Goal: Task Accomplishment & Management: Manage account settings

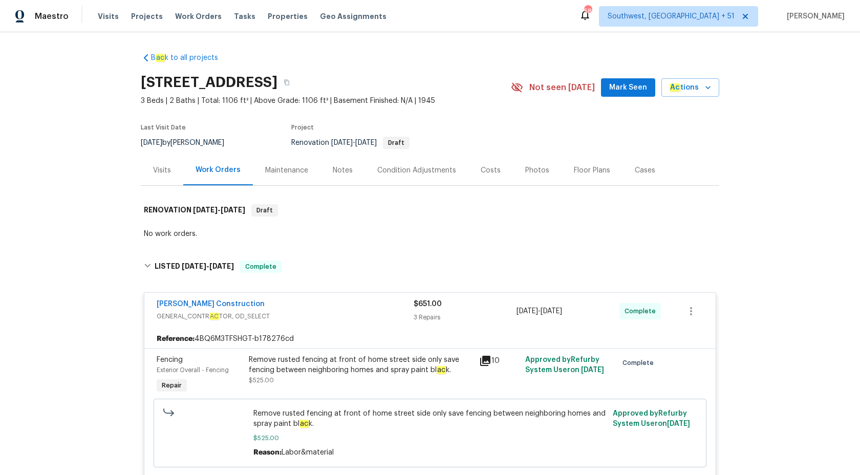
scroll to position [840, 0]
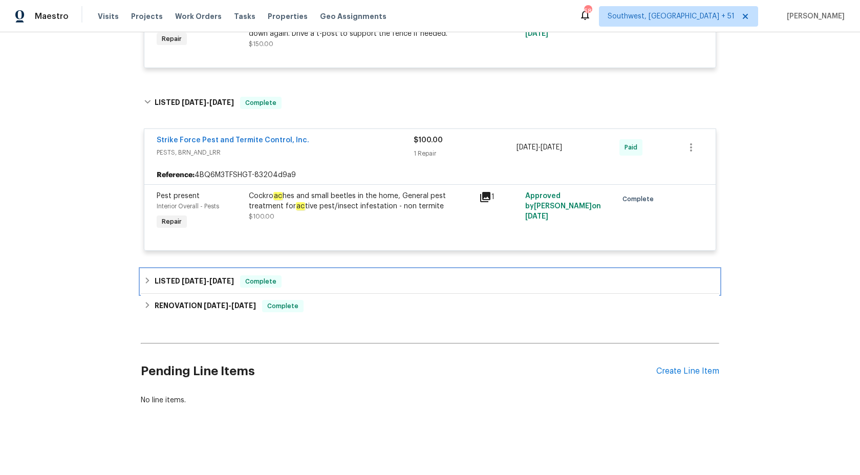
click at [234, 281] on span "6/27/25" at bounding box center [221, 281] width 25 height 7
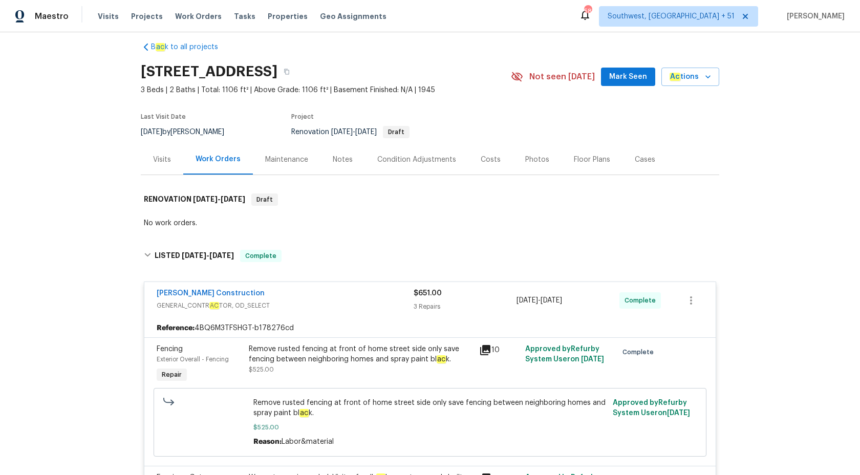
scroll to position [0, 0]
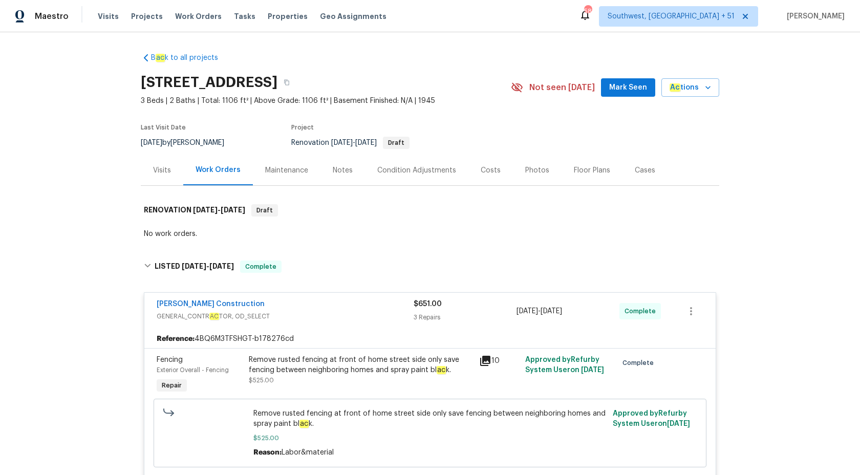
click at [50, 22] on div "Maestro" at bounding box center [34, 16] width 69 height 20
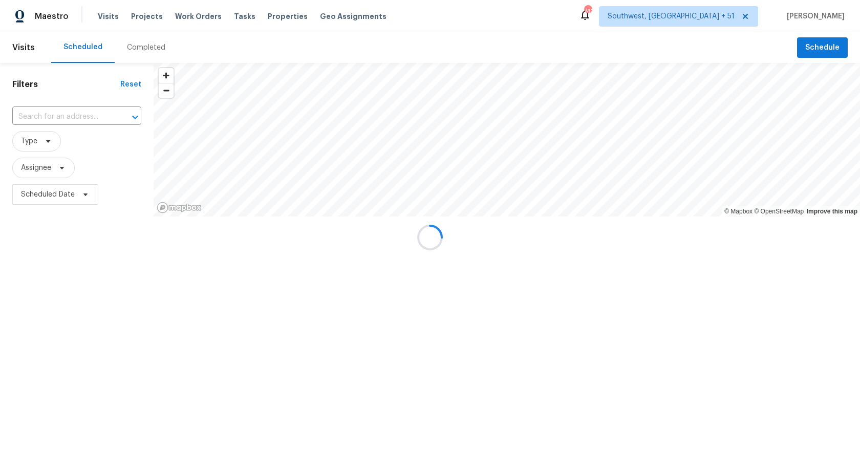
click at [141, 50] on div at bounding box center [430, 237] width 860 height 475
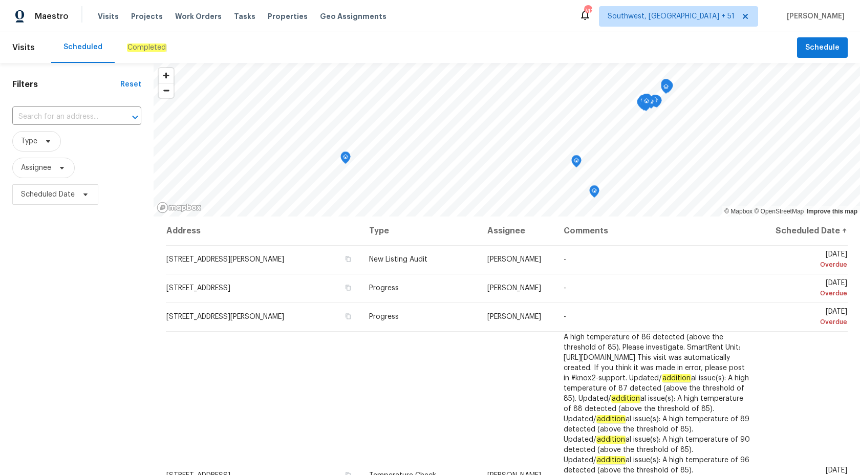
click at [127, 46] on em "Completed" at bounding box center [146, 48] width 39 height 8
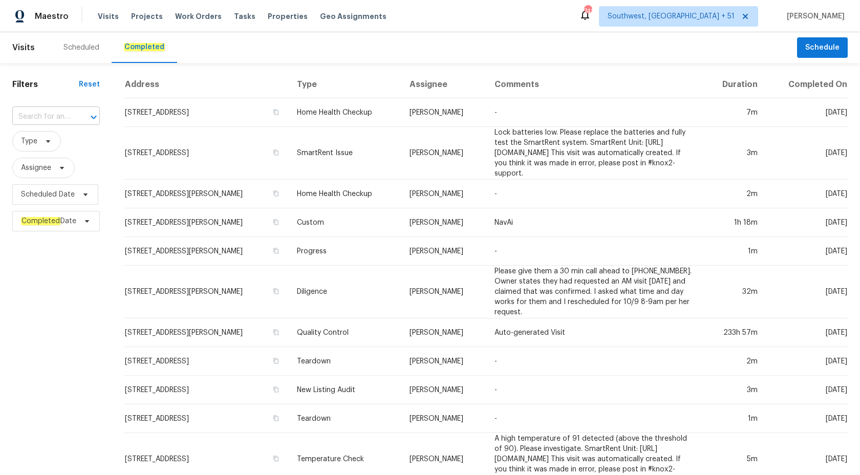
click at [58, 114] on input "text" at bounding box center [41, 117] width 59 height 16
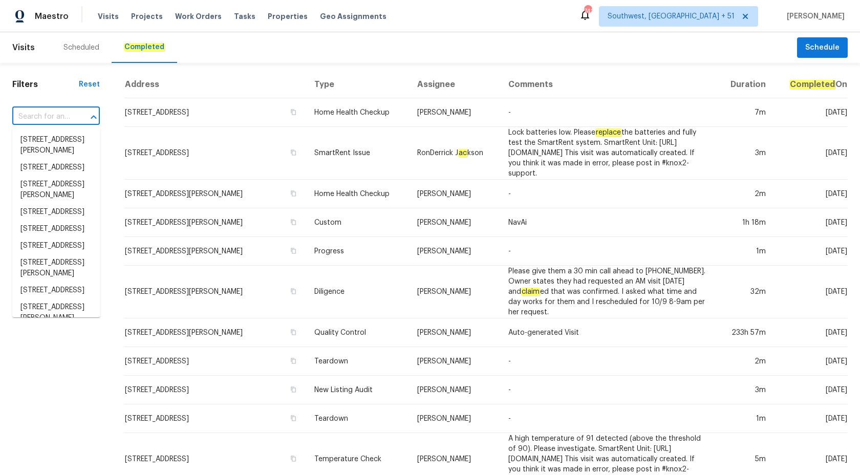
paste input "8001 Briardale Dr, Charlotte, NC 28212"
type input "8001 Briardale Dr, Charlotte, NC 28212"
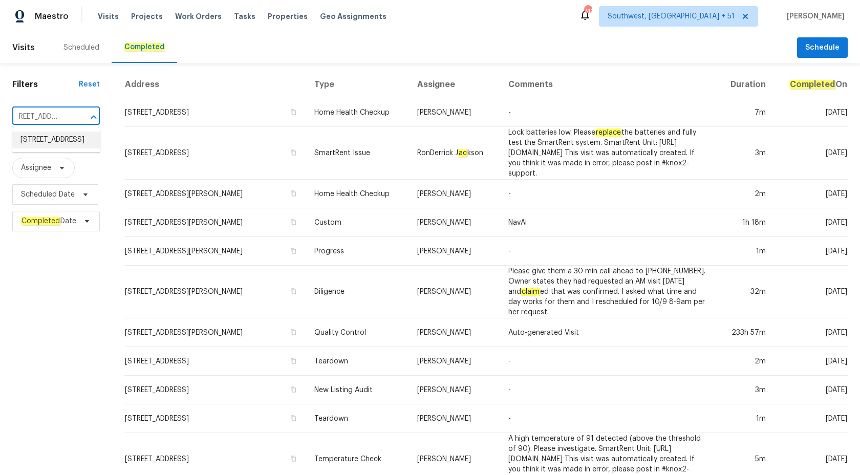
click at [54, 144] on li "8001 Briardale Dr, Charlotte, NC 28212" at bounding box center [56, 140] width 88 height 17
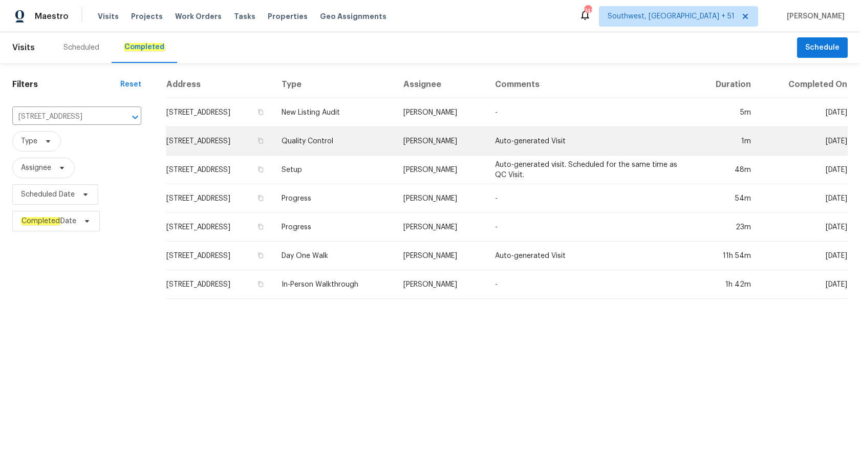
click at [487, 137] on td "Jason Bouque" at bounding box center [441, 141] width 92 height 29
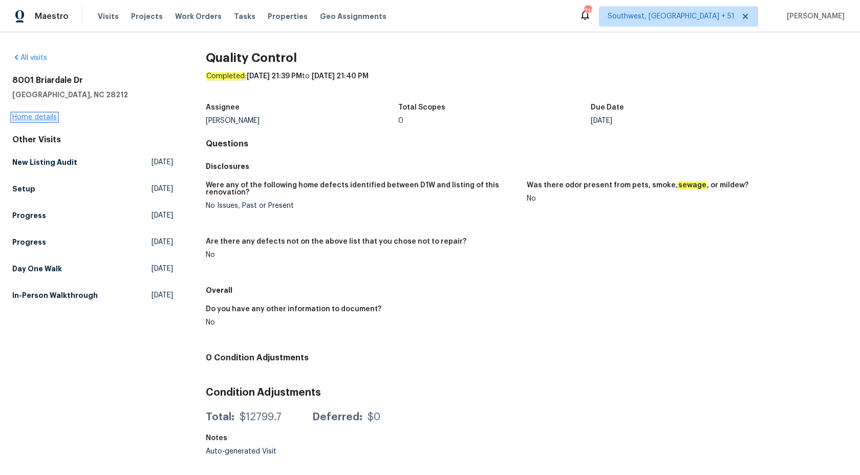
click at [45, 114] on link "Home details" at bounding box center [34, 117] width 45 height 7
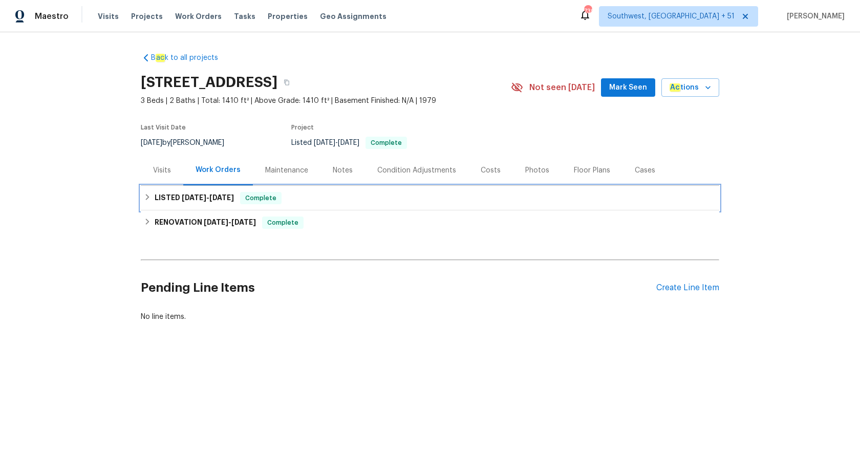
click at [241, 195] on div "LISTED 10/3/25 - 10/7/25 Complete" at bounding box center [430, 198] width 572 height 12
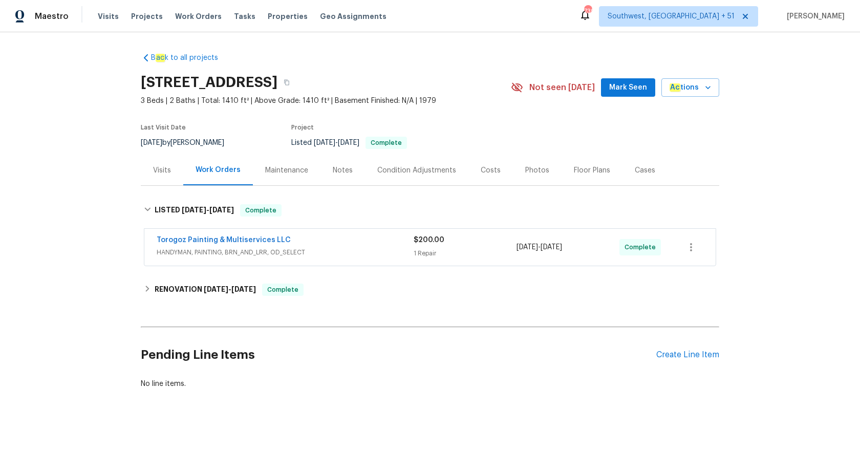
click at [381, 249] on span "HANDYMAN, PAINTING, BRN_AND_LRR, OD_SELECT" at bounding box center [285, 252] width 257 height 10
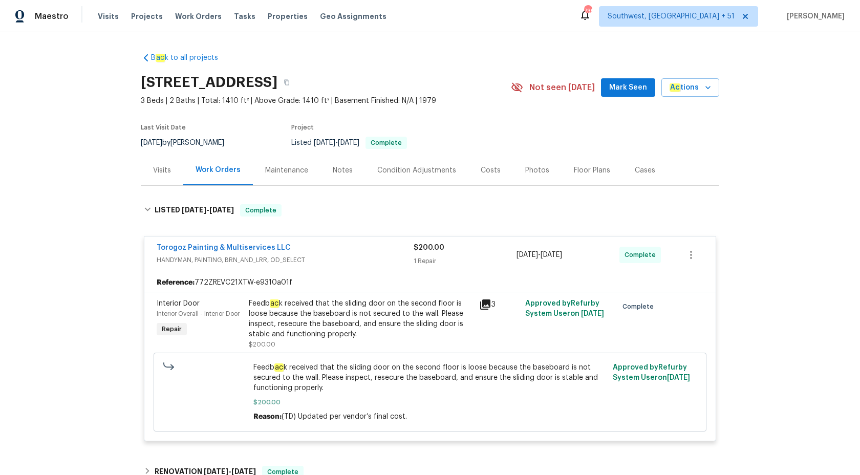
click at [381, 249] on div "Torogoz Painting & Multiservices LLC" at bounding box center [285, 249] width 257 height 12
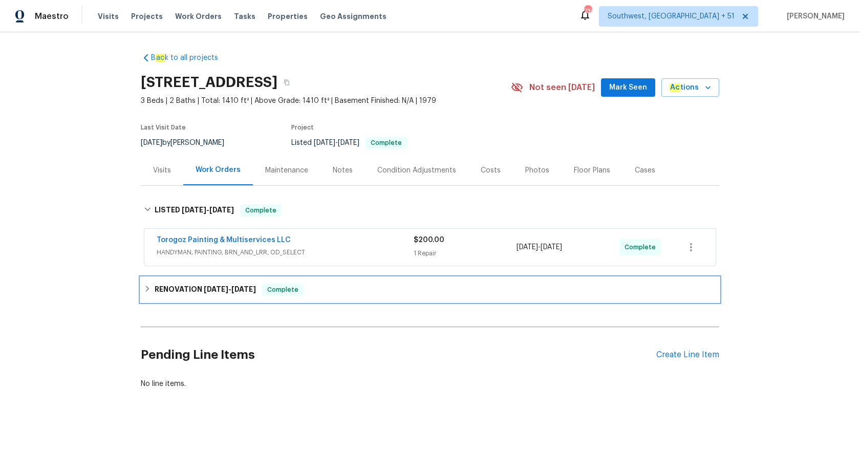
click at [289, 297] on div "RENOVATION 9/15/25 - 9/26/25 Complete" at bounding box center [430, 290] width 579 height 25
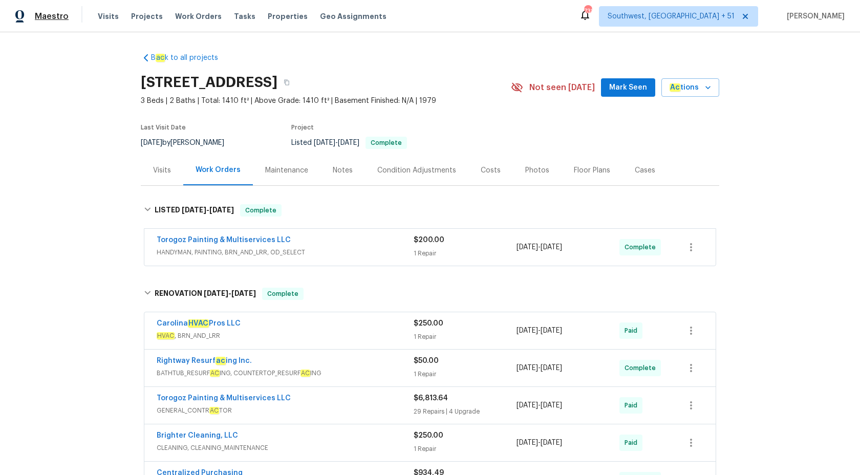
click at [56, 17] on span "Maestro" at bounding box center [52, 16] width 34 height 10
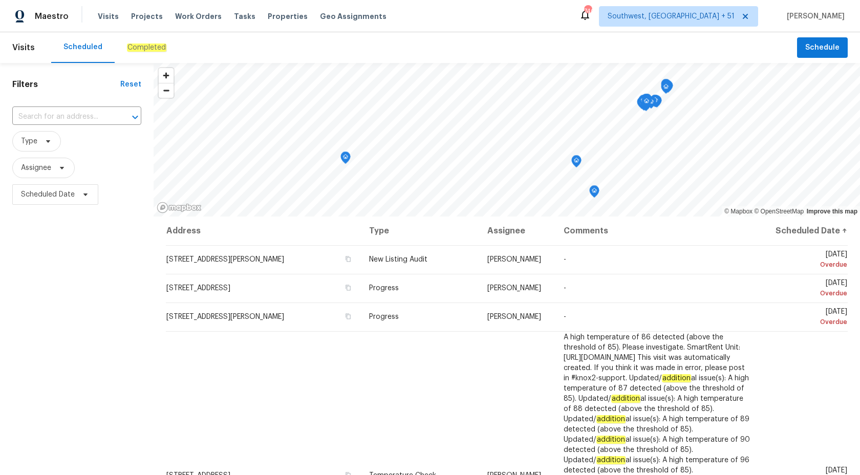
click at [137, 55] on div "Completed" at bounding box center [147, 47] width 64 height 31
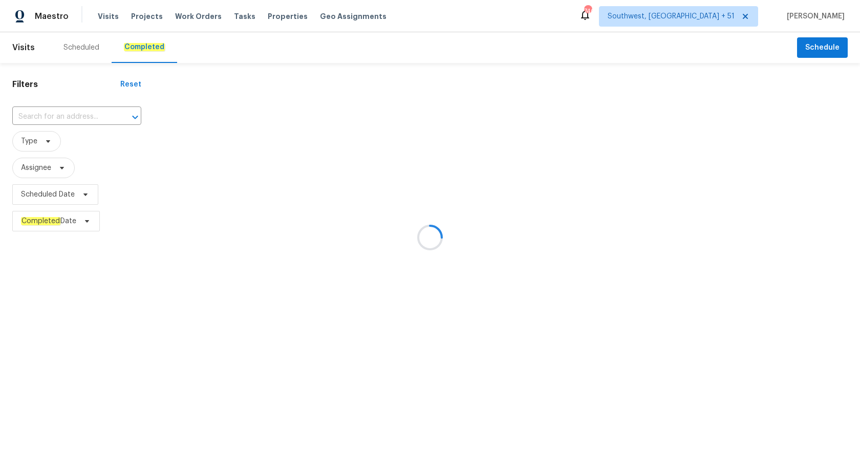
click at [58, 120] on div at bounding box center [430, 237] width 860 height 475
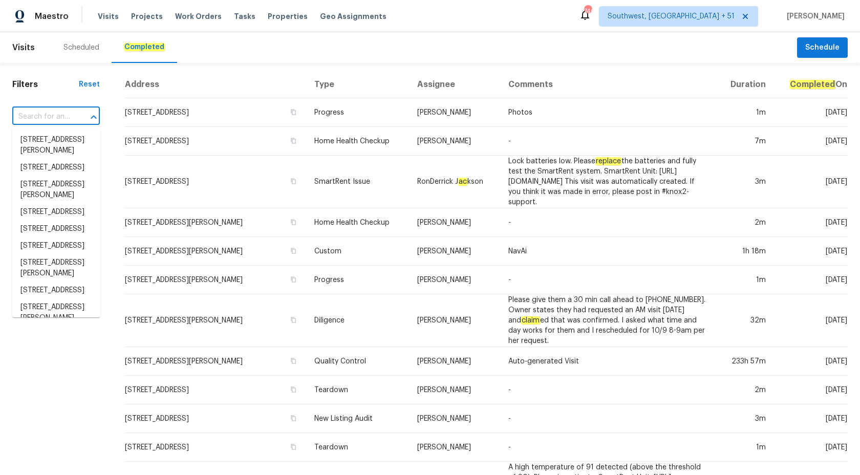
click at [57, 118] on input "text" at bounding box center [41, 117] width 59 height 16
paste input "8 Birch Ln Stafford, VA 22554"
type input "8 Birch Ln Stafford, VA 22554"
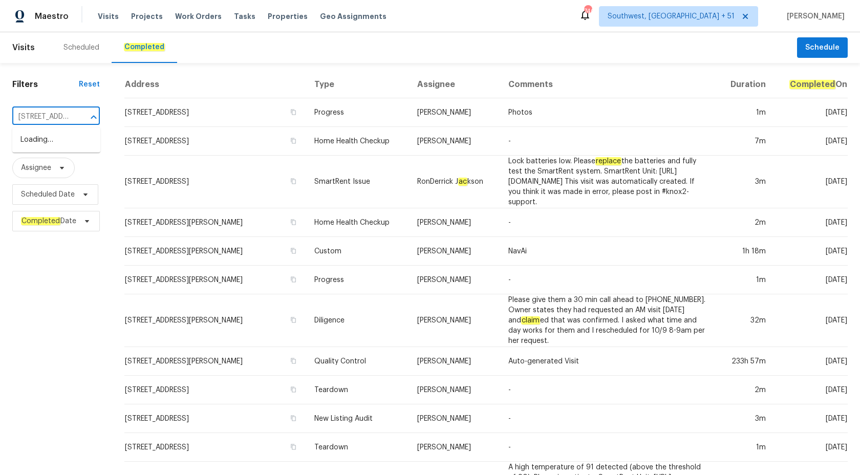
scroll to position [0, 44]
click at [66, 143] on li "8 Birch Ln, Stafford, VA 22554" at bounding box center [56, 146] width 88 height 28
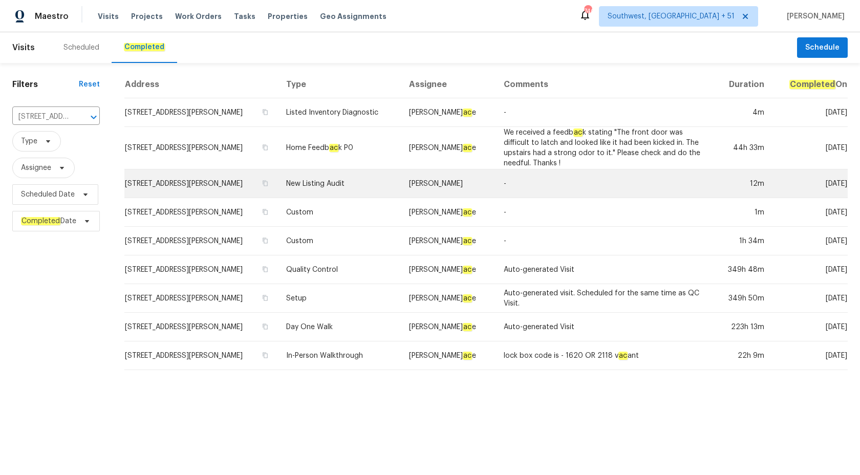
click at [407, 171] on td "Nicholas Russell" at bounding box center [448, 183] width 95 height 29
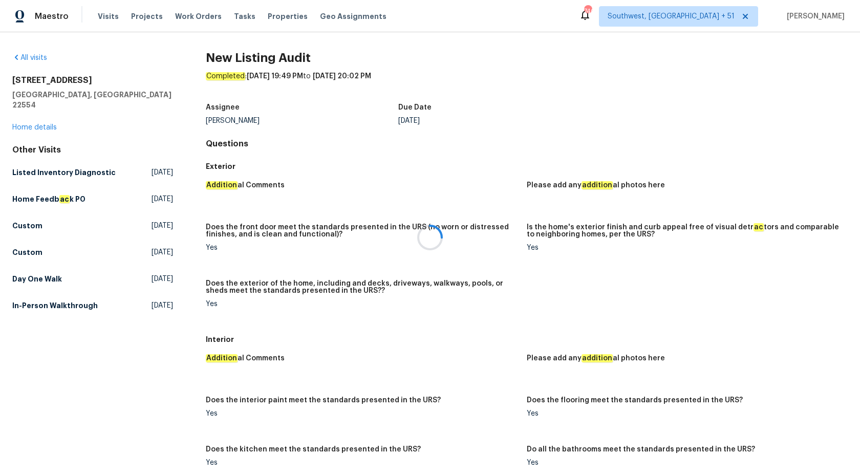
click at [36, 122] on div at bounding box center [430, 237] width 860 height 475
click at [36, 124] on link "Home details" at bounding box center [34, 127] width 45 height 7
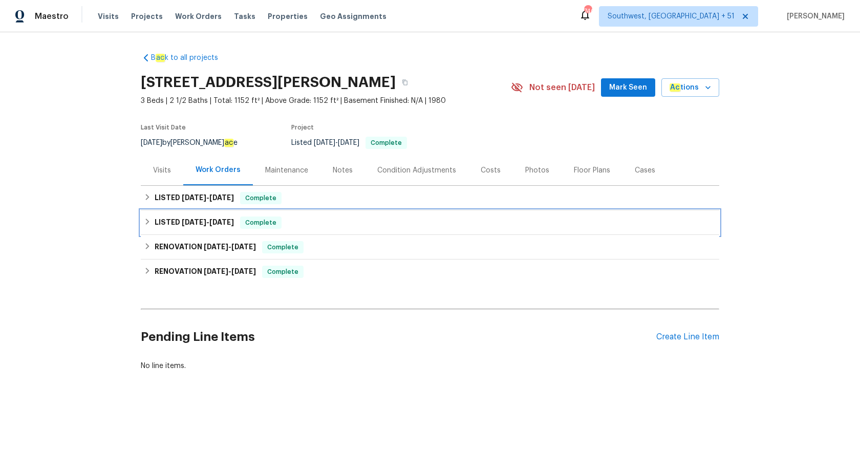
click at [267, 225] on span "Complete" at bounding box center [260, 223] width 39 height 10
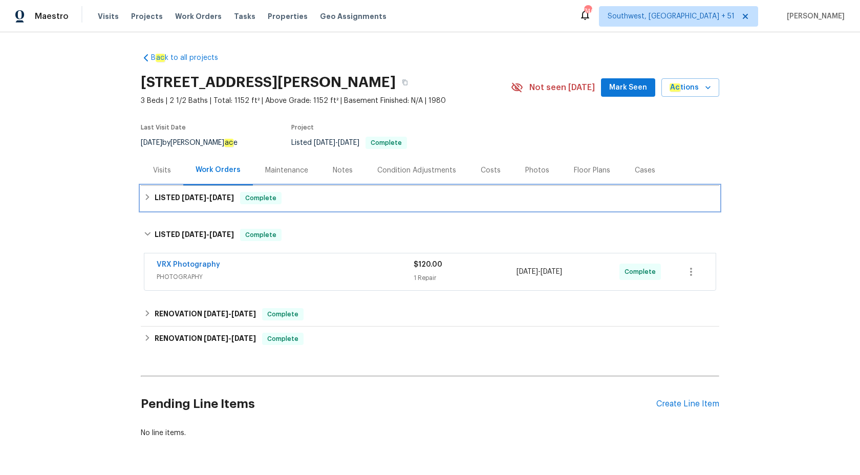
click at [260, 195] on span "Complete" at bounding box center [260, 198] width 39 height 10
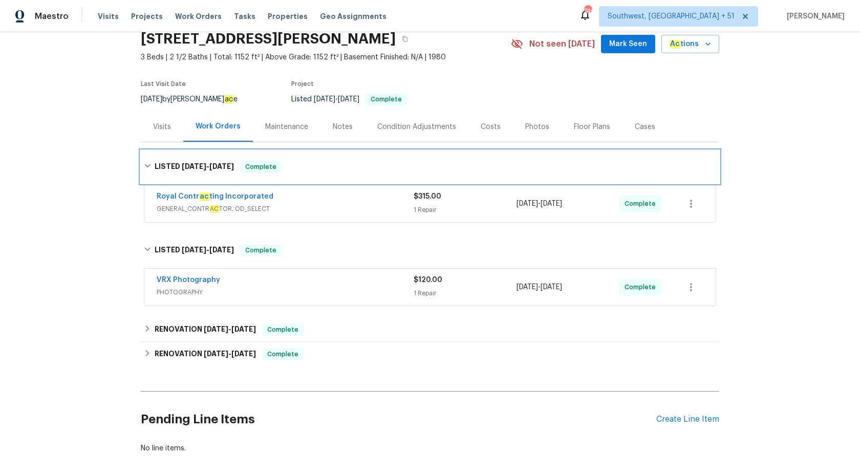
scroll to position [53, 0]
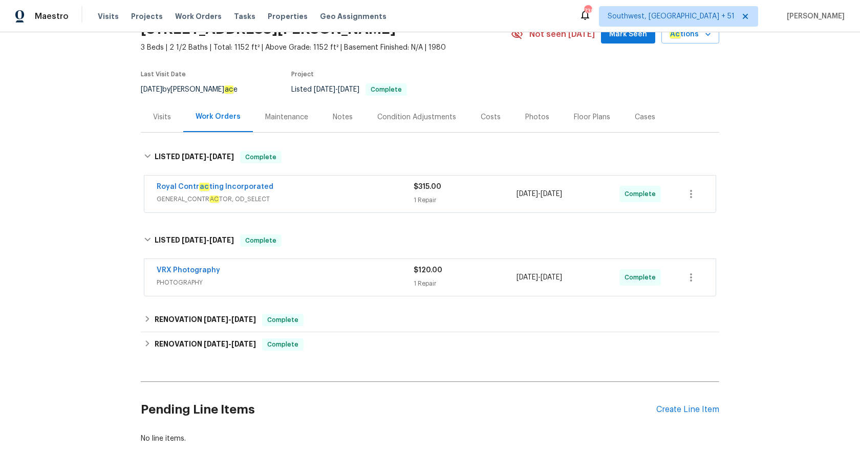
click at [413, 194] on span "GENERAL_CONTR AC TOR, OD_SELECT" at bounding box center [285, 199] width 257 height 10
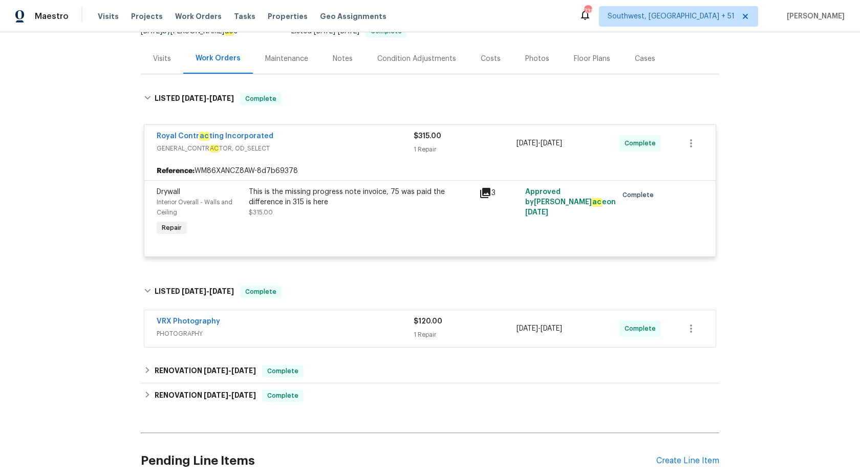
scroll to position [202, 0]
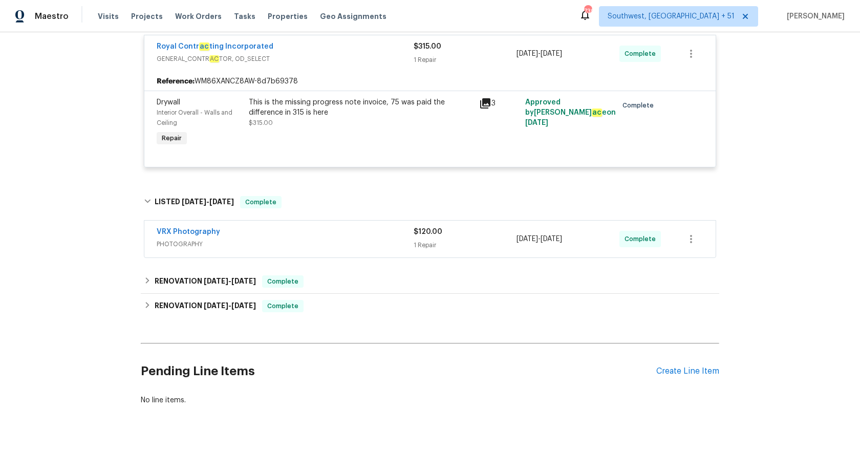
click at [299, 243] on span "PHOTOGRAPHY" at bounding box center [285, 244] width 257 height 10
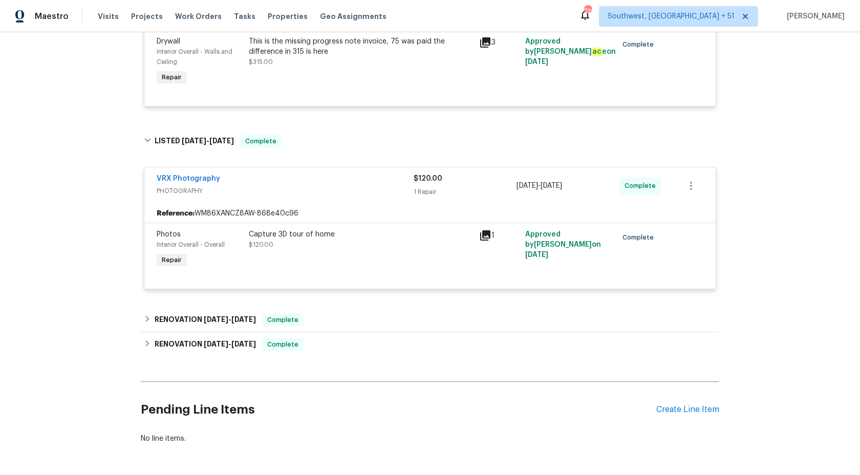
scroll to position [264, 0]
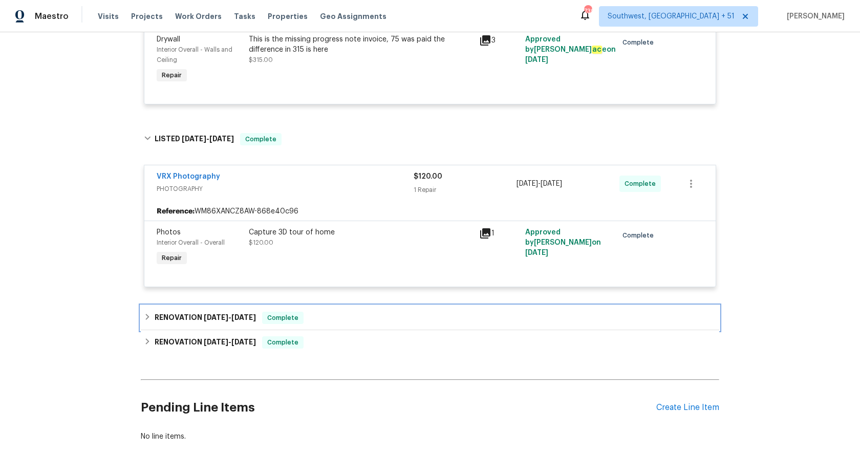
click at [262, 311] on div "RENOVATION 8/13/25 - 9/10/25 Complete" at bounding box center [430, 318] width 579 height 25
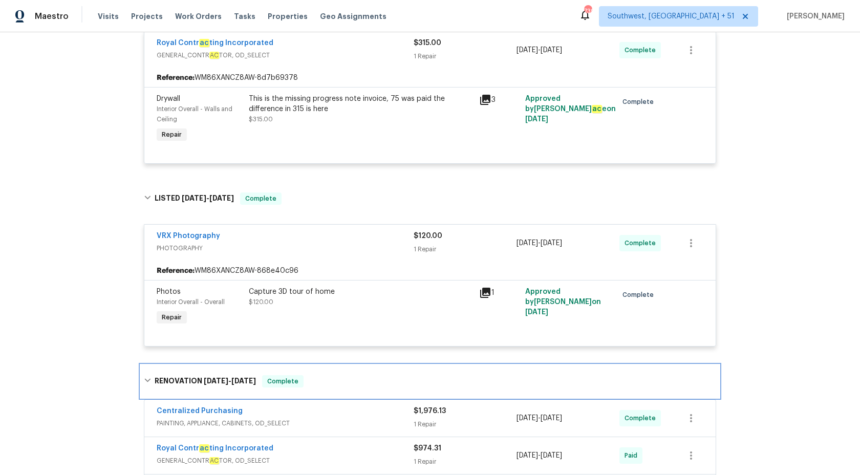
scroll to position [0, 0]
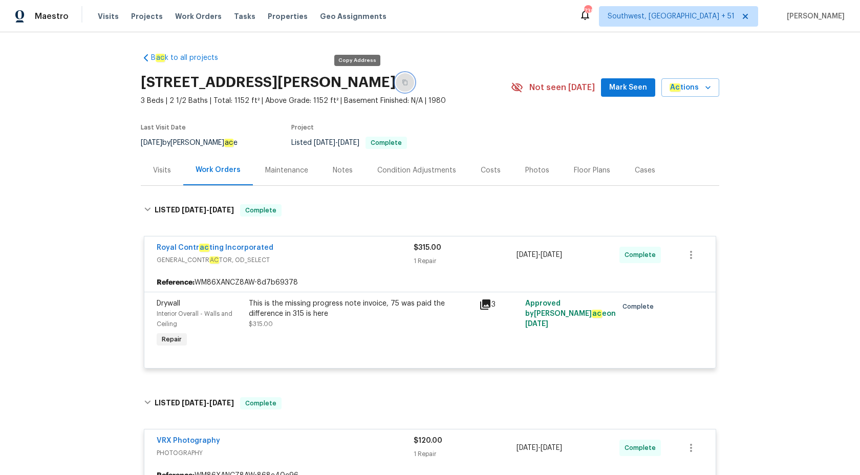
click at [402, 81] on icon "button" at bounding box center [405, 82] width 6 height 6
click at [51, 16] on span "Maestro" at bounding box center [52, 16] width 34 height 10
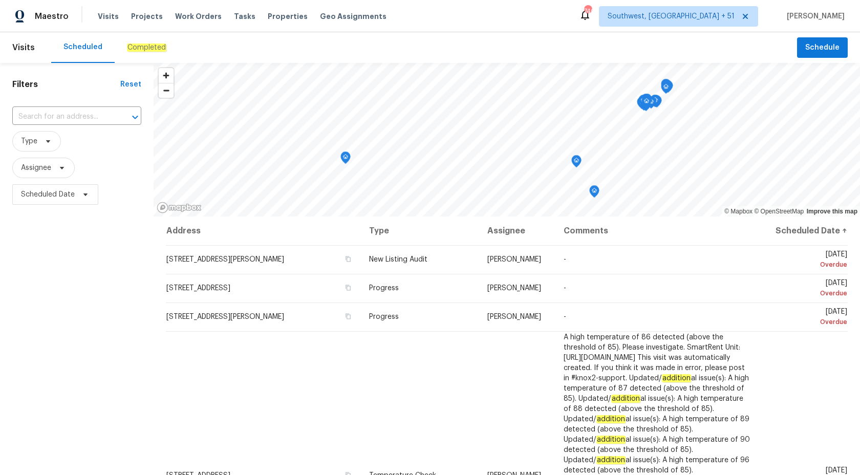
click at [149, 42] on div "Completed" at bounding box center [147, 47] width 64 height 31
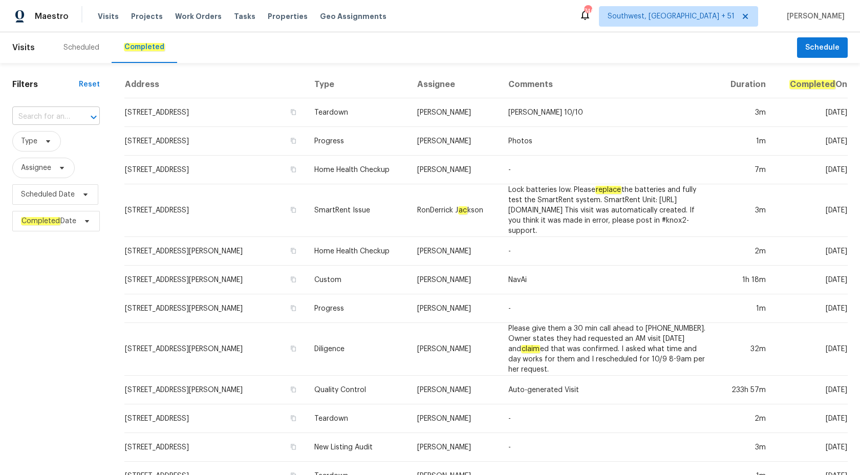
click at [46, 121] on input "text" at bounding box center [41, 117] width 59 height 16
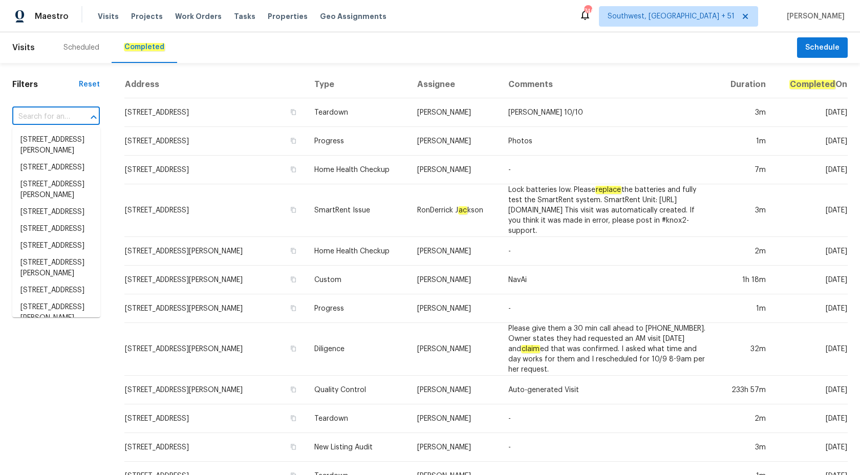
paste input "3252 Tayloe Ct Herndon, VA 20171"
type input "3252 Tayloe Ct Herndon, VA 20171"
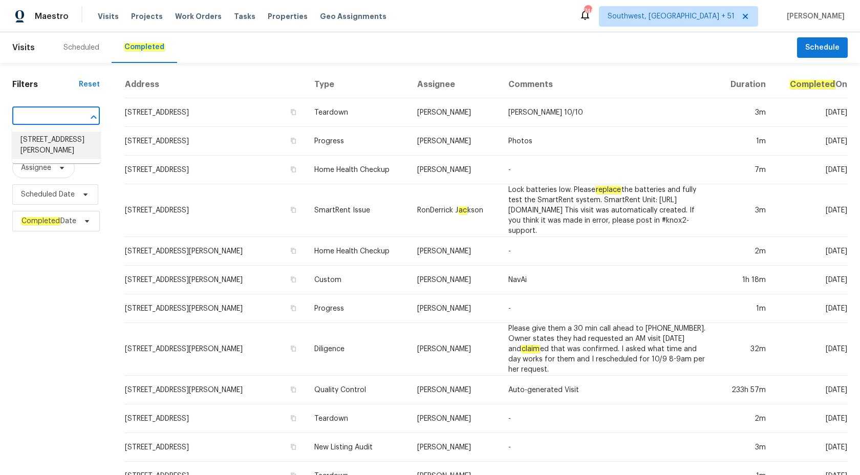
click at [50, 138] on li "3252 Tayloe Ct, Herndon, VA 20171" at bounding box center [56, 146] width 88 height 28
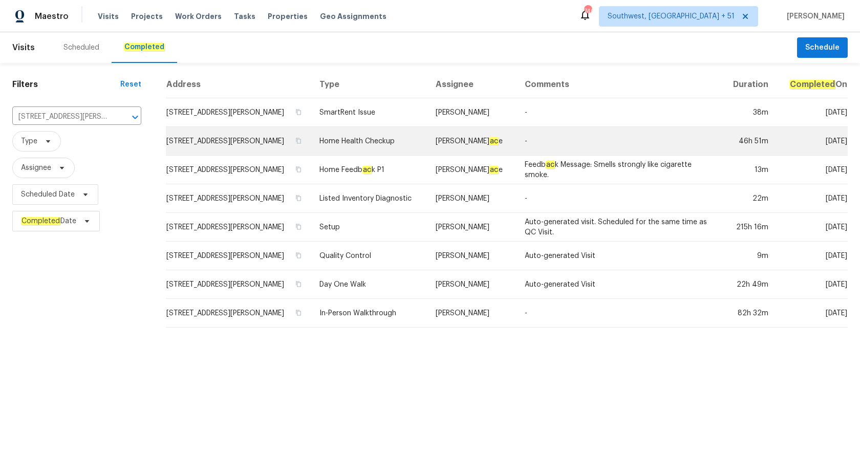
click at [400, 142] on td "Home Health Checkup" at bounding box center [369, 141] width 116 height 29
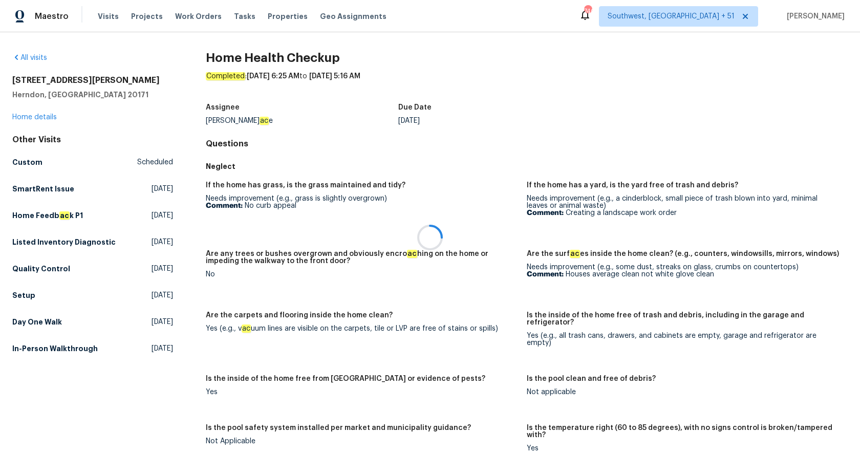
click at [36, 116] on div at bounding box center [430, 237] width 860 height 475
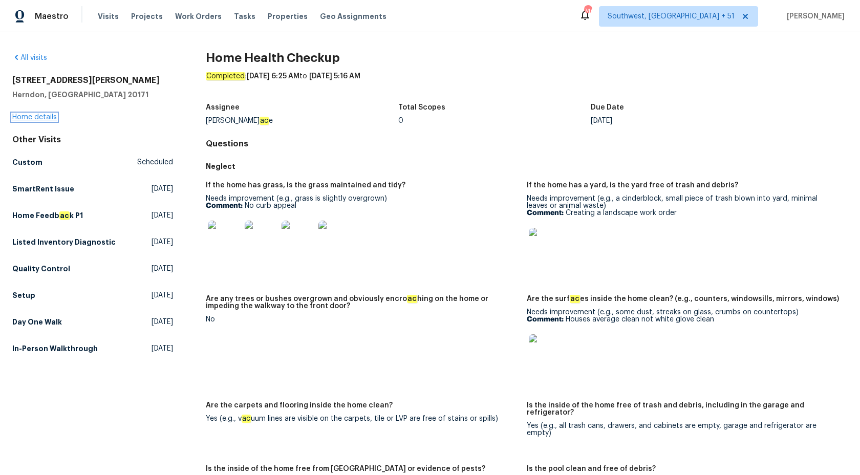
click at [35, 119] on link "Home details" at bounding box center [34, 117] width 45 height 7
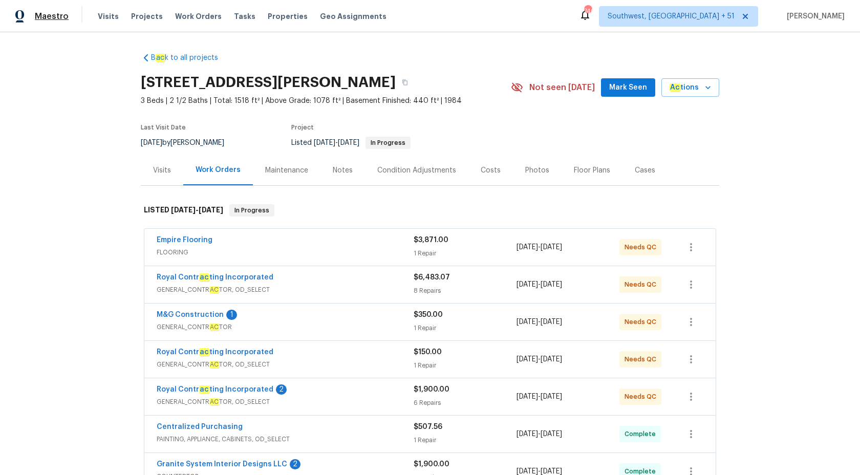
click at [62, 16] on span "Maestro" at bounding box center [52, 16] width 34 height 10
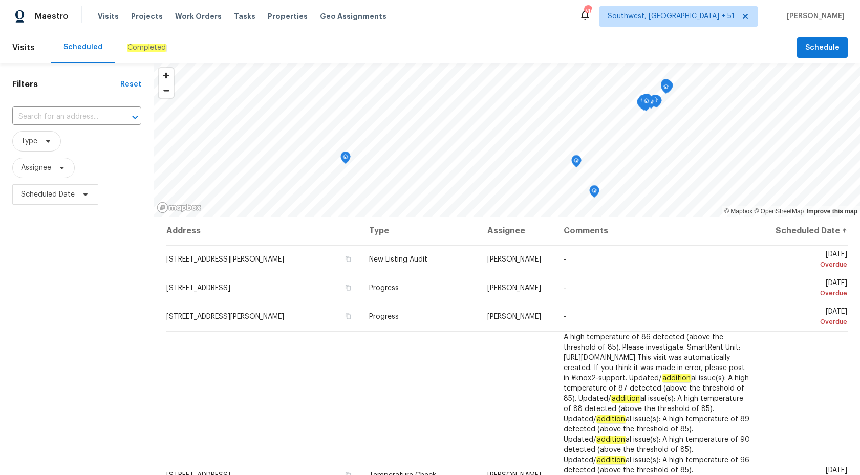
click at [138, 49] on em "Completed" at bounding box center [146, 48] width 39 height 8
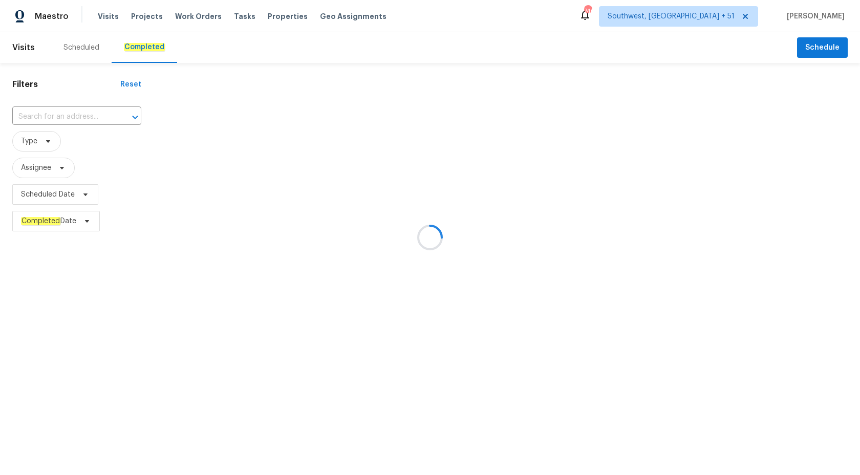
click at [52, 115] on div at bounding box center [430, 237] width 860 height 475
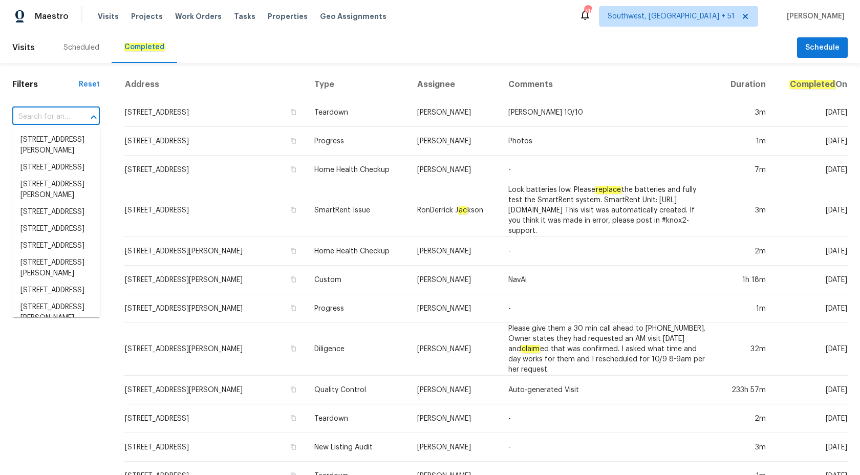
click at [52, 115] on input "text" at bounding box center [41, 117] width 59 height 16
paste input "[STREET_ADDRESS][PERSON_NAME]"
type input "[STREET_ADDRESS][PERSON_NAME]"
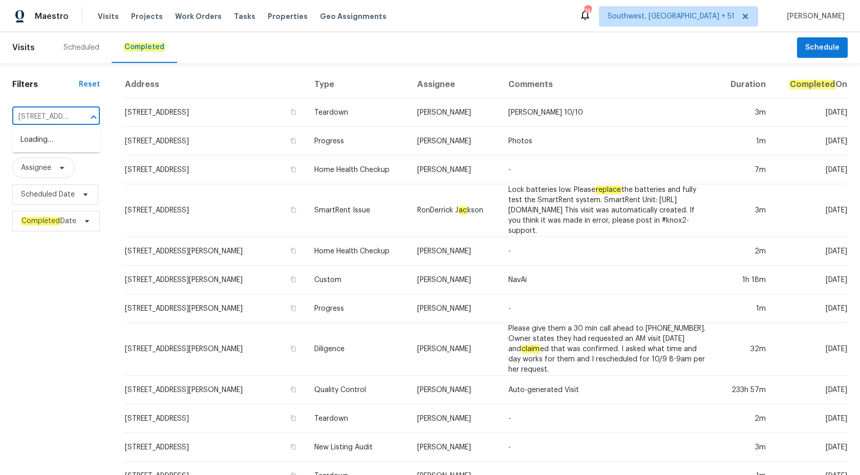
scroll to position [0, 71]
click at [47, 151] on li "[STREET_ADDRESS][PERSON_NAME]" at bounding box center [56, 146] width 88 height 28
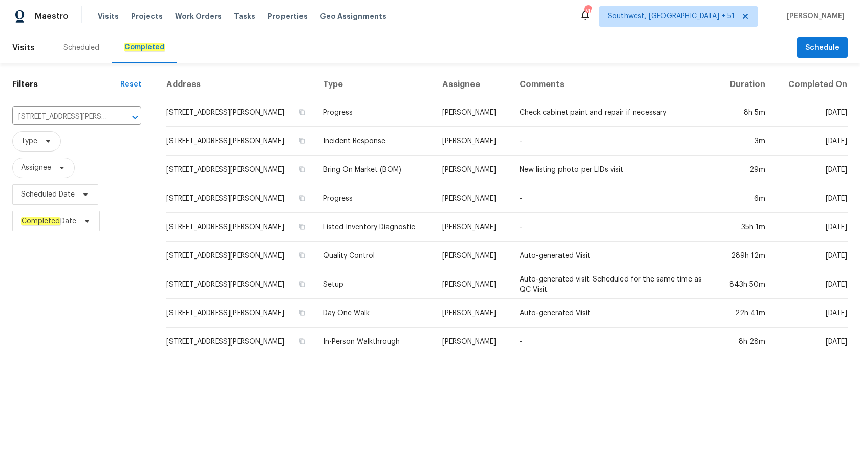
click at [434, 164] on td "Bring On Market (BOM)" at bounding box center [374, 170] width 119 height 29
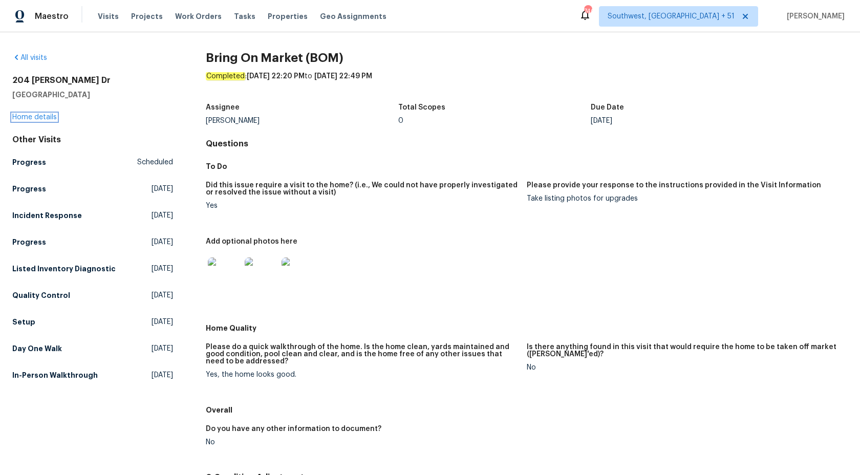
click at [32, 119] on link "Home details" at bounding box center [34, 117] width 45 height 7
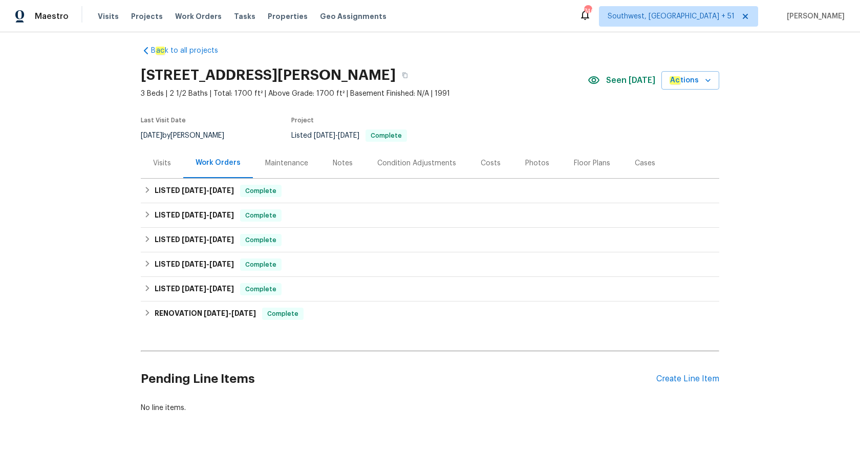
scroll to position [10, 0]
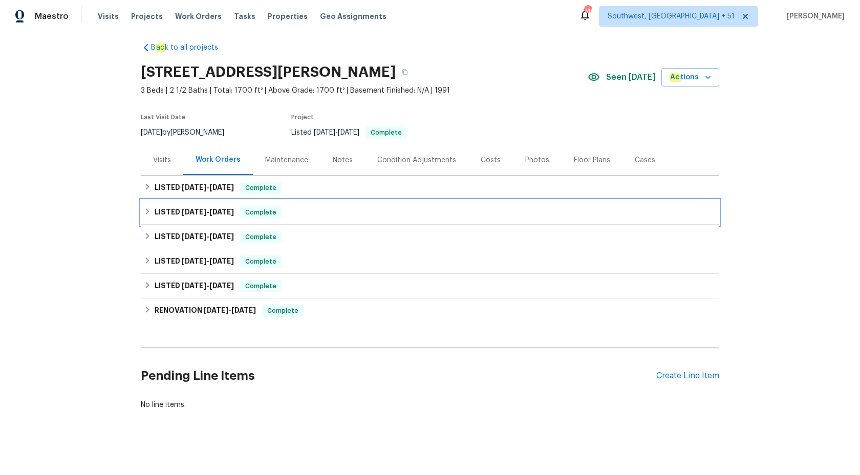
click at [233, 205] on div "LISTED [DATE] - [DATE] Complete" at bounding box center [430, 212] width 579 height 25
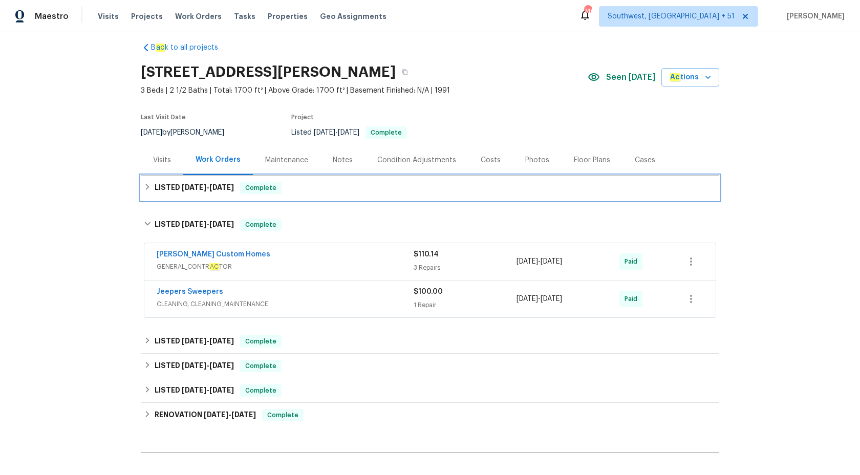
click at [245, 188] on span "Complete" at bounding box center [260, 188] width 39 height 10
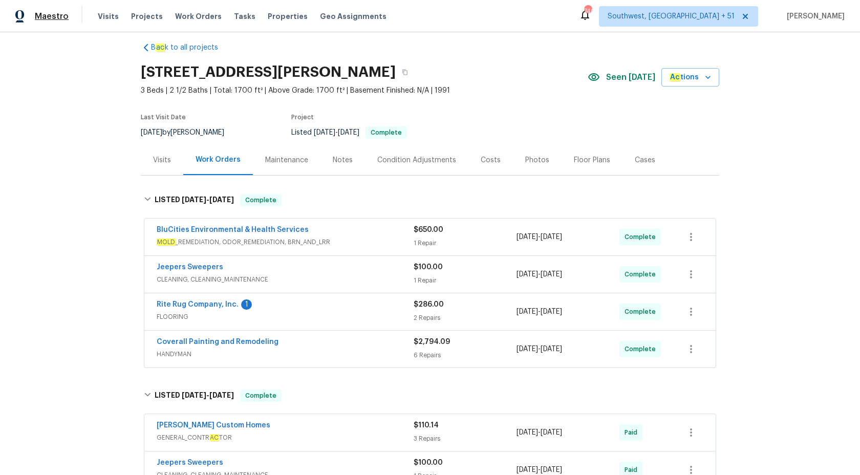
click at [46, 13] on span "Maestro" at bounding box center [52, 16] width 34 height 10
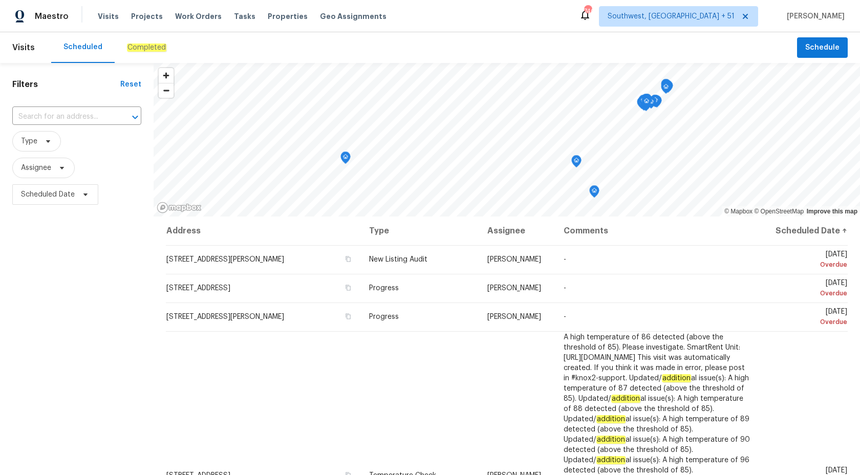
click at [128, 52] on div "Completed" at bounding box center [146, 47] width 39 height 10
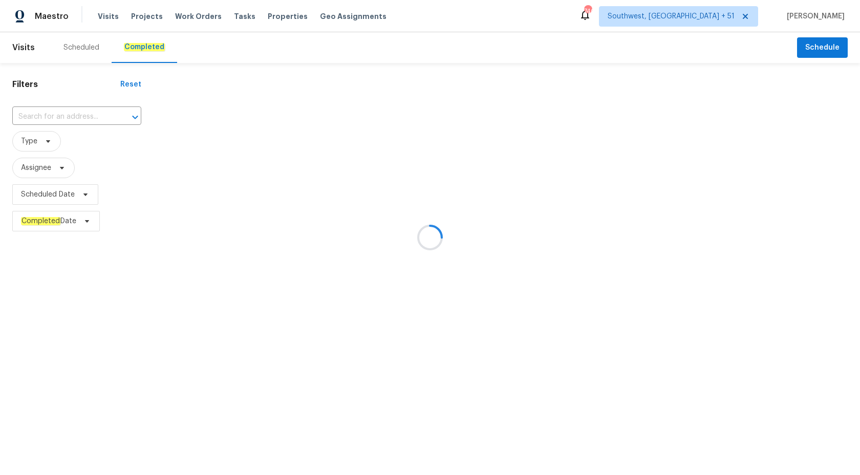
click at [37, 397] on div at bounding box center [430, 237] width 860 height 475
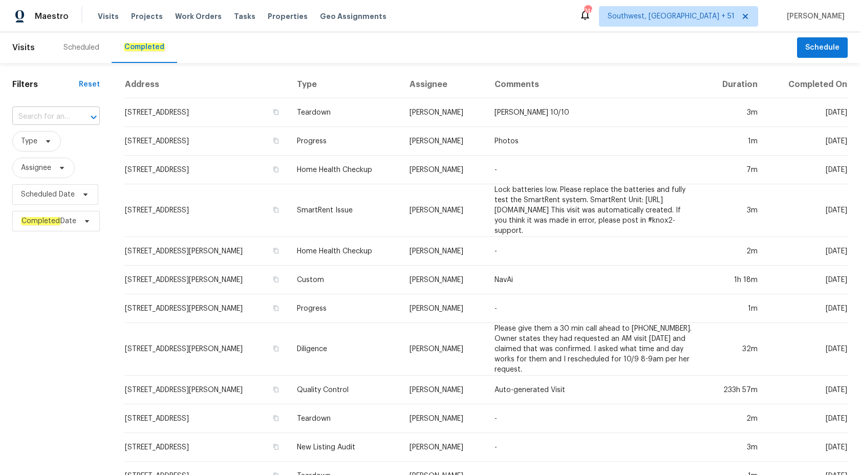
click at [47, 118] on input "text" at bounding box center [41, 117] width 59 height 16
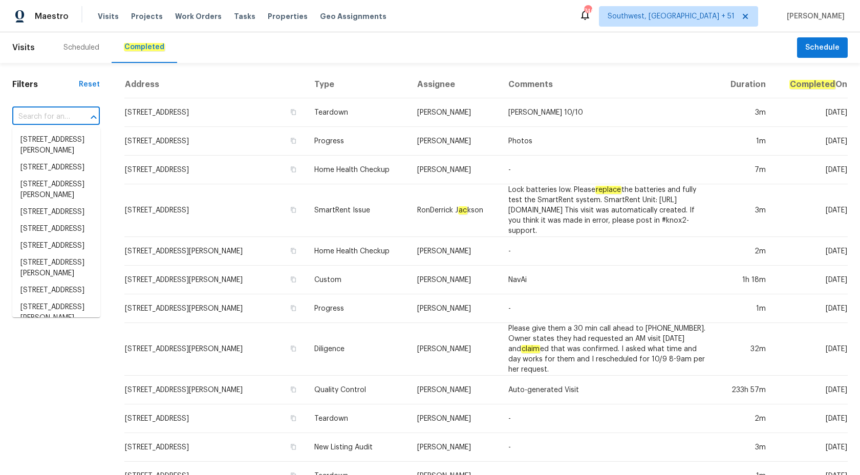
paste input "[STREET_ADDRESS][PERSON_NAME]"
type input "[STREET_ADDRESS][PERSON_NAME]"
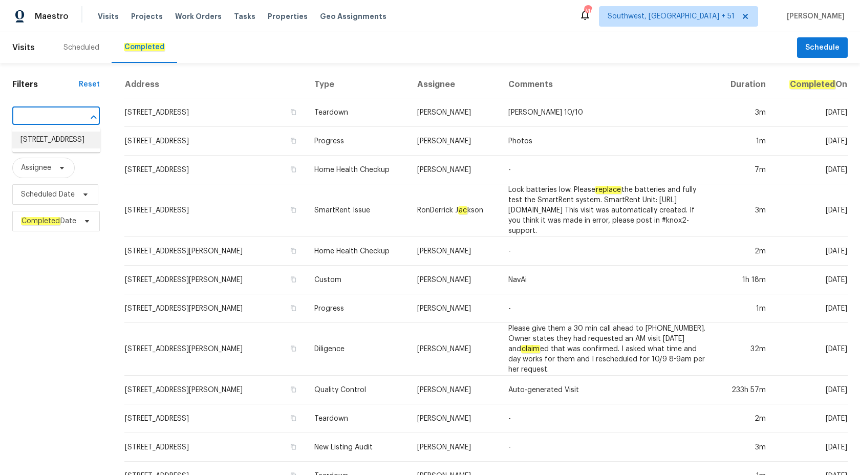
click at [58, 140] on li "[STREET_ADDRESS]" at bounding box center [56, 140] width 88 height 17
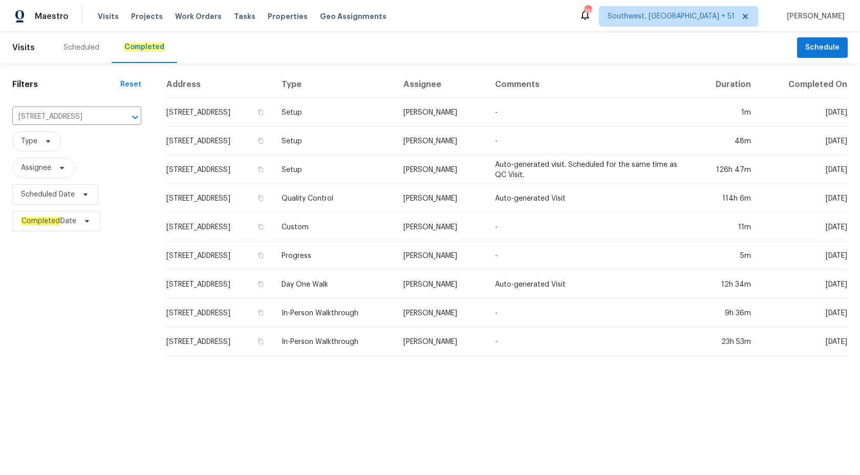
click at [450, 159] on td "[PERSON_NAME]" at bounding box center [441, 170] width 92 height 29
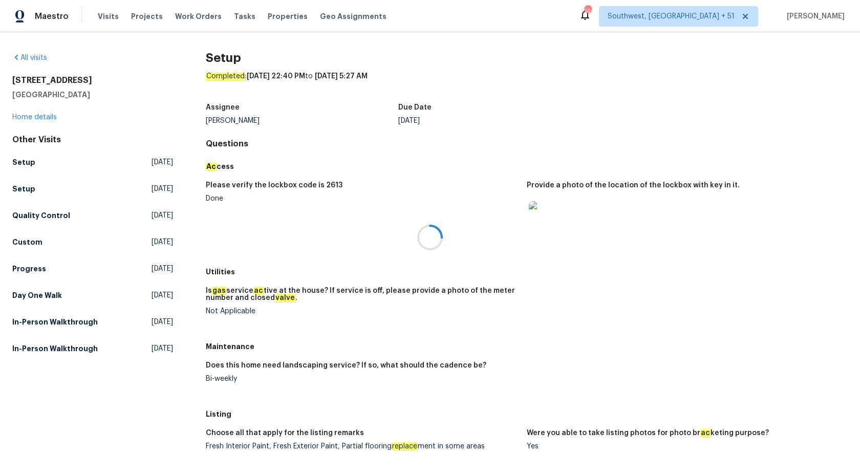
click at [27, 115] on div at bounding box center [430, 237] width 860 height 475
click at [27, 117] on link "Home details" at bounding box center [34, 117] width 45 height 7
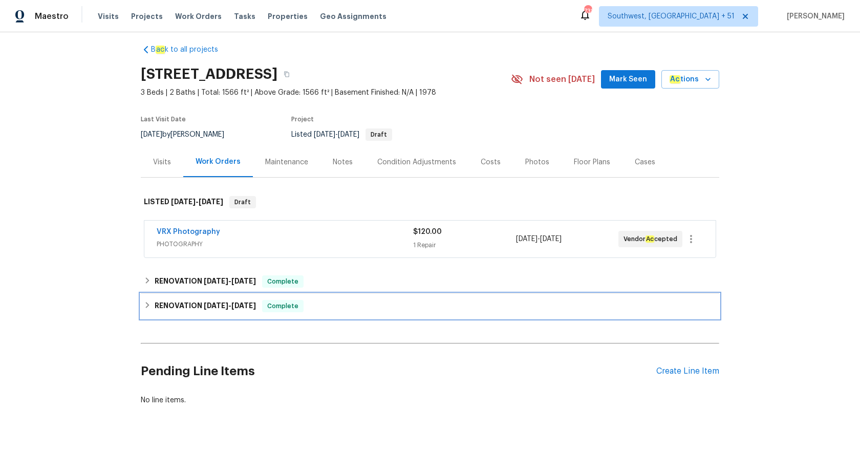
click at [281, 303] on span "Complete" at bounding box center [282, 306] width 39 height 10
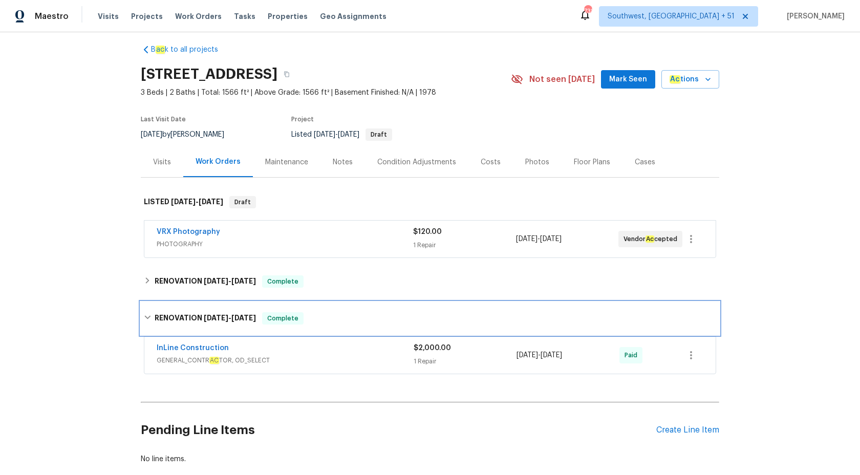
scroll to position [67, 0]
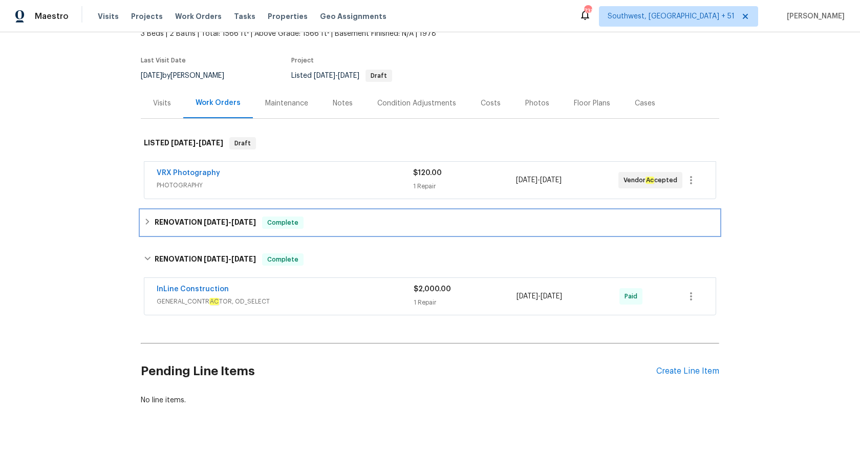
click at [255, 226] on h6 "RENOVATION 8/11/25 - 10/6/25" at bounding box center [205, 223] width 101 height 12
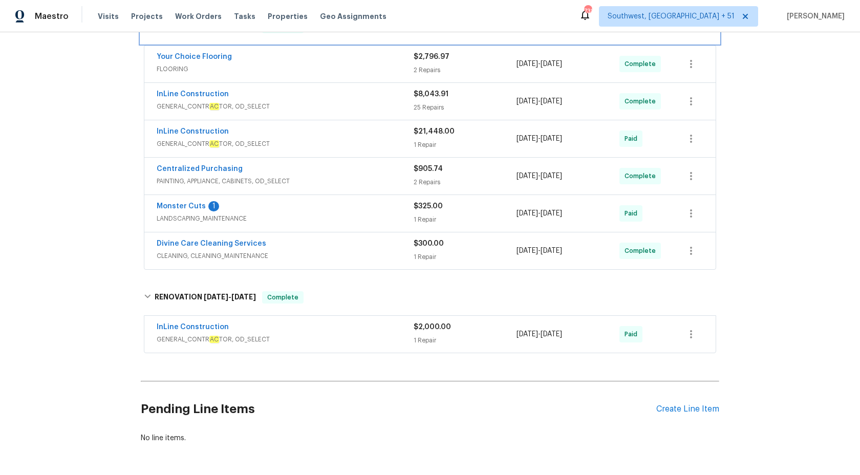
scroll to position [305, 0]
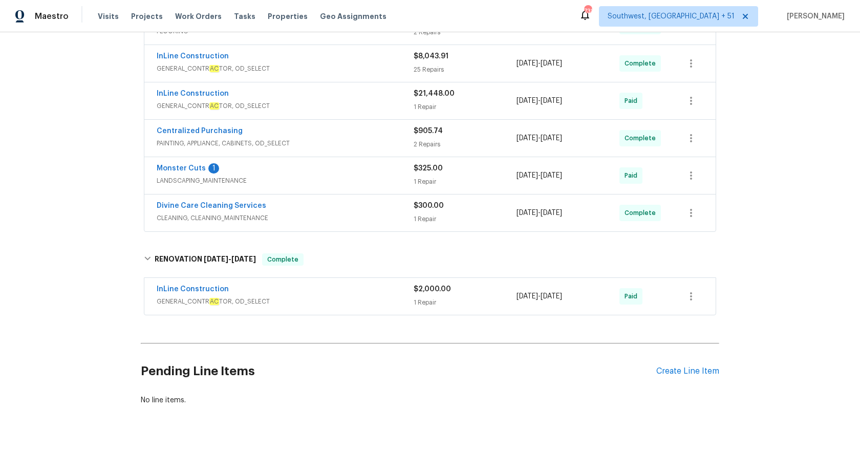
click at [368, 295] on div "InLine Construction" at bounding box center [285, 290] width 257 height 12
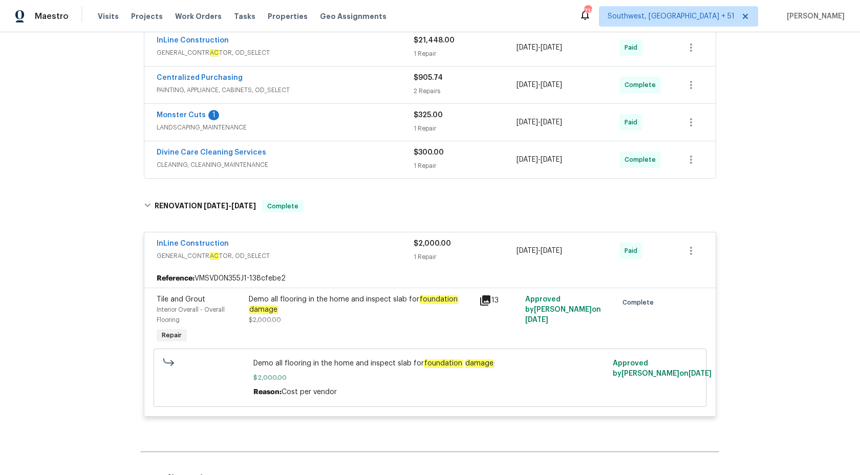
scroll to position [370, 0]
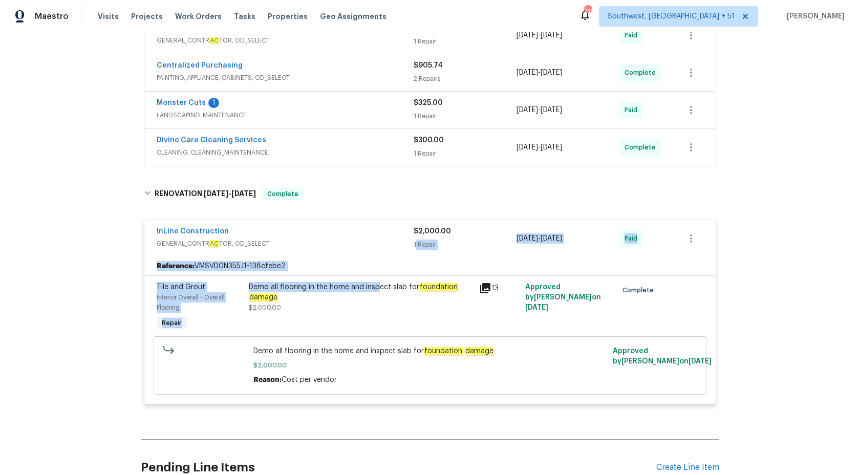
drag, startPoint x: 416, startPoint y: 245, endPoint x: 373, endPoint y: 303, distance: 71.8
click at [374, 300] on div "InLine Construction GENERAL_CONTR AC TOR, OD_SELECT $2,000.00 1 Repair 7/23/202…" at bounding box center [430, 312] width 572 height 185
click at [343, 296] on div "Demo all flooring in the home and inspect slab for foundation damage" at bounding box center [361, 292] width 224 height 20
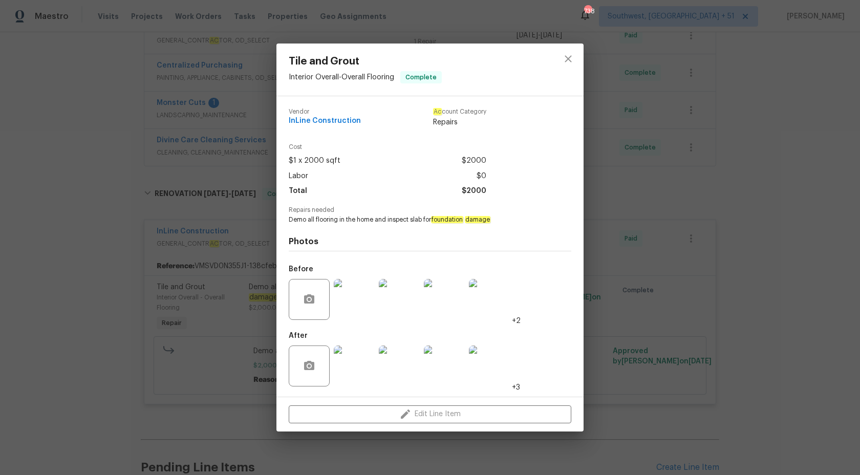
click at [343, 296] on img at bounding box center [354, 299] width 41 height 41
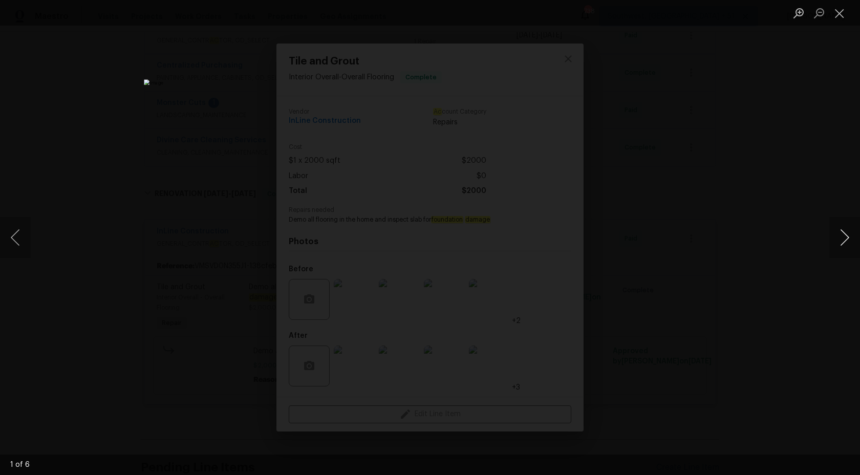
click at [848, 241] on button "Next image" at bounding box center [844, 237] width 31 height 41
click at [834, 103] on div "Lightbox" at bounding box center [430, 237] width 860 height 475
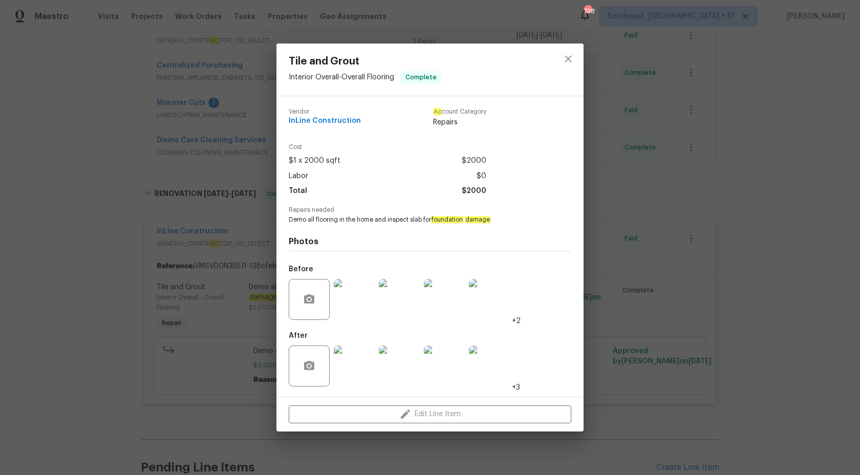
click at [848, 190] on div "Tile and Grout Interior Overall - Overall Flooring Complete Vendor InLine Const…" at bounding box center [430, 237] width 860 height 475
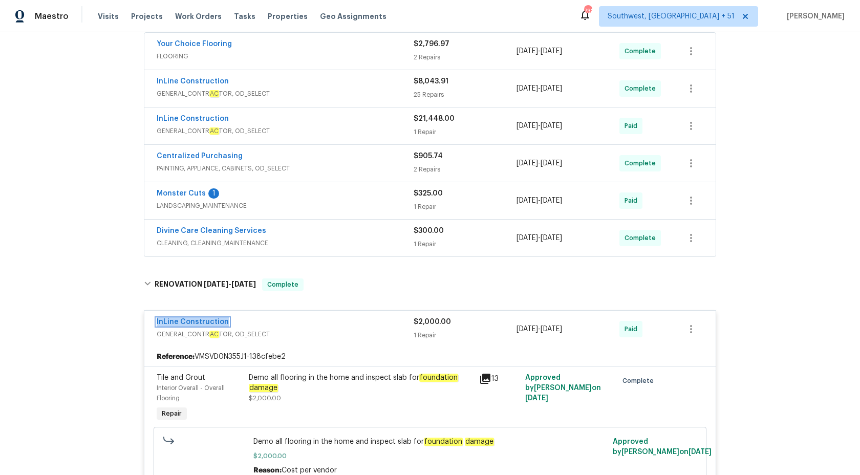
scroll to position [270, 0]
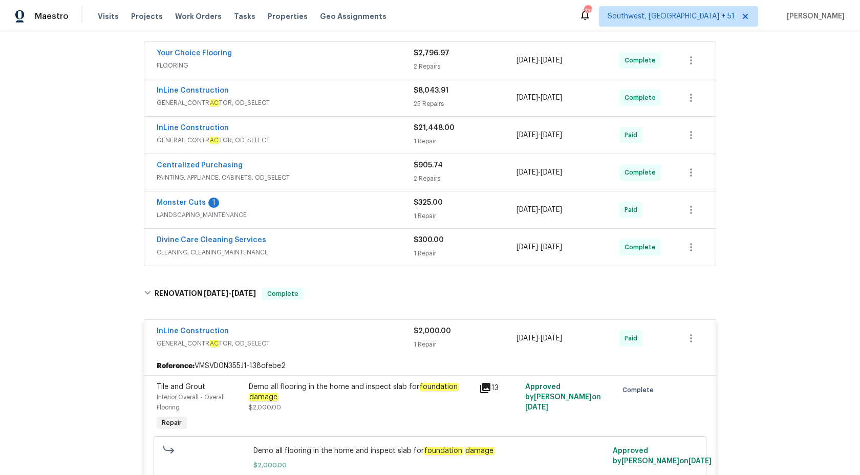
click at [416, 253] on div "1 Repair" at bounding box center [465, 253] width 103 height 10
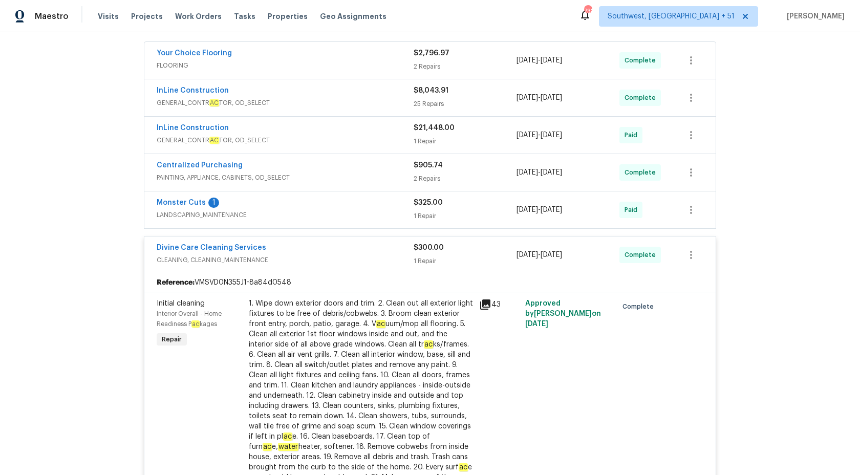
click at [417, 252] on div "$300.00" at bounding box center [465, 248] width 103 height 10
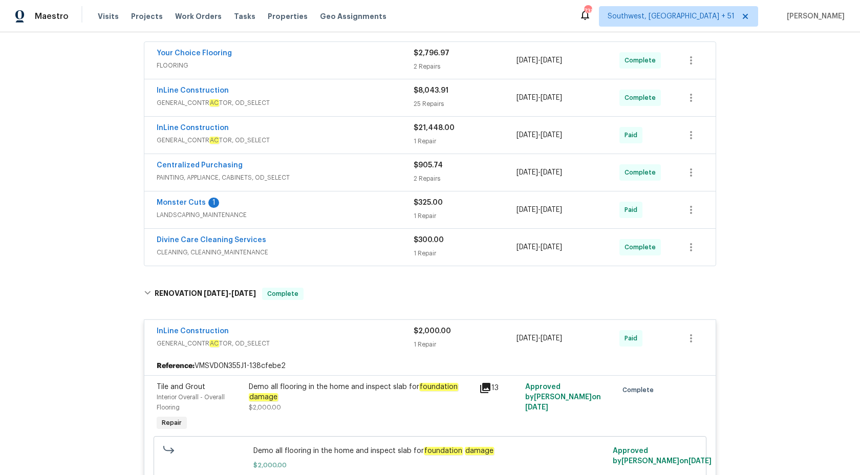
click at [400, 217] on span "LANDSCAPING_MAINTENANCE" at bounding box center [285, 215] width 257 height 10
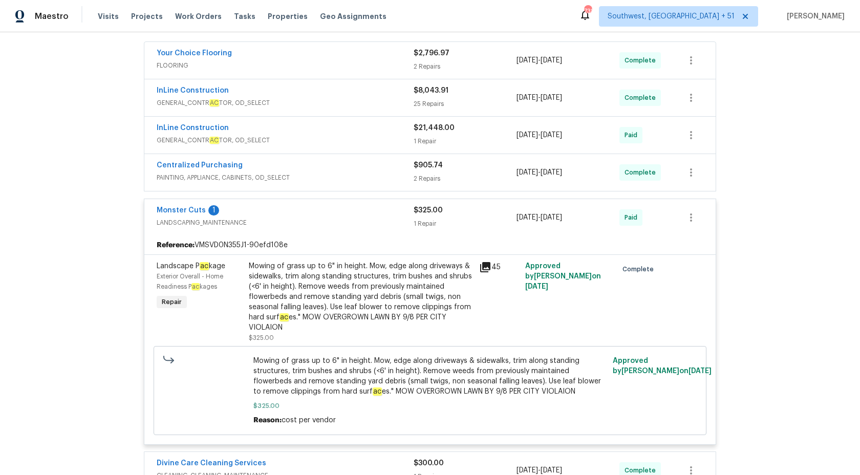
click at [400, 217] on div "Monster Cuts 1" at bounding box center [285, 211] width 257 height 12
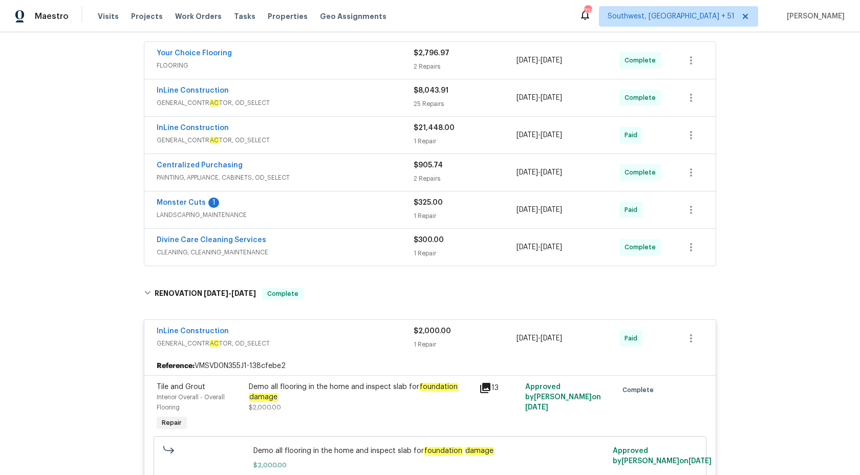
click at [379, 170] on div "Centralized Purchasing" at bounding box center [285, 166] width 257 height 12
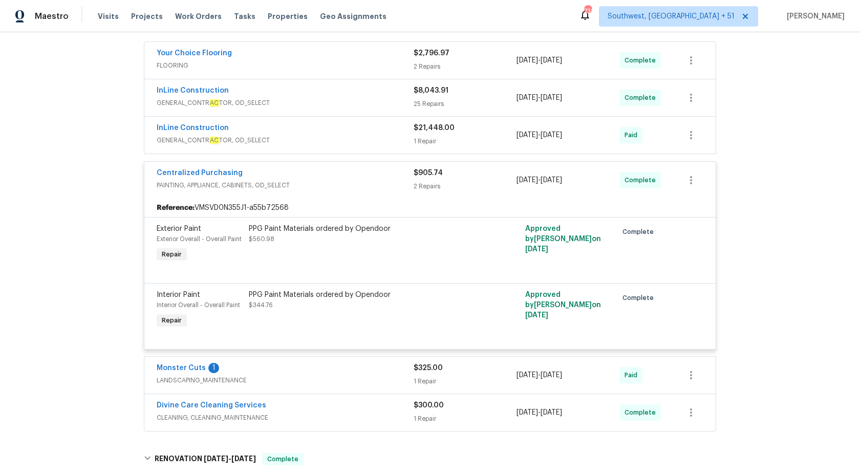
click at [380, 171] on div "Centralized Purchasing" at bounding box center [285, 174] width 257 height 12
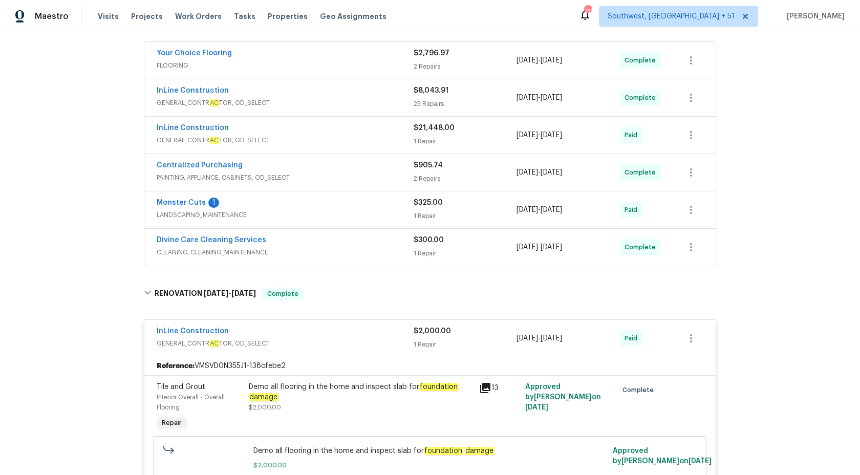
click at [365, 140] on span "GENERAL_CONTR AC TOR, OD_SELECT" at bounding box center [285, 140] width 257 height 10
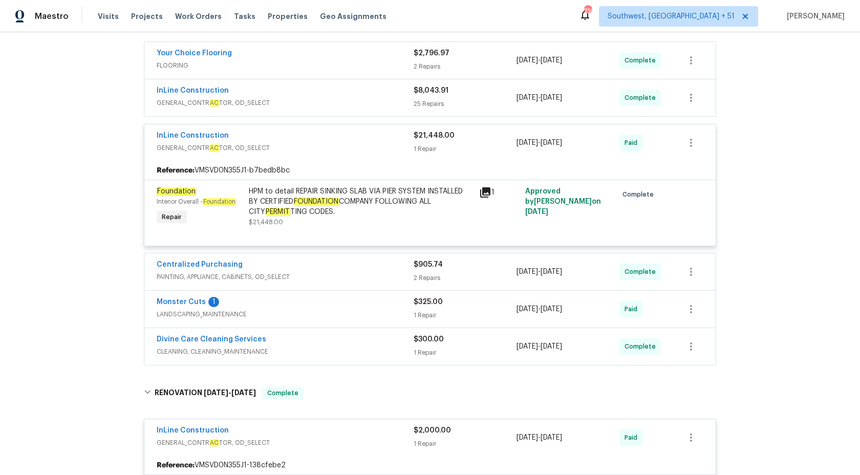
click at [435, 145] on div "1 Repair" at bounding box center [465, 149] width 103 height 10
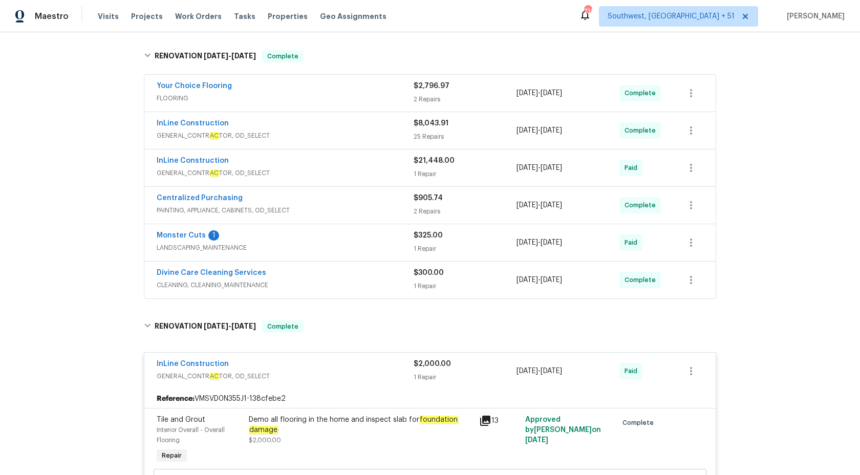
scroll to position [208, 0]
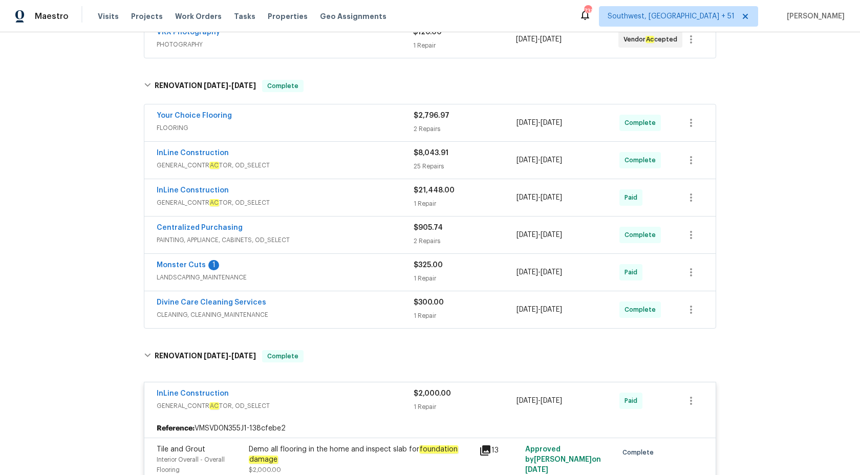
click at [387, 124] on span "FLOORING" at bounding box center [285, 128] width 257 height 10
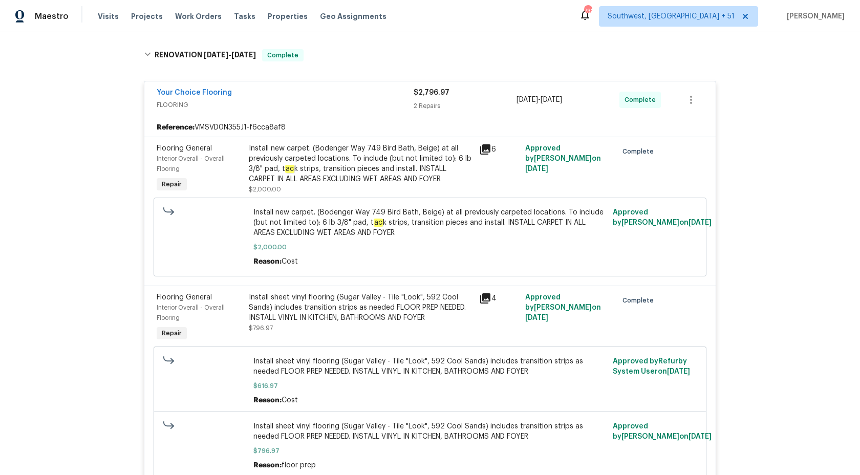
scroll to position [243, 0]
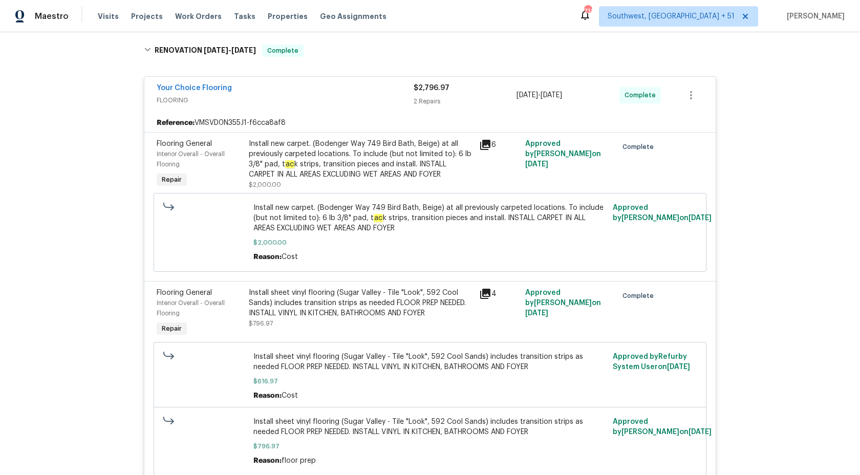
click at [314, 298] on div "Install sheet vinyl flooring (Sugar Valley - Tile "Look", 592 Cool Sands) inclu…" at bounding box center [361, 303] width 224 height 31
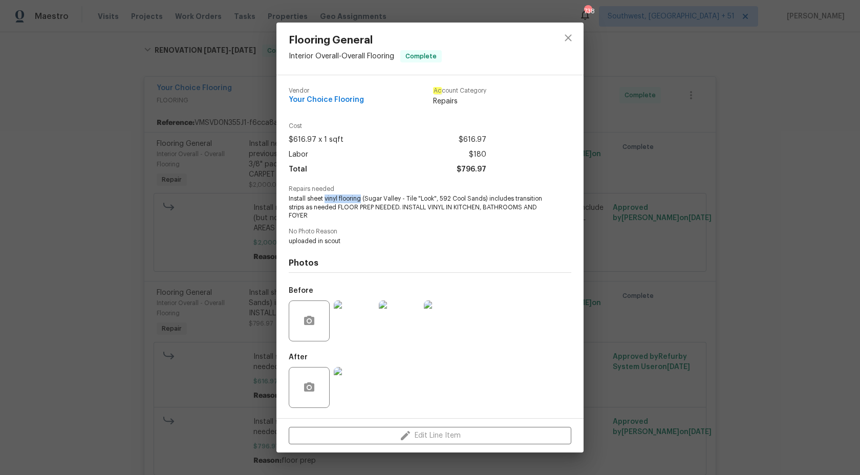
copy span "vinyl flooring"
drag, startPoint x: 324, startPoint y: 201, endPoint x: 361, endPoint y: 201, distance: 36.9
click at [361, 201] on span "Install sheet vinyl flooring (Sugar Valley - Tile "Look", 592 Cool Sands) inclu…" at bounding box center [416, 208] width 254 height 26
click at [791, 227] on div "Flooring General Interior Overall - Overall Flooring Complete Vendor Your Choic…" at bounding box center [430, 237] width 860 height 475
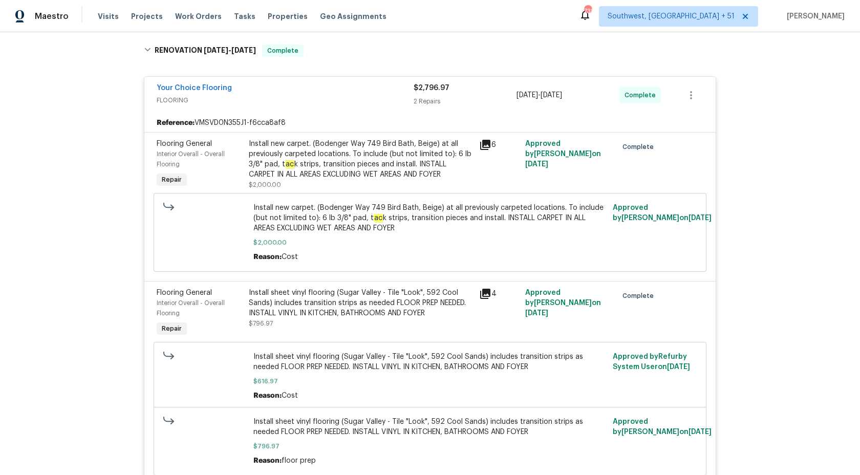
click at [422, 102] on div "2 Repairs" at bounding box center [465, 101] width 103 height 10
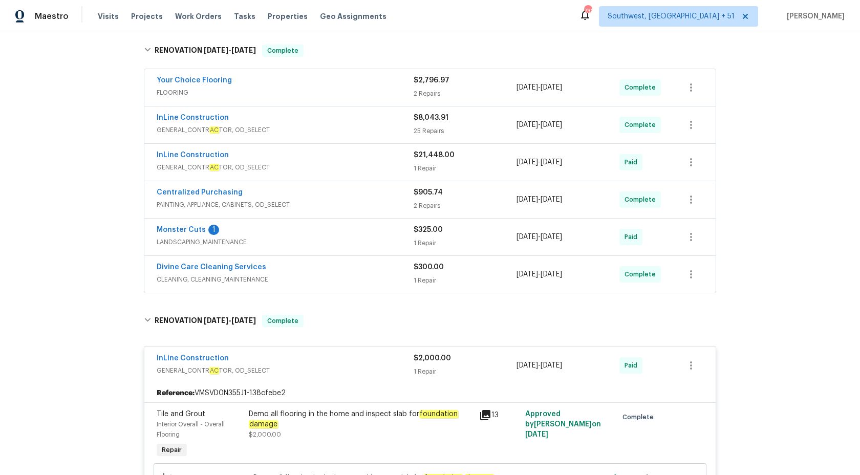
click at [403, 128] on span "GENERAL_CONTR AC TOR, OD_SELECT" at bounding box center [285, 130] width 257 height 10
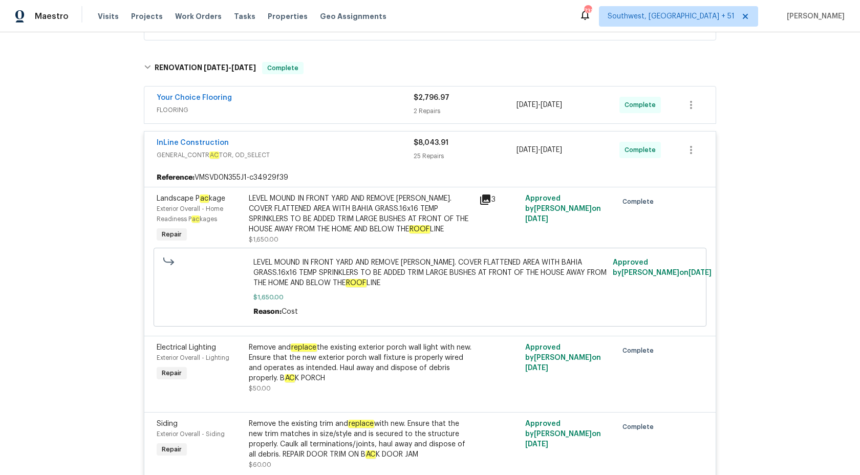
scroll to position [145, 0]
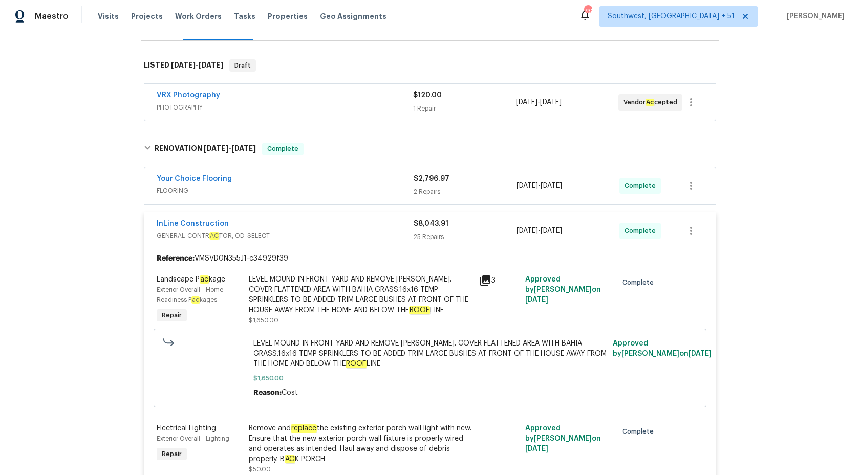
click at [421, 230] on div "$8,043.91 25 Repairs" at bounding box center [465, 231] width 103 height 25
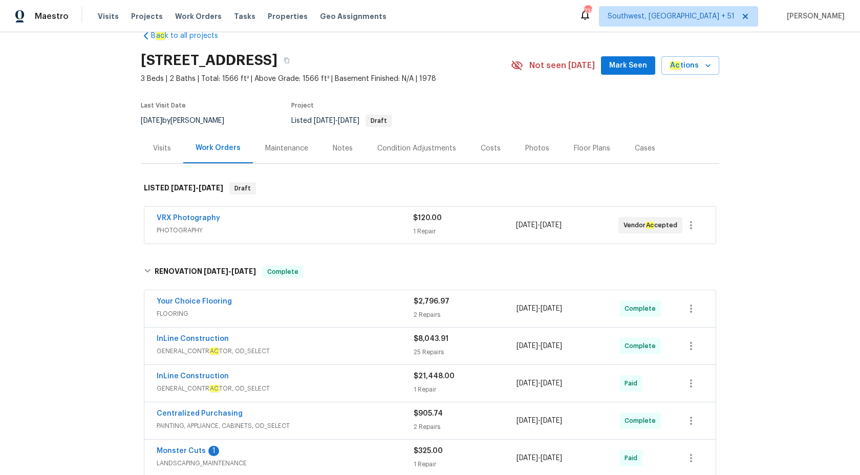
scroll to position [0, 0]
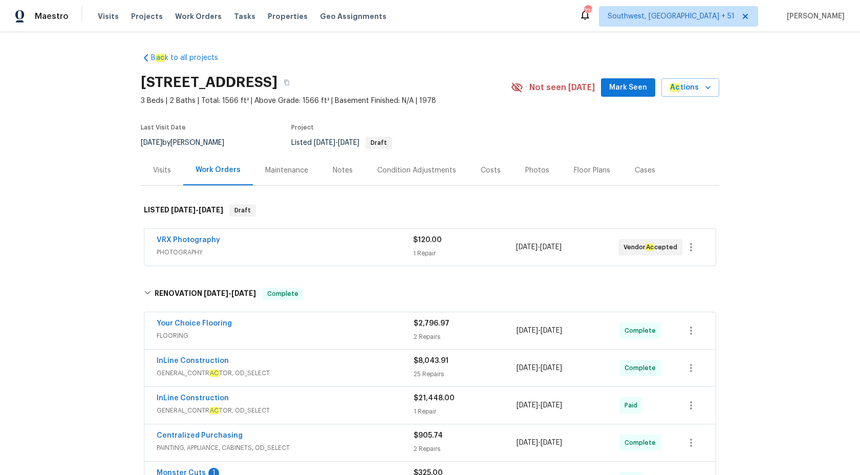
click at [142, 175] on div "Visits" at bounding box center [162, 170] width 42 height 30
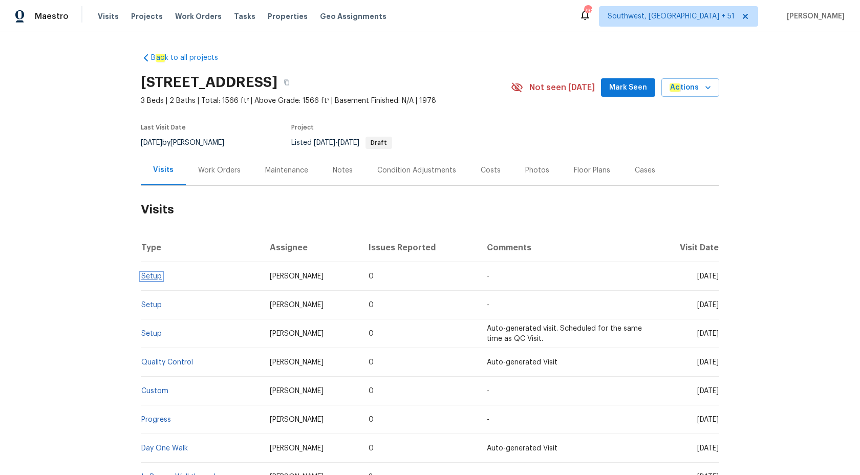
click at [150, 274] on link "Setup" at bounding box center [151, 276] width 20 height 7
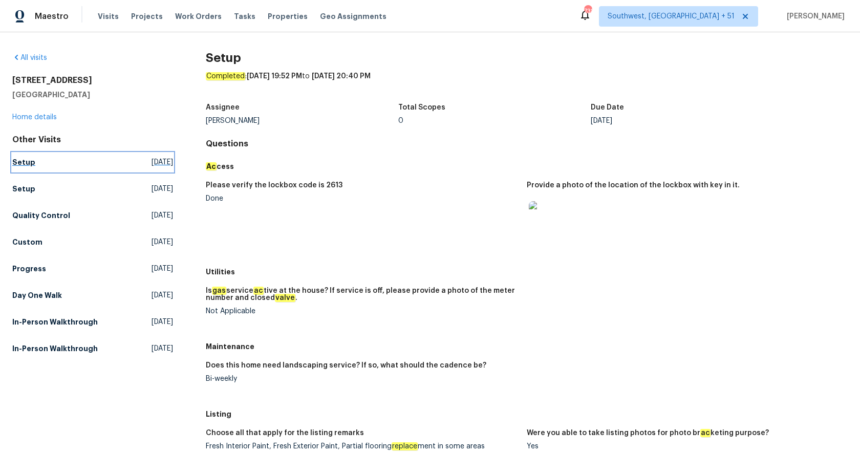
click at [22, 162] on h5 "Setup" at bounding box center [23, 162] width 23 height 10
click at [22, 187] on h5 "Setup" at bounding box center [23, 189] width 23 height 10
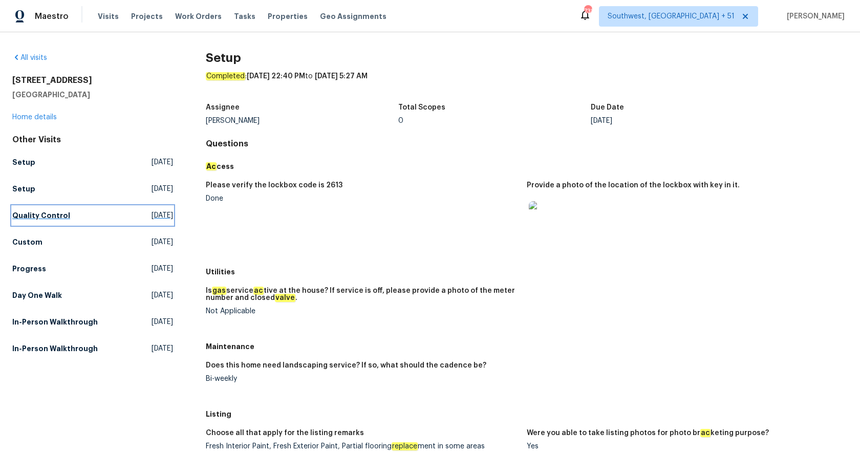
click at [38, 222] on link "Quality Control Thu, Oct 02 2025" at bounding box center [92, 215] width 161 height 18
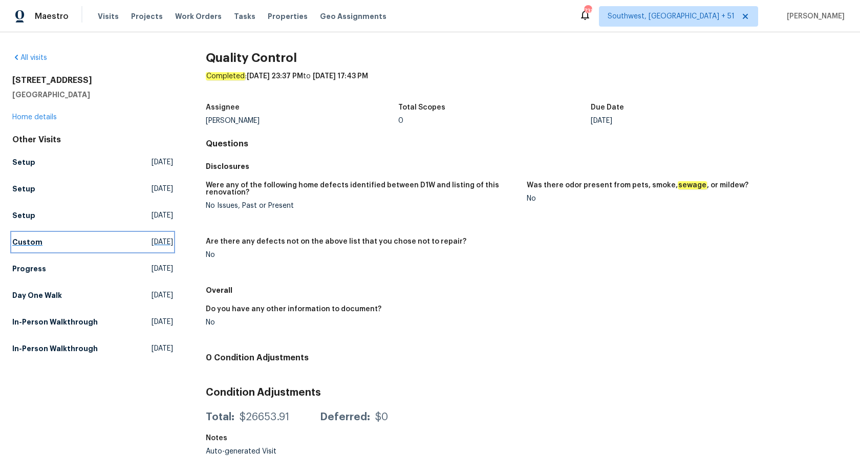
click at [32, 238] on h5 "Custom" at bounding box center [27, 242] width 30 height 10
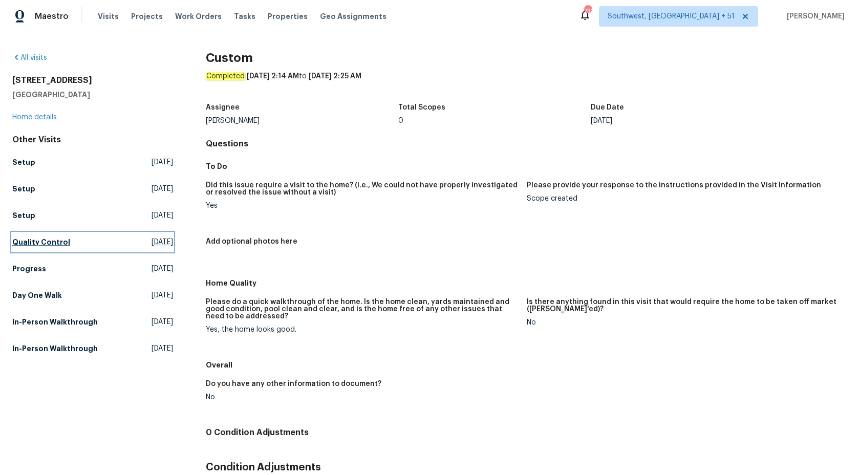
click at [29, 243] on h5 "Quality Control" at bounding box center [41, 242] width 58 height 10
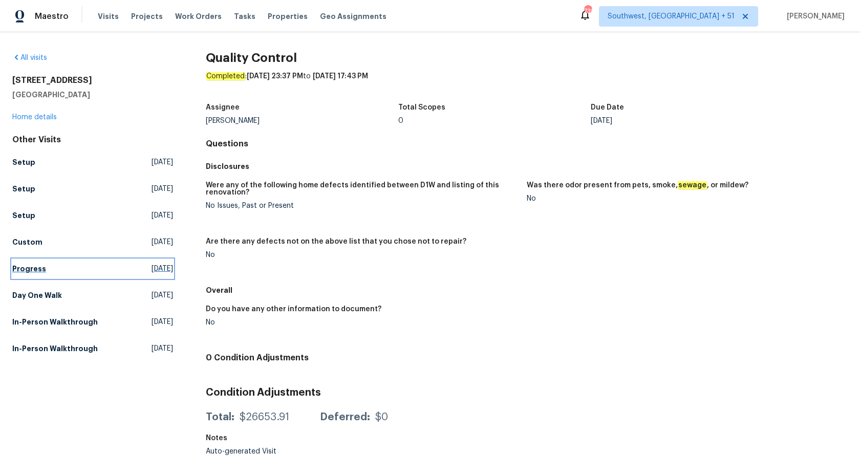
click at [32, 270] on h5 "Progress" at bounding box center [29, 269] width 34 height 10
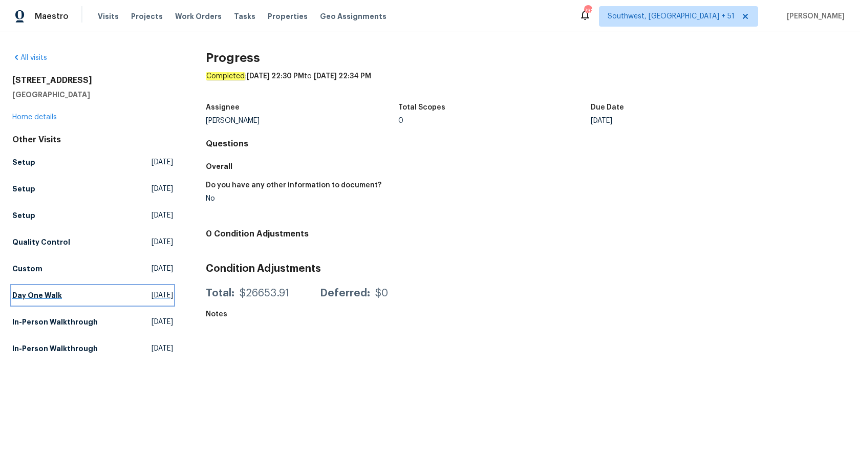
click at [47, 287] on link "Day One Walk Tue, Jul 22 2025" at bounding box center [92, 295] width 161 height 18
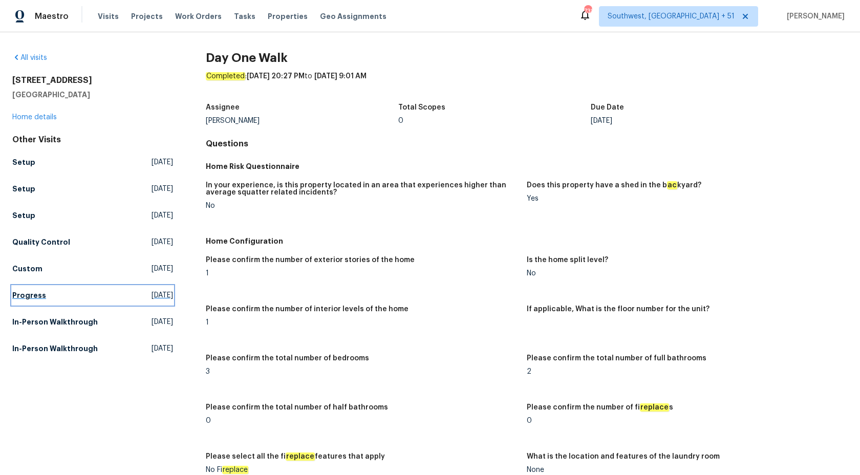
click at [33, 299] on h5 "Progress" at bounding box center [29, 295] width 34 height 10
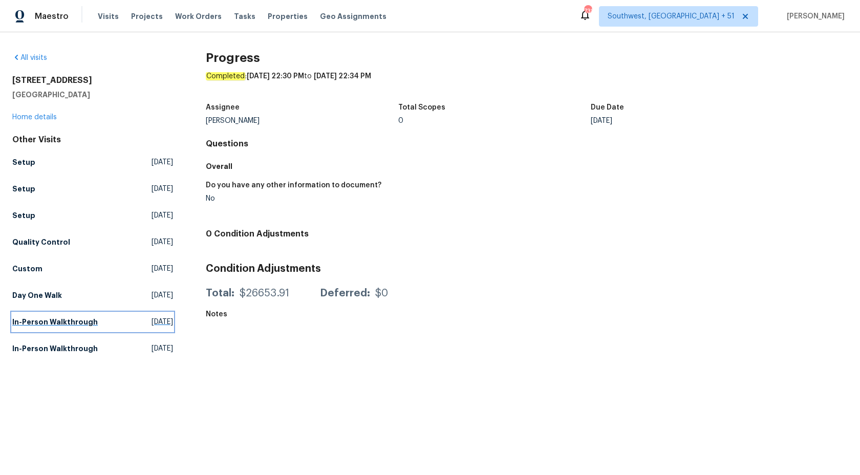
click at [31, 319] on h5 "In-Person Walkthrough" at bounding box center [55, 322] width 86 height 10
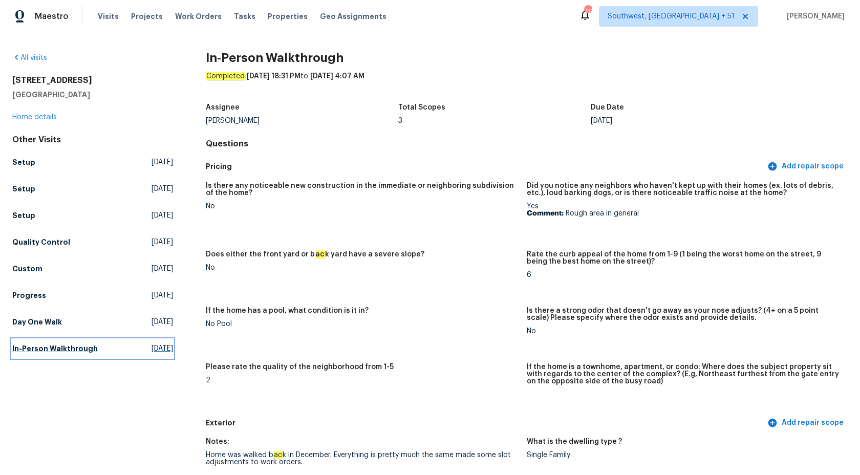
click at [65, 348] on h5 "In-Person Walkthrough" at bounding box center [55, 349] width 86 height 10
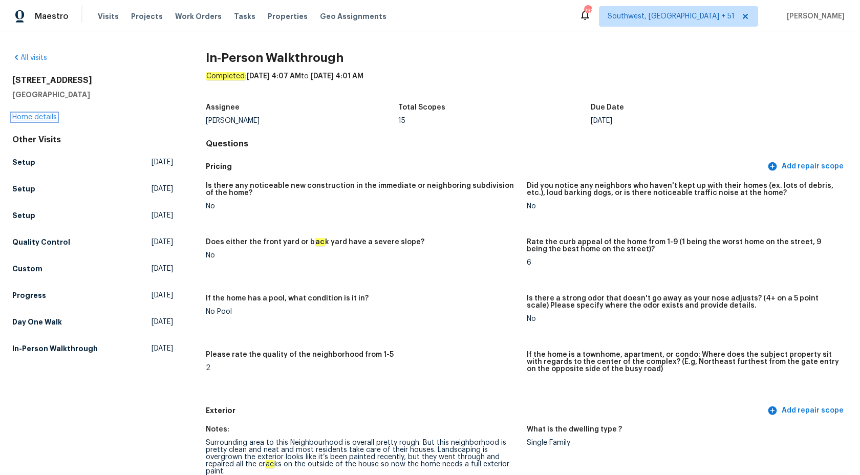
click at [28, 118] on link "Home details" at bounding box center [34, 117] width 45 height 7
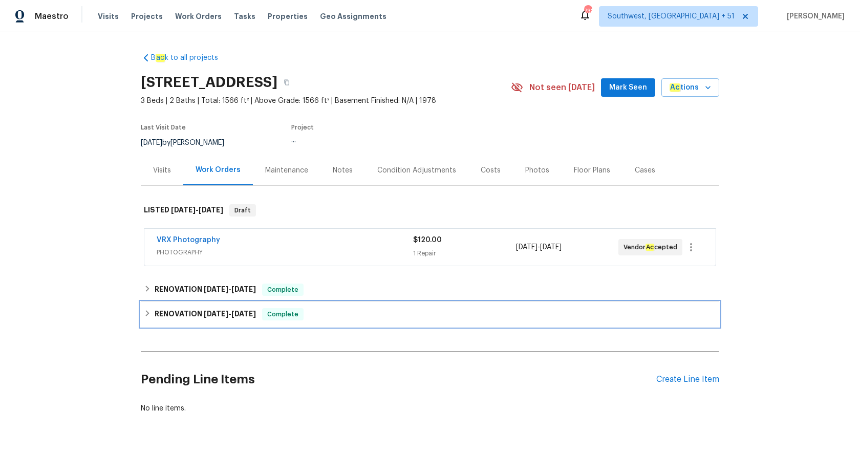
click at [213, 316] on span "7/23/25" at bounding box center [216, 313] width 25 height 7
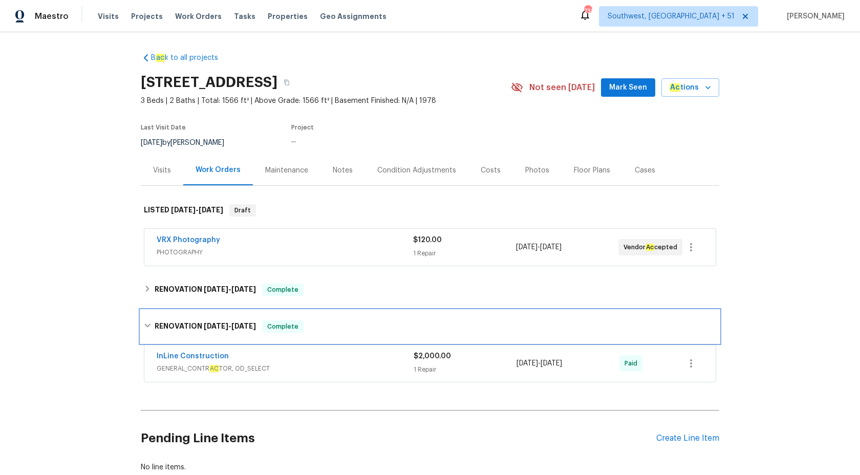
scroll to position [67, 0]
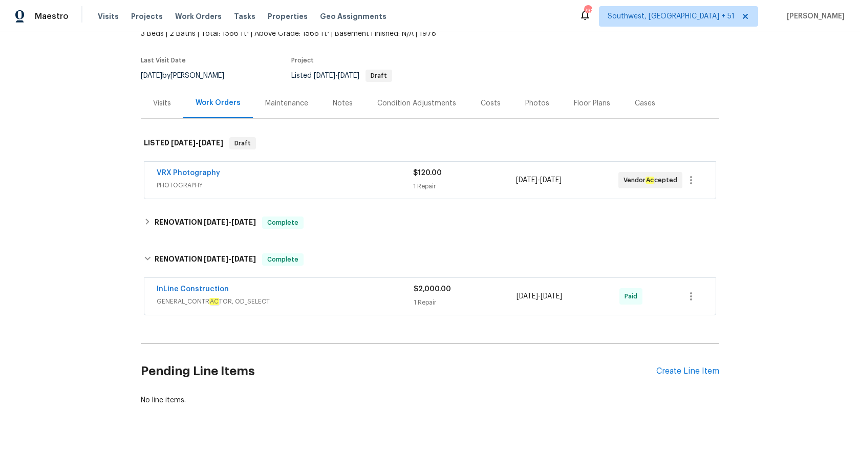
click at [227, 236] on div "B ac k to all projects 5533 Satel Dr, Orlando, FL 32810 3 Beds | 2 Baths | Tota…" at bounding box center [430, 195] width 579 height 436
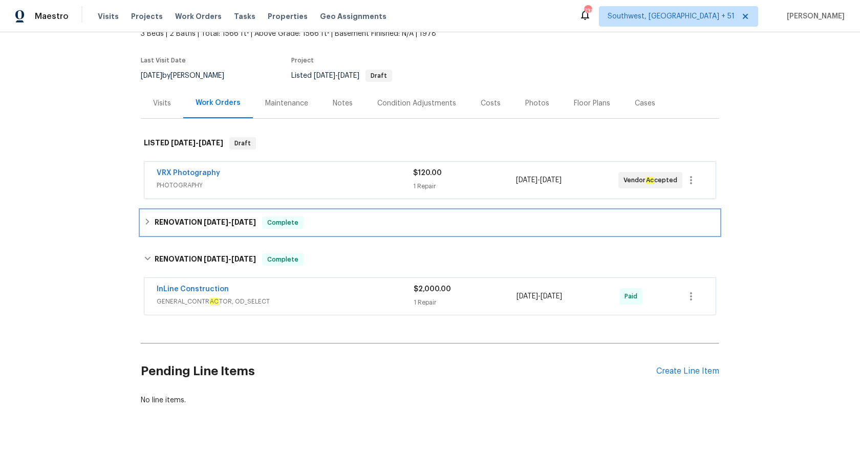
click at [223, 227] on h6 "RENOVATION 8/11/25 - 10/6/25" at bounding box center [205, 223] width 101 height 12
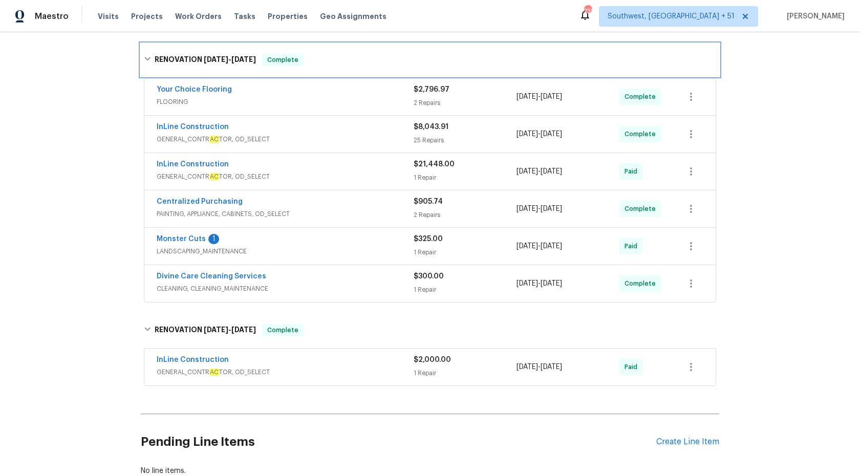
scroll to position [302, 0]
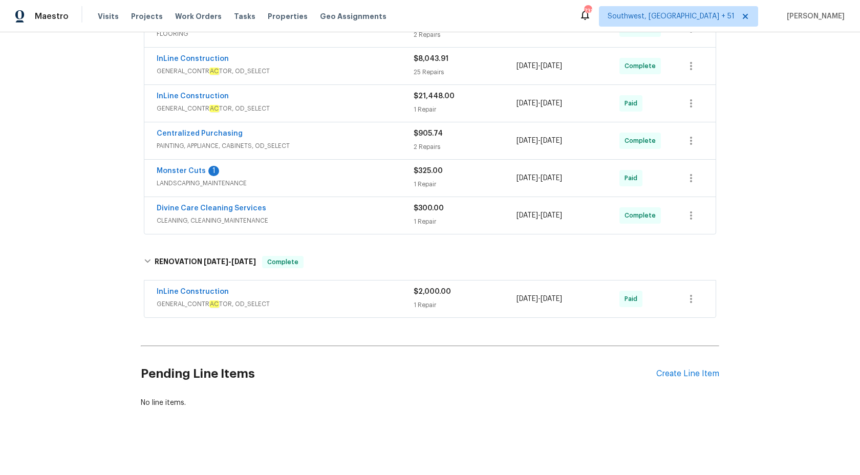
click at [378, 220] on span "CLEANING, CLEANING_MAINTENANCE" at bounding box center [285, 221] width 257 height 10
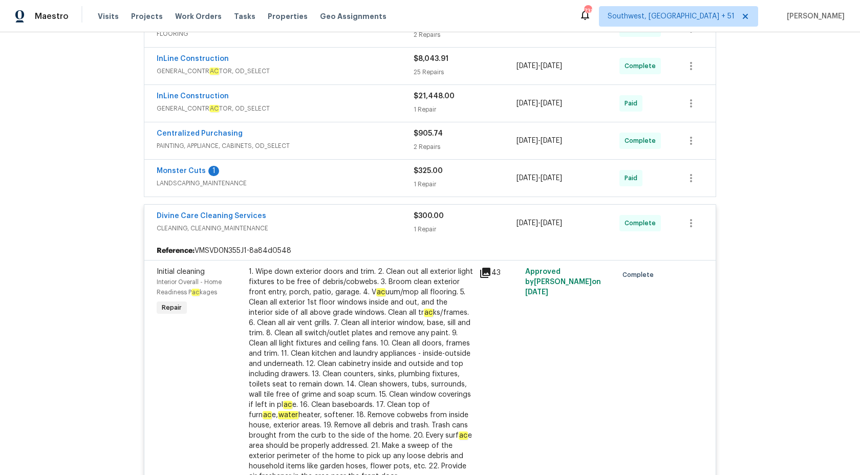
click at [378, 220] on div "Divine Care Cleaning Services" at bounding box center [285, 217] width 257 height 12
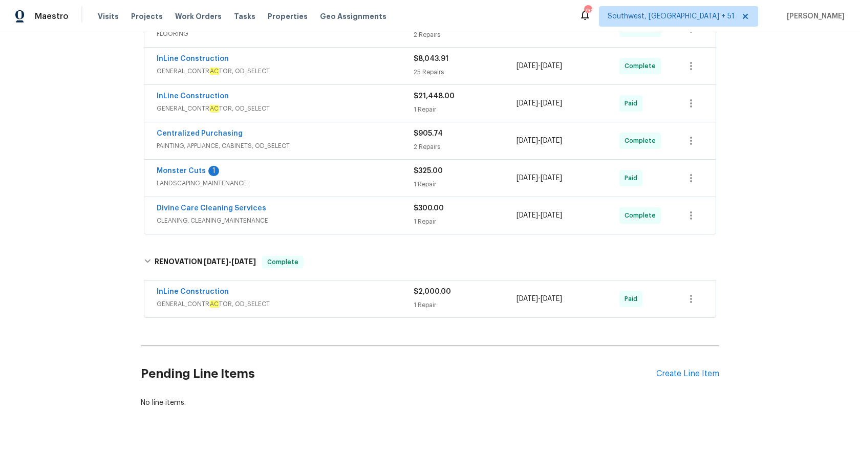
click at [389, 183] on span "LANDSCAPING_MAINTENANCE" at bounding box center [285, 183] width 257 height 10
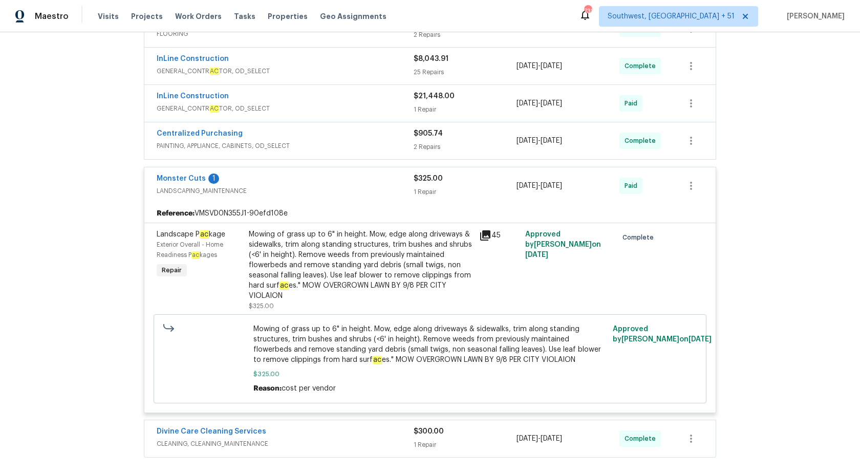
click at [390, 184] on div "Monster Cuts 1" at bounding box center [285, 180] width 257 height 12
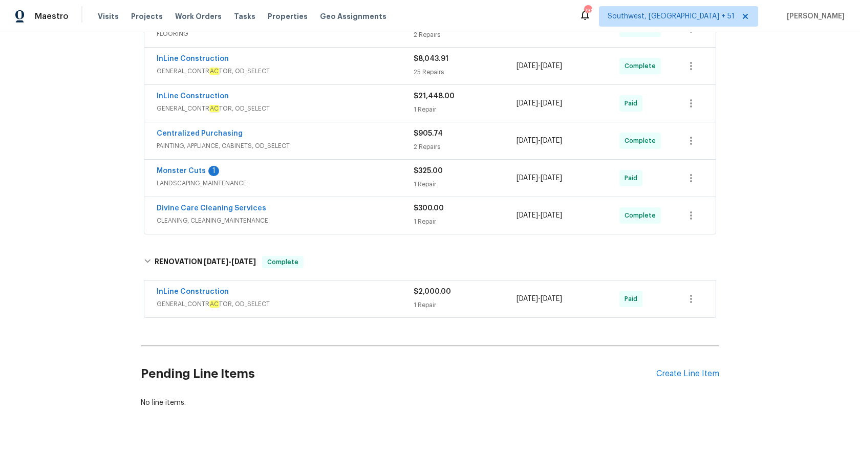
click at [392, 145] on span "PAINTING, APPLIANCE, CABINETS, OD_SELECT" at bounding box center [285, 146] width 257 height 10
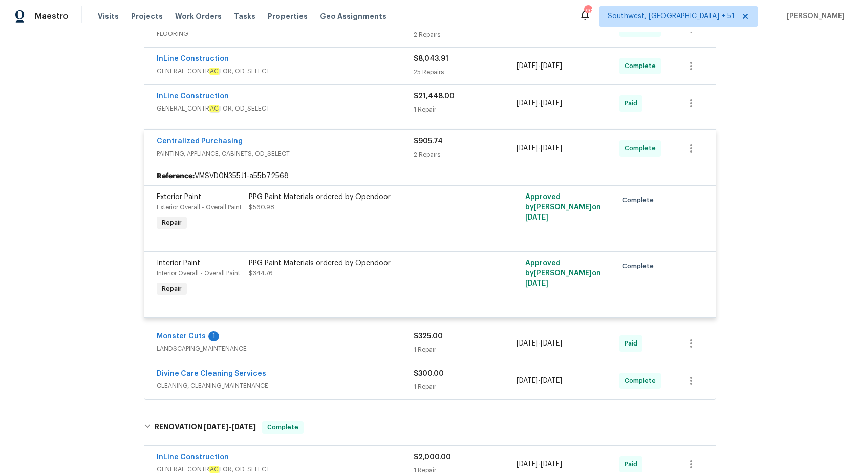
click at [392, 146] on div "Centralized Purchasing" at bounding box center [285, 142] width 257 height 12
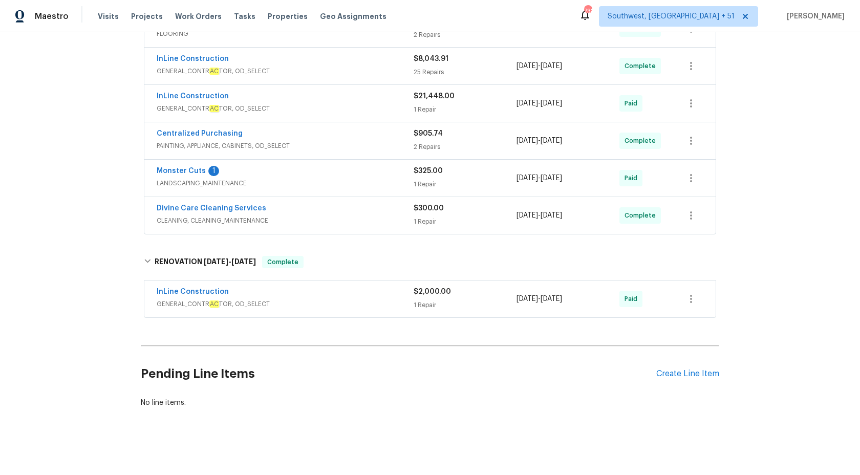
click at [371, 99] on div "InLine Construction" at bounding box center [285, 97] width 257 height 12
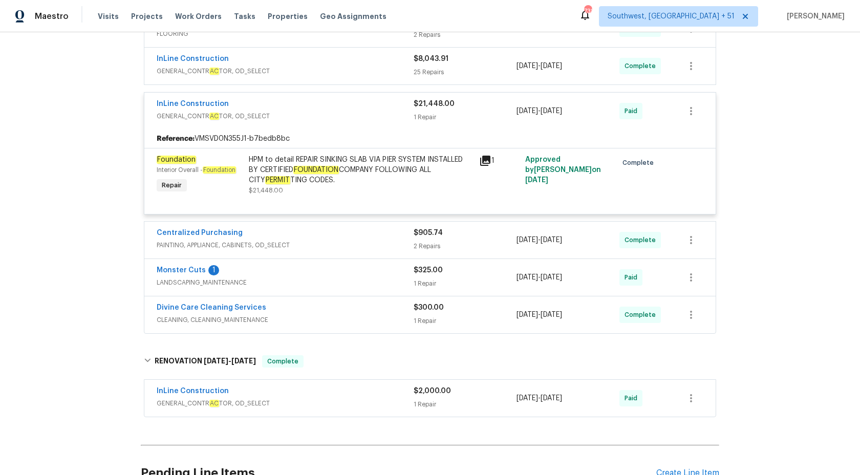
click at [371, 100] on div "InLine Construction" at bounding box center [285, 105] width 257 height 12
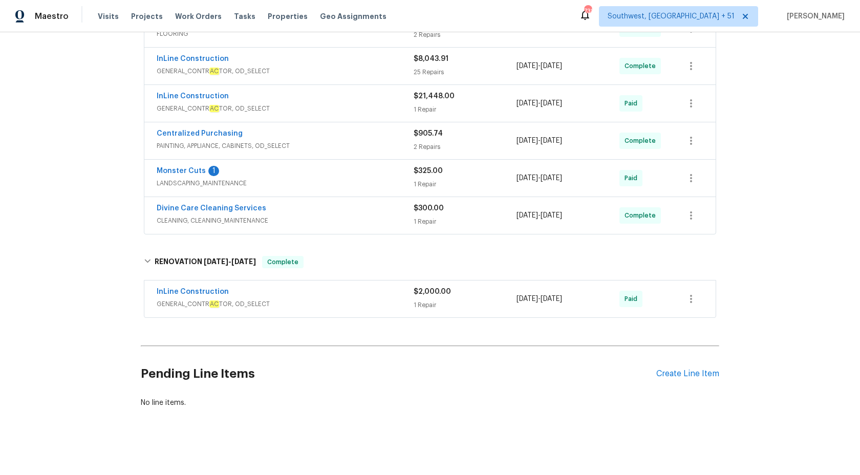
click at [370, 79] on div "InLine Construction GENERAL_CONTR AC TOR, OD_SELECT $8,043.91 25 Repairs 9/25/2…" at bounding box center [429, 66] width 571 height 37
click at [369, 69] on span "GENERAL_CONTR AC TOR, OD_SELECT" at bounding box center [285, 71] width 257 height 10
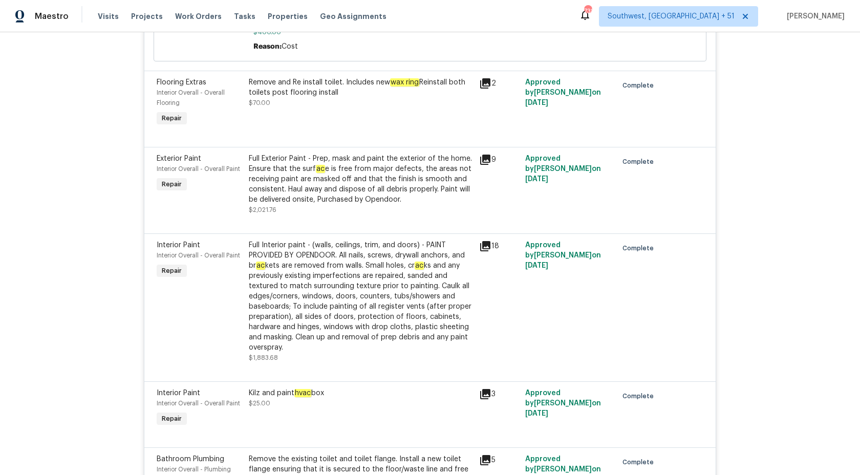
scroll to position [2393, 0]
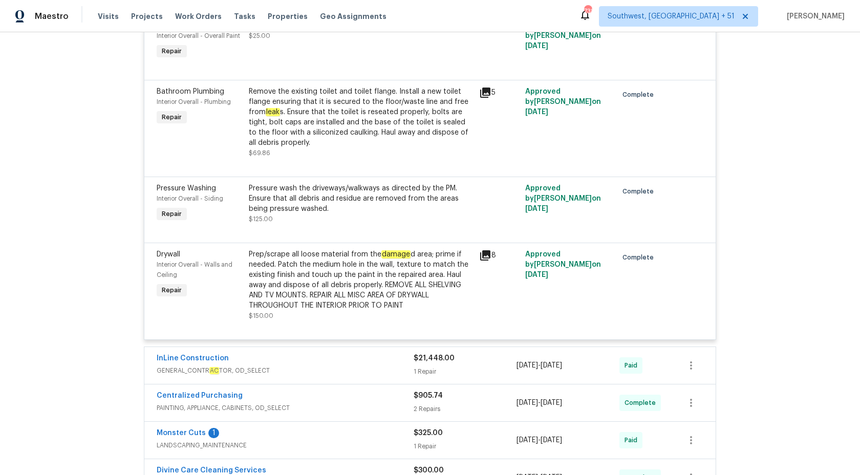
click at [354, 280] on div "Prep/scrape all loose material from the damage d area; prime if needed. Patch t…" at bounding box center [361, 279] width 224 height 61
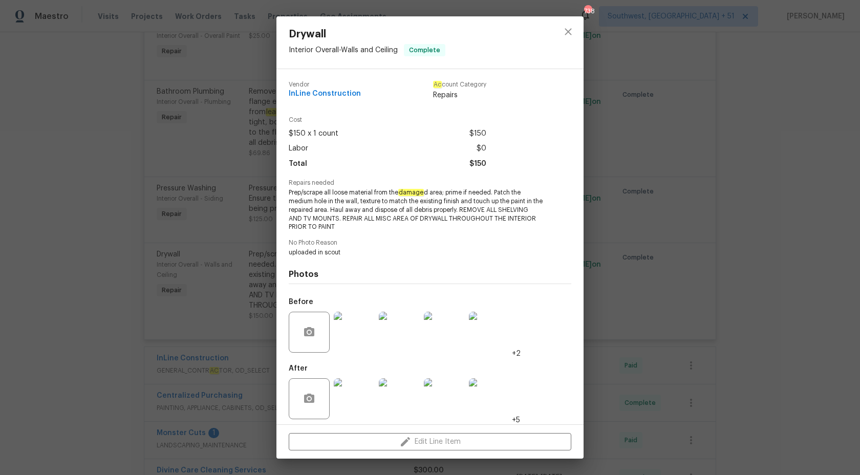
click at [361, 331] on img at bounding box center [354, 332] width 41 height 41
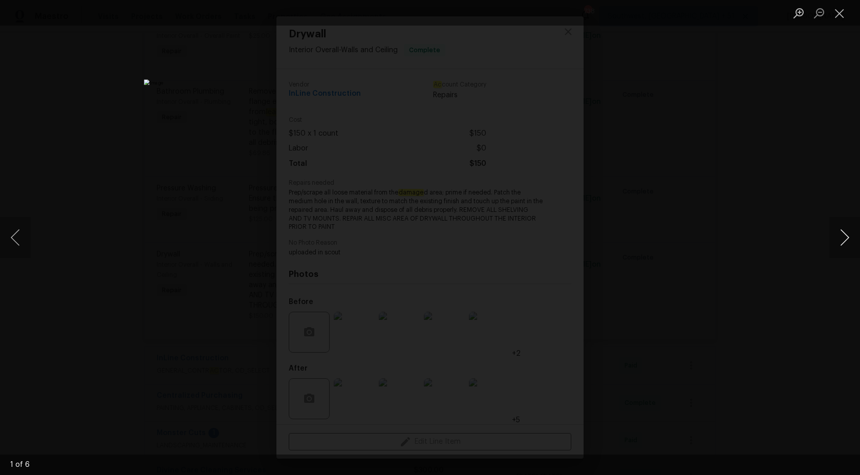
click at [833, 242] on button "Next image" at bounding box center [844, 237] width 31 height 41
click at [811, 156] on div "Lightbox" at bounding box center [430, 237] width 860 height 475
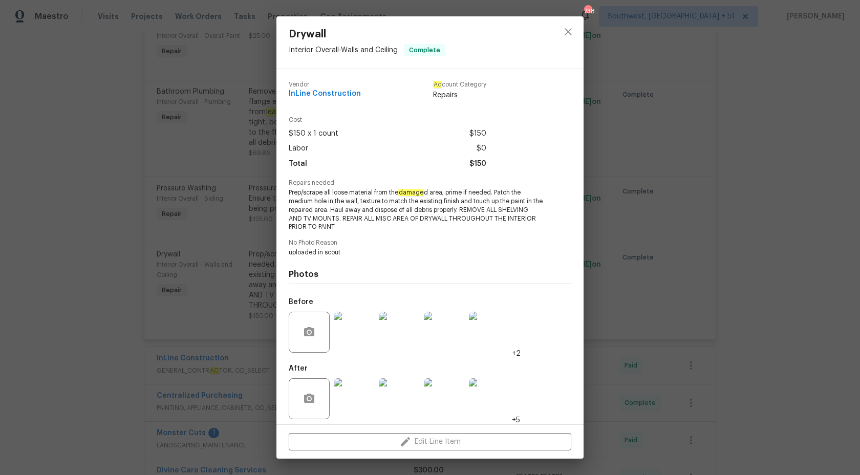
click at [811, 156] on div "Drywall Interior Overall - Walls and Ceiling Complete Vendor InLine Constructio…" at bounding box center [430, 237] width 860 height 475
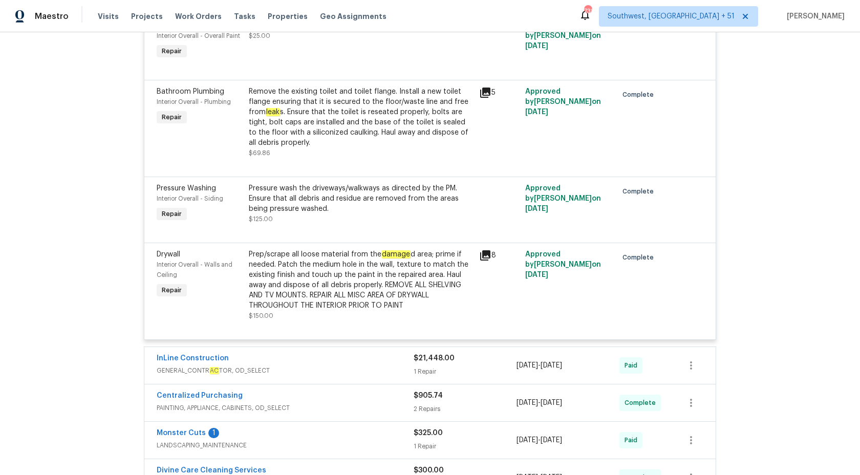
scroll to position [2026, 0]
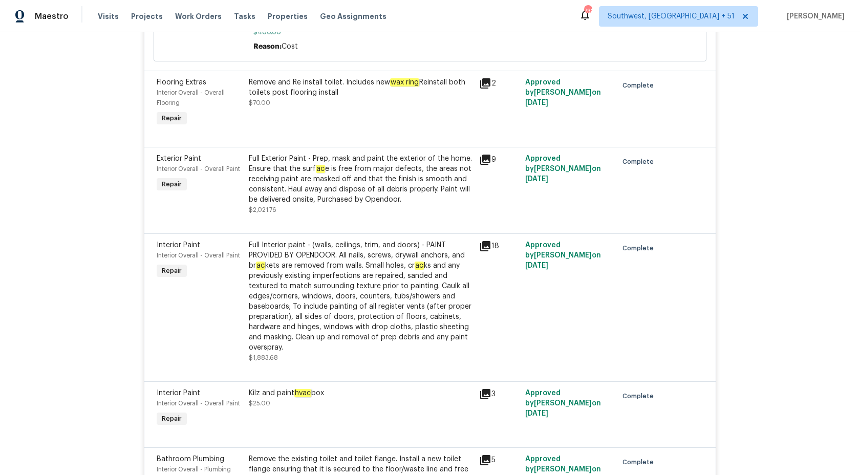
click at [368, 281] on div "Full Interior paint - (walls, ceilings, trim, and doors) - PAINT PROVIDED BY OP…" at bounding box center [361, 296] width 224 height 113
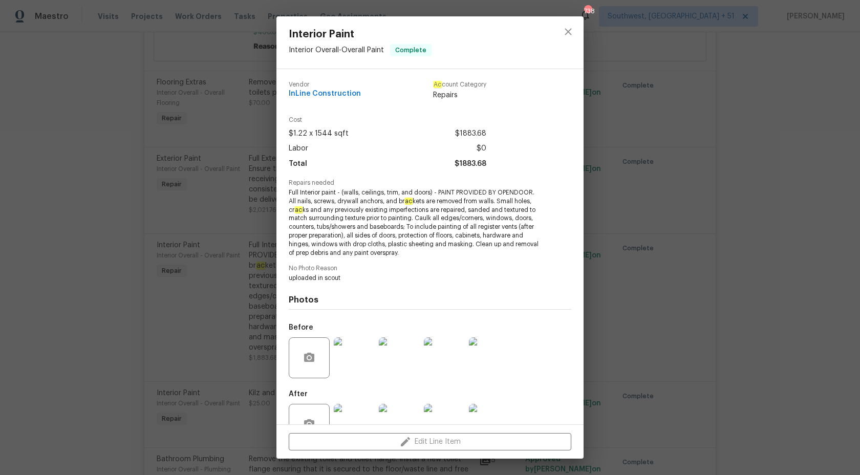
scroll to position [31, 0]
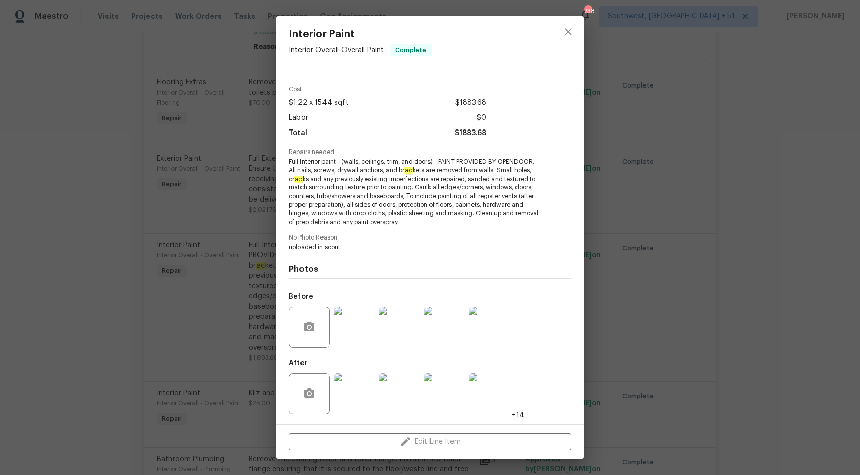
click at [354, 319] on img at bounding box center [354, 327] width 41 height 41
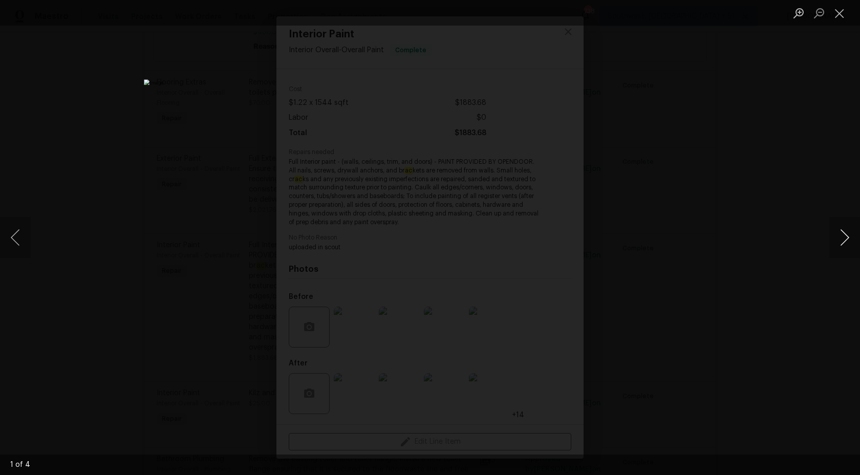
click at [843, 242] on button "Next image" at bounding box center [844, 237] width 31 height 41
click at [844, 242] on button "Next image" at bounding box center [844, 237] width 31 height 41
click at [820, 154] on div "Lightbox" at bounding box center [430, 237] width 860 height 475
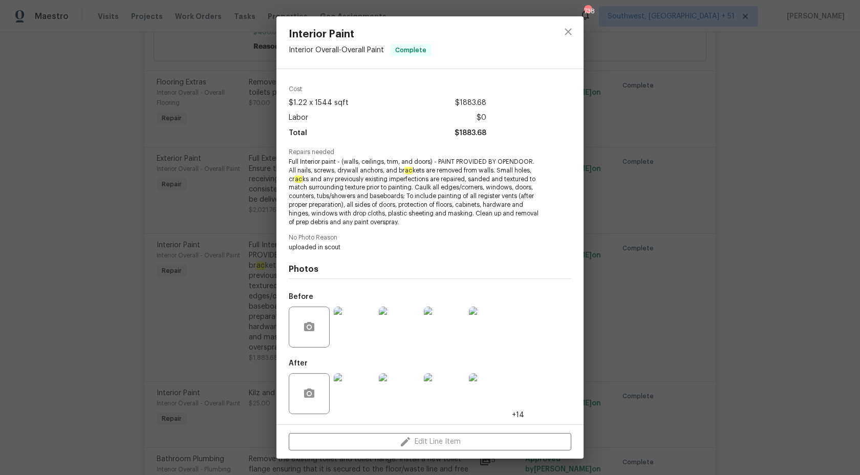
click at [820, 154] on div "Interior Paint Interior Overall - Overall Paint Complete Vendor InLine Construc…" at bounding box center [430, 237] width 860 height 475
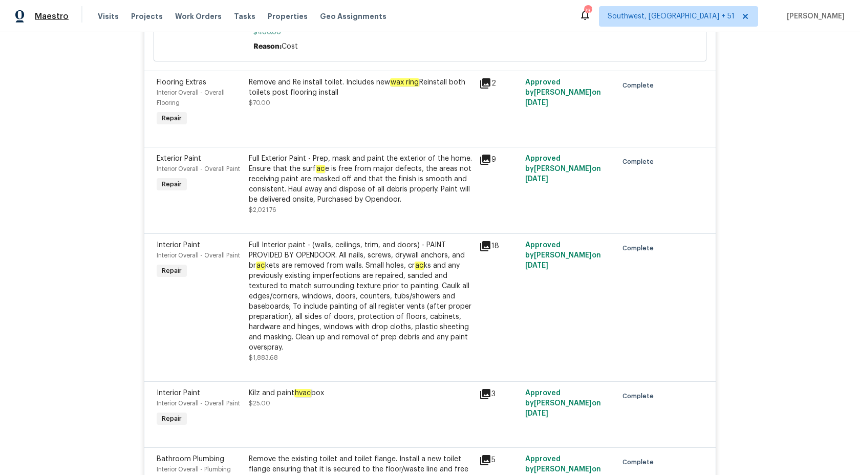
click at [52, 11] on span "Maestro" at bounding box center [52, 16] width 34 height 10
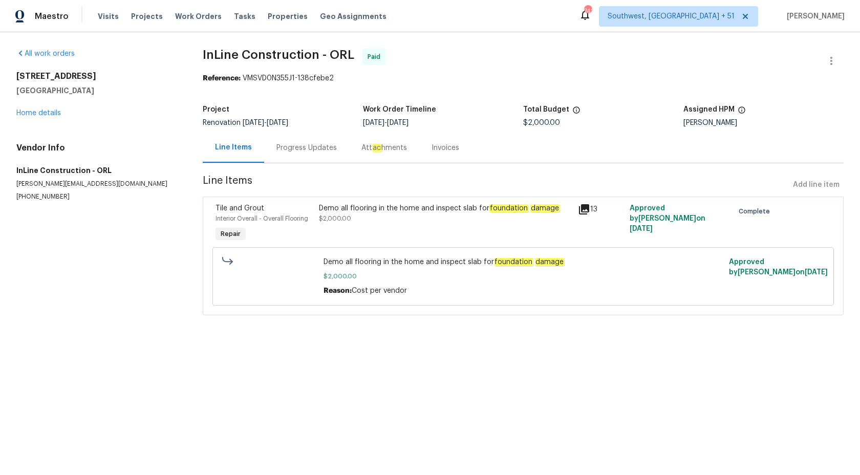
click at [282, 150] on div "Progress Updates" at bounding box center [306, 148] width 60 height 10
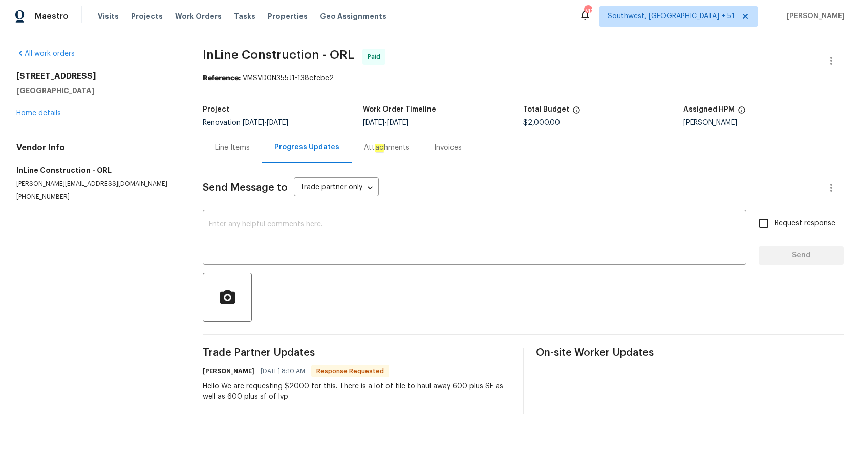
click at [440, 154] on div "Invoices" at bounding box center [448, 148] width 52 height 30
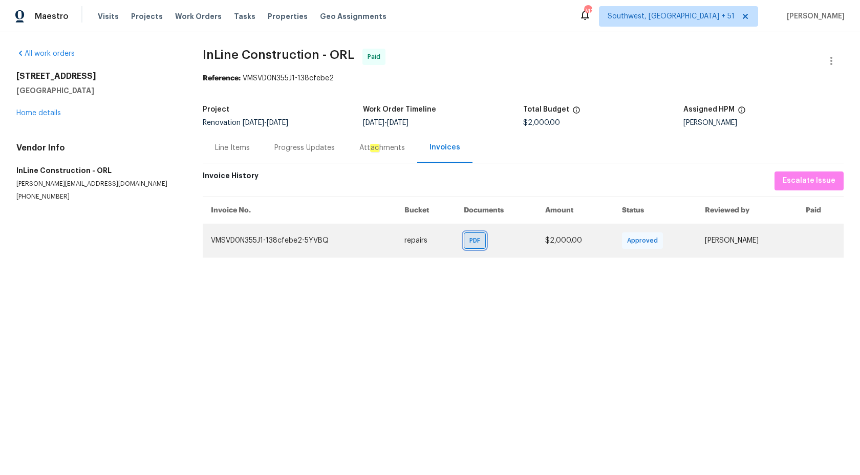
click at [470, 243] on span "PDF" at bounding box center [477, 241] width 15 height 10
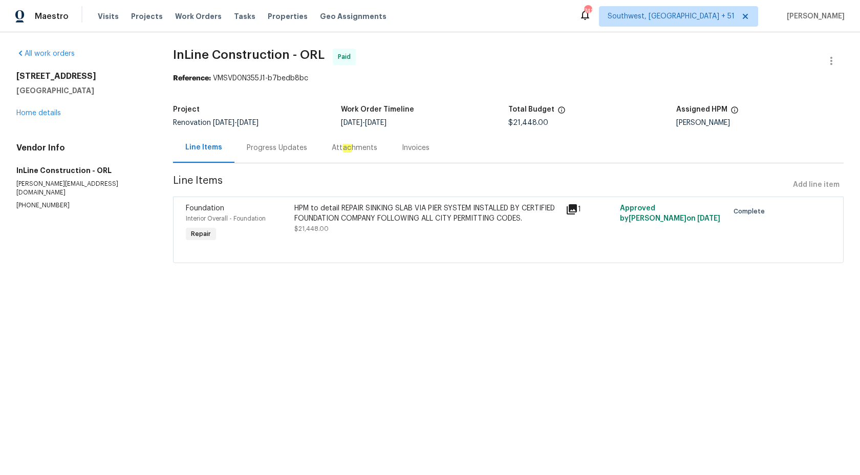
click at [269, 145] on div "Progress Updates" at bounding box center [277, 148] width 60 height 10
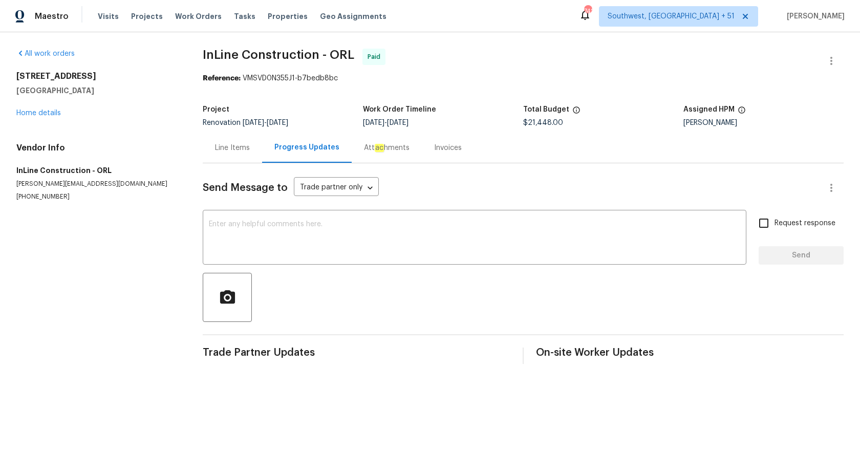
click at [118, 281] on section "All work orders [STREET_ADDRESS][PERSON_NAME] Home details Vendor Info InLine C…" at bounding box center [97, 206] width 162 height 315
click at [434, 153] on div "Invoices" at bounding box center [448, 148] width 28 height 10
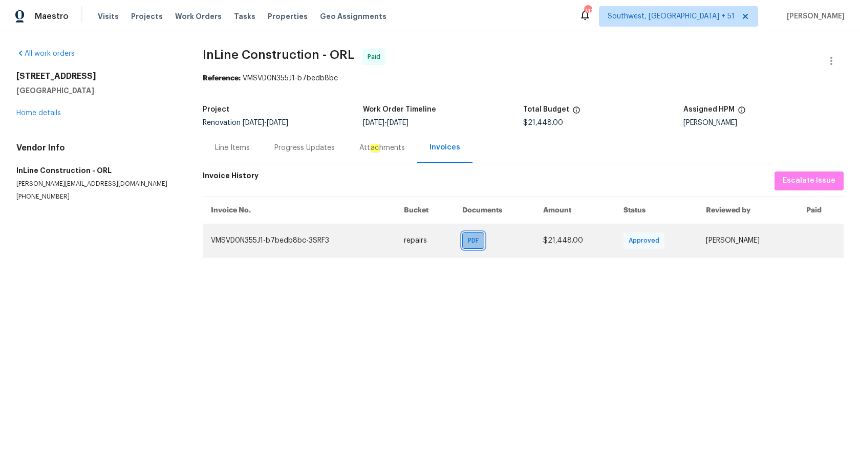
click at [472, 245] on span "PDF" at bounding box center [475, 241] width 15 height 10
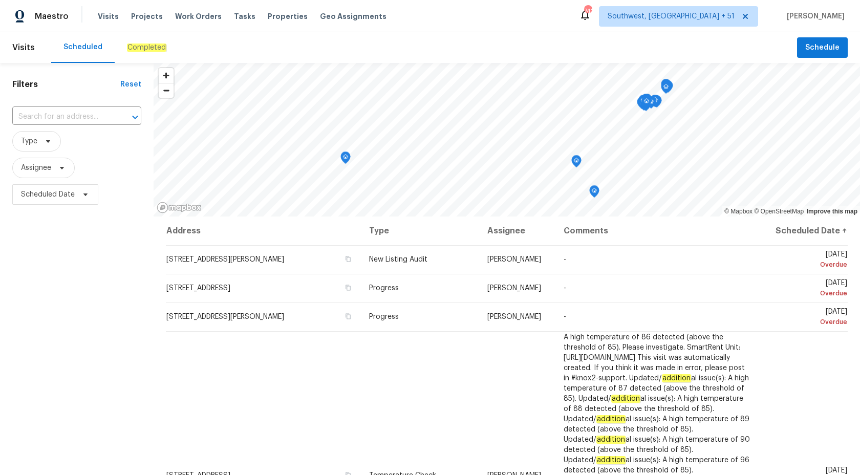
click at [138, 45] on em "Completed" at bounding box center [146, 48] width 39 height 8
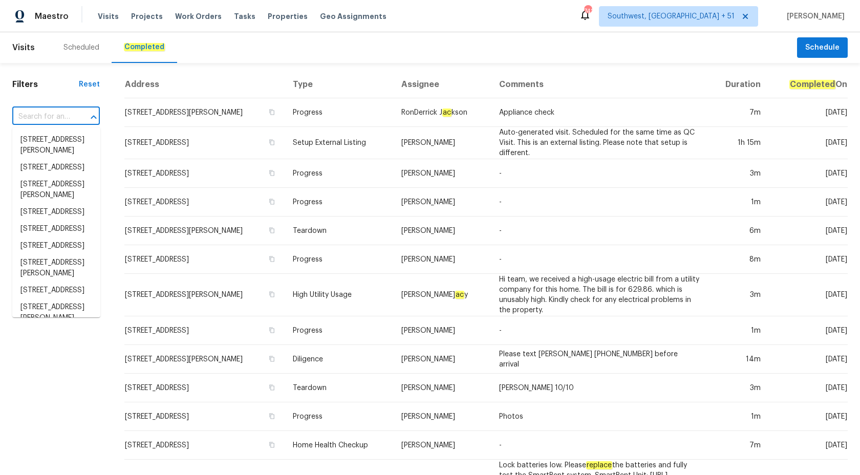
click at [65, 113] on input "text" at bounding box center [41, 117] width 59 height 16
paste input "[STREET_ADDRESS][PERSON_NAME]"
type input "[STREET_ADDRESS][PERSON_NAME]"
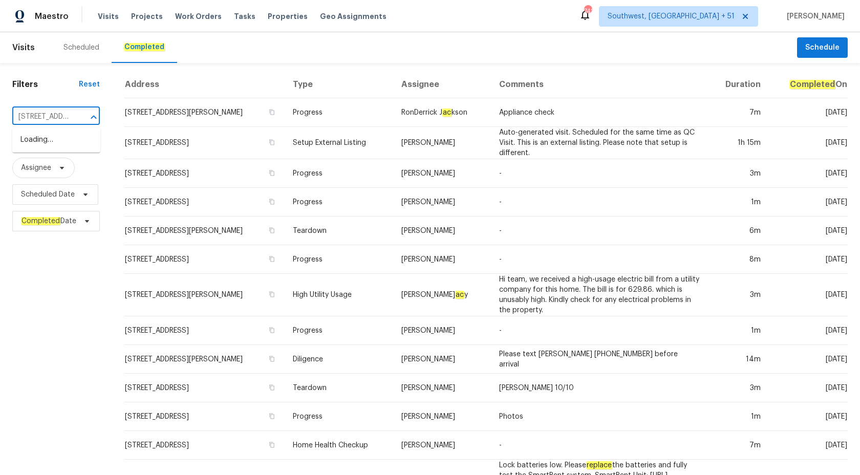
scroll to position [0, 84]
click at [63, 142] on li "[STREET_ADDRESS][PERSON_NAME]" at bounding box center [56, 146] width 88 height 28
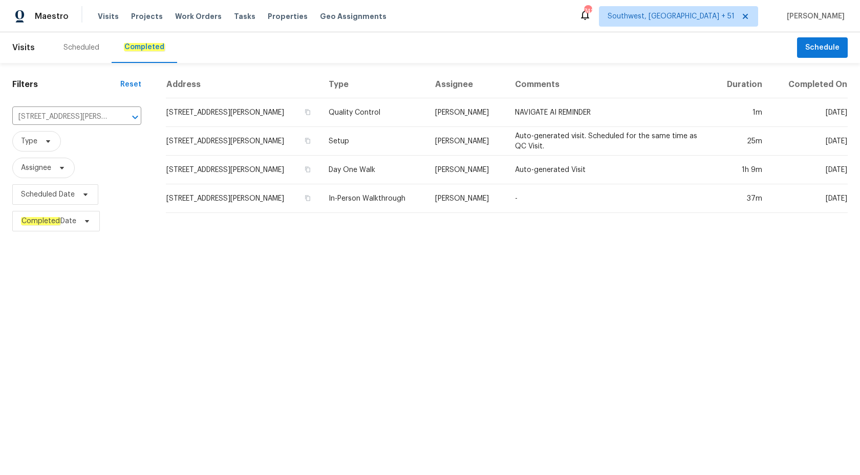
click at [376, 176] on td "Day One Walk" at bounding box center [374, 170] width 106 height 29
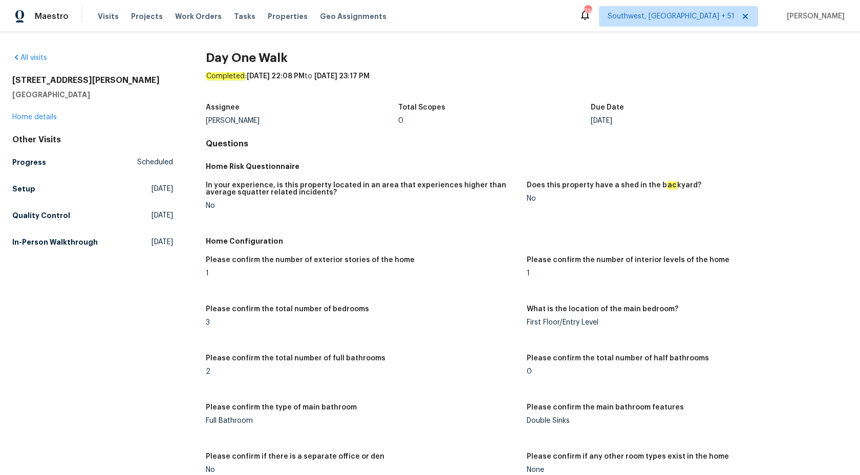
click at [551, 83] on div "Completed : [DATE] 22:08 PM to [DATE] 23:17 PM" at bounding box center [527, 84] width 642 height 27
click at [26, 161] on h5 "Progress" at bounding box center [29, 162] width 34 height 10
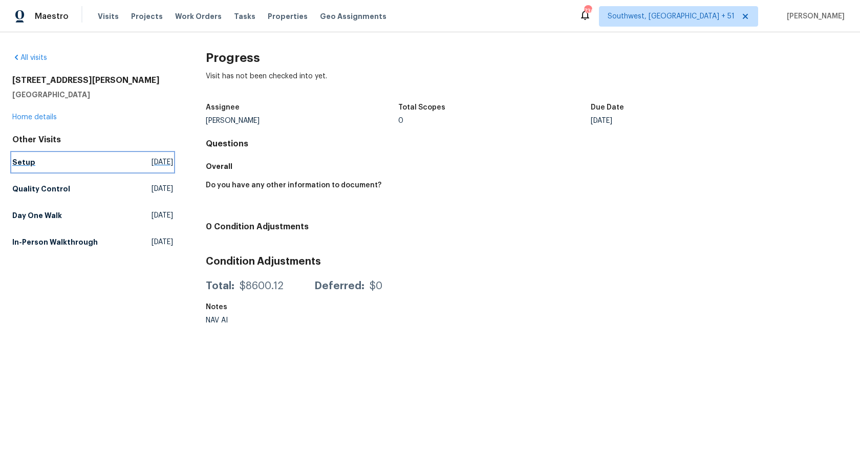
click at [23, 158] on h5 "Setup" at bounding box center [23, 162] width 23 height 10
click at [23, 158] on html "Maestro Visits Projects Work Orders Tasks Properties Geo Assignments [STREET_AD…" at bounding box center [430, 165] width 860 height 330
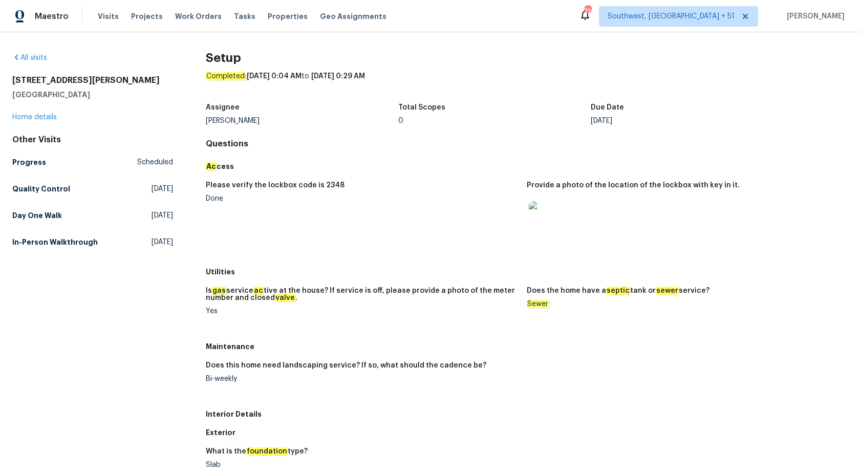
click at [26, 179] on div "Other Visits Progress Scheduled Quality Control [DATE] Day One Walk [DATE] In-P…" at bounding box center [92, 193] width 161 height 117
click at [26, 190] on h5 "Quality Control" at bounding box center [41, 189] width 58 height 10
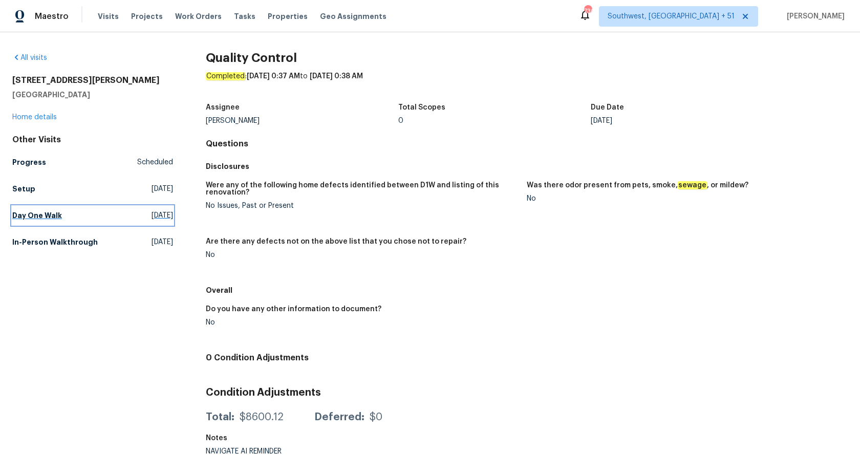
click at [36, 218] on h5 "Day One Walk" at bounding box center [37, 215] width 50 height 10
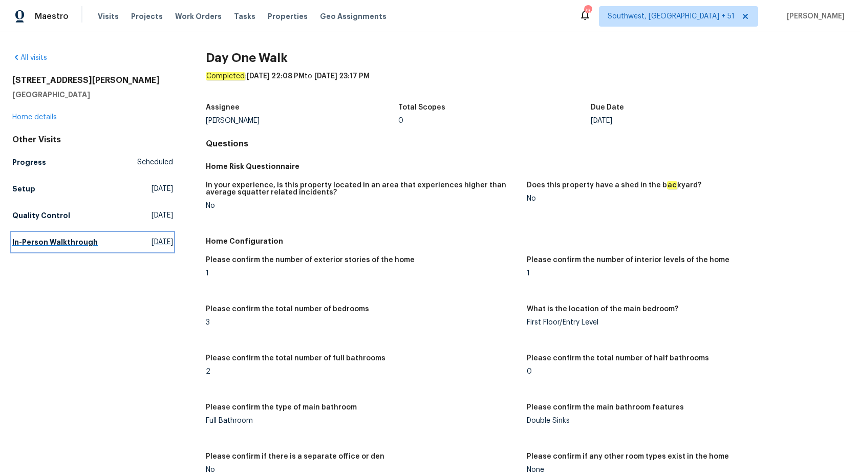
click at [49, 249] on link "In-Person Walkthrough [DATE]" at bounding box center [92, 242] width 161 height 18
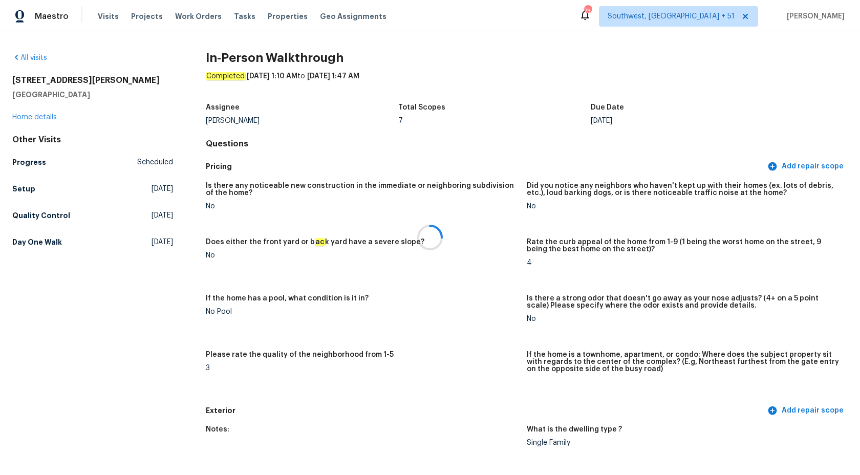
click at [751, 139] on div at bounding box center [430, 237] width 860 height 475
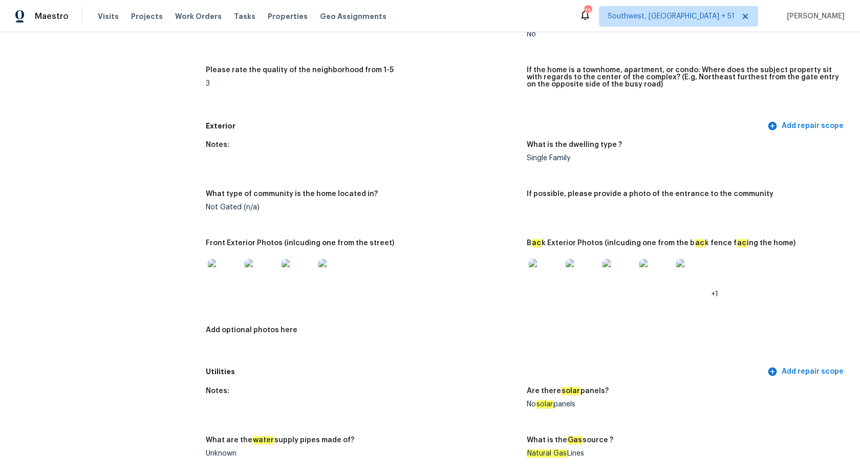
scroll to position [461, 0]
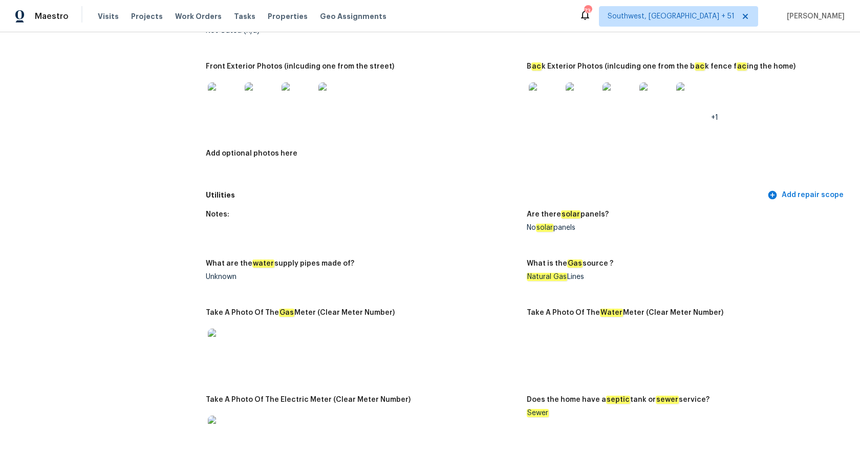
click at [548, 100] on img at bounding box center [545, 98] width 33 height 33
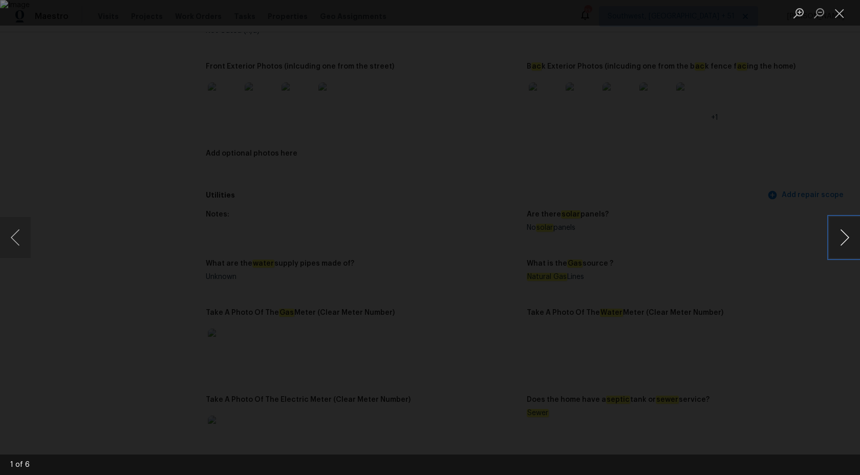
click at [853, 230] on button "Next image" at bounding box center [844, 237] width 31 height 41
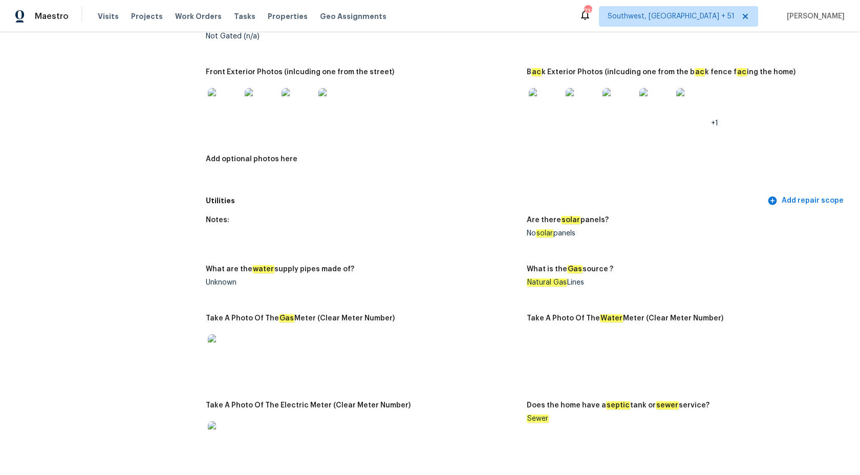
scroll to position [0, 0]
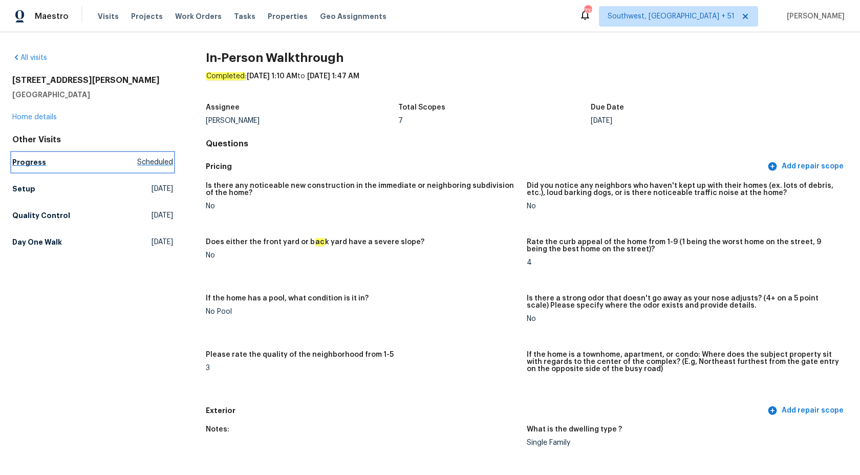
click at [30, 162] on h5 "Progress" at bounding box center [29, 162] width 34 height 10
click at [30, 184] on h5 "Setup" at bounding box center [23, 189] width 23 height 10
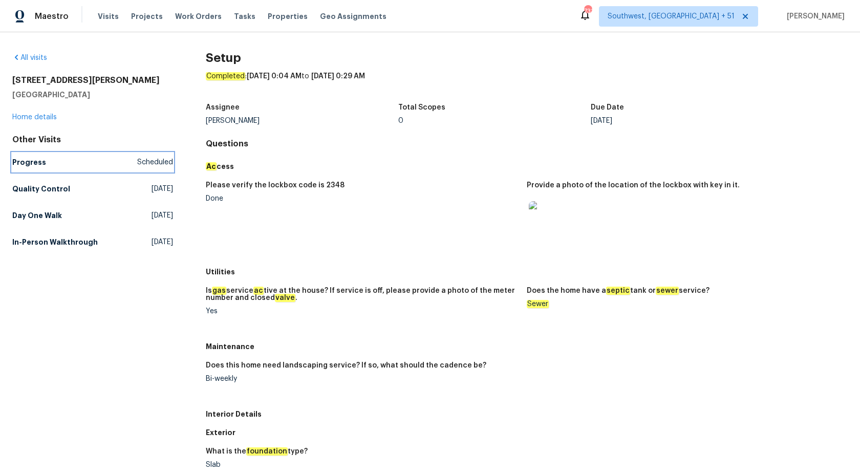
click at [30, 162] on h5 "Progress" at bounding box center [29, 162] width 34 height 10
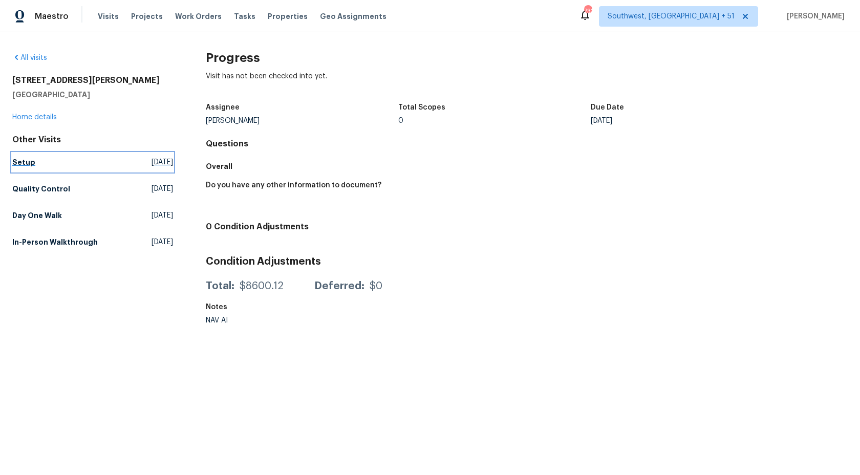
click at [30, 162] on h5 "Setup" at bounding box center [23, 162] width 23 height 10
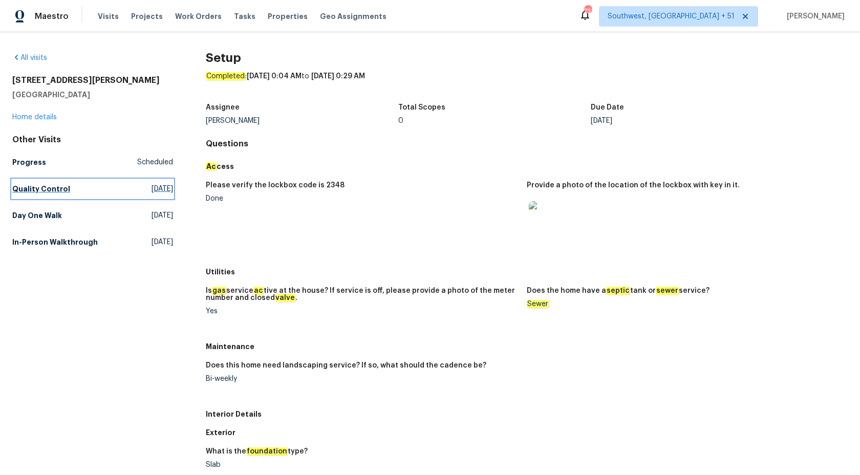
click at [24, 186] on h5 "Quality Control" at bounding box center [41, 189] width 58 height 10
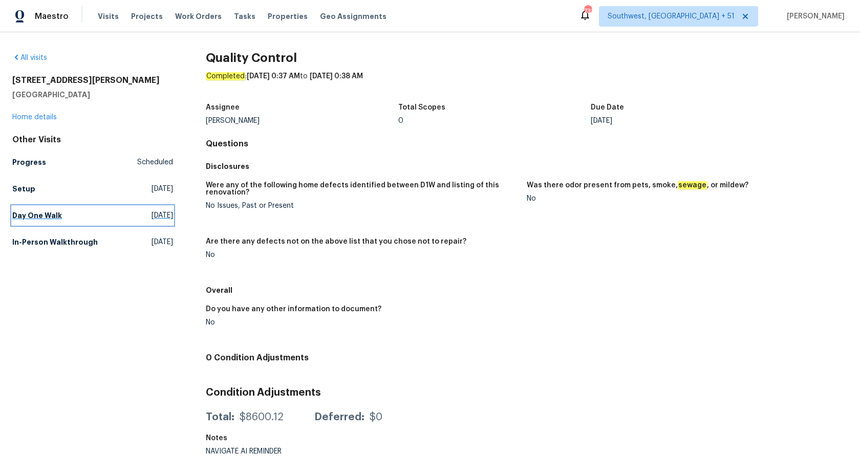
click at [40, 208] on link "Day One Walk [DATE]" at bounding box center [92, 215] width 161 height 18
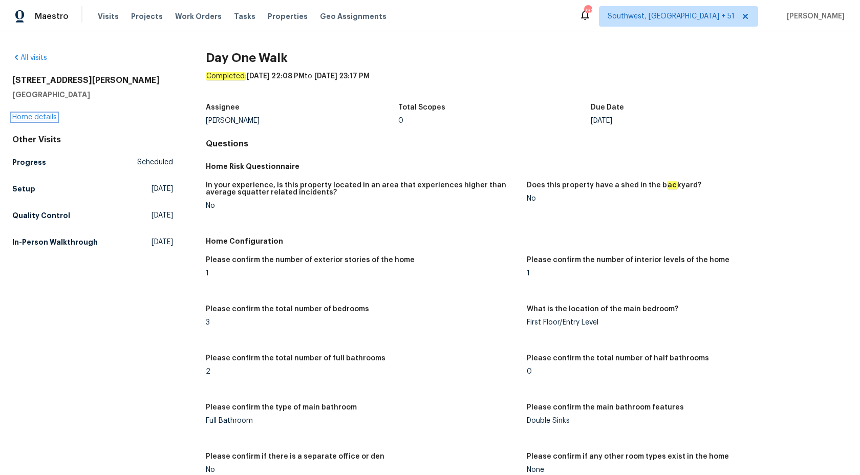
click at [42, 118] on link "Home details" at bounding box center [34, 117] width 45 height 7
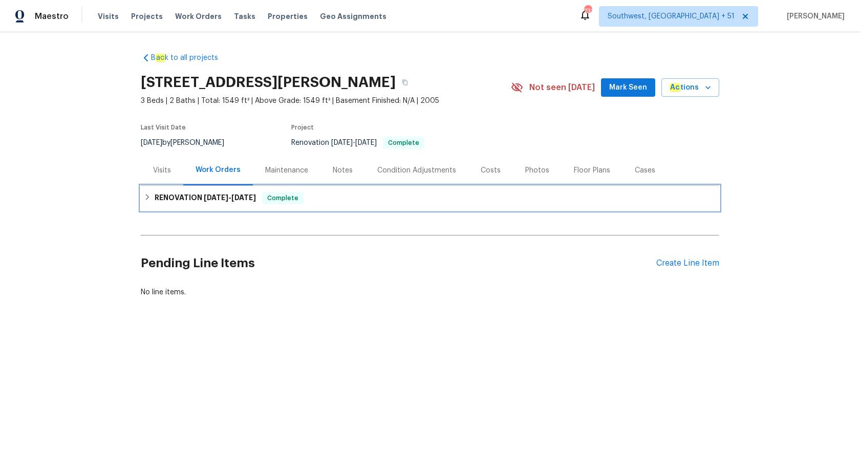
click at [214, 200] on span "[DATE]" at bounding box center [216, 197] width 25 height 7
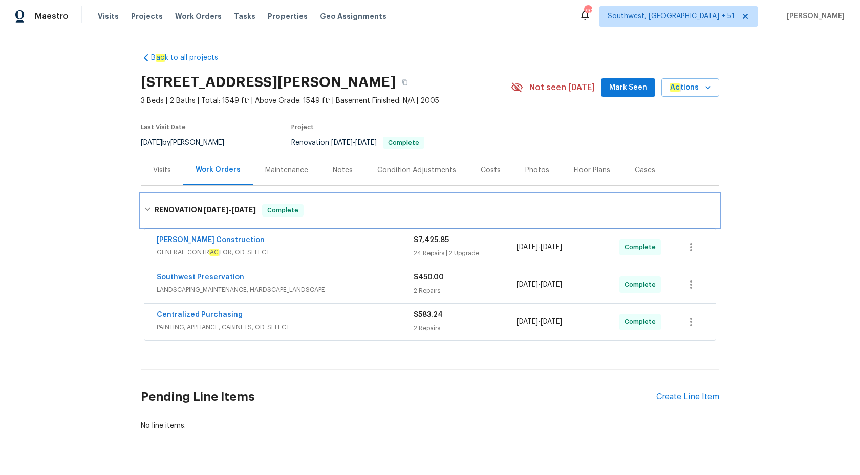
scroll to position [26, 0]
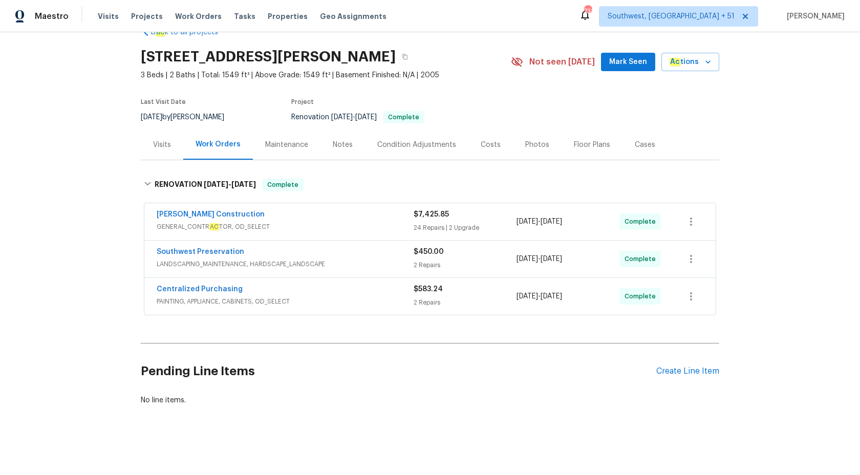
click at [343, 227] on span "GENERAL_CONTR AC TOR, OD_SELECT" at bounding box center [285, 227] width 257 height 10
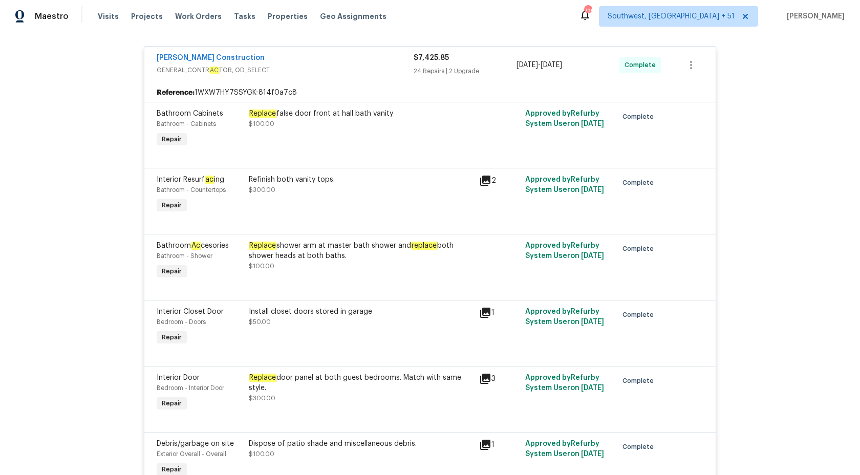
scroll to position [0, 0]
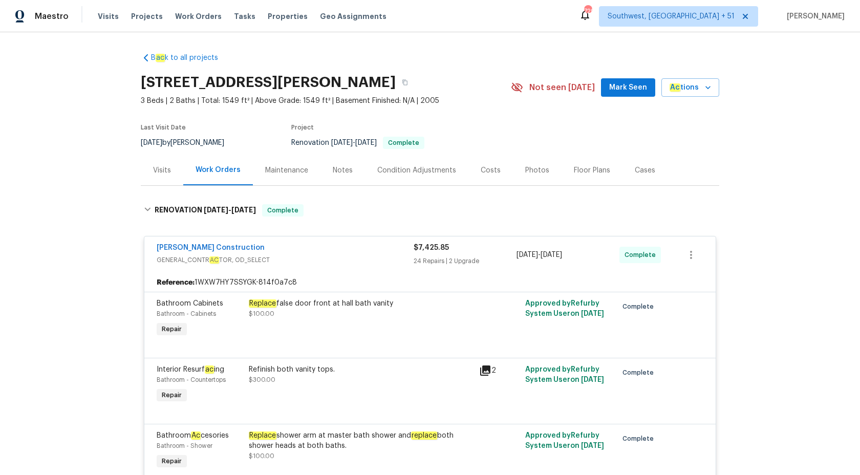
click at [160, 166] on div "Visits" at bounding box center [162, 170] width 18 height 10
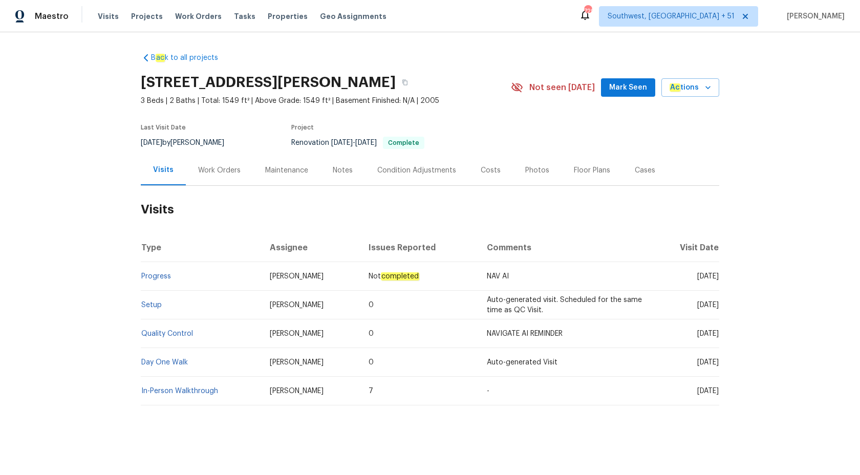
click at [217, 176] on div "Work Orders" at bounding box center [219, 170] width 67 height 30
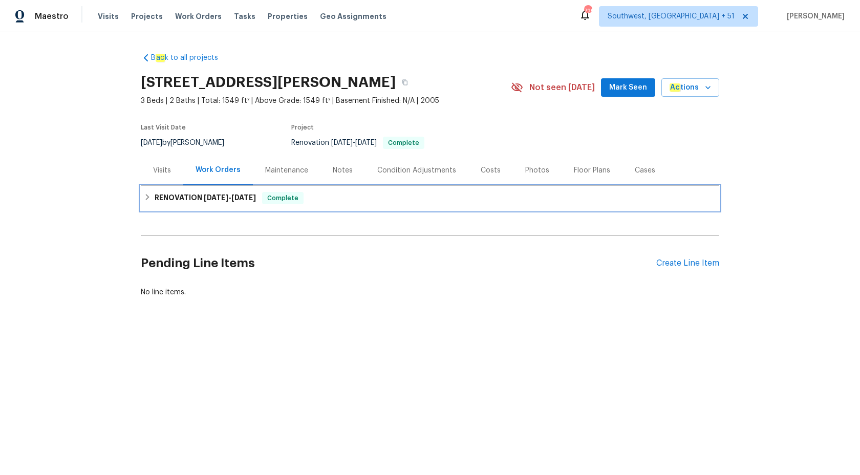
click at [201, 196] on h6 "RENOVATION [DATE] - [DATE]" at bounding box center [205, 198] width 101 height 12
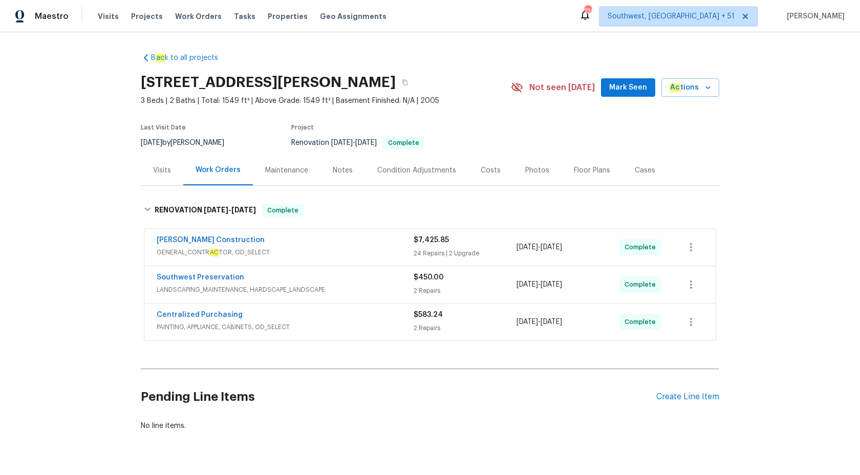
click at [324, 246] on div "[PERSON_NAME] Construction" at bounding box center [285, 241] width 257 height 12
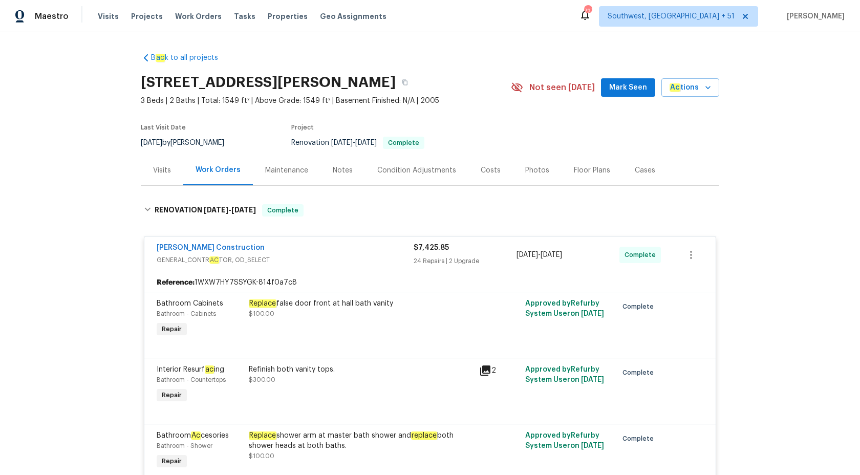
click at [427, 265] on div "24 Repairs | 2 Upgrade" at bounding box center [465, 261] width 103 height 10
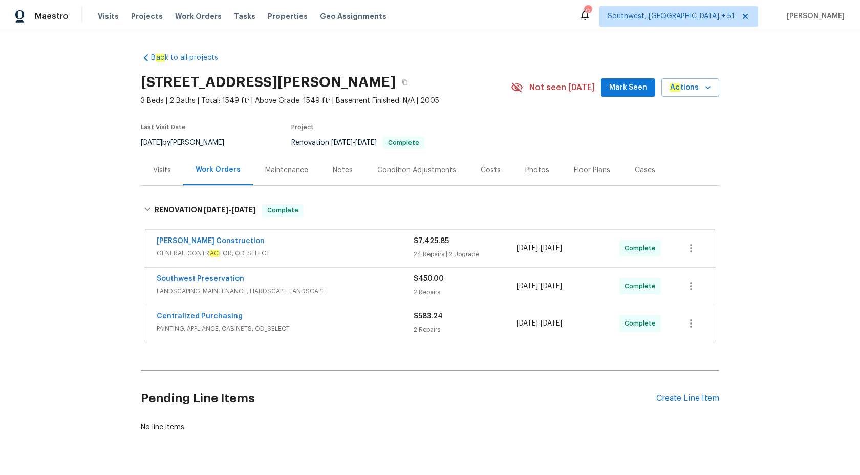
scroll to position [26, 0]
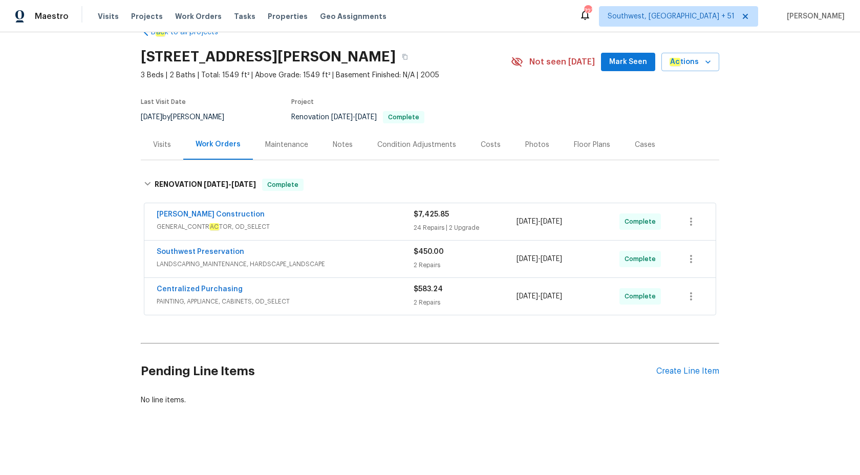
click at [364, 308] on div "Centralized Purchasing PAINTING, APPLIANCE, CABINETS, OD_SELECT" at bounding box center [285, 296] width 257 height 25
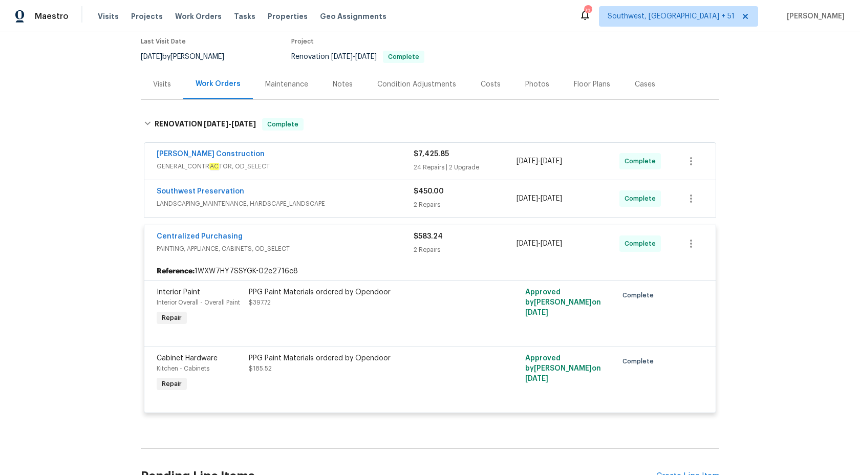
scroll to position [104, 0]
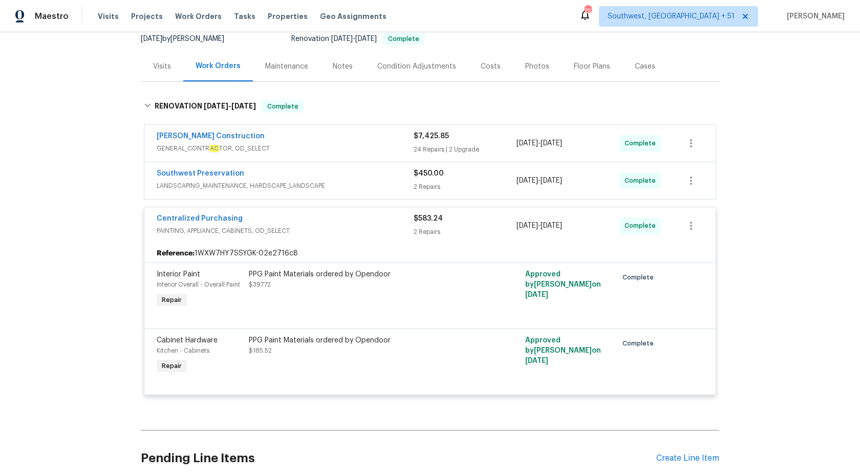
click at [392, 186] on span "LANDSCAPING_MAINTENANCE, HARDSCAPE_LANDSCAPE" at bounding box center [285, 186] width 257 height 10
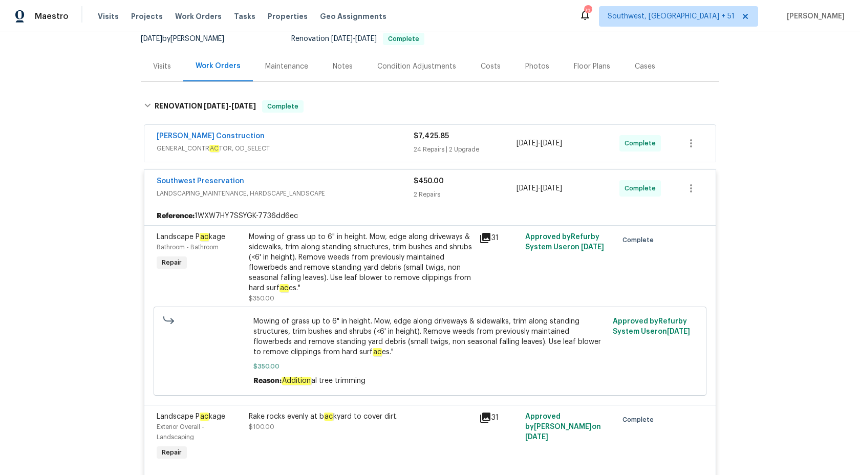
scroll to position [0, 0]
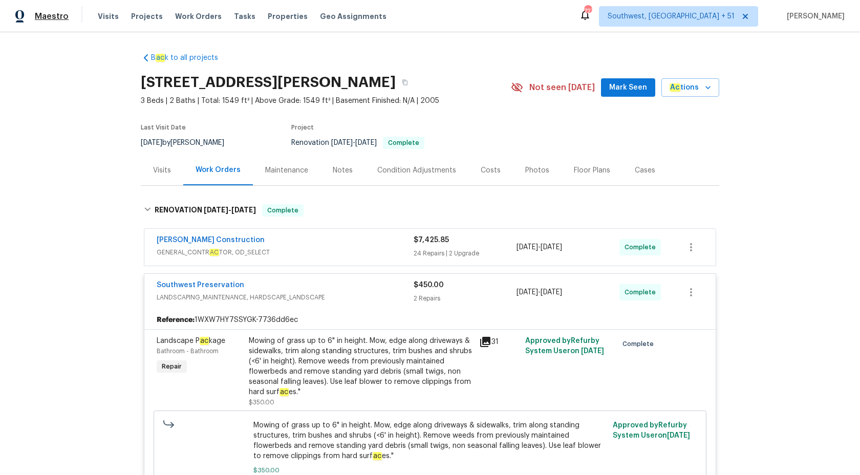
click at [52, 17] on span "Maestro" at bounding box center [52, 16] width 34 height 10
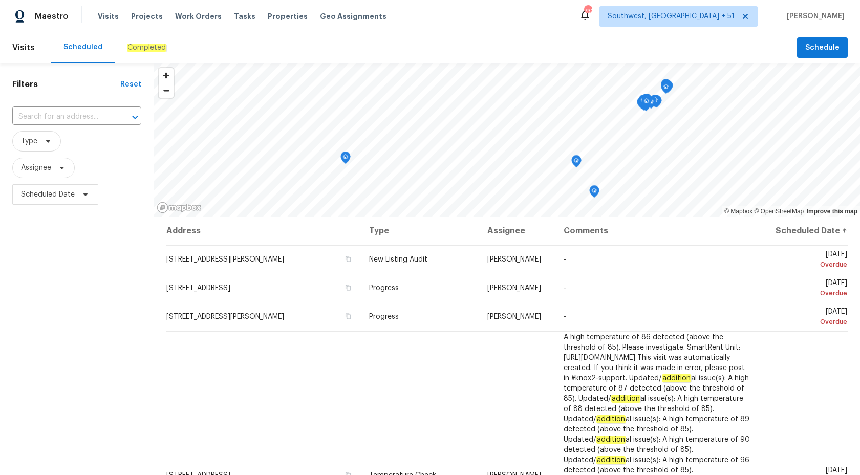
click at [145, 50] on em "Completed" at bounding box center [146, 48] width 39 height 8
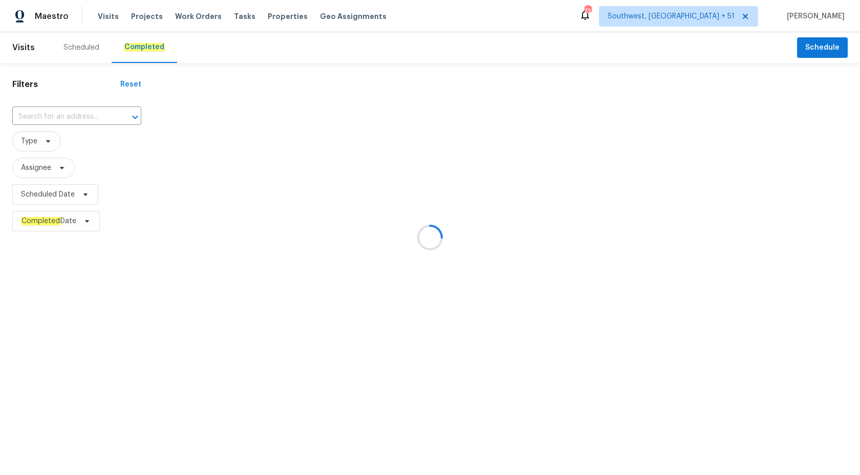
click at [46, 125] on div at bounding box center [430, 237] width 860 height 475
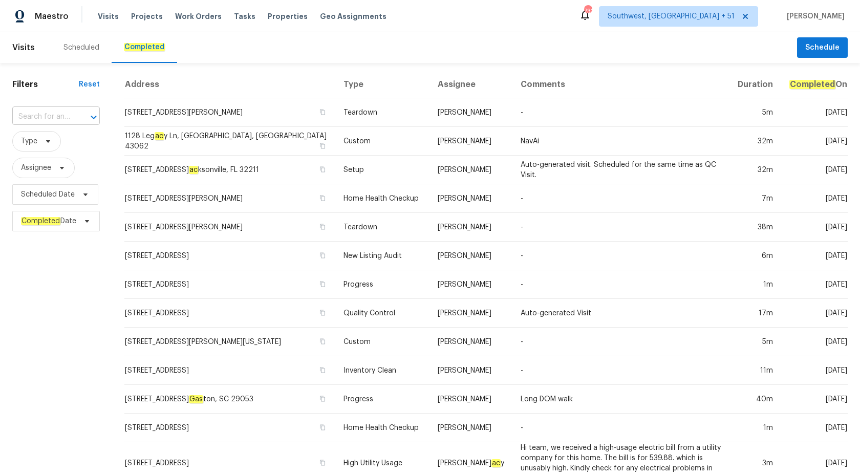
click at [41, 114] on input "text" at bounding box center [41, 117] width 59 height 16
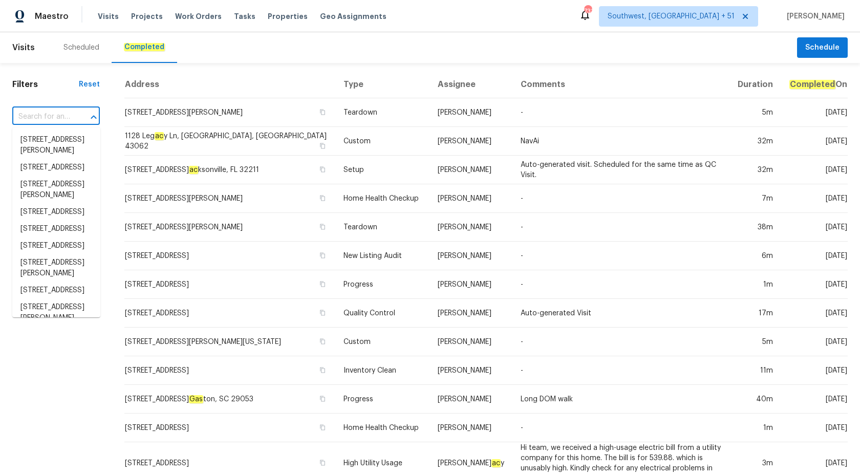
paste input "[STREET_ADDRESS]"
type input "[STREET_ADDRESS]"
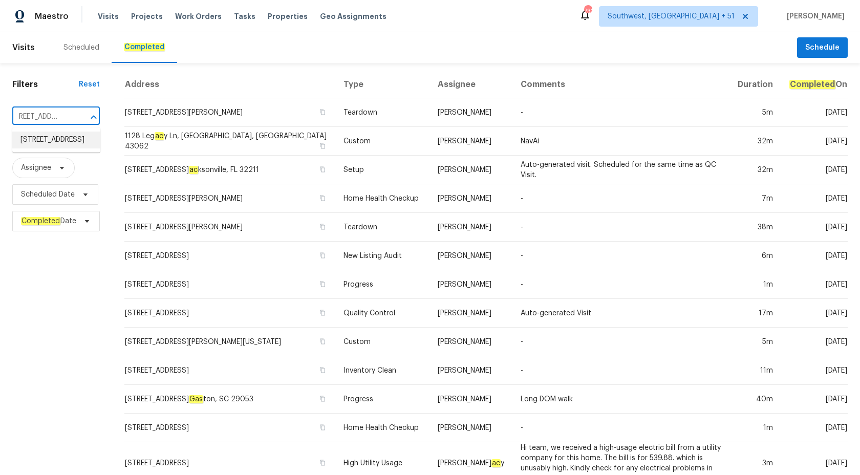
click at [51, 137] on li "[STREET_ADDRESS]" at bounding box center [56, 140] width 88 height 17
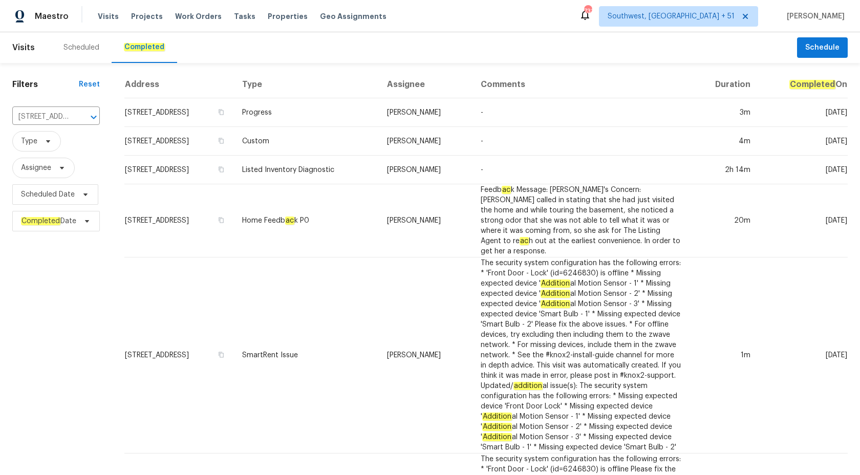
click at [346, 163] on td "Listed Inventory Diagnostic" at bounding box center [306, 170] width 145 height 29
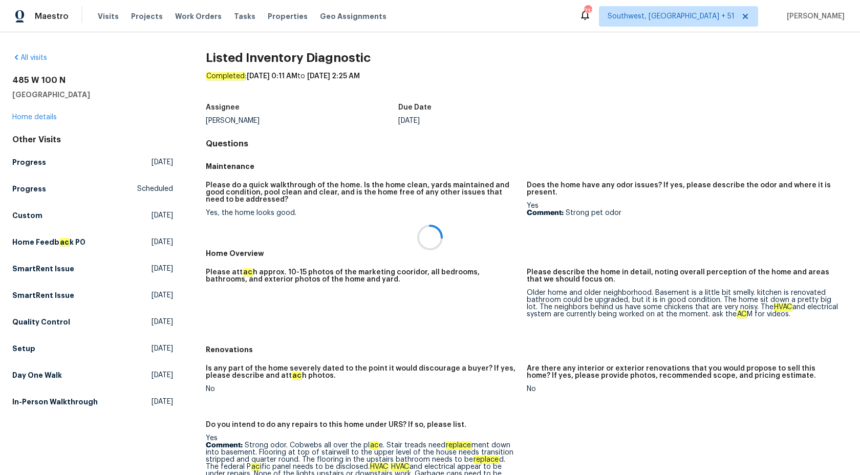
click at [11, 122] on div at bounding box center [430, 237] width 860 height 475
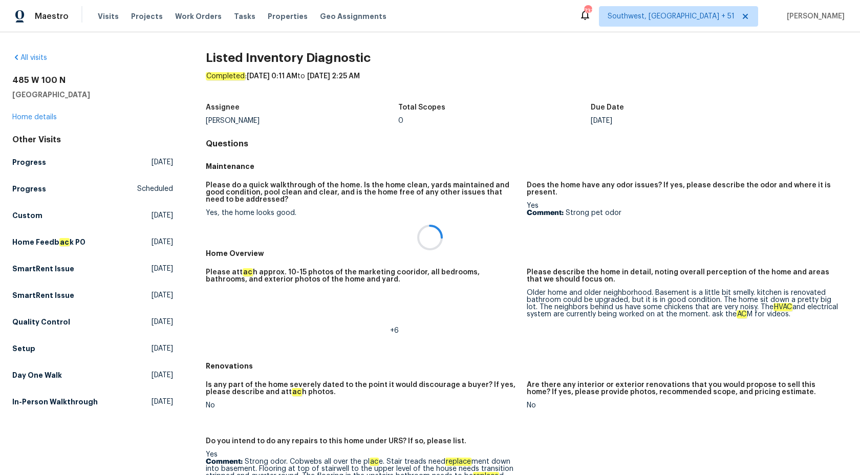
click at [25, 119] on div at bounding box center [430, 237] width 860 height 475
click at [25, 119] on link "Home details" at bounding box center [34, 117] width 45 height 7
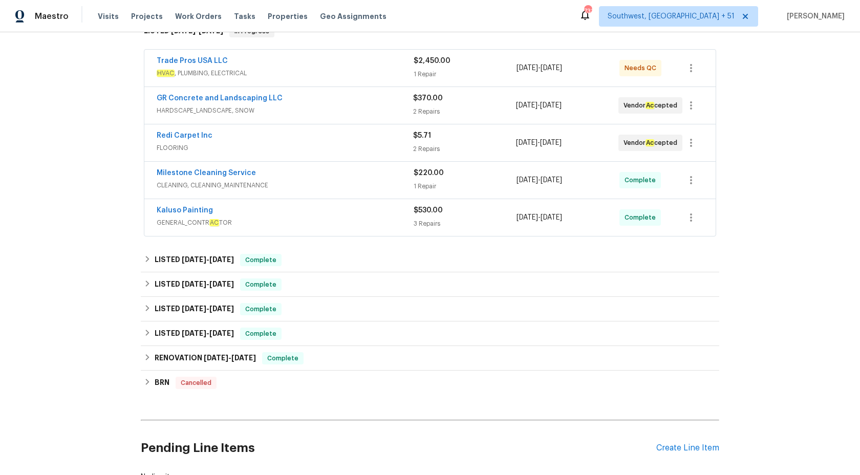
scroll to position [183, 0]
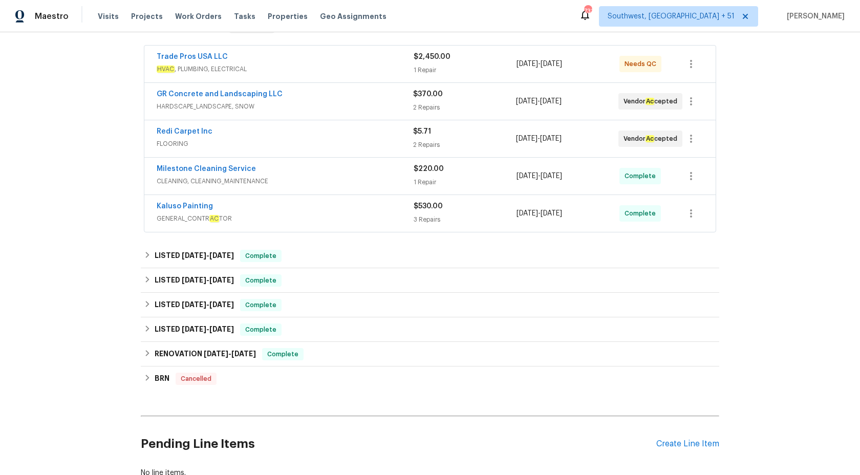
click at [392, 152] on div "Redi Carpet Inc FLOORING $5.71 2 Repairs 10/9/2025 - 10/10/2025 Vendor Ac cepted" at bounding box center [429, 138] width 571 height 37
click at [386, 136] on div "Redi Carpet Inc" at bounding box center [285, 132] width 257 height 12
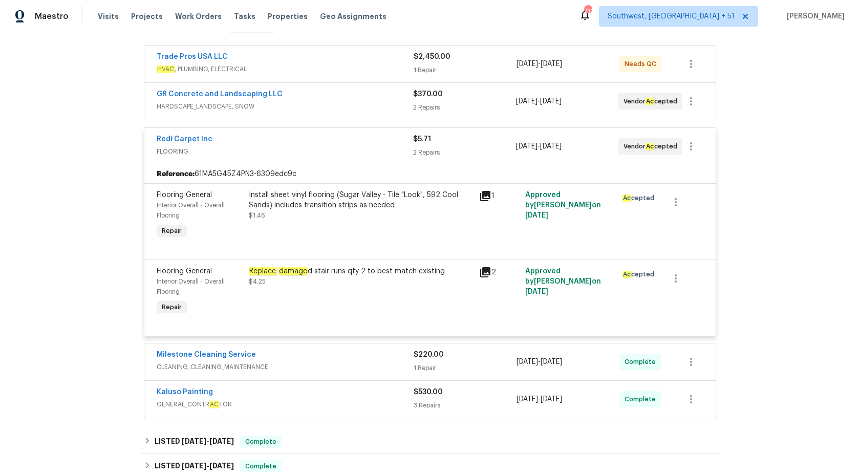
click at [360, 108] on span "HARDSCAPE_LANDSCAPE, SNOW" at bounding box center [285, 106] width 257 height 10
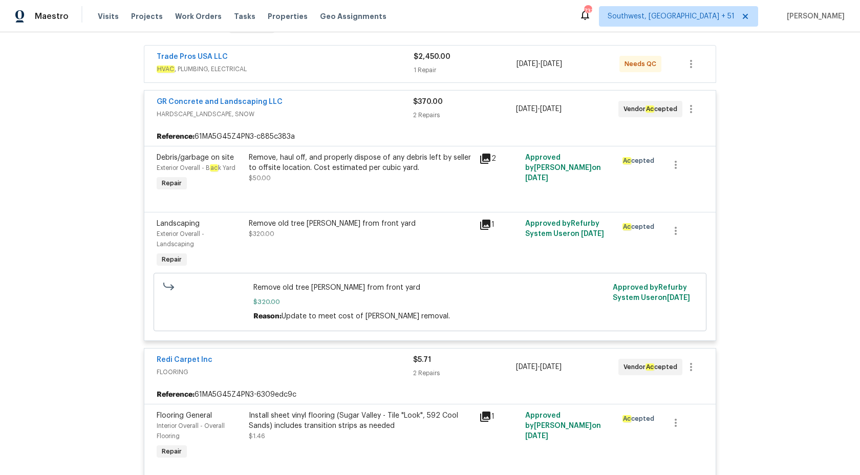
click at [372, 67] on span "HVAC , PLUMBING, ELECTRICAL" at bounding box center [285, 69] width 257 height 10
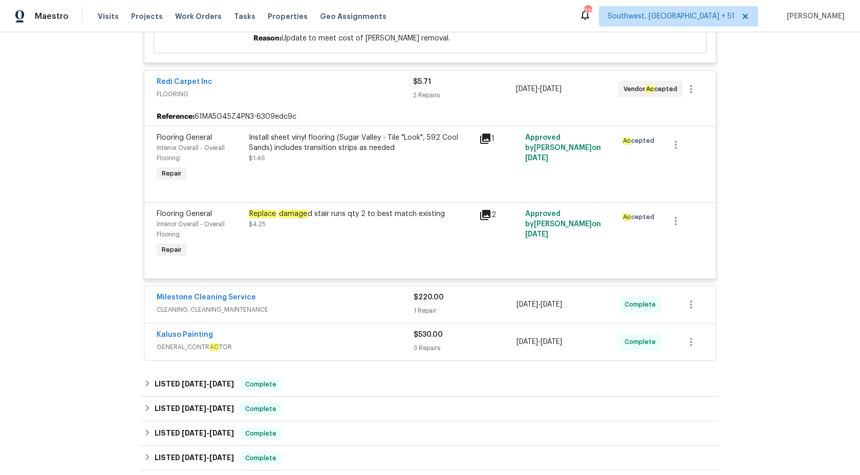
scroll to position [706, 0]
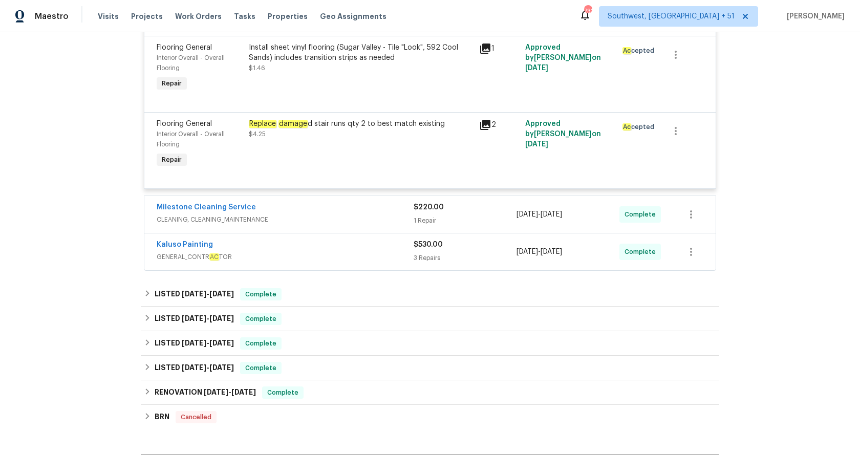
click at [374, 252] on div "Kaluso Painting" at bounding box center [285, 246] width 257 height 12
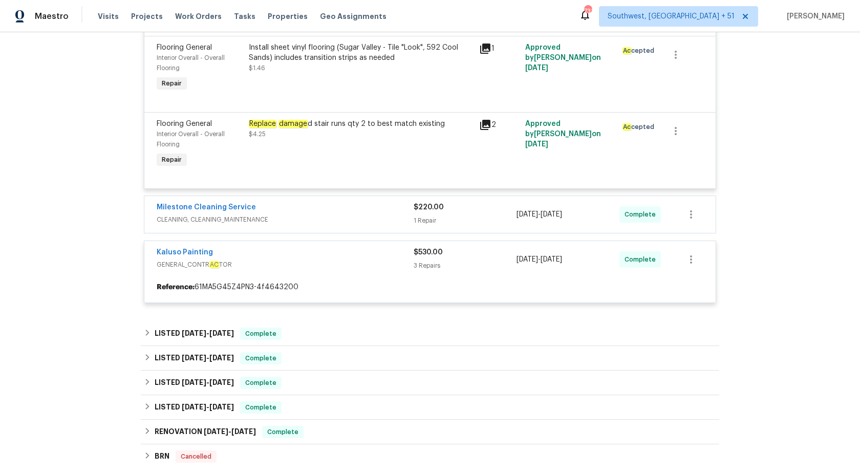
click at [40, 265] on div "B ac k to all projects 485 W 100 N, Layton, UT 84041 2 Beds | 1 Baths | Total: …" at bounding box center [430, 253] width 860 height 443
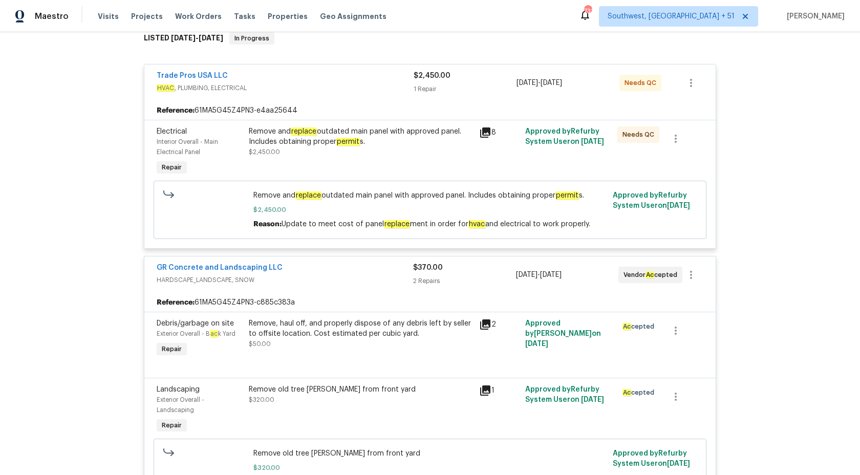
scroll to position [0, 0]
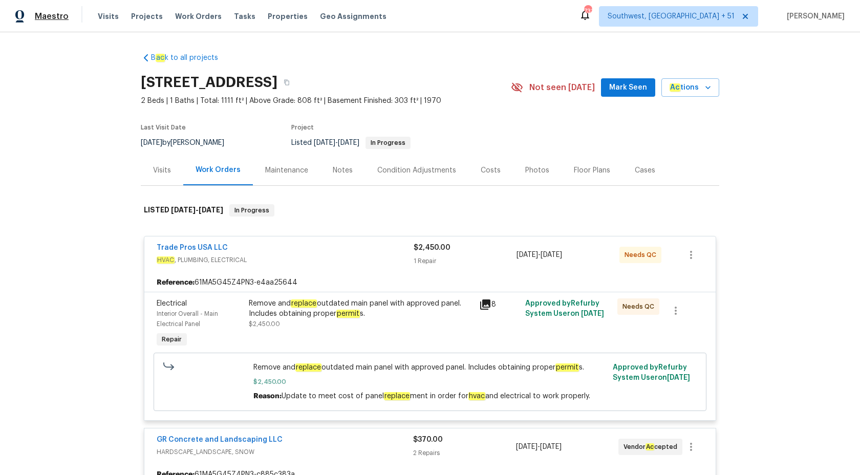
click at [50, 13] on span "Maestro" at bounding box center [52, 16] width 34 height 10
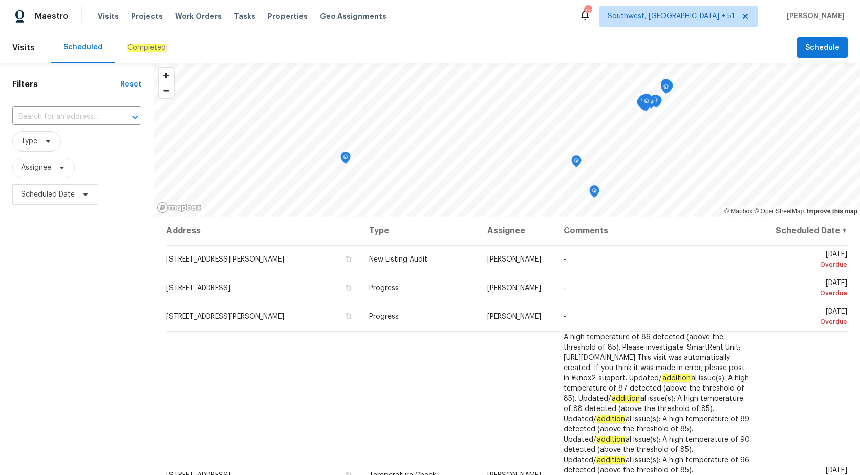
click at [130, 52] on div "Completed" at bounding box center [146, 47] width 39 height 10
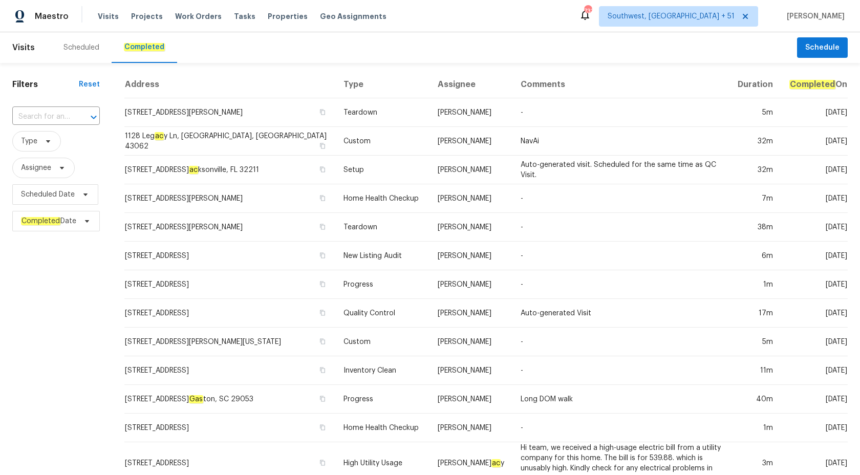
click at [47, 108] on div "​" at bounding box center [56, 117] width 88 height 22
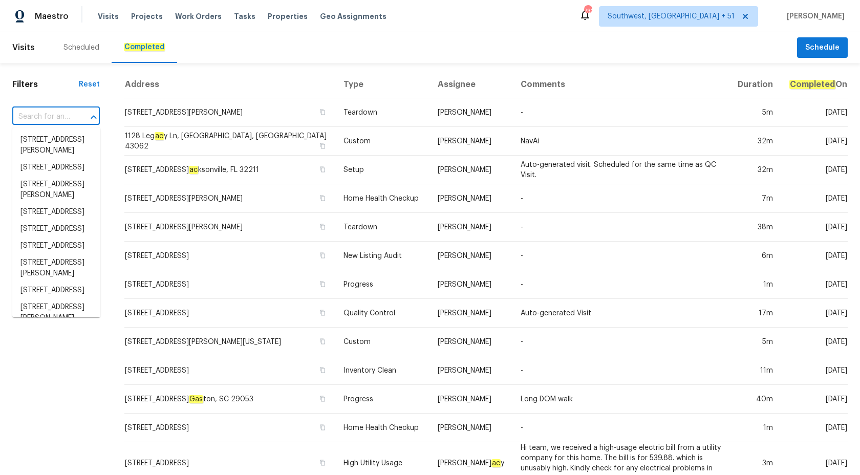
paste input "2943 S 400 W, Bountiful, UT 84010"
type input "2943 S 400 W, Bountiful, UT 84010"
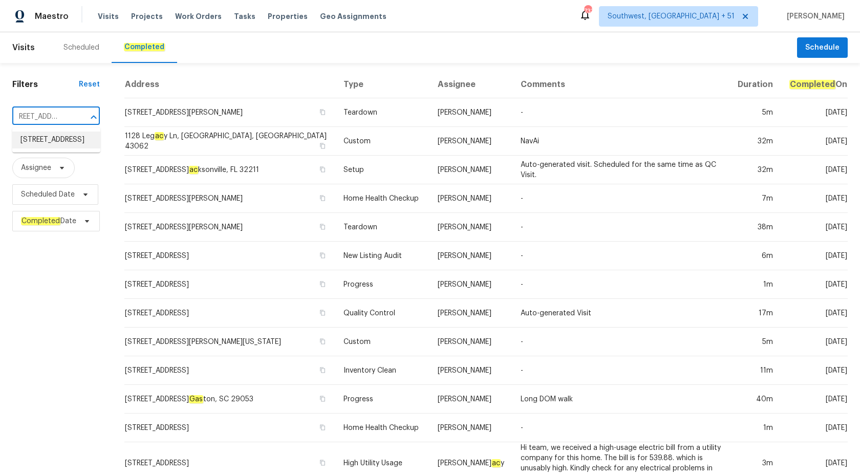
click at [47, 138] on li "2943 S 400 W, Bountiful, UT 84010" at bounding box center [56, 140] width 88 height 17
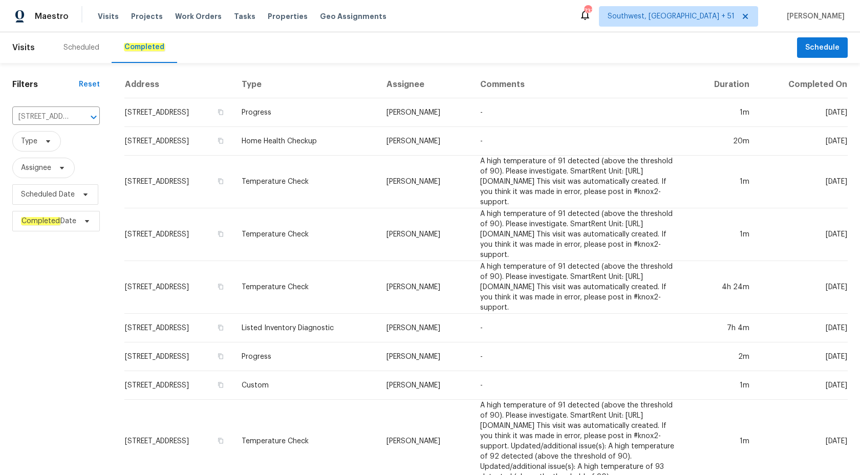
click at [353, 130] on td "Home Health Checkup" at bounding box center [305, 141] width 145 height 29
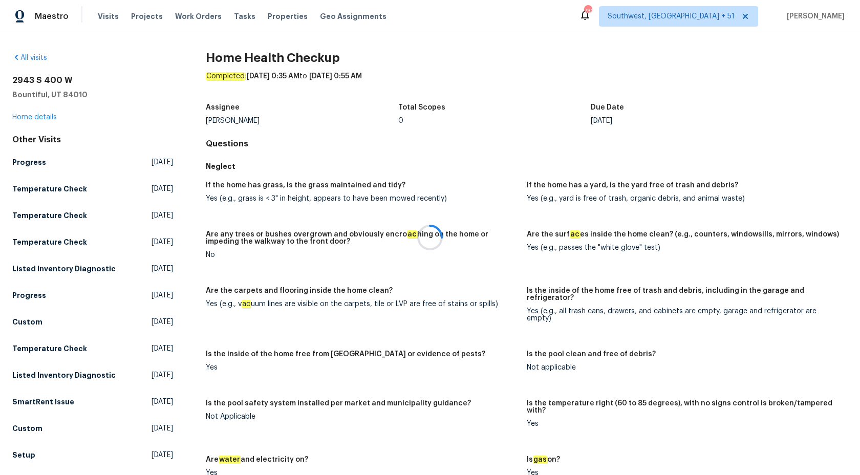
click at [35, 105] on div at bounding box center [430, 237] width 860 height 475
click at [35, 118] on link "Home details" at bounding box center [34, 117] width 45 height 7
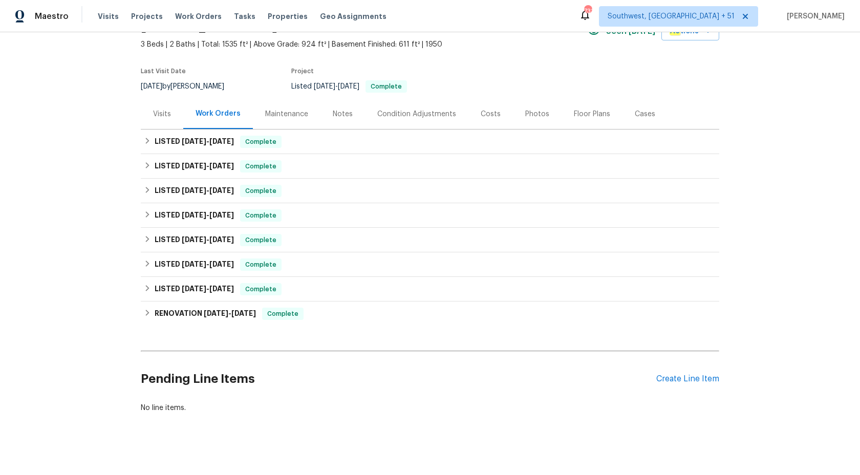
scroll to position [62, 0]
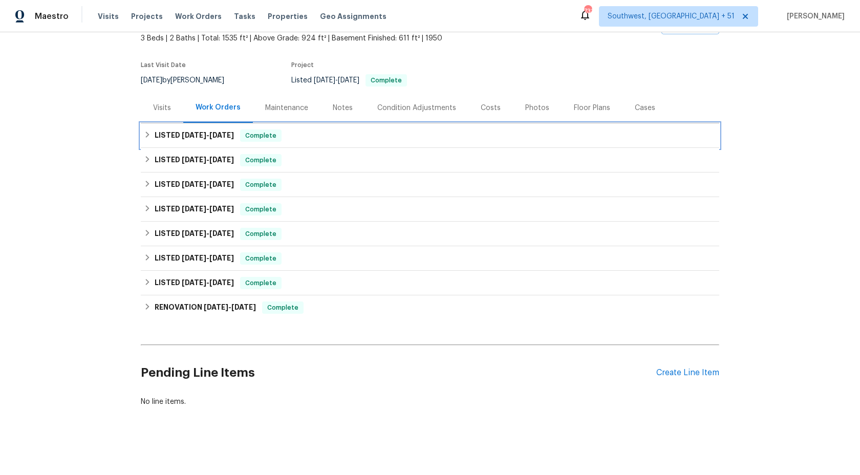
click at [234, 132] on span "10/7/25" at bounding box center [221, 135] width 25 height 7
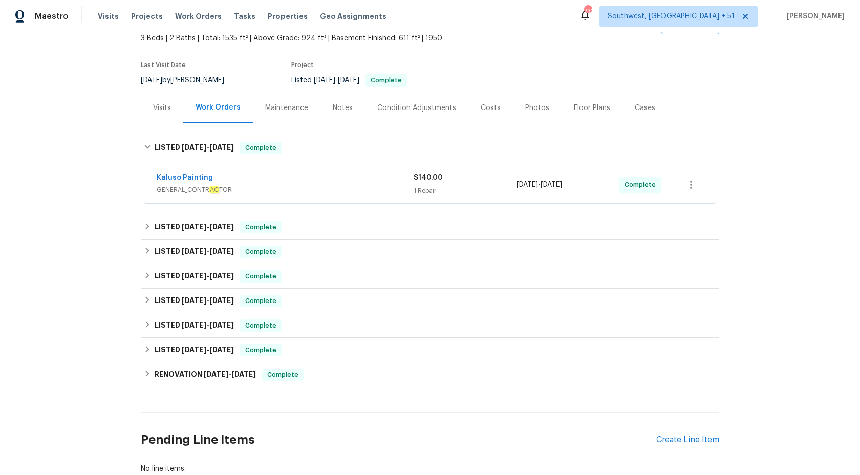
click at [293, 190] on span "GENERAL_CONTR AC TOR" at bounding box center [285, 190] width 257 height 10
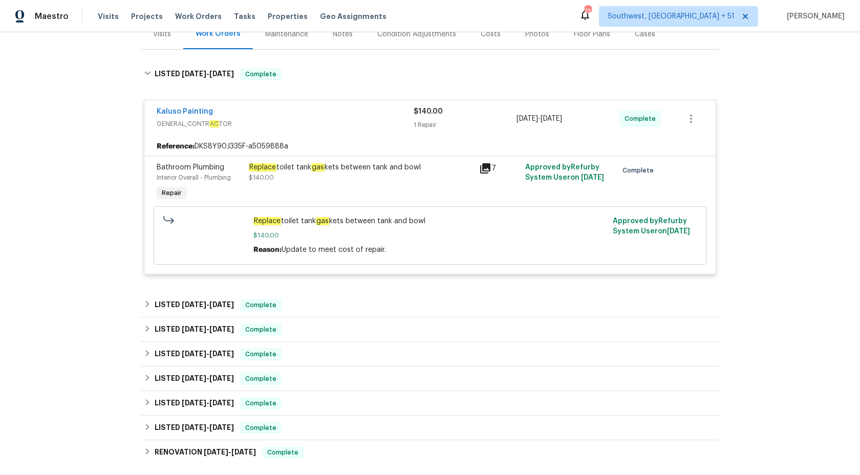
scroll to position [216, 0]
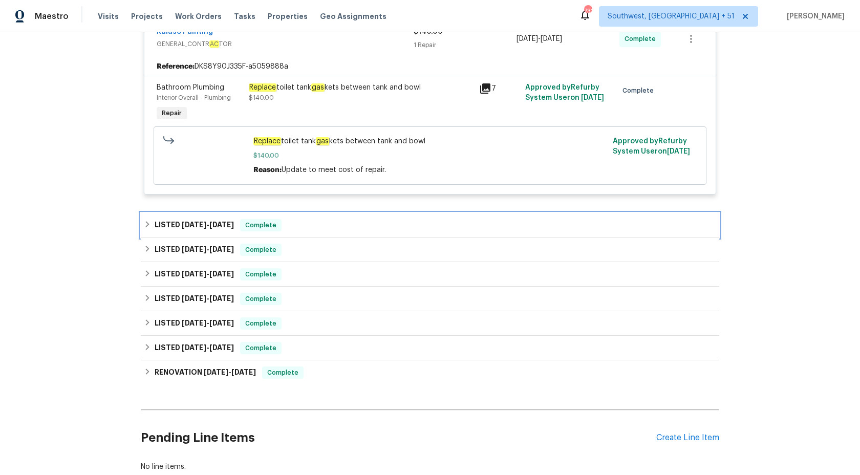
click at [217, 221] on h6 "LISTED 8/21/25 - 9/5/25" at bounding box center [194, 225] width 79 height 12
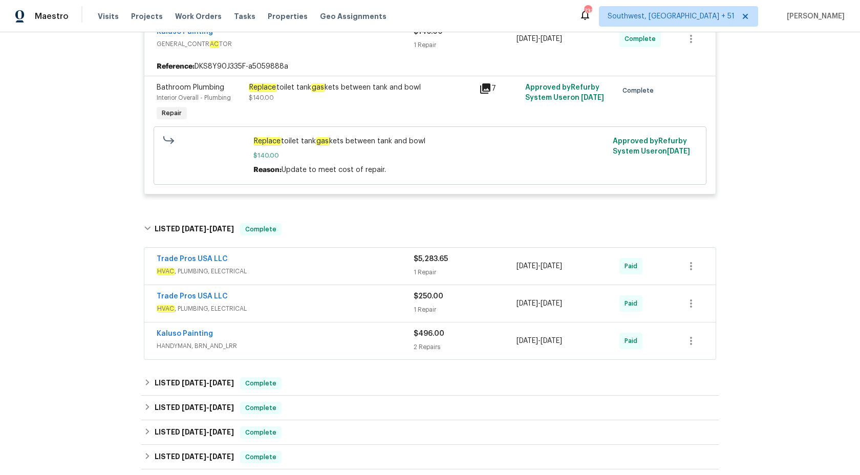
click at [348, 269] on span "HVAC , PLUMBING, ELECTRICAL" at bounding box center [285, 271] width 257 height 10
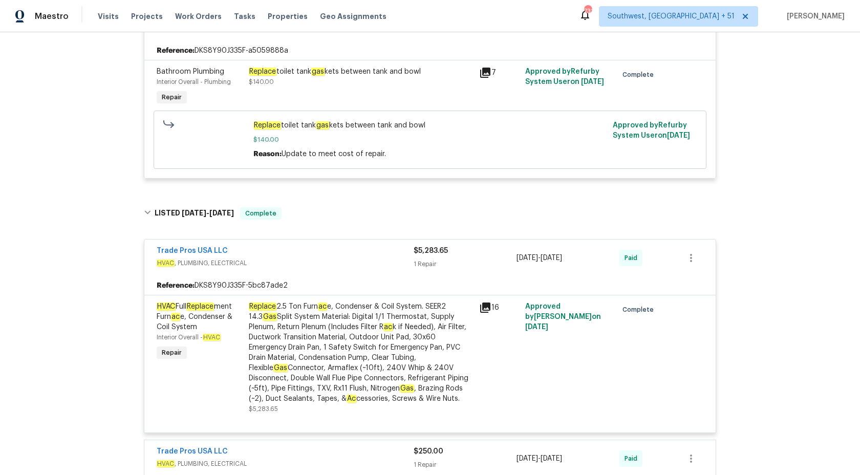
scroll to position [0, 0]
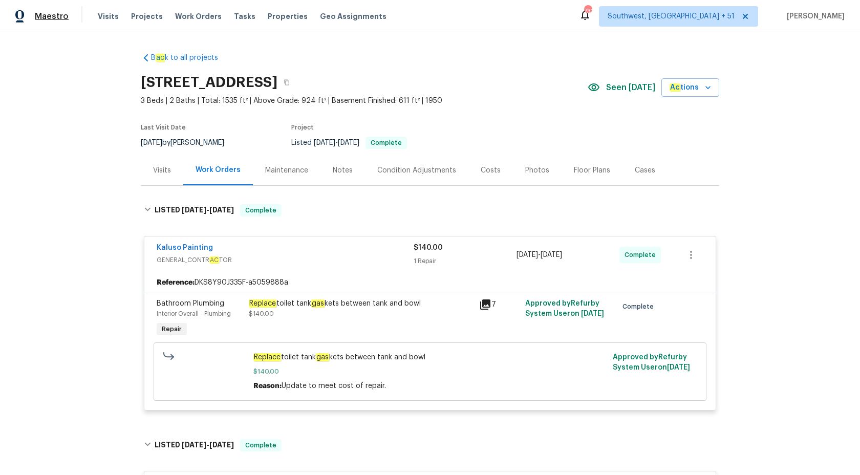
click at [52, 15] on span "Maestro" at bounding box center [52, 16] width 34 height 10
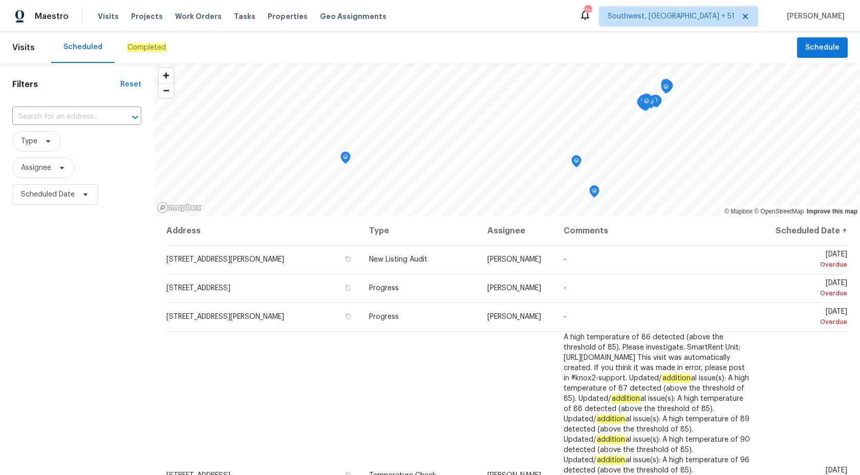
click at [131, 57] on div "Completed" at bounding box center [147, 47] width 64 height 31
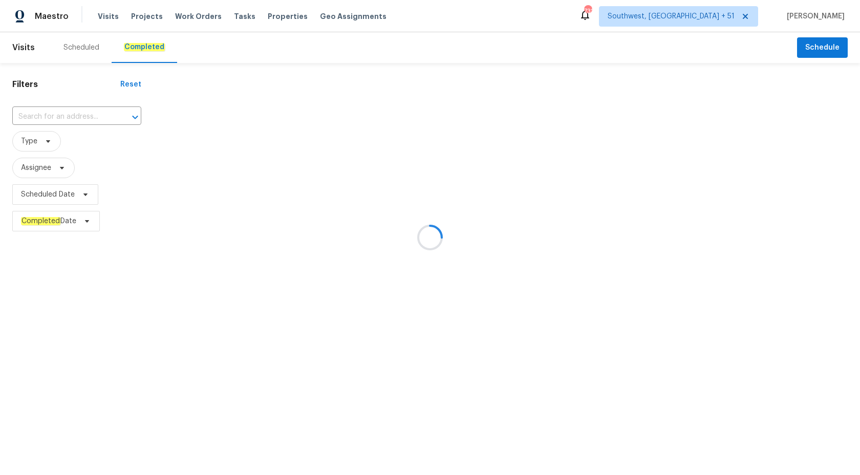
click at [66, 114] on div at bounding box center [430, 237] width 860 height 475
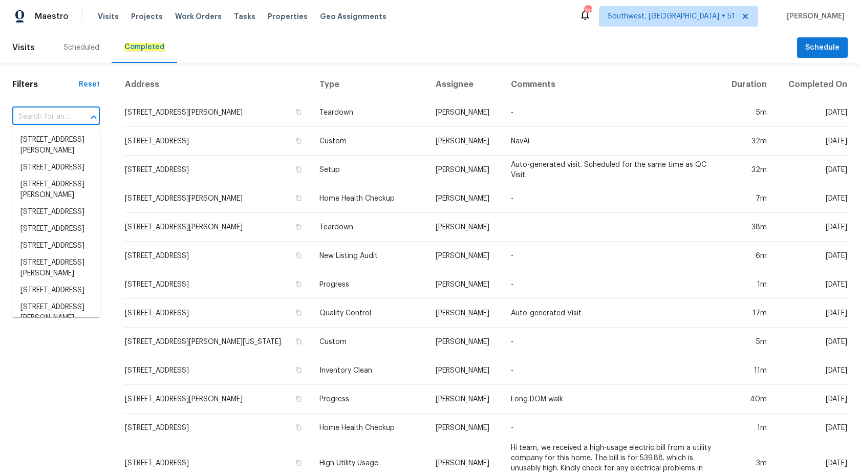
click at [66, 114] on input "text" at bounding box center [41, 117] width 59 height 16
paste input "1618 E Racine Pl, Casa Grande, AZ 85122"
type input "1618 E Racine Pl, Casa Grande, AZ 85122"
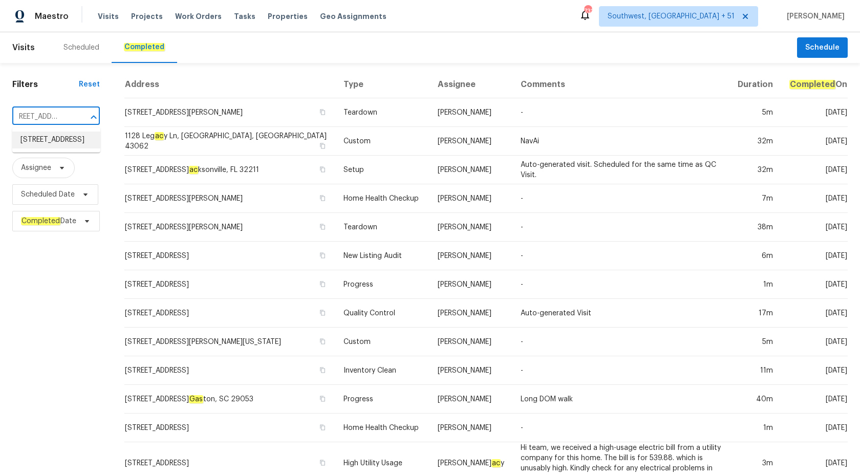
click at [65, 140] on li "1618 E Racine Pl, Casa Grande, AZ 85122" at bounding box center [56, 140] width 88 height 17
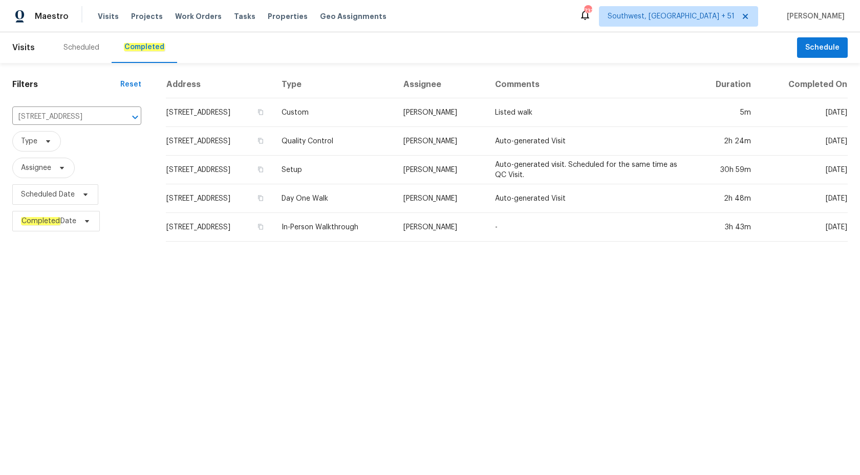
click at [453, 173] on td "Melissa Muralt-Ochoa" at bounding box center [441, 170] width 92 height 29
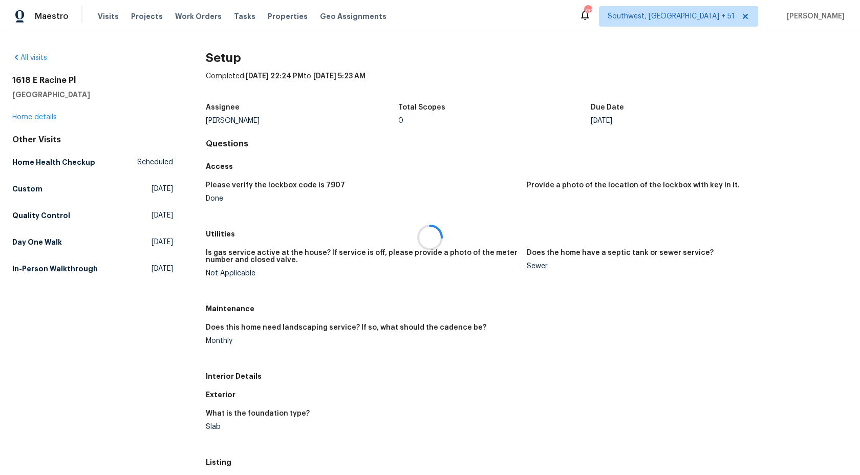
click at [28, 117] on div at bounding box center [430, 237] width 860 height 475
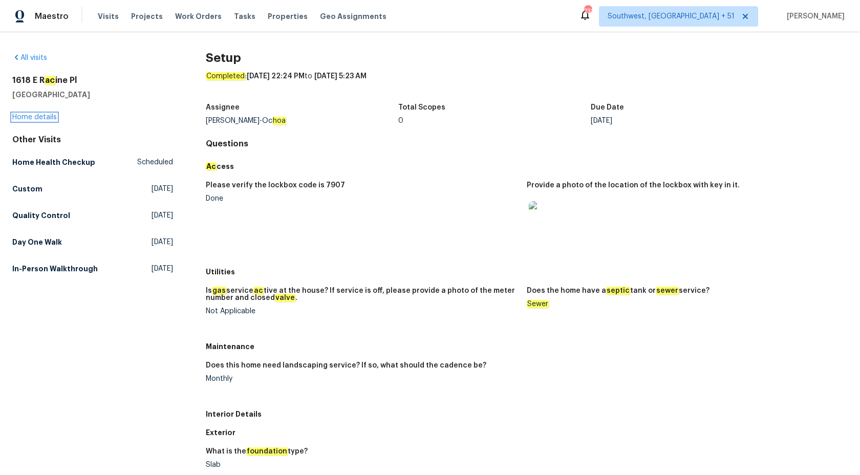
click at [35, 117] on link "Home details" at bounding box center [34, 117] width 45 height 7
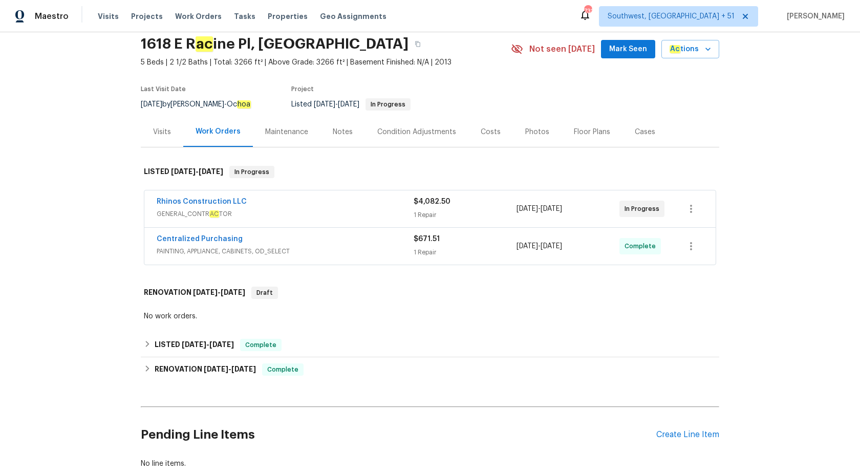
scroll to position [102, 0]
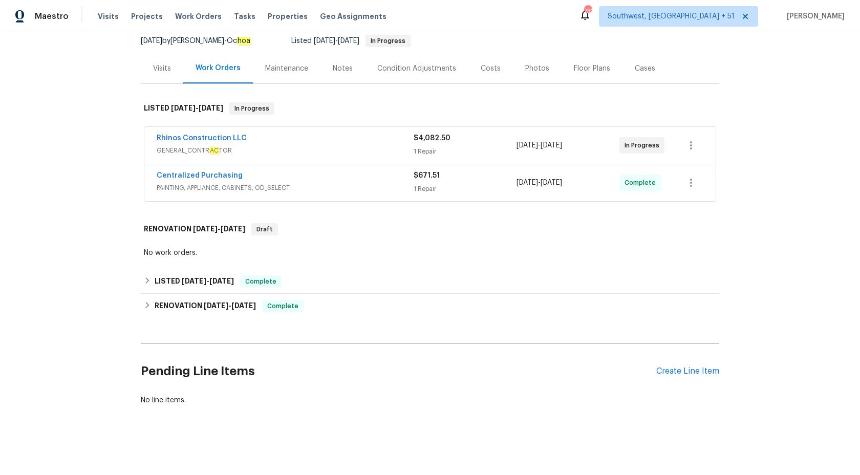
click at [371, 188] on span "PAINTING, APPLIANCE, CABINETS, OD_SELECT" at bounding box center [285, 188] width 257 height 10
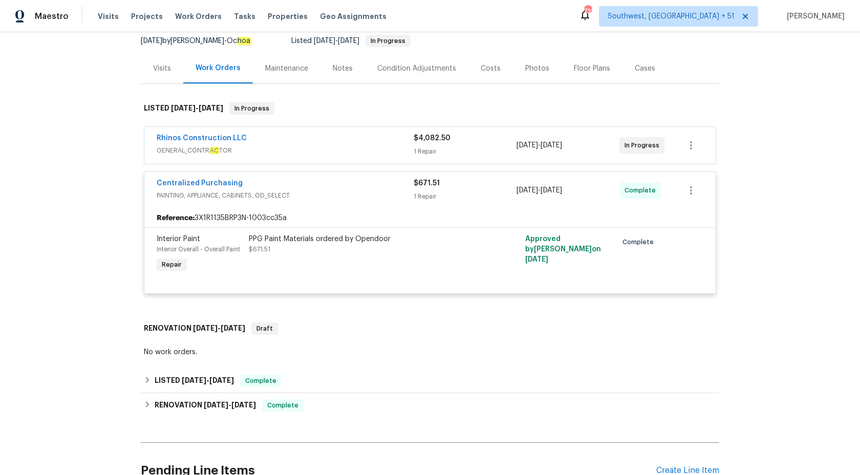
click at [375, 154] on span "GENERAL_CONTR AC TOR" at bounding box center [285, 150] width 257 height 10
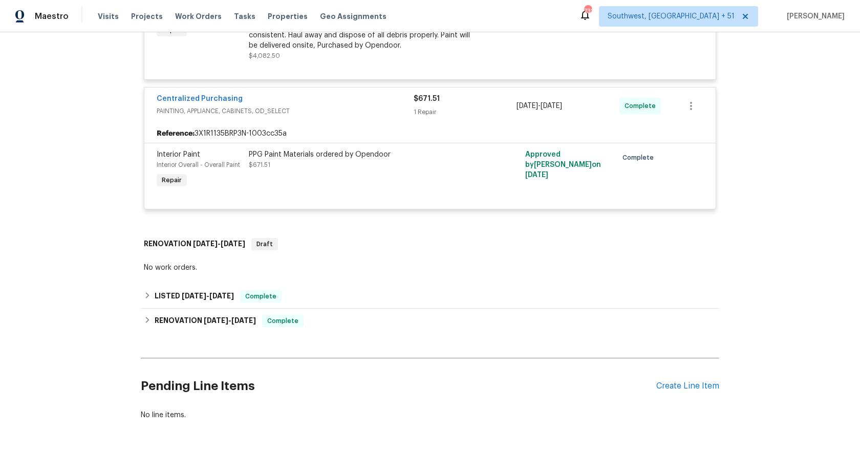
scroll to position [314, 0]
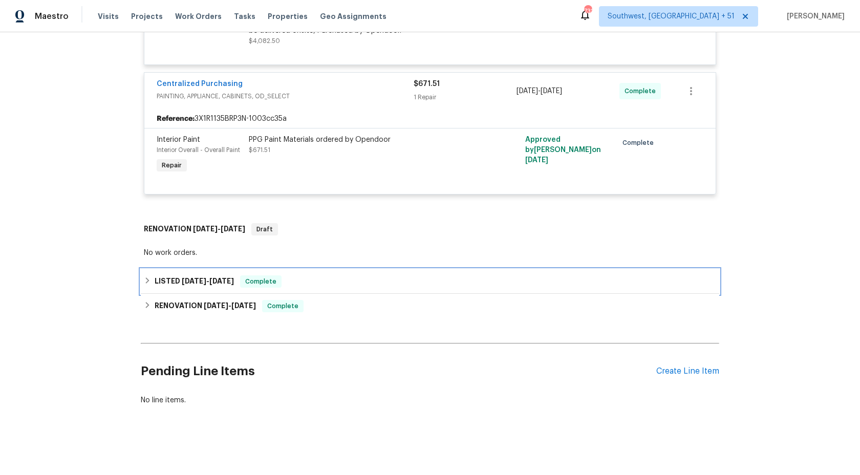
click at [234, 282] on span "8/30/25" at bounding box center [221, 281] width 25 height 7
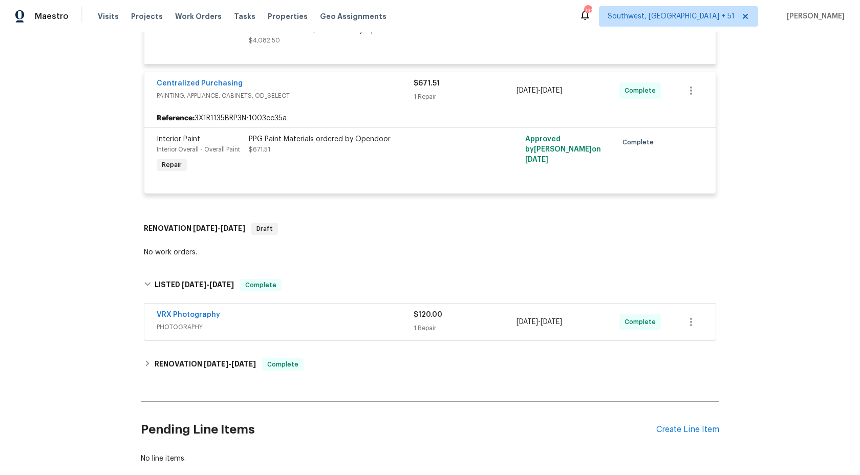
click at [281, 349] on div "B ac k to all projects 1618 E R ac ine Pl, Casa Grande, AZ 85122 5 Beds | 2 1/2…" at bounding box center [430, 101] width 579 height 742
click at [269, 364] on div "Complete" at bounding box center [282, 364] width 41 height 12
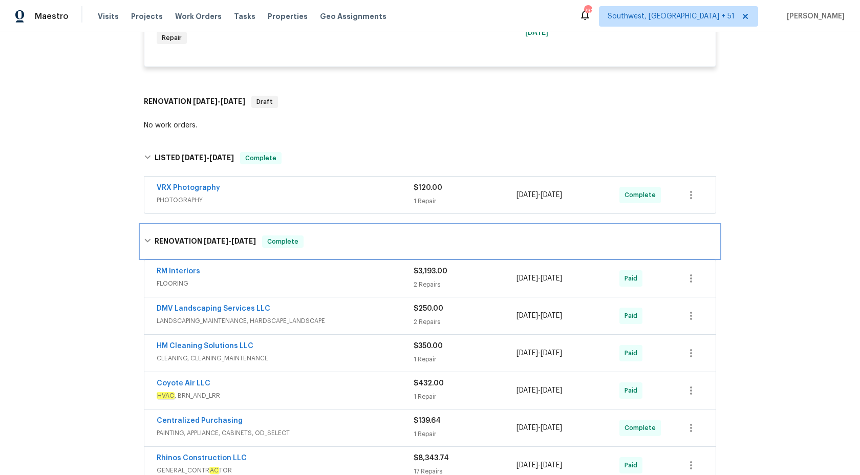
scroll to position [471, 0]
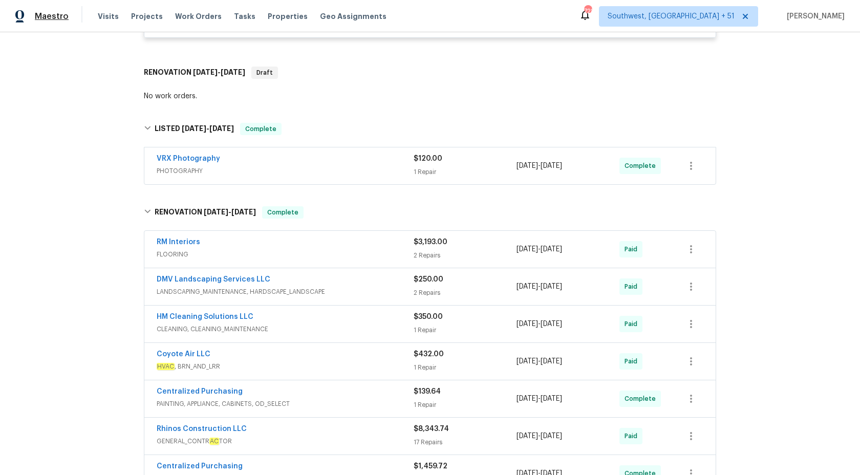
click at [52, 12] on span "Maestro" at bounding box center [52, 16] width 34 height 10
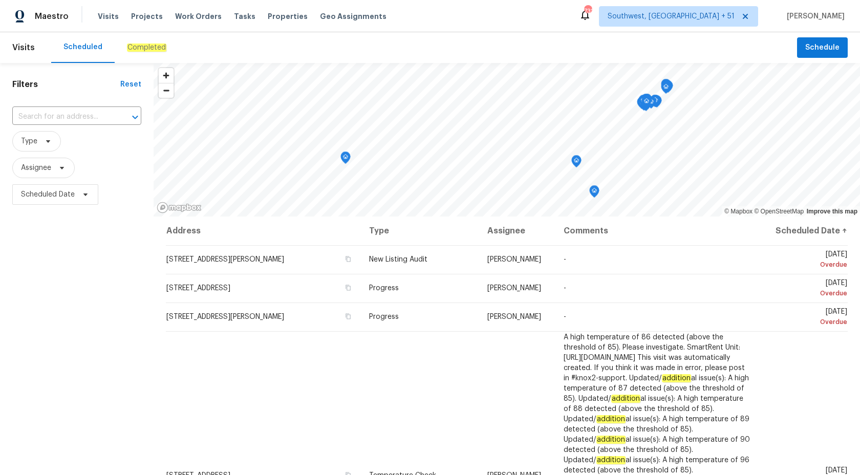
click at [130, 52] on div "Completed" at bounding box center [146, 47] width 39 height 10
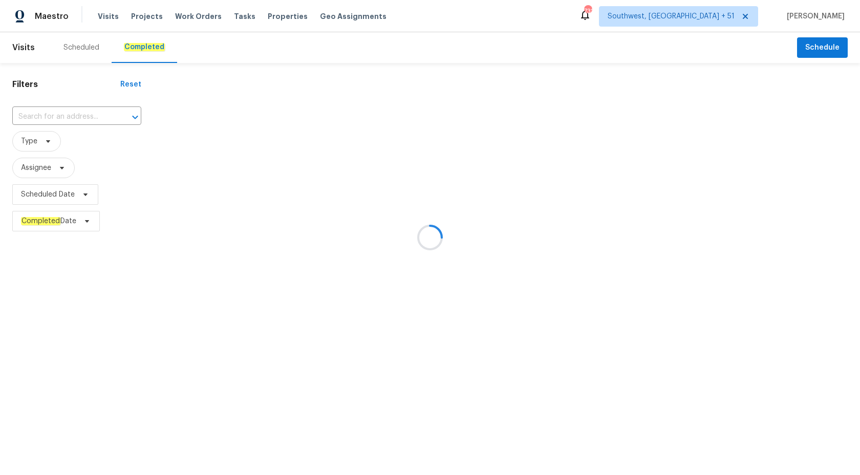
click at [60, 115] on div at bounding box center [430, 237] width 860 height 475
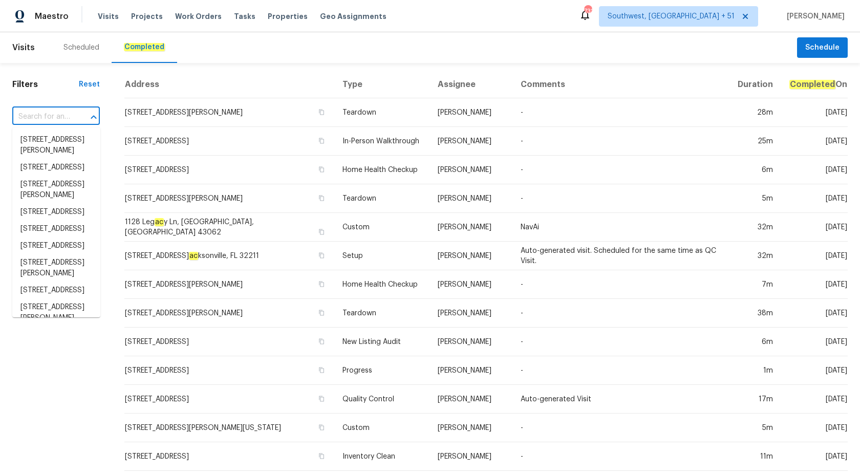
click at [60, 115] on input "text" at bounding box center [41, 117] width 59 height 16
paste input "[STREET_ADDRESS]"
type input "[STREET_ADDRESS]"
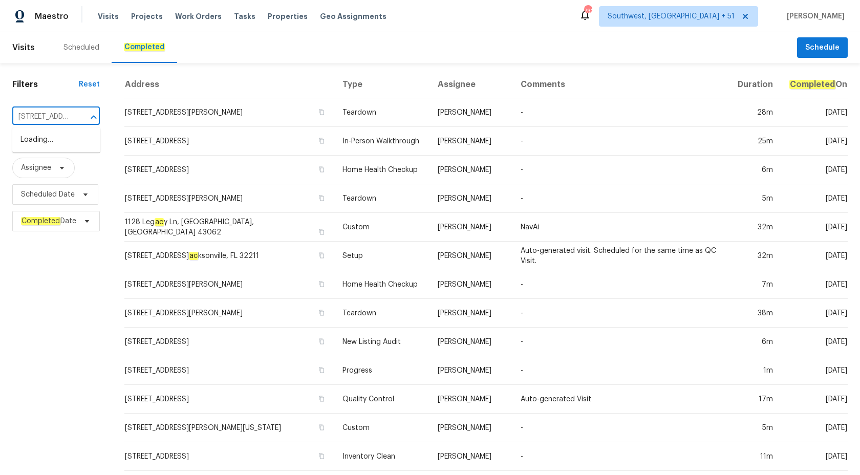
scroll to position [0, 61]
click at [71, 146] on li "8558 E Ruby Dr, Tucson, AZ 85730" at bounding box center [56, 140] width 88 height 17
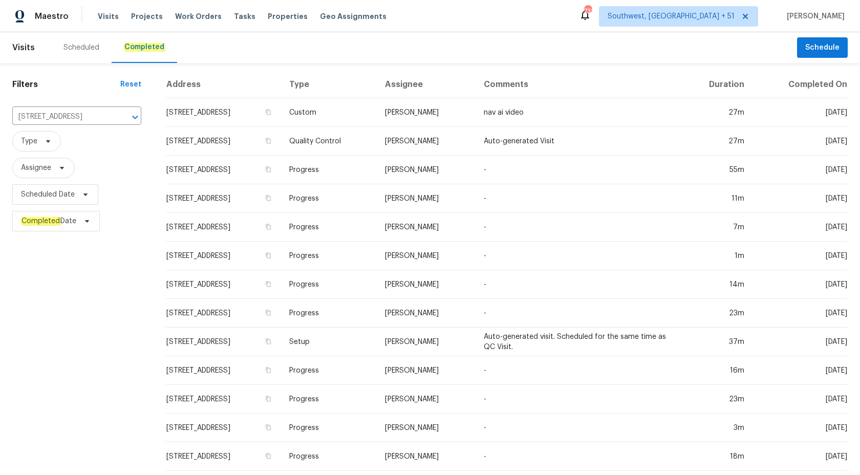
click at [348, 143] on td "Quality Control" at bounding box center [329, 141] width 96 height 29
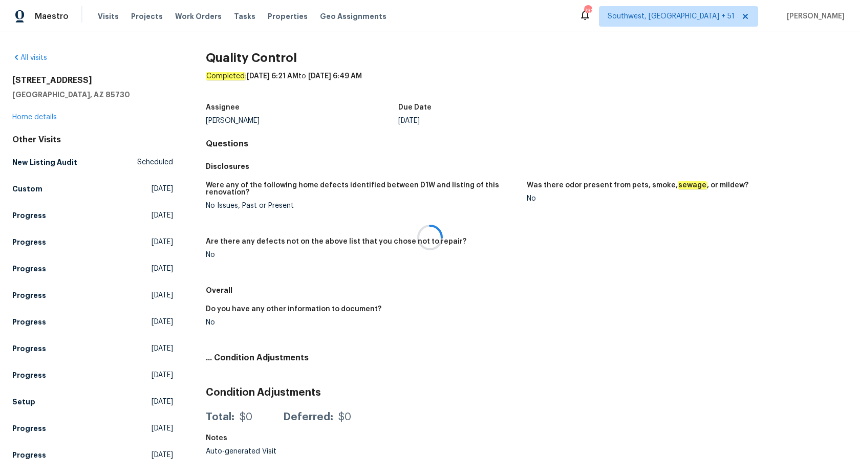
click at [13, 117] on div at bounding box center [430, 237] width 860 height 475
click at [27, 117] on link "Home details" at bounding box center [34, 117] width 45 height 7
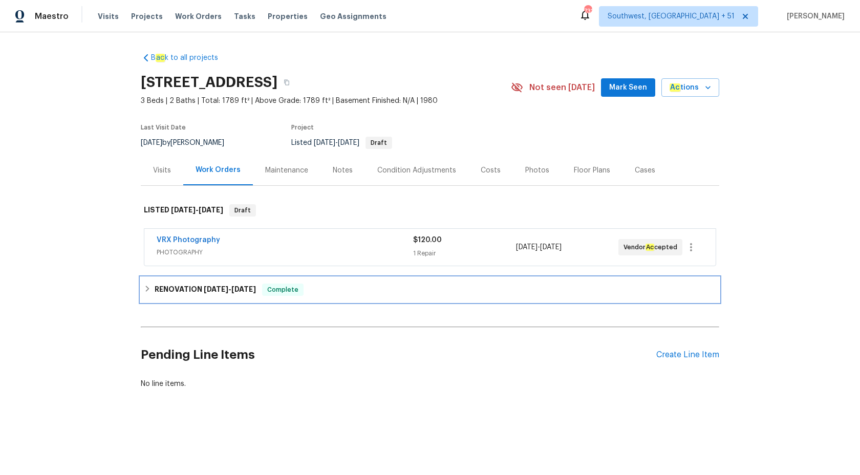
click at [230, 283] on div "RENOVATION 9/19/25 - 10/7/25 Complete" at bounding box center [430, 290] width 579 height 25
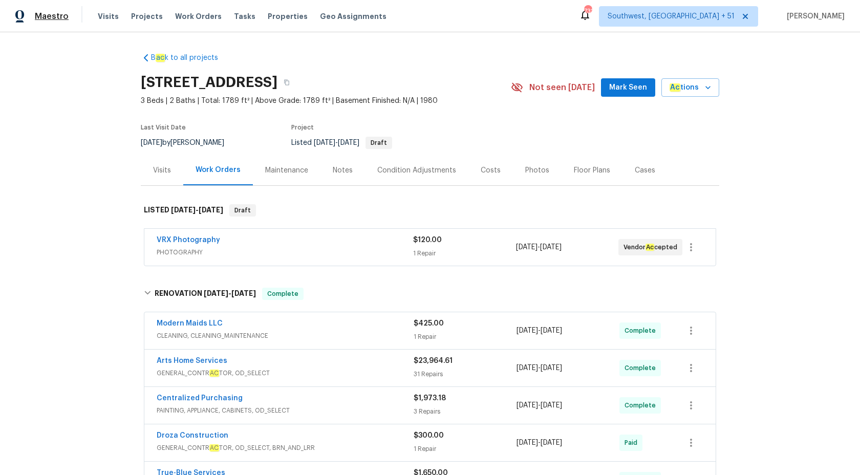
click at [50, 16] on span "Maestro" at bounding box center [52, 16] width 34 height 10
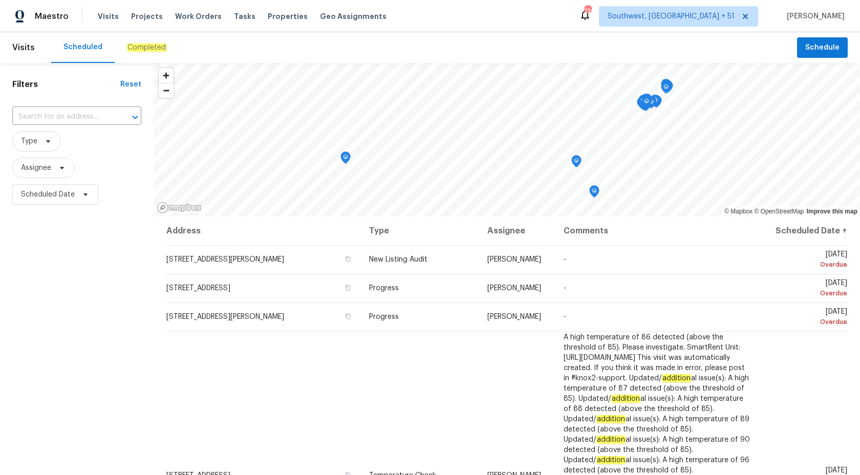
click at [134, 51] on em "Completed" at bounding box center [146, 48] width 39 height 8
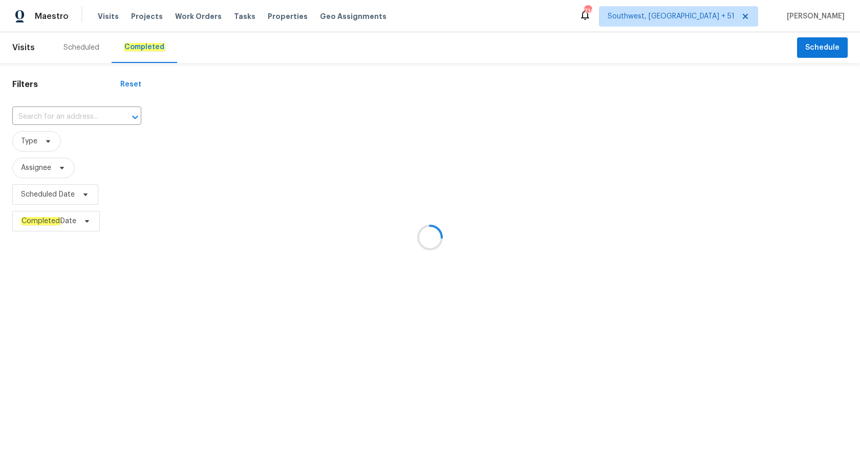
click at [57, 104] on div at bounding box center [430, 237] width 860 height 475
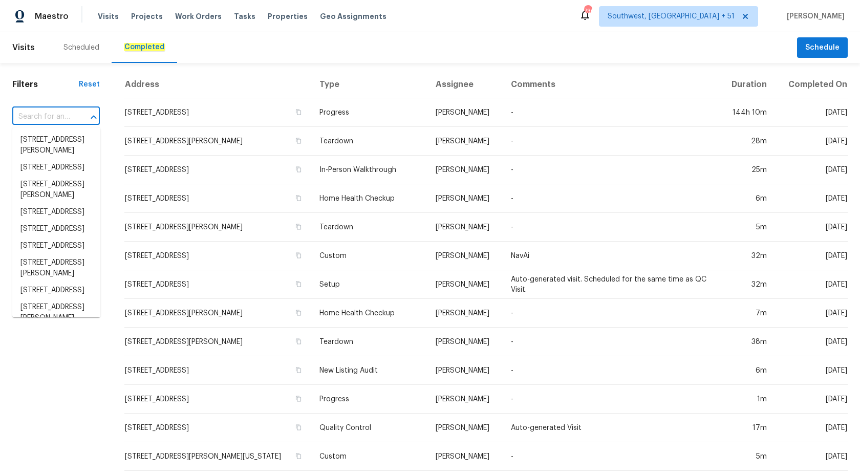
click at [51, 120] on input "text" at bounding box center [41, 117] width 59 height 16
paste input "[STREET_ADDRESS]"
type input "[STREET_ADDRESS]"
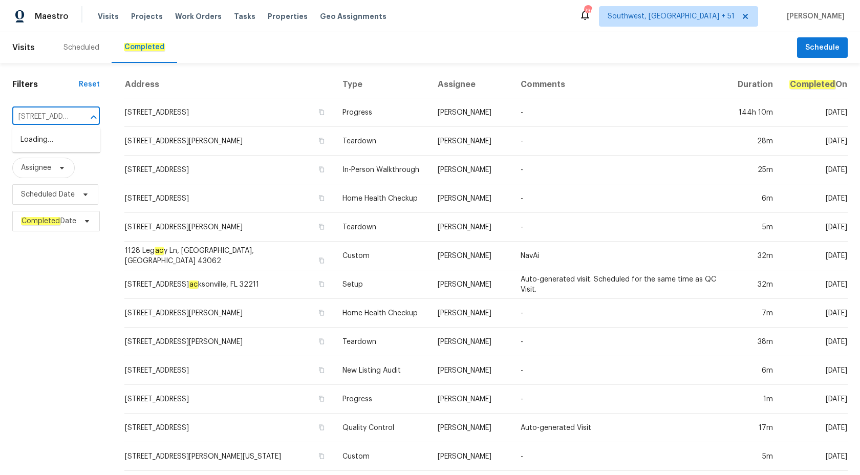
scroll to position [0, 94]
click at [57, 137] on li "[STREET_ADDRESS]" at bounding box center [56, 140] width 88 height 17
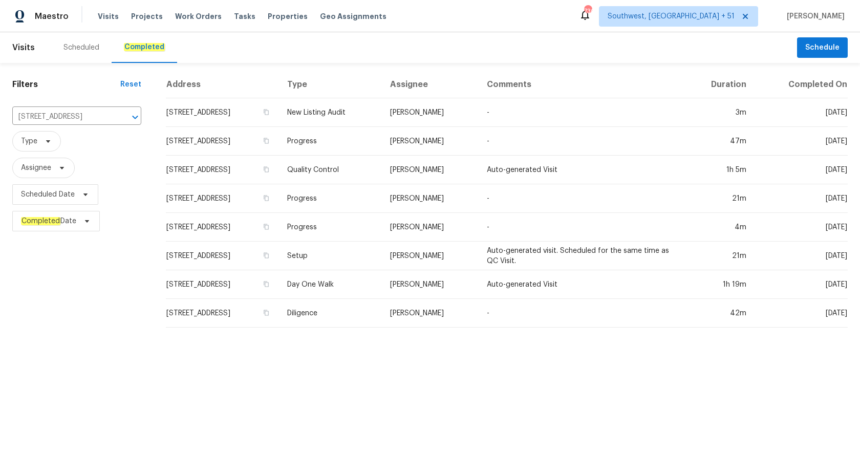
click at [279, 177] on td "[STREET_ADDRESS]" at bounding box center [222, 170] width 113 height 29
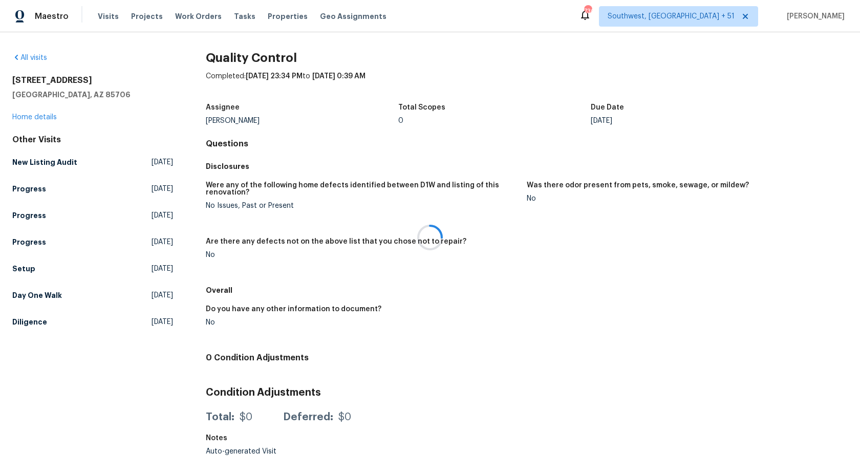
click at [20, 123] on div at bounding box center [430, 237] width 860 height 475
click at [30, 119] on link "Home details" at bounding box center [34, 117] width 45 height 7
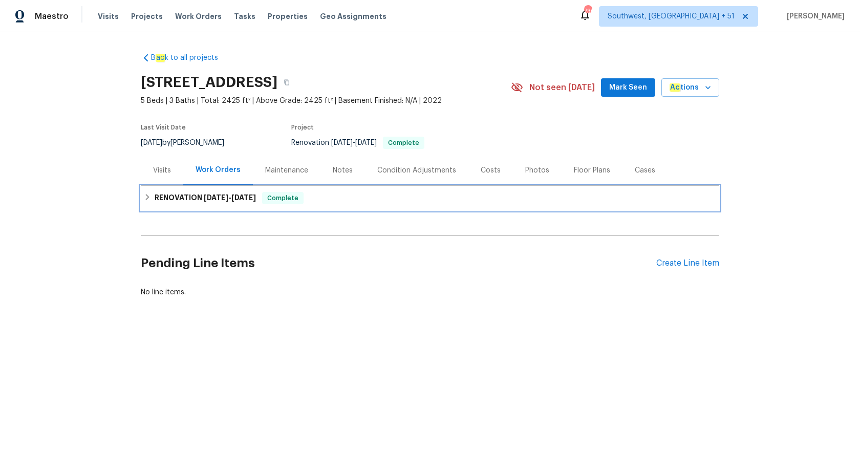
click at [247, 189] on div "RENOVATION [DATE] - [DATE] Complete" at bounding box center [430, 198] width 579 height 25
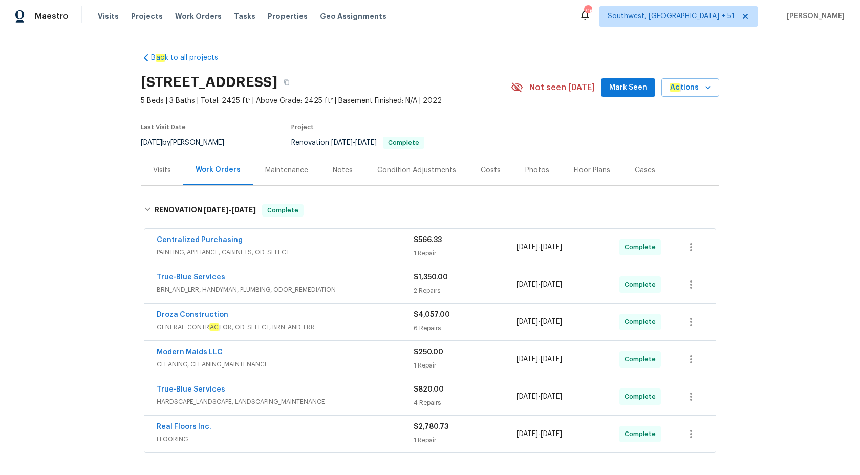
click at [167, 167] on div "Visits" at bounding box center [162, 170] width 18 height 10
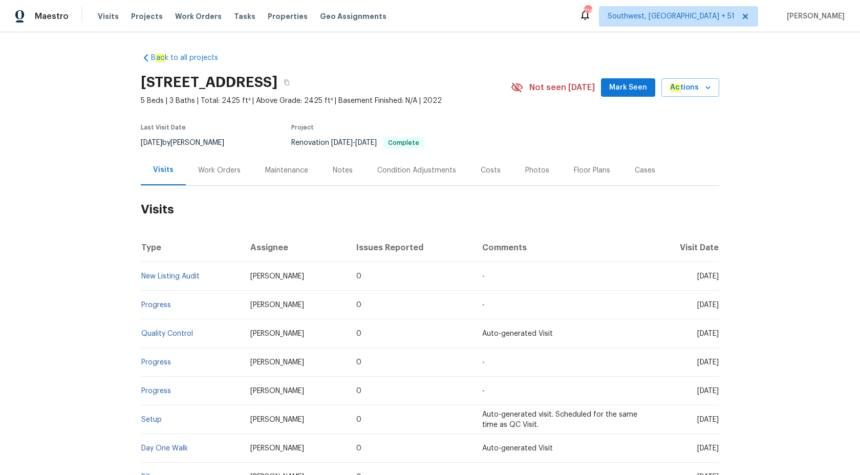
click at [183, 271] on td "New Listing Audit" at bounding box center [191, 276] width 101 height 29
click at [183, 274] on link "New Listing Audit" at bounding box center [170, 276] width 58 height 7
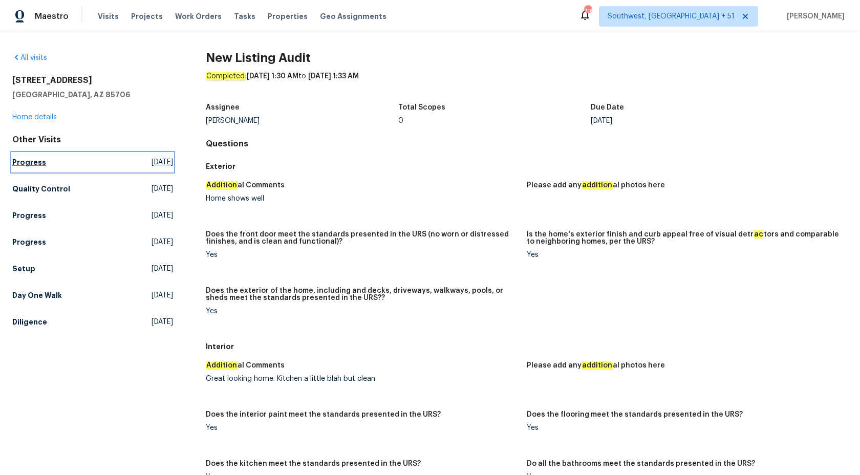
click at [28, 170] on link "Progress [DATE]" at bounding box center [92, 162] width 161 height 18
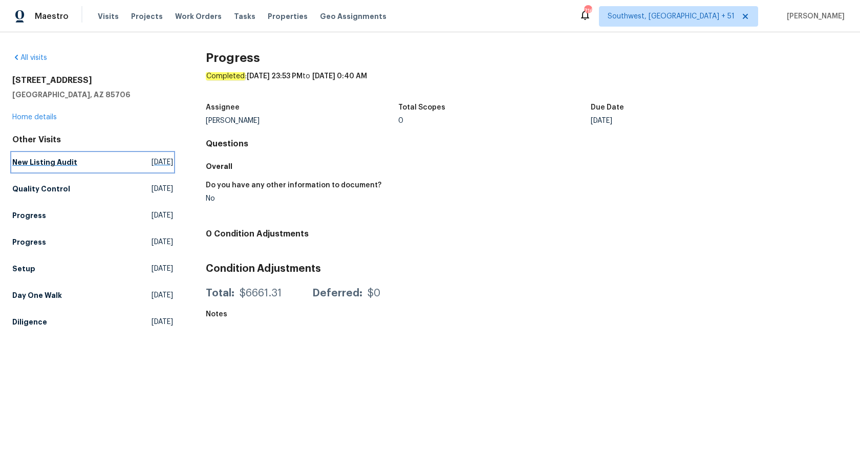
click at [54, 160] on h5 "New Listing Audit" at bounding box center [44, 162] width 65 height 10
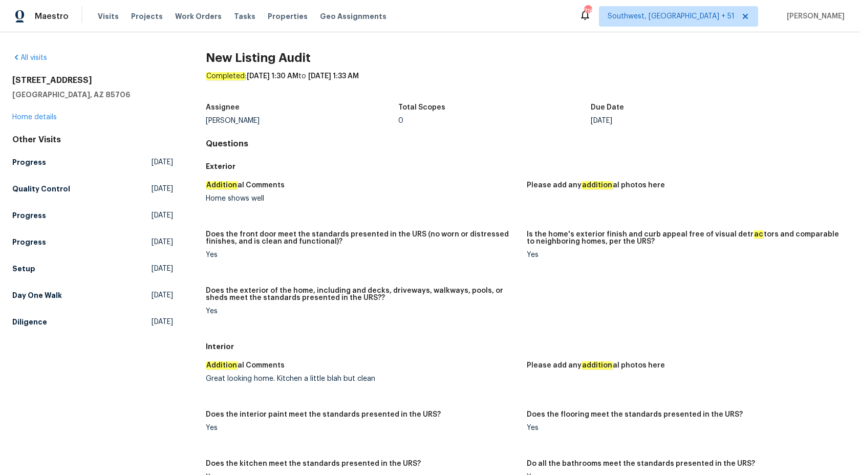
click at [35, 205] on div "Other Visits Progress [DATE] Quality Control [DATE] Progress [DATE] Progress [D…" at bounding box center [92, 233] width 161 height 197
click at [35, 216] on h5 "Progress" at bounding box center [29, 215] width 34 height 10
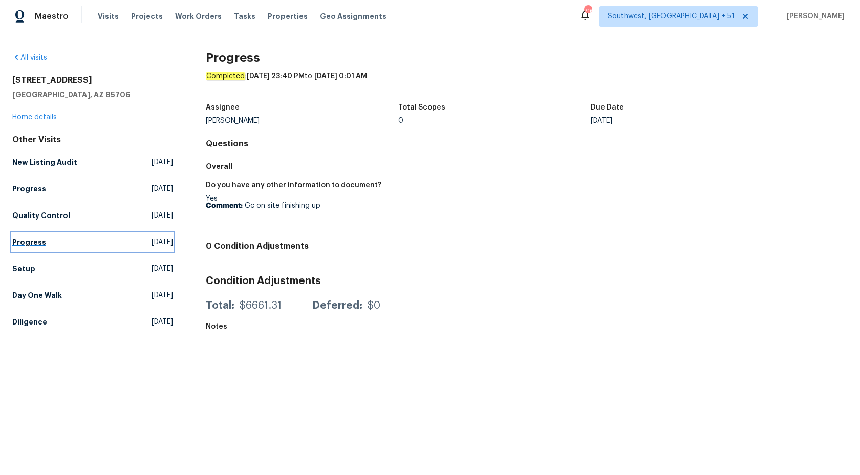
click at [27, 241] on h5 "Progress" at bounding box center [29, 242] width 34 height 10
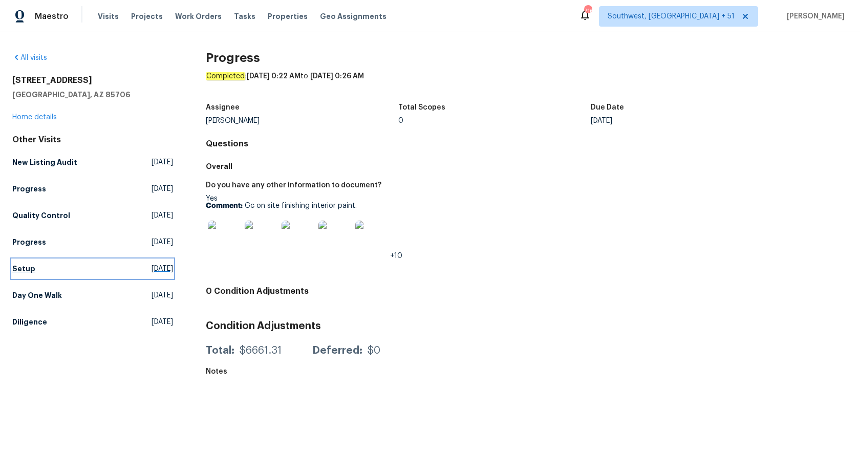
click at [22, 262] on link "Setup Fri, Oct 03 2025" at bounding box center [92, 269] width 161 height 18
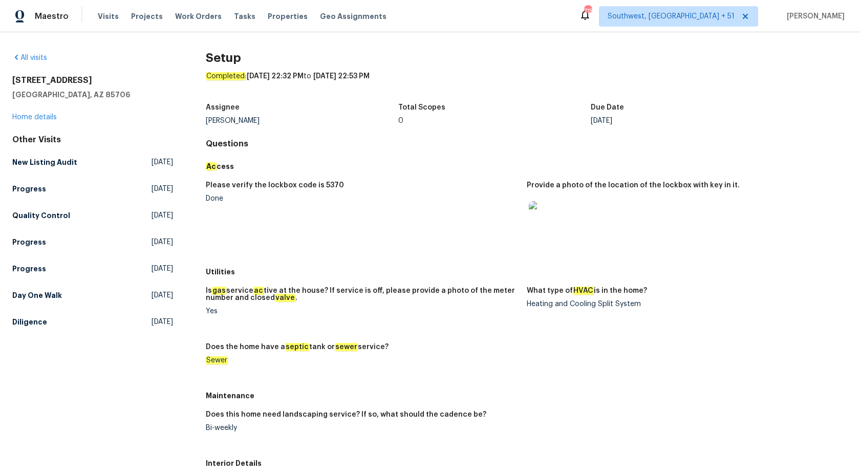
click at [450, 220] on figure "Please verify the lockbox code is 5370 Done" at bounding box center [366, 219] width 321 height 75
click at [47, 158] on h5 "New Listing Audit" at bounding box center [44, 162] width 65 height 10
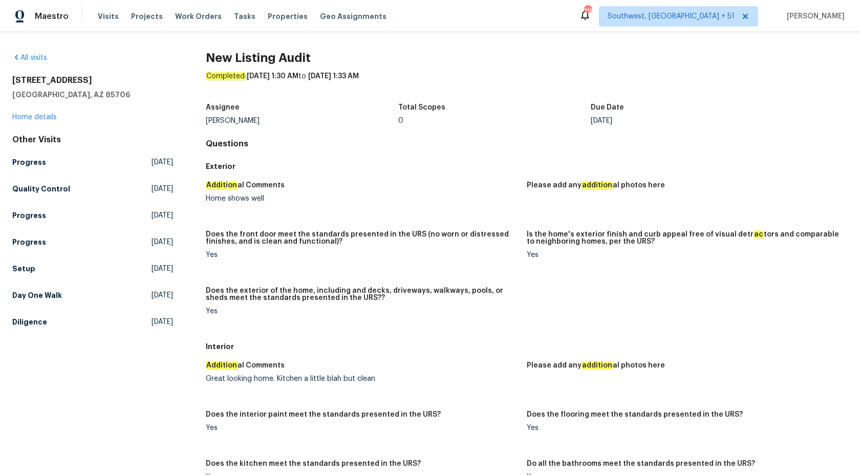
click at [408, 126] on div "Assignee John Dyce Total Scopes 0 Due Date Wed, Oct 08" at bounding box center [527, 114] width 642 height 33
click at [27, 162] on h5 "Progress" at bounding box center [29, 162] width 34 height 10
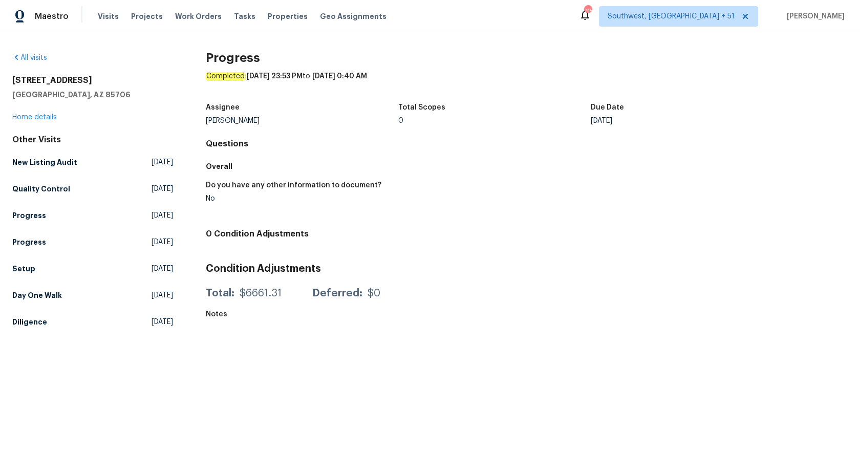
click at [348, 146] on h4 "Questions" at bounding box center [527, 144] width 642 height 10
click at [54, 188] on h5 "Quality Control" at bounding box center [41, 189] width 58 height 10
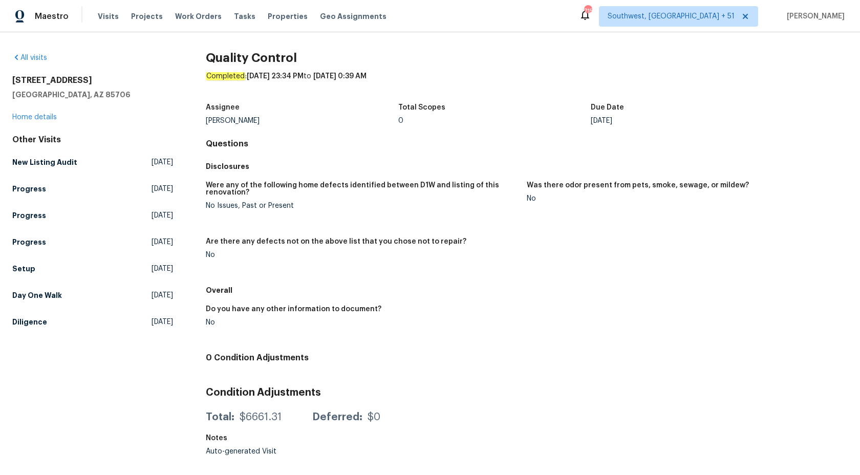
click at [412, 117] on div "0" at bounding box center [494, 120] width 193 height 7
click at [25, 192] on h5 "Progress" at bounding box center [29, 189] width 34 height 10
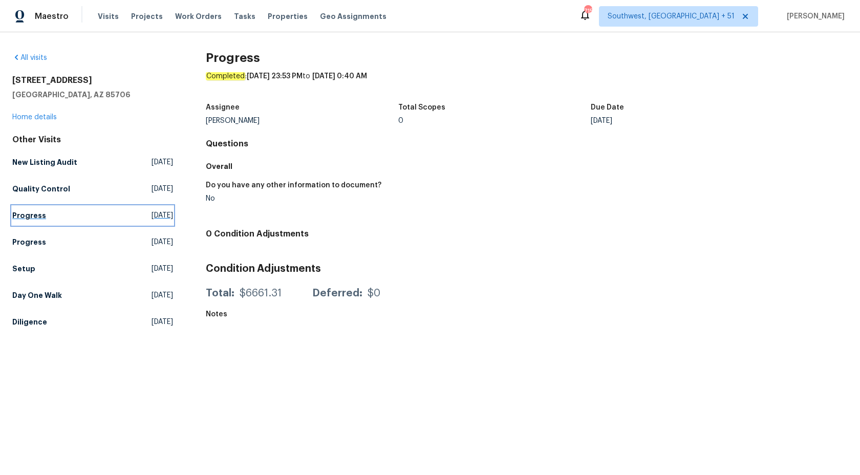
click at [26, 212] on h5 "Progress" at bounding box center [29, 215] width 34 height 10
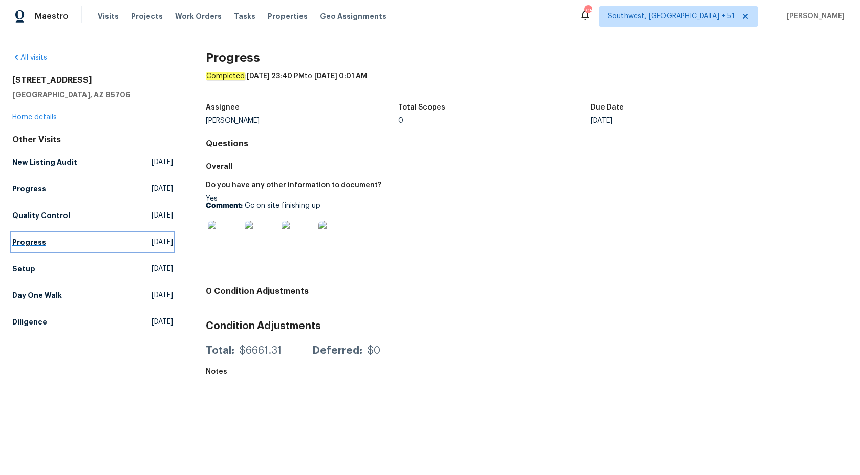
click at [27, 241] on h5 "Progress" at bounding box center [29, 242] width 34 height 10
click at [29, 270] on h5 "Setup" at bounding box center [23, 269] width 23 height 10
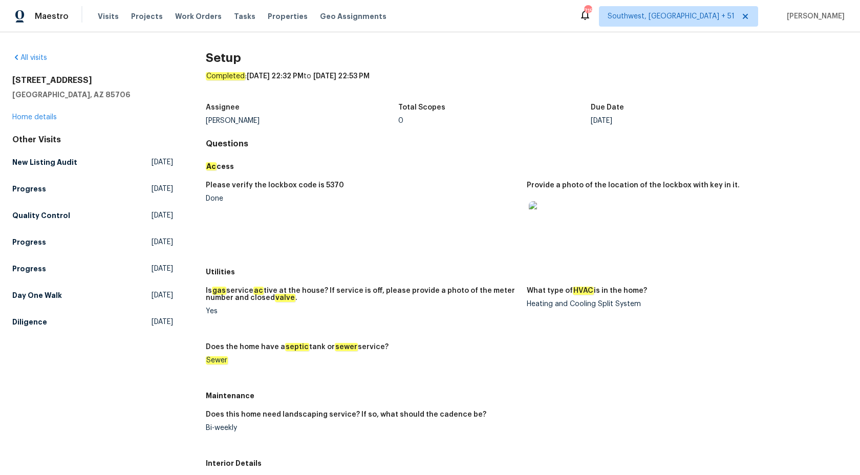
click at [457, 209] on figure "Please verify the lockbox code is 5370 Done" at bounding box center [366, 219] width 321 height 75
click at [34, 292] on h5 "Day One Walk" at bounding box center [37, 295] width 50 height 10
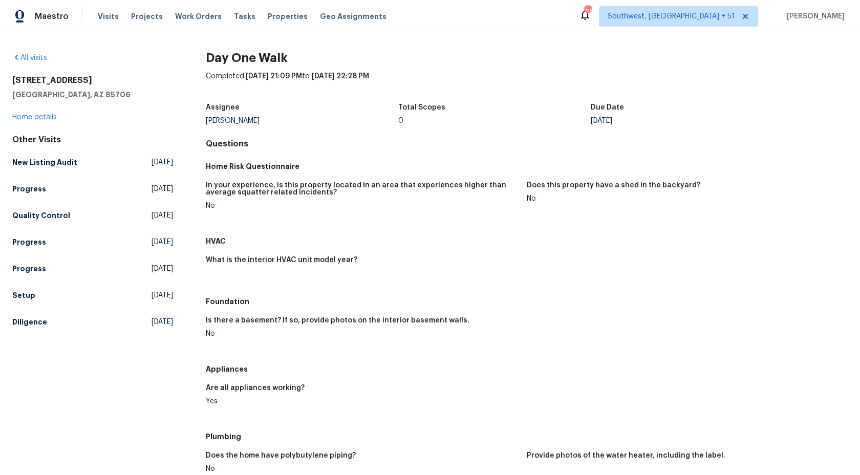
click at [403, 158] on div "Home Risk Questionnaire" at bounding box center [527, 166] width 642 height 18
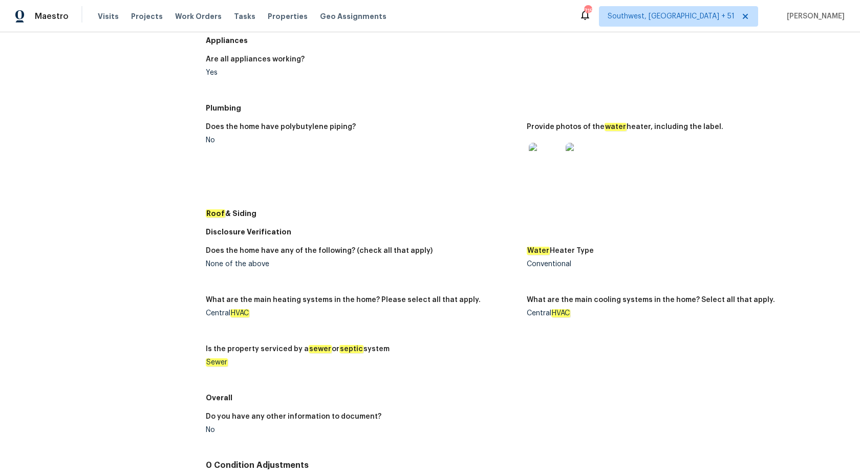
scroll to position [327, 0]
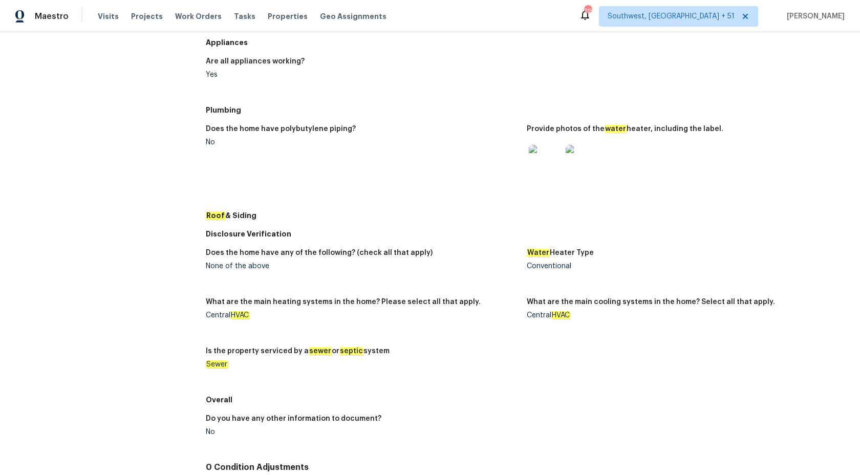
click at [580, 154] on img at bounding box center [582, 161] width 33 height 33
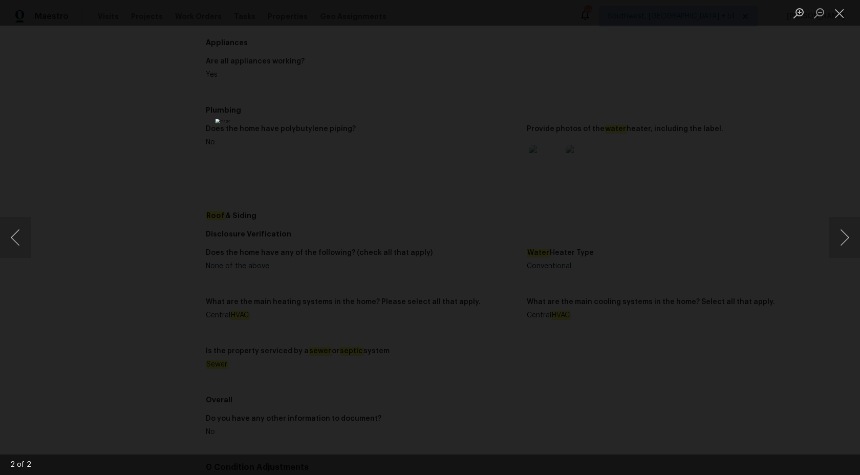
click at [748, 145] on div "Lightbox" at bounding box center [430, 237] width 860 height 475
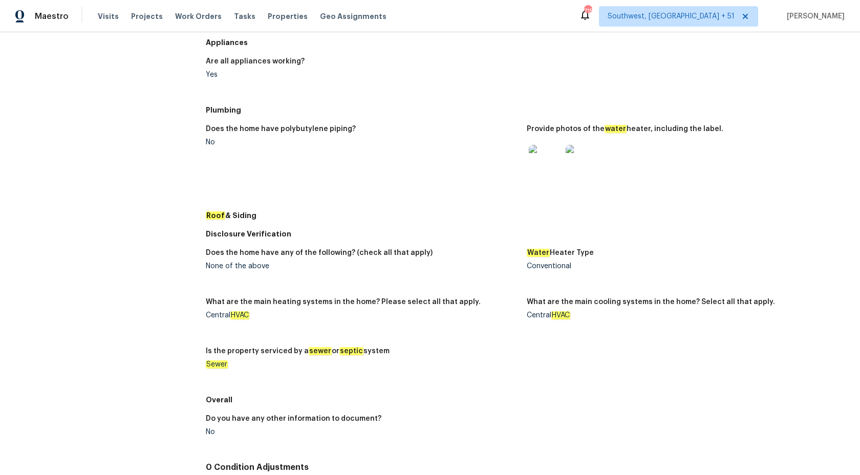
click at [548, 165] on img at bounding box center [545, 161] width 33 height 33
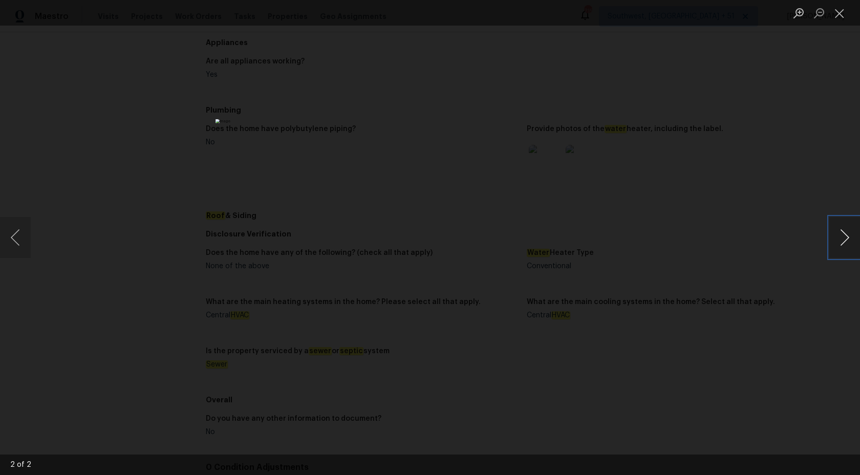
click at [858, 255] on button "Next image" at bounding box center [844, 237] width 31 height 41
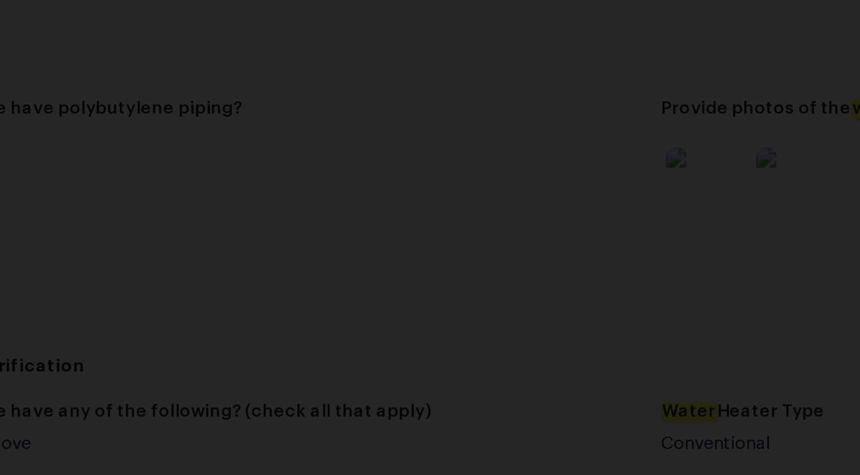
click at [424, 210] on img "Lightbox" at bounding box center [418, 380] width 773 height 427
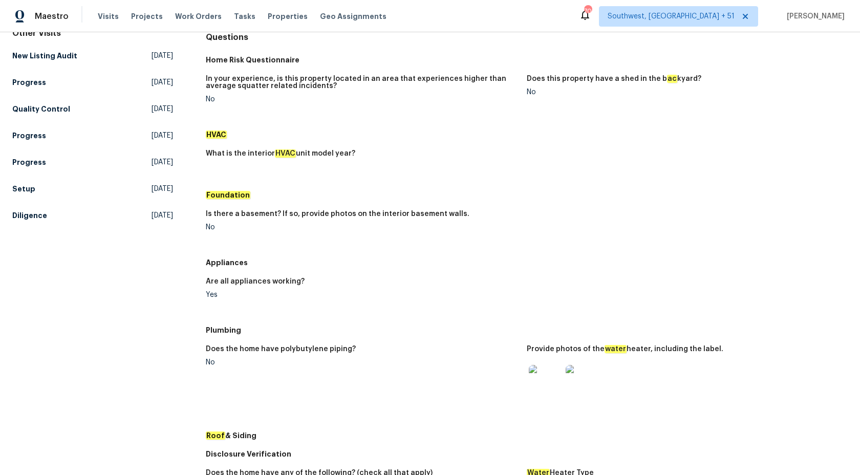
scroll to position [0, 0]
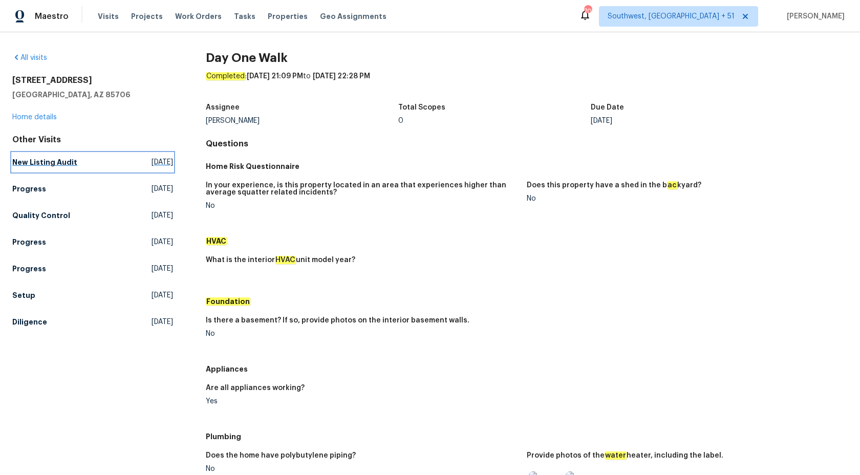
click at [37, 159] on h5 "New Listing Audit" at bounding box center [44, 162] width 65 height 10
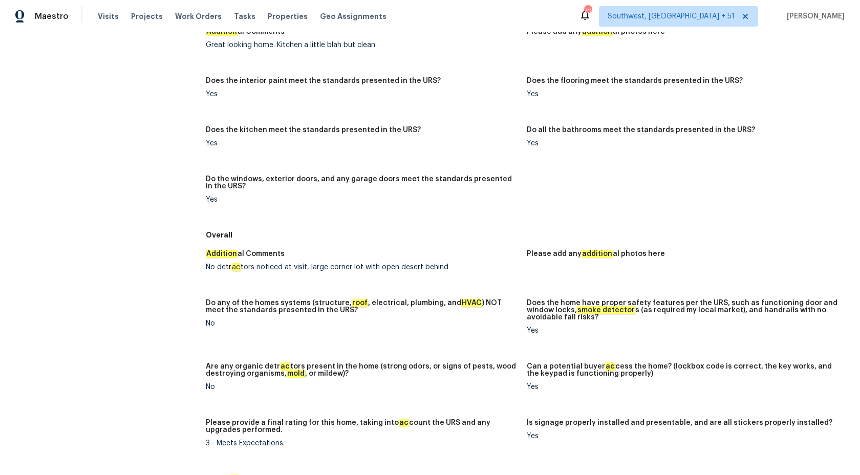
scroll to position [578, 0]
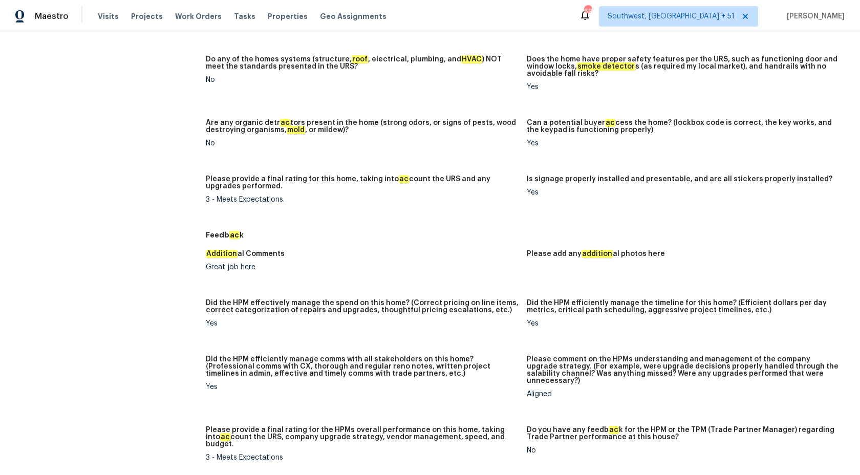
click at [433, 172] on div "Addition al Comments No detr ac tors noticed at visit, large corner lot with op…" at bounding box center [527, 113] width 642 height 225
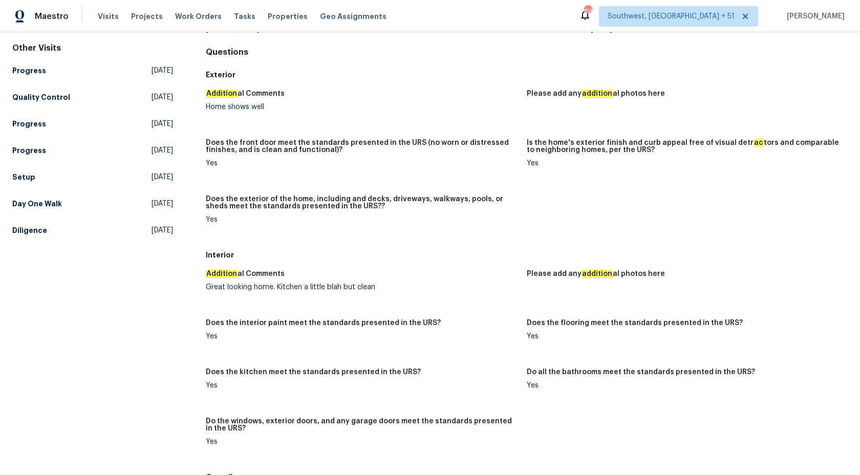
scroll to position [0, 0]
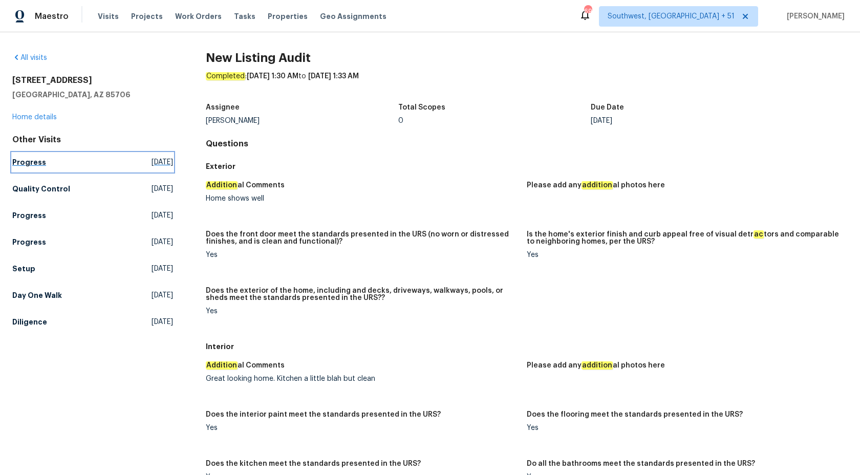
click at [39, 165] on h5 "Progress" at bounding box center [29, 162] width 34 height 10
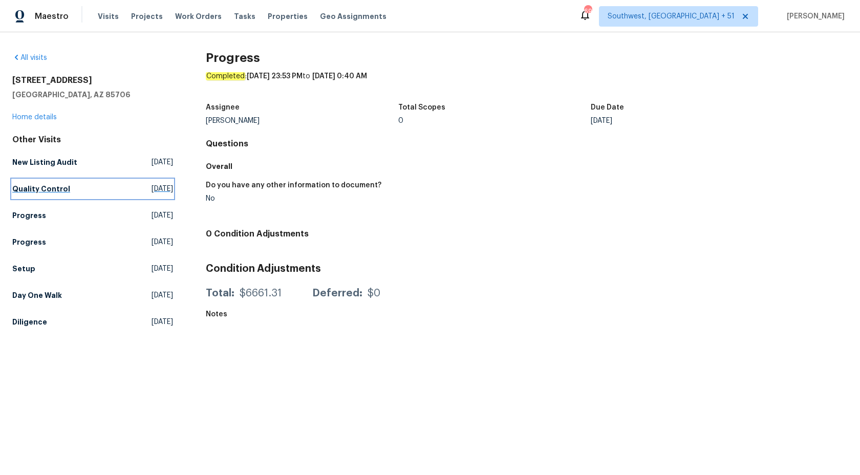
click at [34, 187] on h5 "Quality Control" at bounding box center [41, 189] width 58 height 10
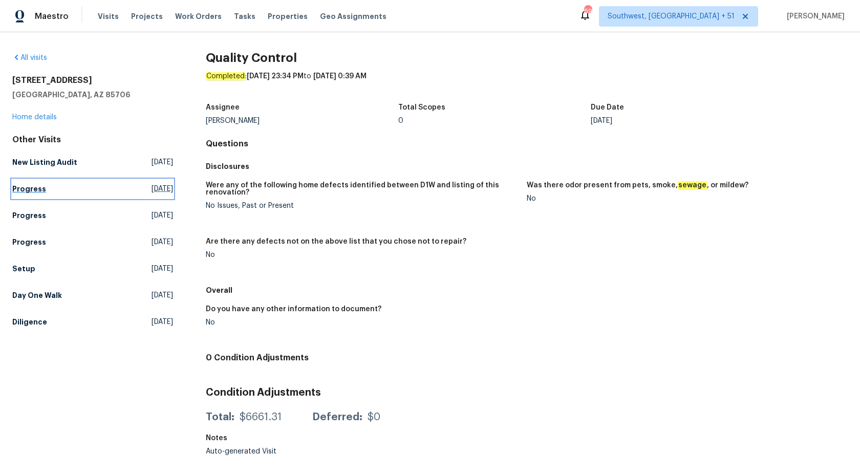
click at [18, 192] on h5 "Progress" at bounding box center [29, 189] width 34 height 10
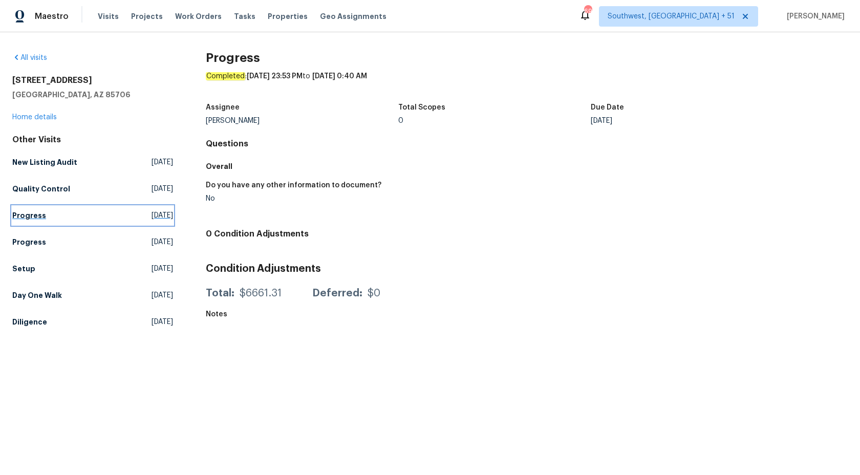
click at [26, 217] on h5 "Progress" at bounding box center [29, 215] width 34 height 10
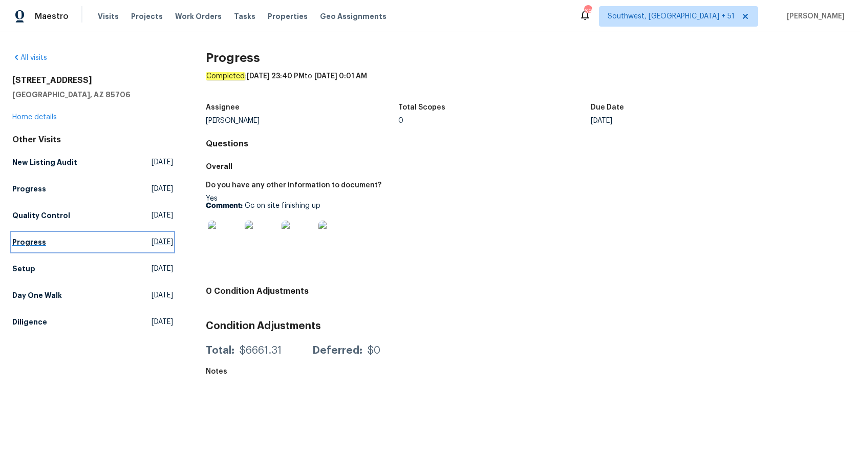
click at [28, 237] on link "Progress Tue, Oct 07 2025" at bounding box center [92, 242] width 161 height 18
click at [24, 265] on h5 "Setup" at bounding box center [23, 269] width 23 height 10
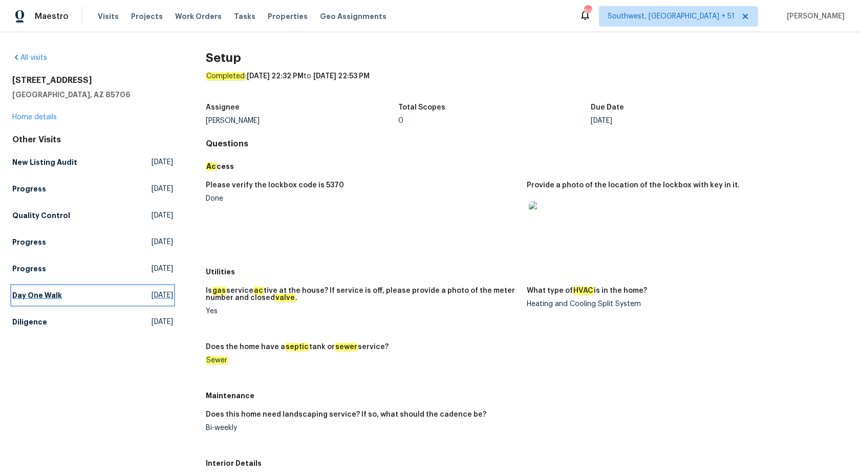
click at [25, 299] on h5 "Day One Walk" at bounding box center [37, 295] width 50 height 10
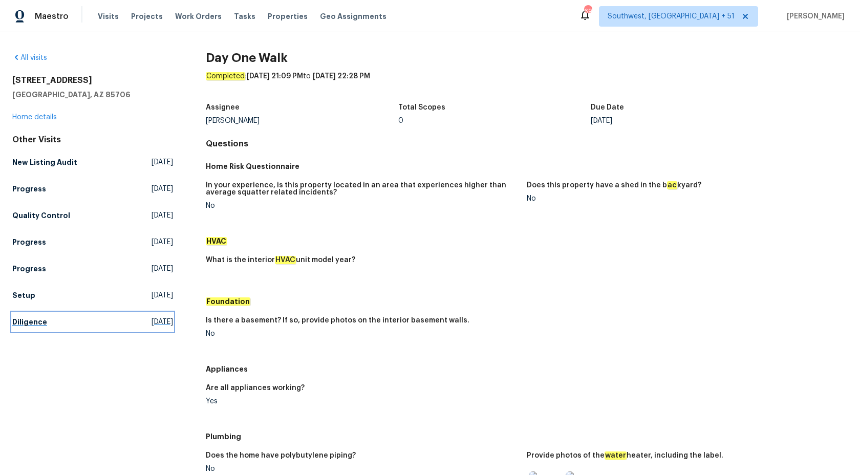
click at [25, 324] on h5 "Diligence" at bounding box center [29, 322] width 35 height 10
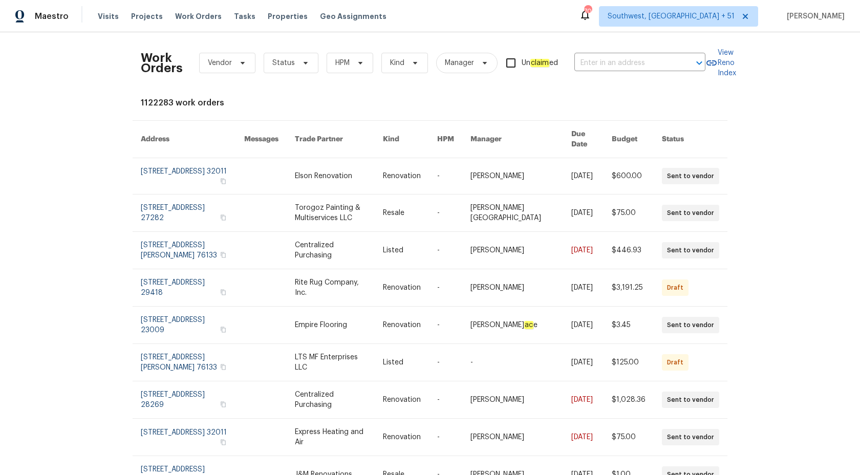
click at [56, 22] on div "Maestro" at bounding box center [34, 16] width 69 height 20
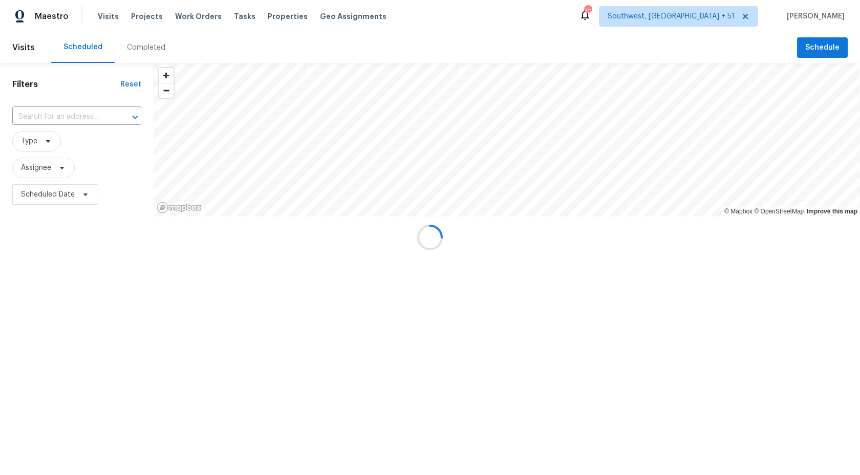
click at [132, 46] on div at bounding box center [430, 237] width 860 height 475
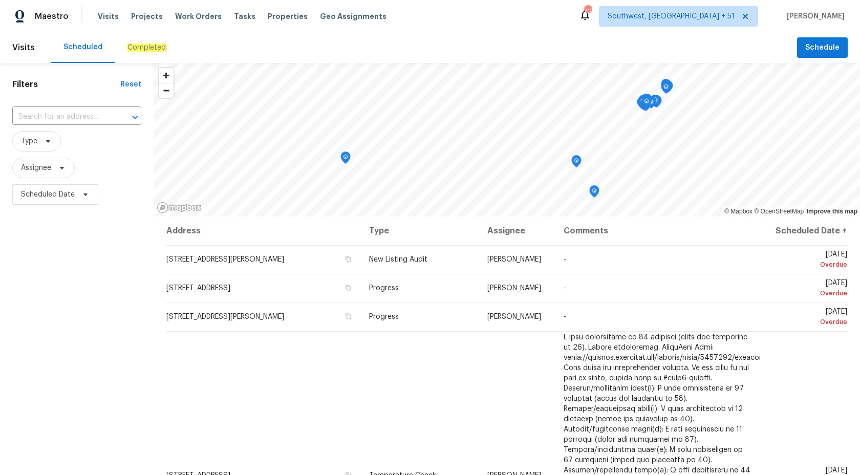
click at [139, 51] on em "Completed" at bounding box center [146, 48] width 39 height 8
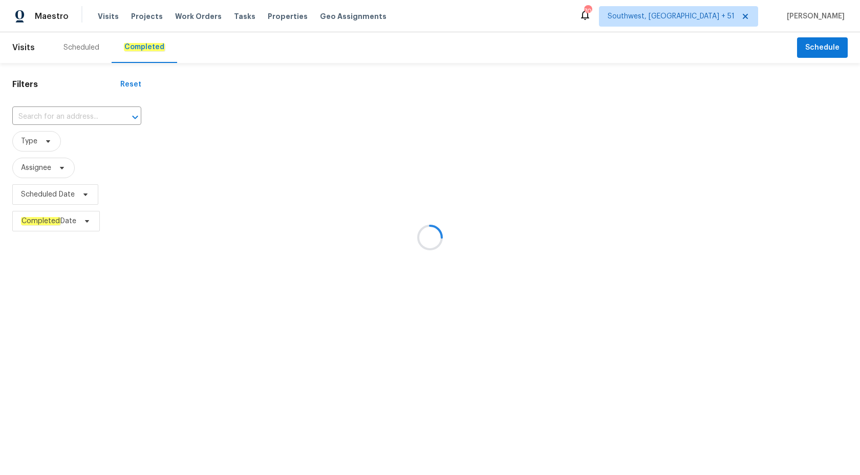
click at [40, 118] on div at bounding box center [430, 237] width 860 height 475
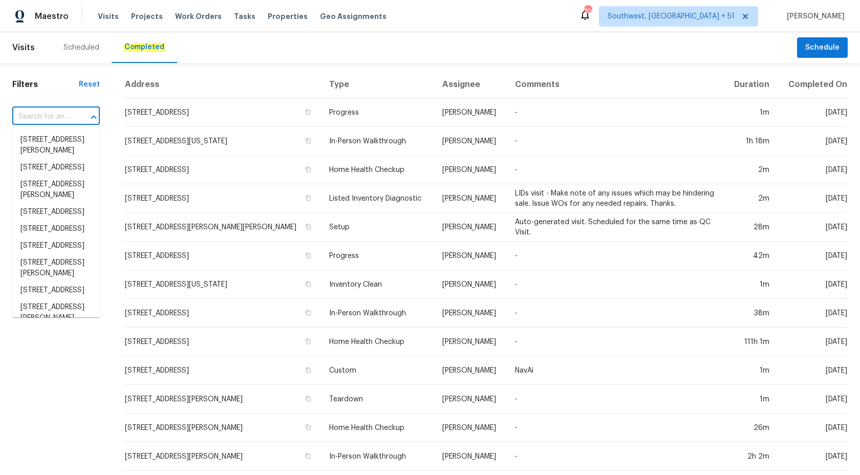
click at [42, 118] on input "text" at bounding box center [41, 117] width 59 height 16
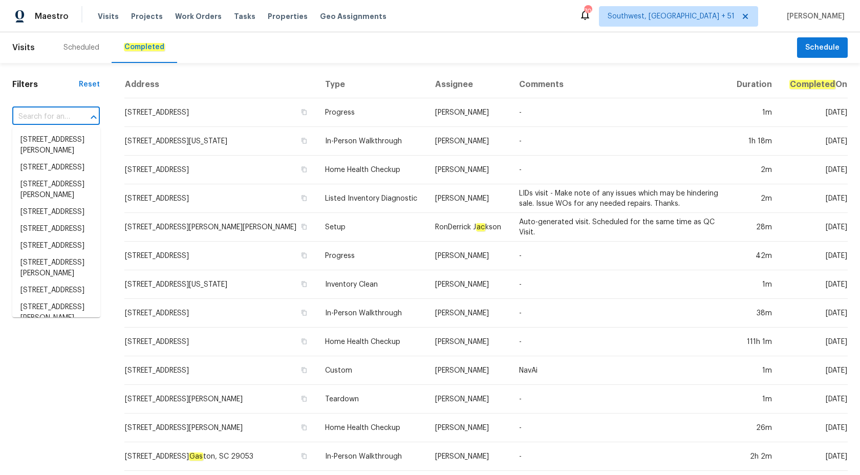
click at [42, 118] on input "text" at bounding box center [41, 117] width 59 height 16
paste input "[STREET_ADDRESS]"
type input "[STREET_ADDRESS]"
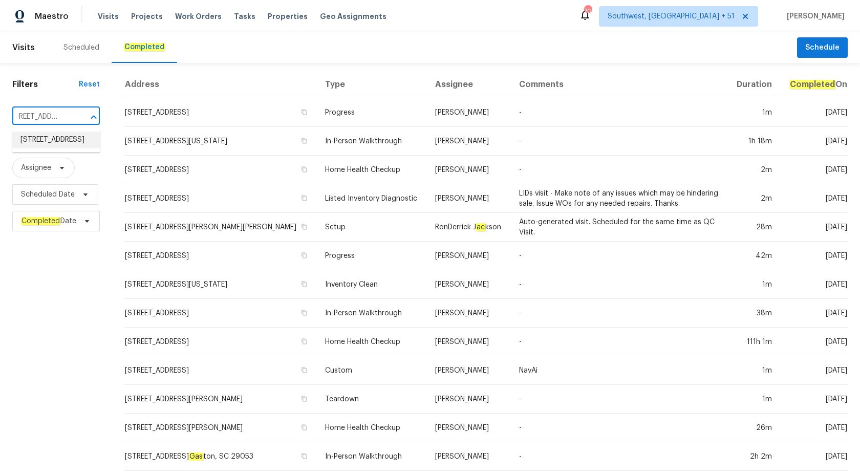
click at [63, 136] on li "[STREET_ADDRESS]" at bounding box center [56, 140] width 88 height 17
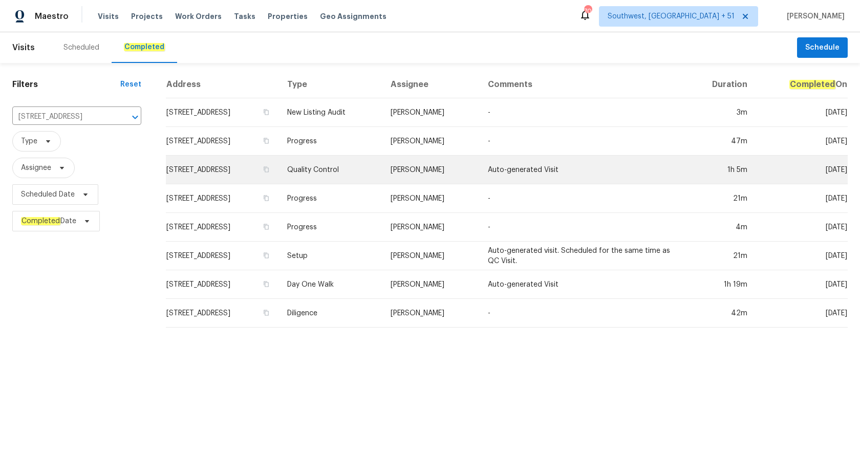
click at [382, 165] on td "Quality Control" at bounding box center [330, 170] width 103 height 29
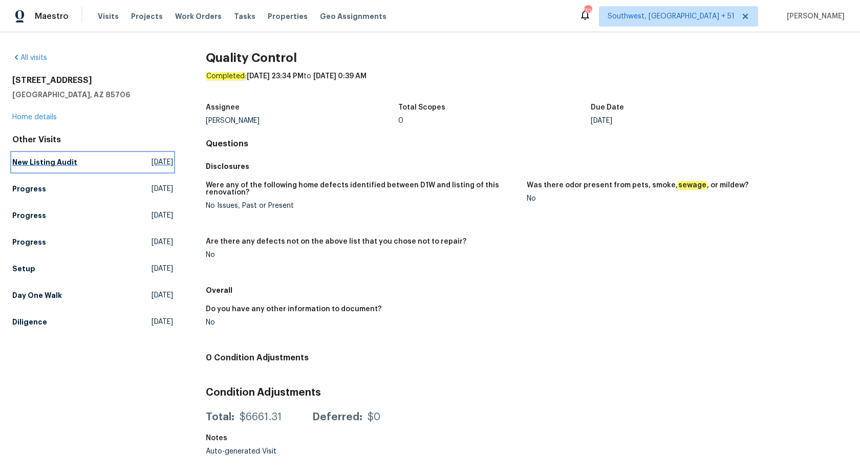
click at [46, 159] on h5 "New Listing Audit" at bounding box center [44, 162] width 65 height 10
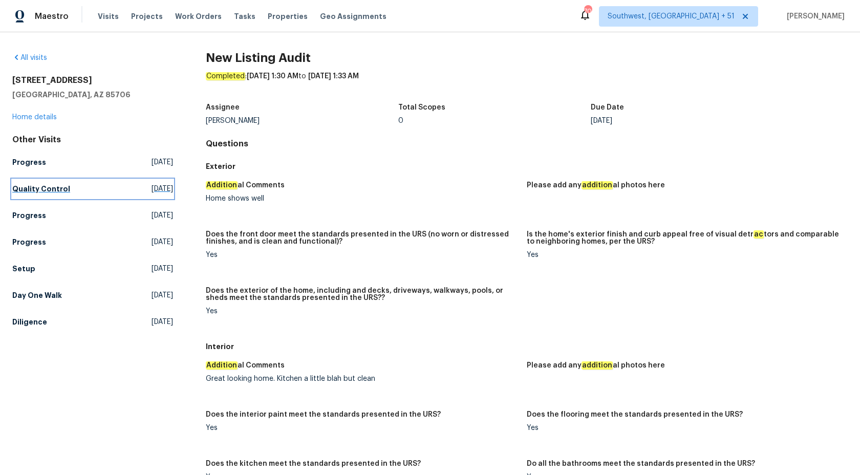
click at [25, 189] on h5 "Quality Control" at bounding box center [41, 189] width 58 height 10
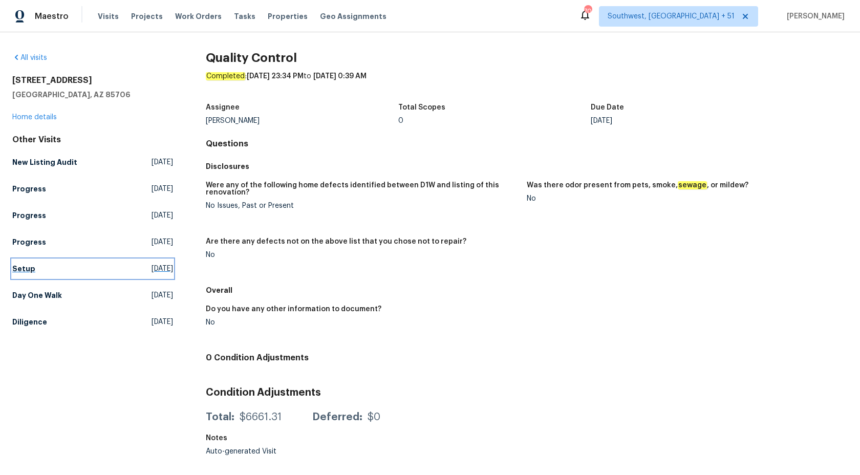
click at [28, 271] on h5 "Setup" at bounding box center [23, 269] width 23 height 10
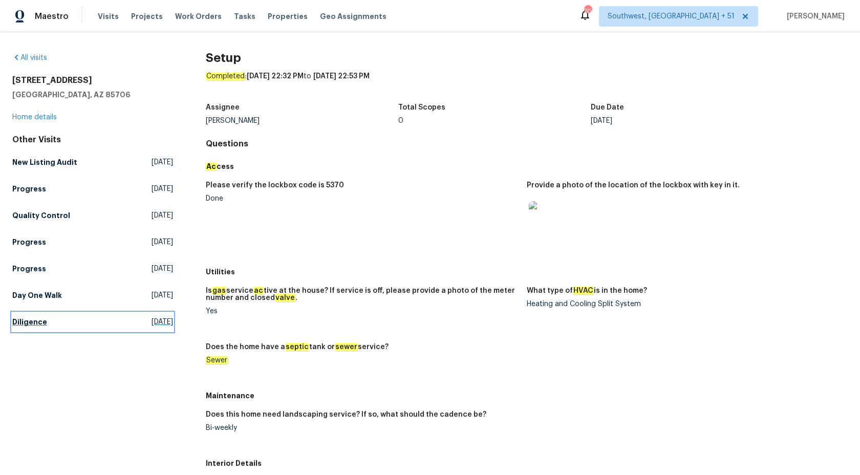
click at [24, 322] on h5 "Diligence" at bounding box center [29, 322] width 35 height 10
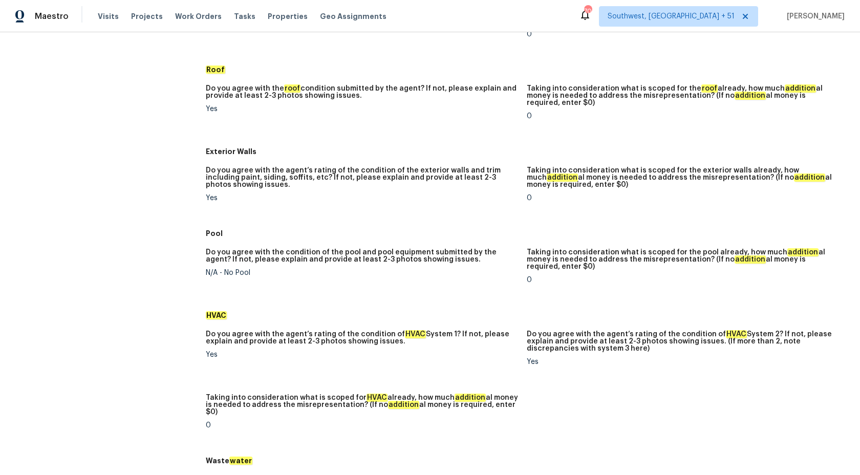
scroll to position [25, 0]
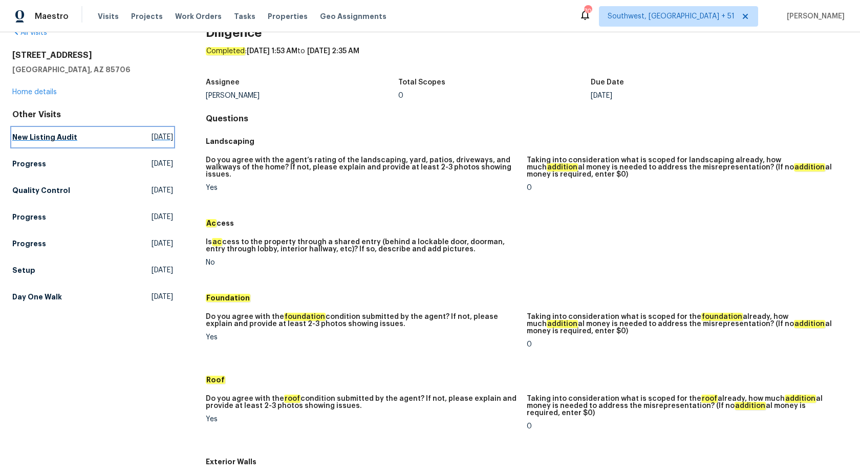
click at [45, 139] on h5 "New Listing Audit" at bounding box center [44, 137] width 65 height 10
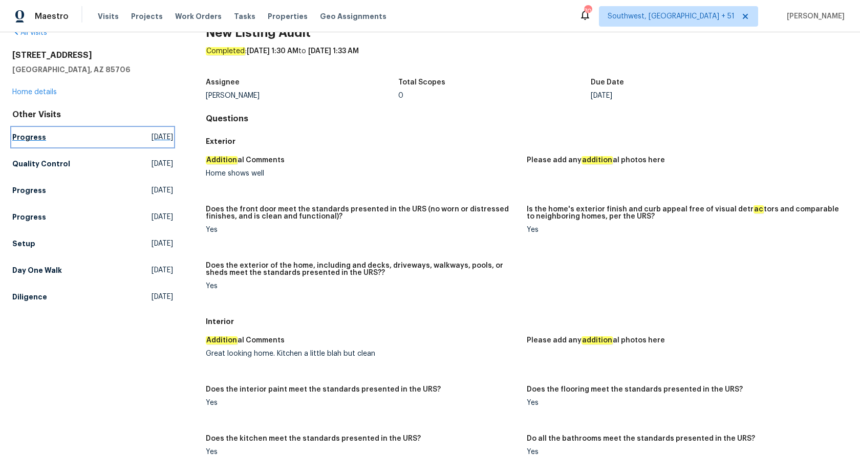
click at [31, 135] on h5 "Progress" at bounding box center [29, 137] width 34 height 10
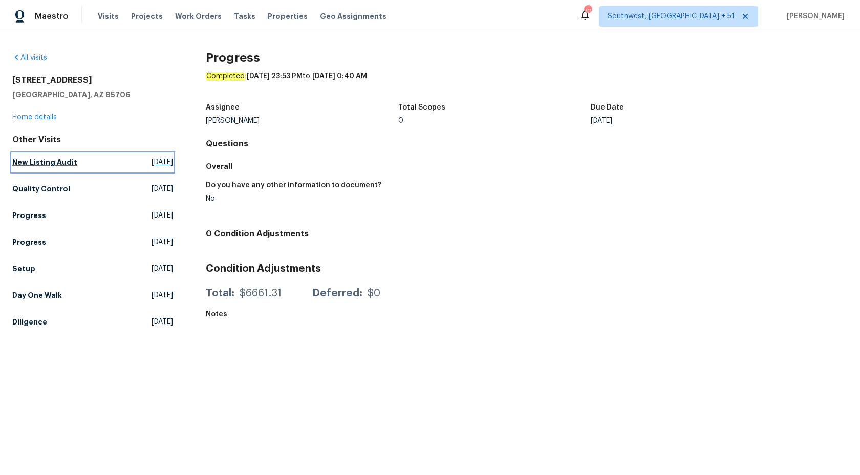
click at [31, 163] on h5 "New Listing Audit" at bounding box center [44, 162] width 65 height 10
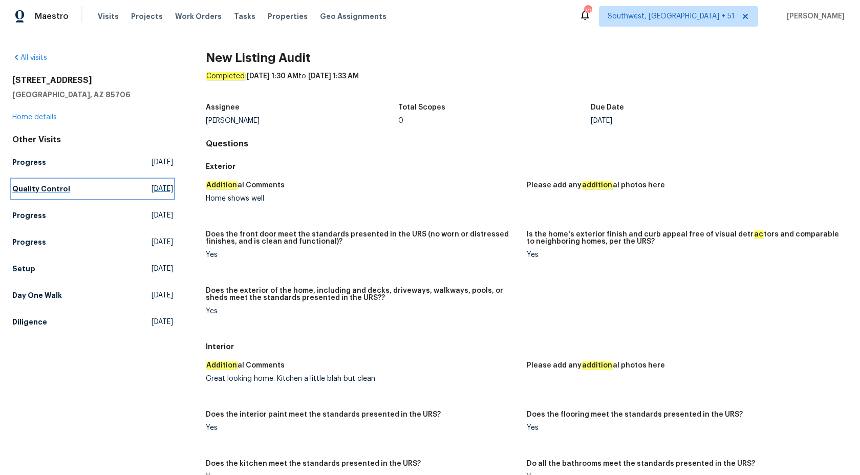
click at [33, 185] on h5 "Quality Control" at bounding box center [41, 189] width 58 height 10
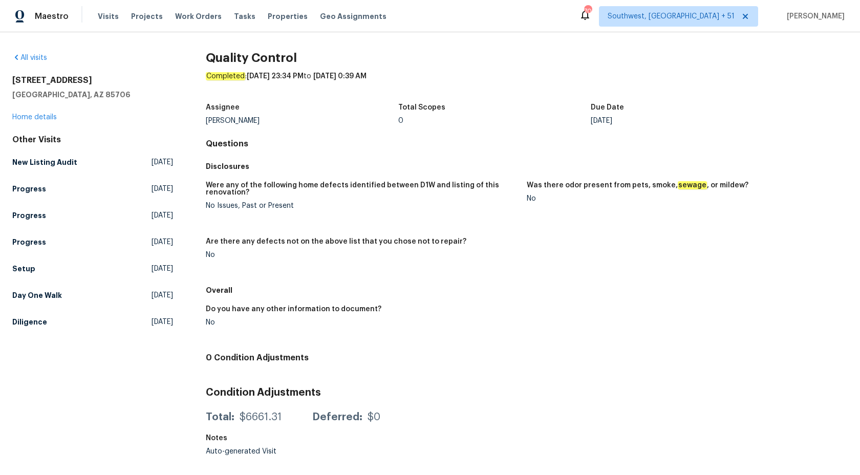
click at [32, 228] on div "Other Visits New Listing Audit [DATE] Progress [DATE] Progress [DATE] Progress …" at bounding box center [92, 233] width 161 height 197
click at [31, 269] on h5 "Setup" at bounding box center [23, 269] width 23 height 10
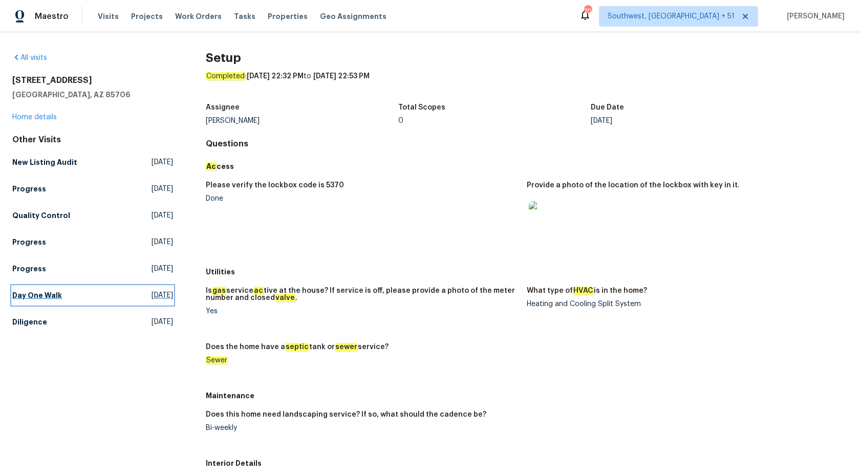
click at [36, 293] on h5 "Day One Walk" at bounding box center [37, 295] width 50 height 10
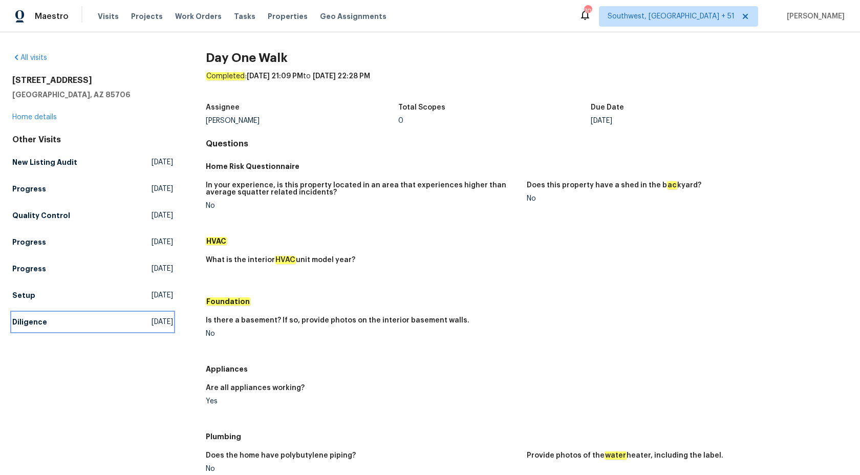
click at [31, 324] on h5 "Diligence" at bounding box center [29, 322] width 35 height 10
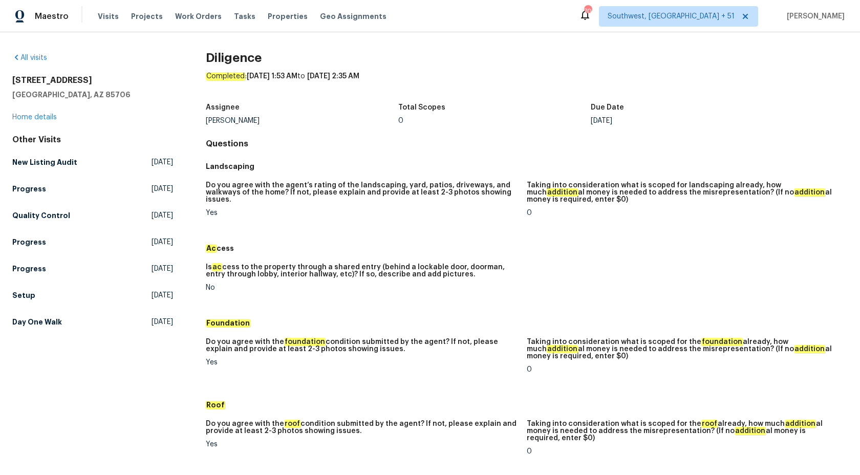
click at [8, 117] on div "All visits [STREET_ADDRESS][PERSON_NAME] Home details Other Visits New Listing …" at bounding box center [430, 253] width 860 height 443
click at [19, 117] on link "Home details" at bounding box center [34, 117] width 45 height 7
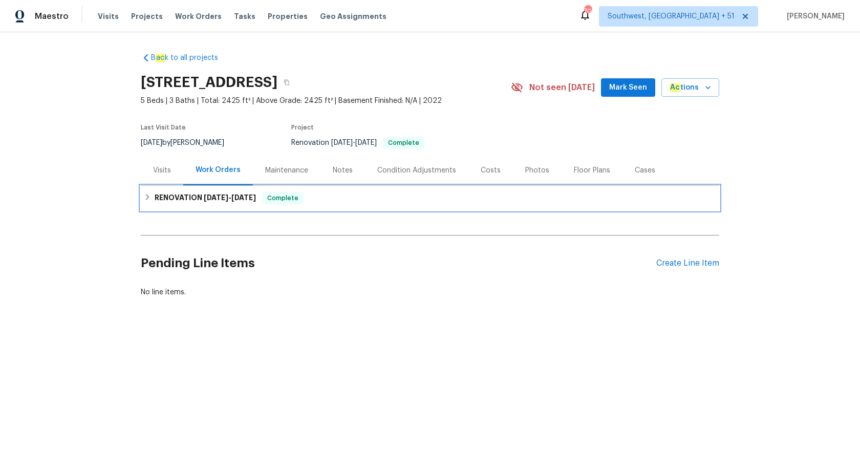
click at [249, 204] on div "RENOVATION [DATE] - [DATE] Complete" at bounding box center [430, 198] width 579 height 25
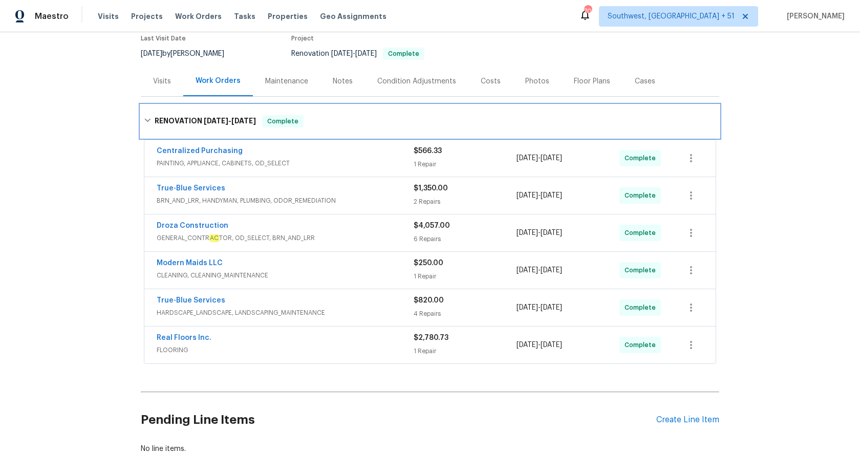
scroll to position [138, 0]
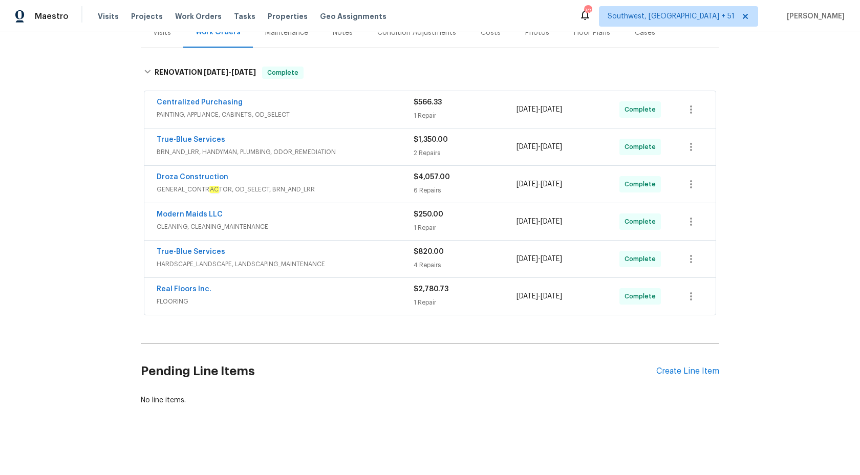
click at [373, 302] on span "FLOORING" at bounding box center [285, 301] width 257 height 10
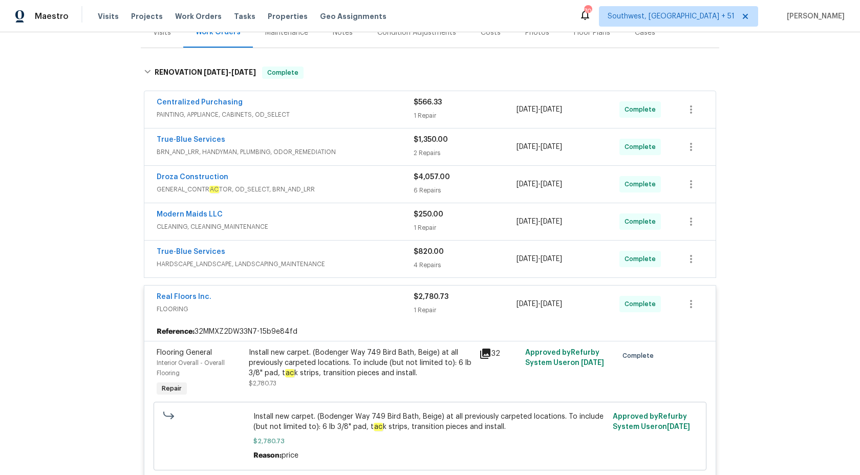
scroll to position [311, 0]
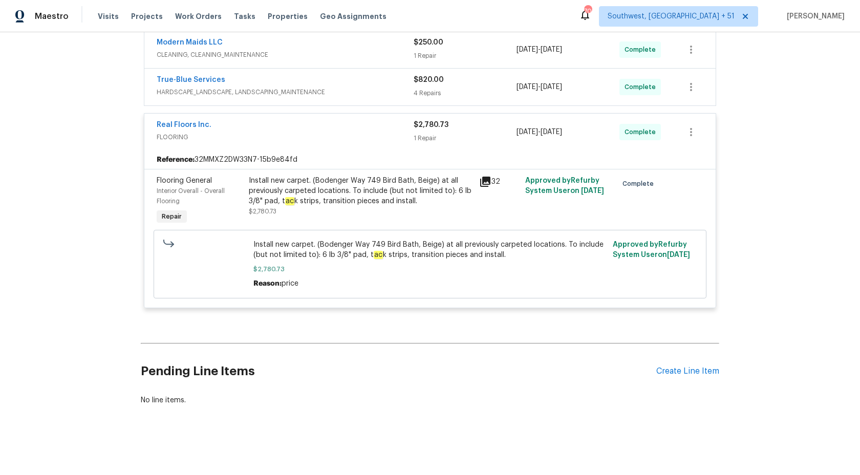
click at [429, 135] on div "1 Repair" at bounding box center [465, 138] width 103 height 10
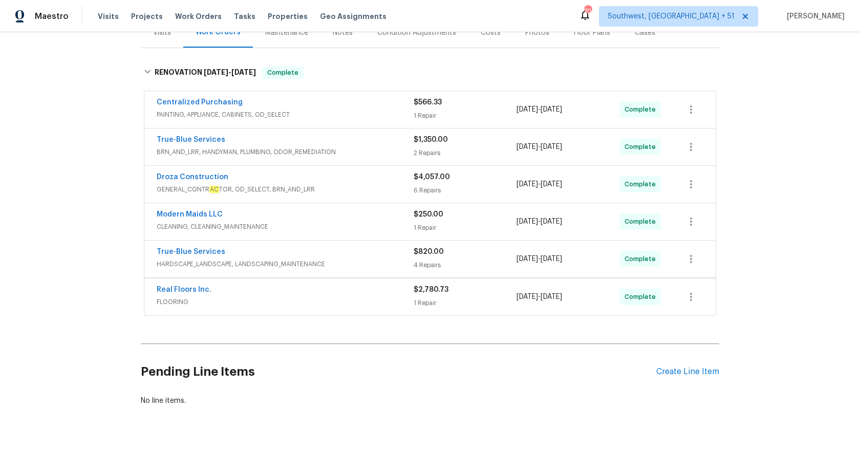
scroll to position [138, 0]
click at [463, 256] on div "$820.00" at bounding box center [465, 252] width 103 height 10
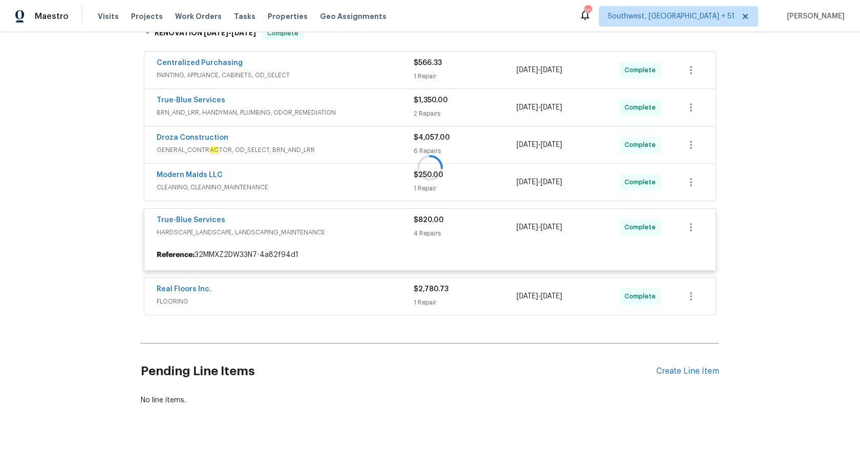
scroll to position [311, 0]
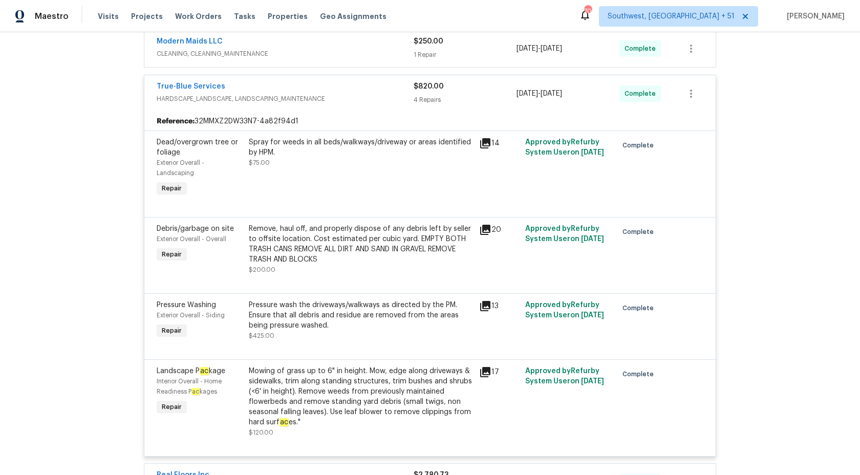
click at [434, 98] on div "4 Repairs" at bounding box center [465, 100] width 103 height 10
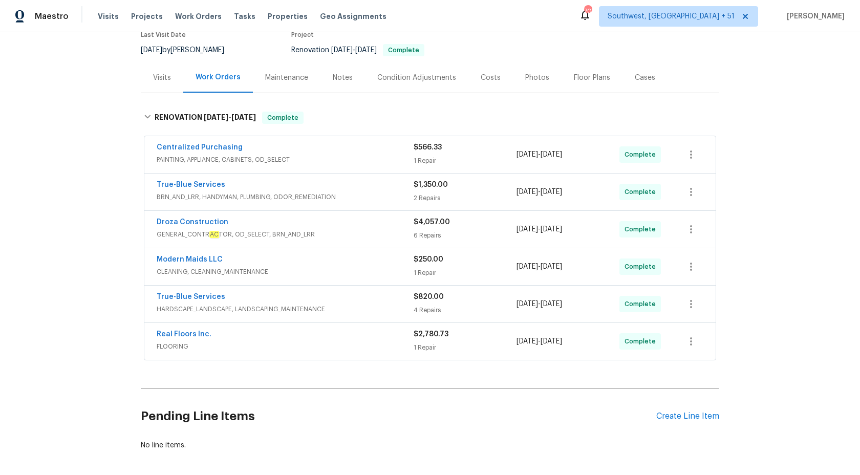
scroll to position [92, 0]
click at [446, 270] on div "1 Repair" at bounding box center [465, 274] width 103 height 10
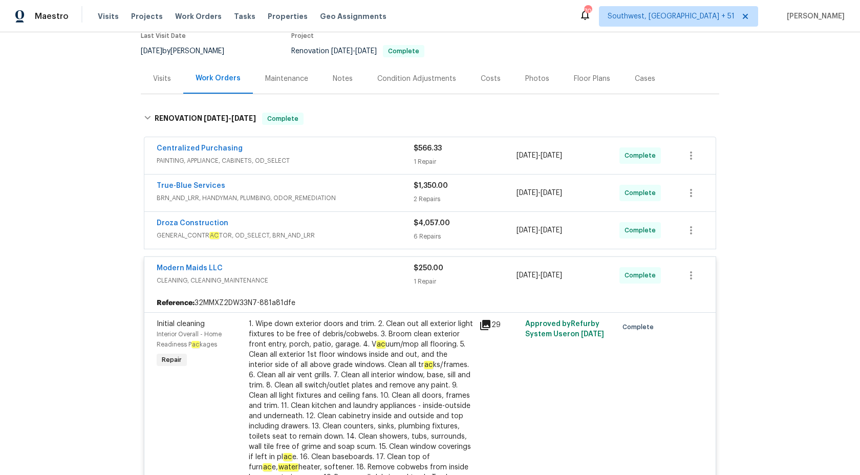
click at [446, 270] on div "$250.00" at bounding box center [465, 268] width 103 height 10
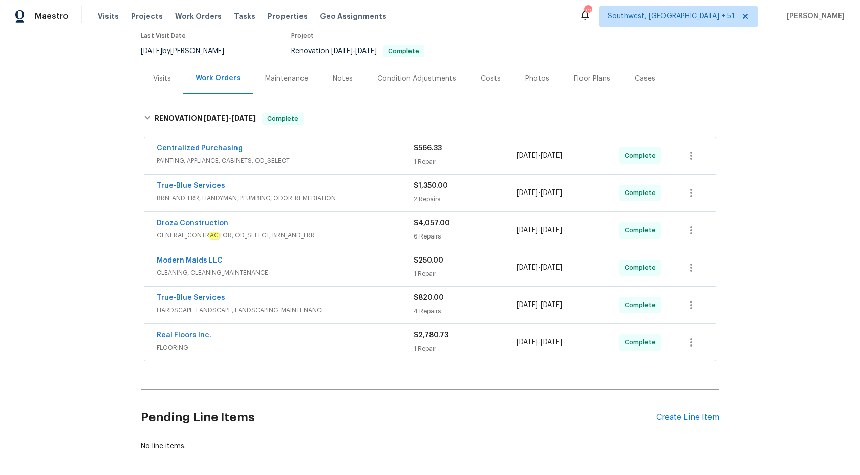
click at [371, 235] on span "GENERAL_CONTR AC TOR, OD_SELECT, BRN_AND_LRR" at bounding box center [285, 235] width 257 height 10
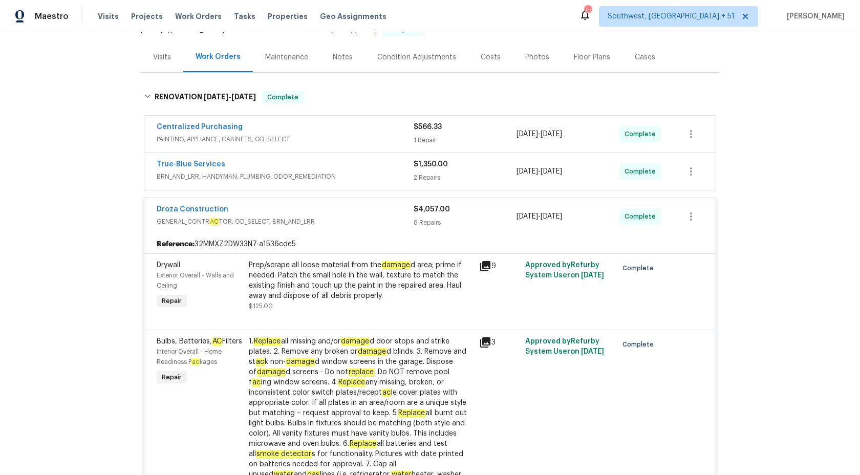
scroll to position [113, 0]
click at [428, 230] on div "Droza Construction GENERAL_CONTR AC TOR, OD_SELECT, BRN_AND_LRR $4,057.00 6 Rep…" at bounding box center [429, 217] width 571 height 37
click at [425, 218] on div "6 Repairs" at bounding box center [465, 223] width 103 height 10
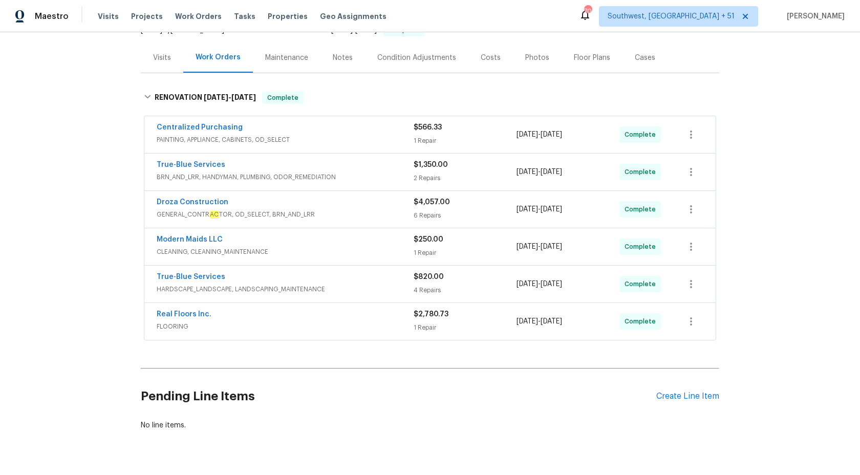
click at [395, 174] on span "BRN_AND_LRR, HANDYMAN, PLUMBING, ODOR_REMEDIATION" at bounding box center [285, 177] width 257 height 10
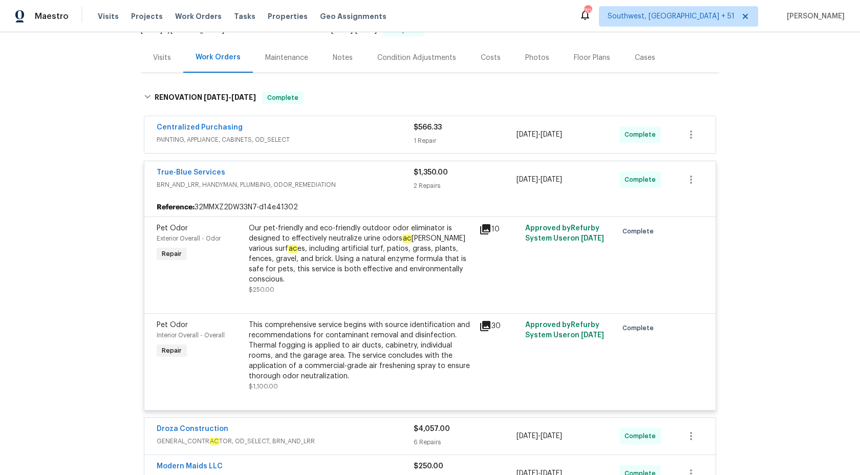
click at [389, 184] on span "BRN_AND_LRR, HANDYMAN, PLUMBING, ODOR_REMEDIATION" at bounding box center [285, 185] width 257 height 10
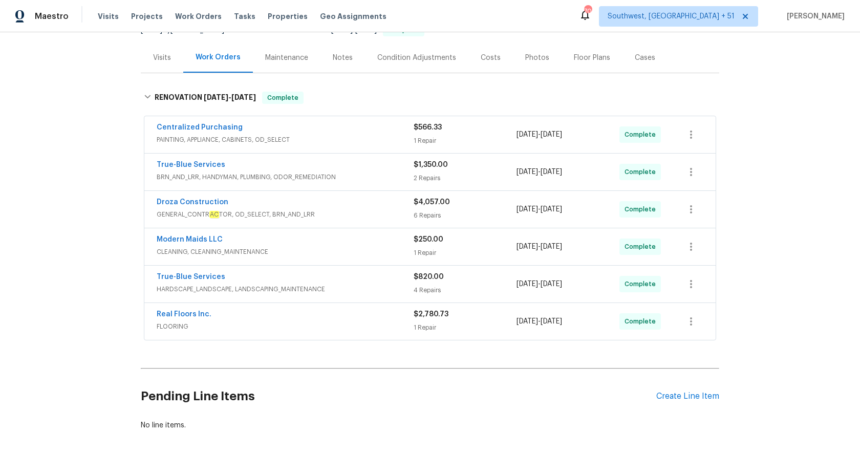
click at [385, 130] on div "Centralized Purchasing" at bounding box center [285, 128] width 257 height 12
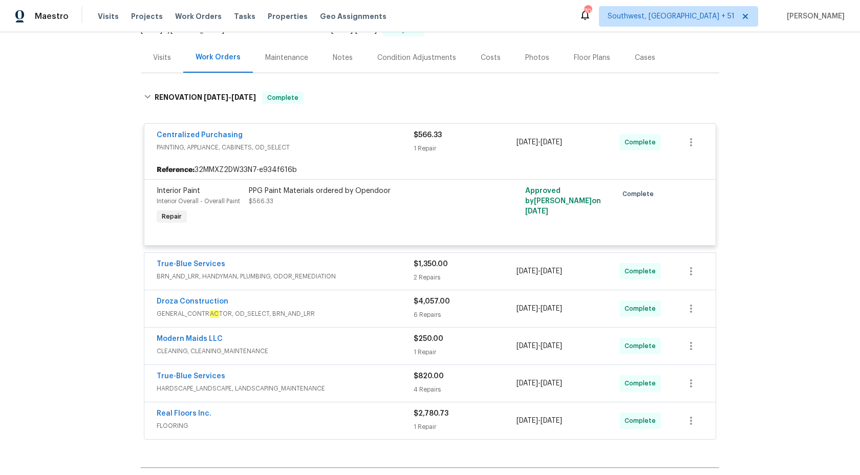
click at [385, 137] on div "Centralized Purchasing" at bounding box center [285, 136] width 257 height 12
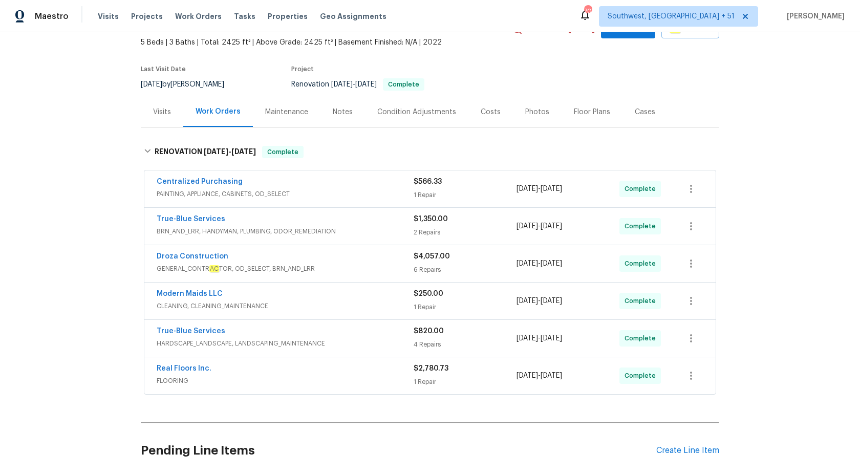
scroll to position [0, 0]
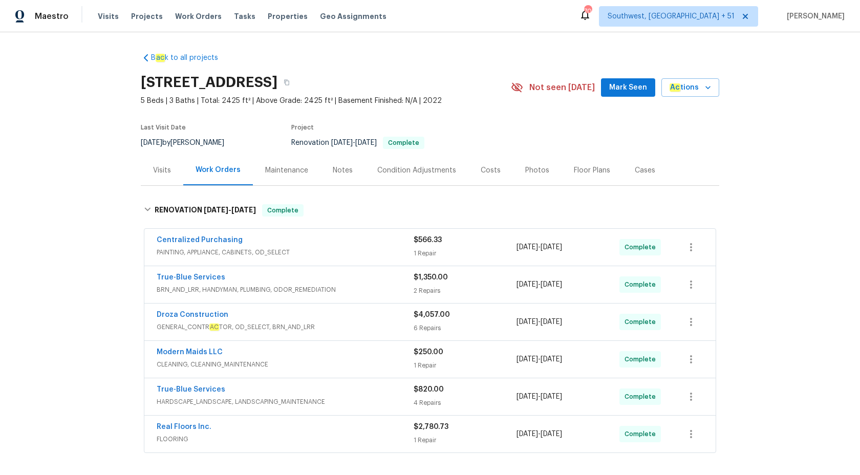
click at [157, 171] on div "Visits" at bounding box center [162, 170] width 18 height 10
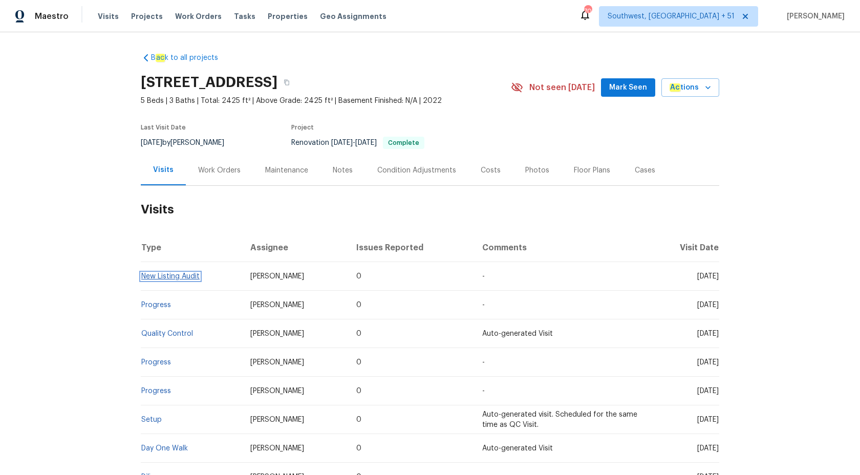
click at [159, 273] on link "New Listing Audit" at bounding box center [170, 276] width 58 height 7
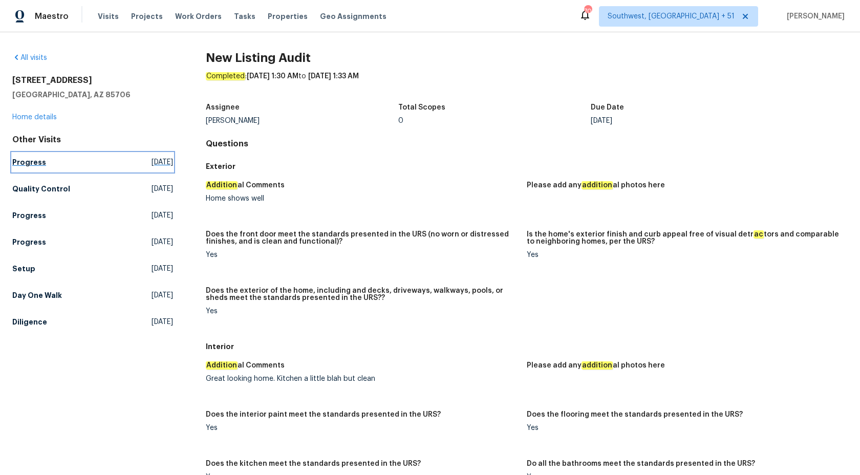
click at [18, 168] on link "Progress Thu, Oct 09 2025" at bounding box center [92, 162] width 161 height 18
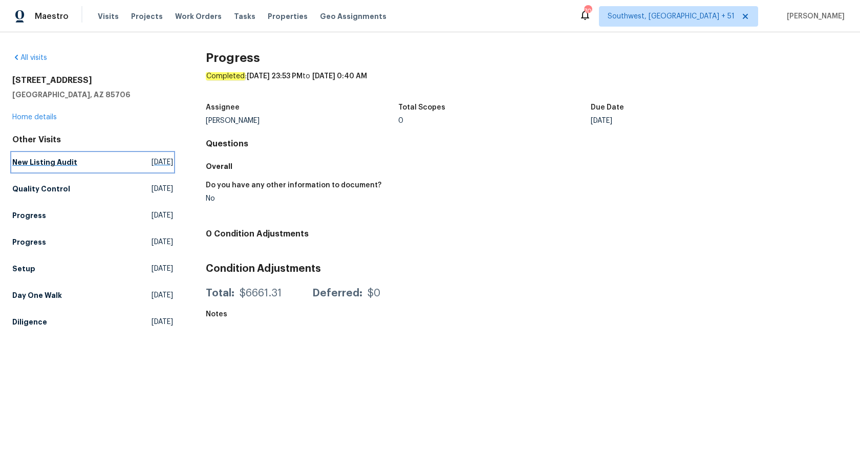
click at [56, 156] on link "New Listing Audit Thu, Oct 09 2025" at bounding box center [92, 162] width 161 height 18
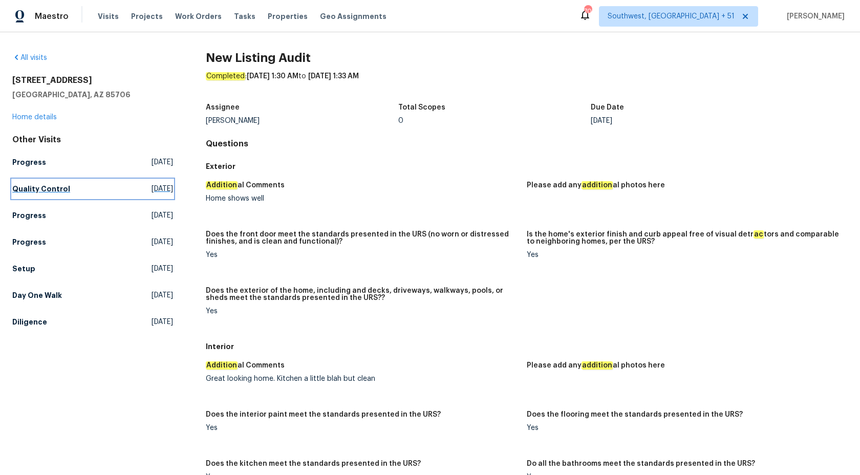
click at [36, 184] on h5 "Quality Control" at bounding box center [41, 189] width 58 height 10
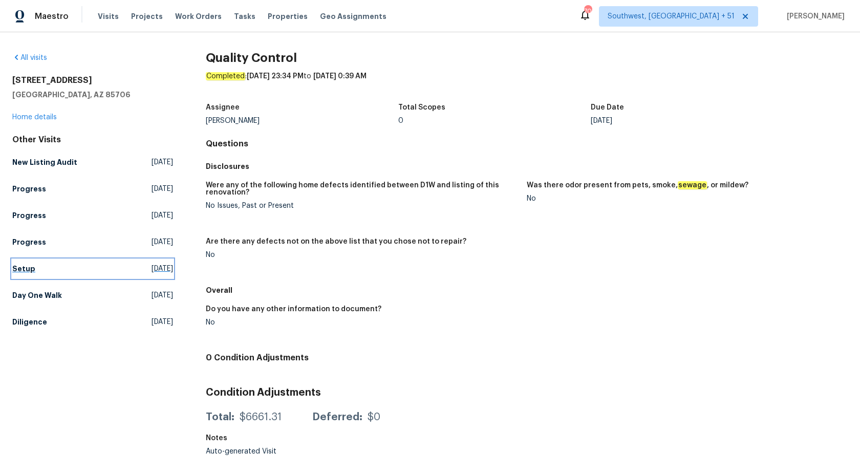
click at [26, 273] on h5 "Setup" at bounding box center [23, 269] width 23 height 10
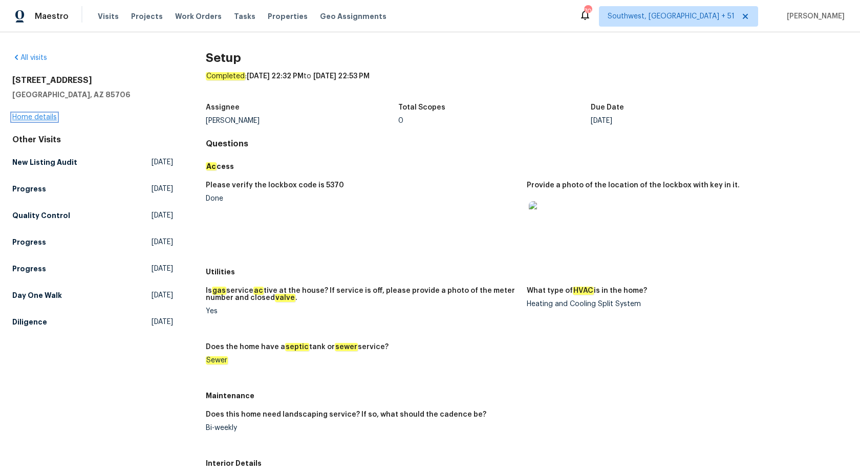
click at [29, 120] on link "Home details" at bounding box center [34, 117] width 45 height 7
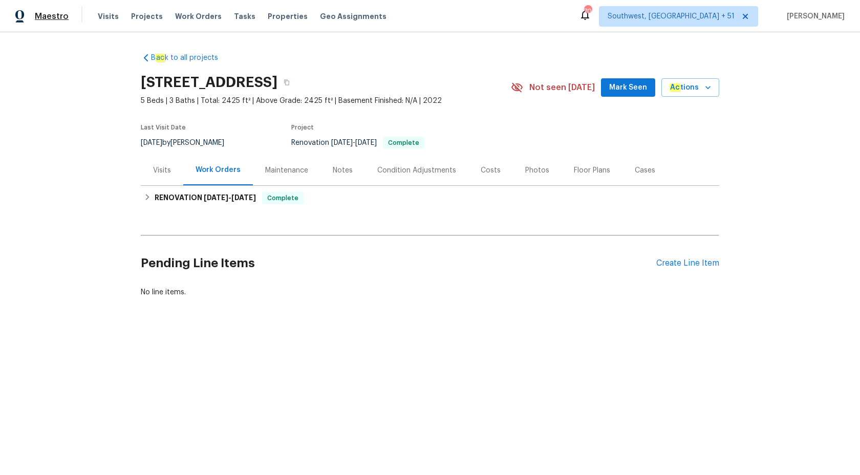
click at [44, 12] on span "Maestro" at bounding box center [52, 16] width 34 height 10
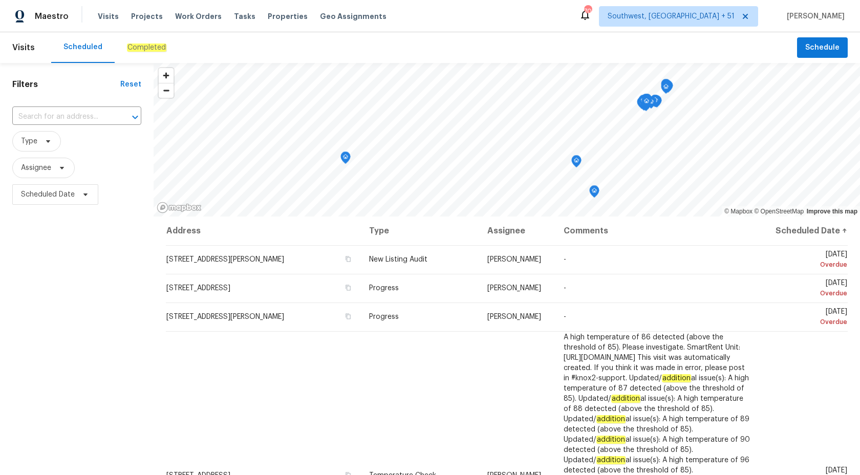
click at [151, 47] on em "Completed" at bounding box center [146, 48] width 39 height 8
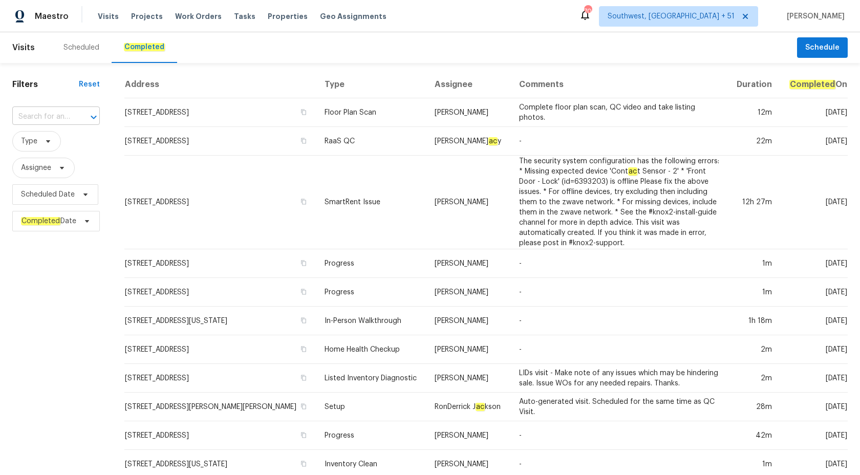
click at [49, 119] on input "text" at bounding box center [41, 117] width 59 height 16
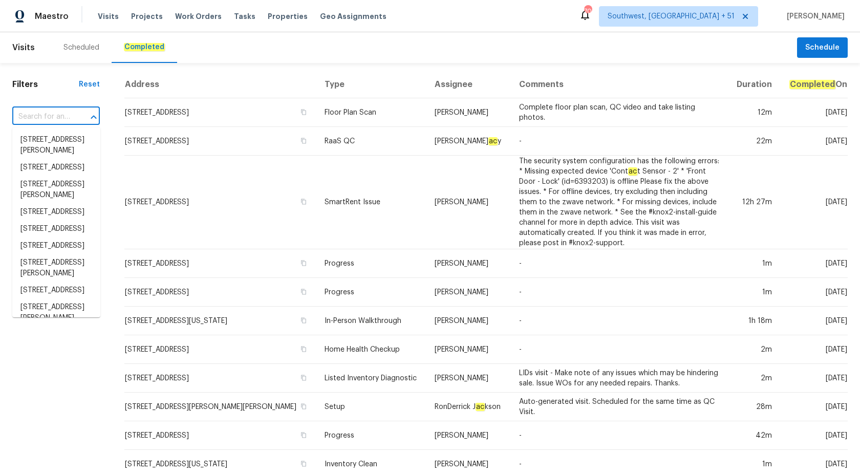
paste input "AZ_RES_SPD_09_03_2025_6547 N 73rd Dr.pdf"
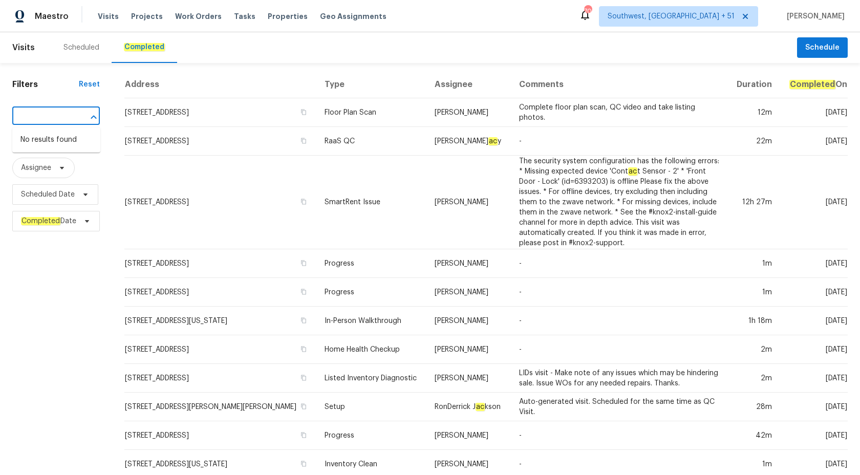
type input "AZ_RES_SPD_09_03_2025_6547 N 73rd Dr.pdf"
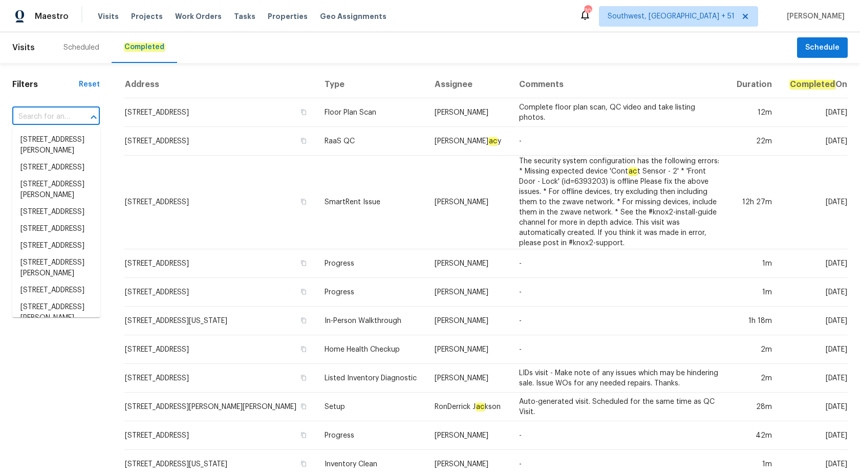
scroll to position [0, 0]
paste input "[STREET_ADDRESS]"
type input "[STREET_ADDRESS]"
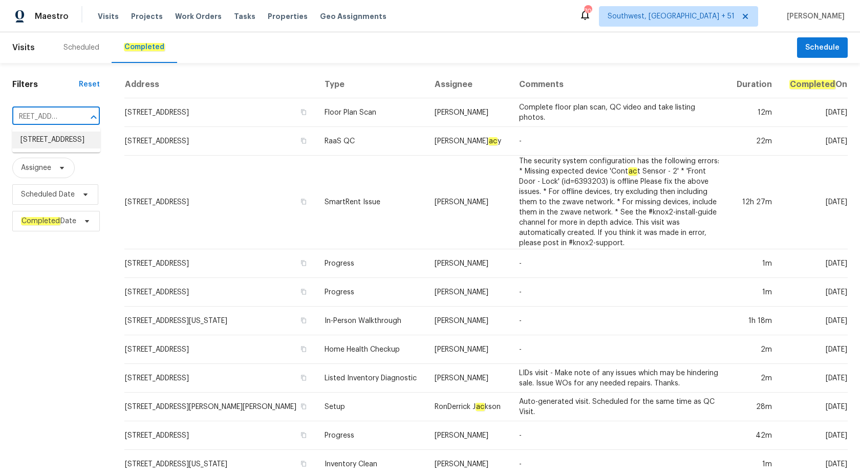
click at [73, 142] on li "[STREET_ADDRESS]" at bounding box center [56, 140] width 88 height 17
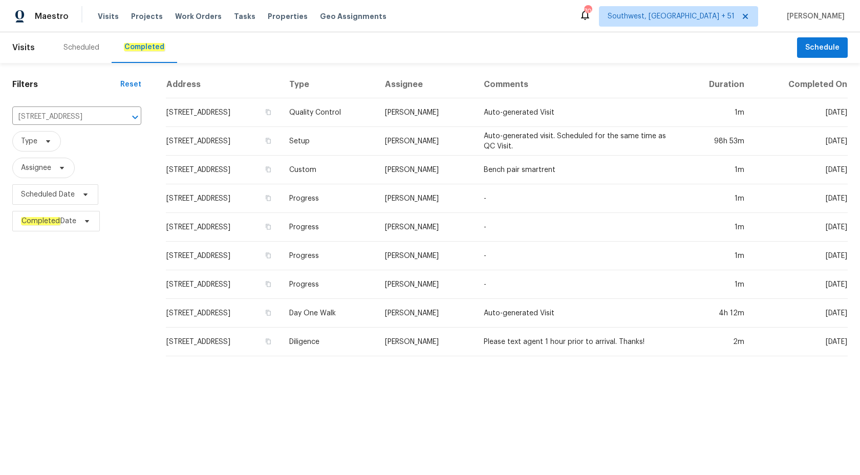
click at [281, 147] on td "[STREET_ADDRESS]" at bounding box center [223, 141] width 115 height 29
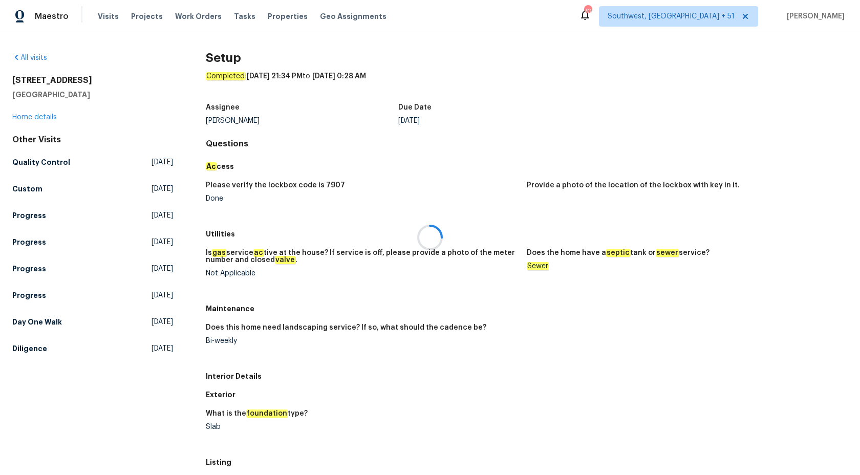
click at [35, 117] on div at bounding box center [430, 237] width 860 height 475
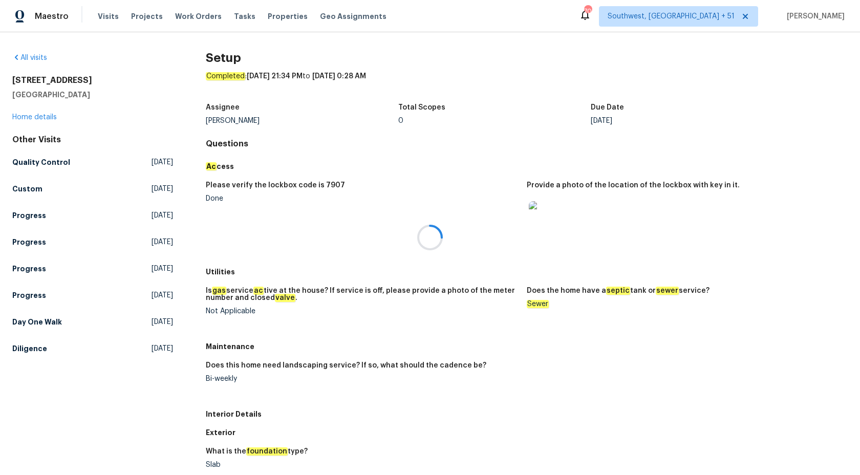
click at [35, 117] on div at bounding box center [430, 237] width 860 height 475
click at [35, 117] on link "Home details" at bounding box center [34, 117] width 45 height 7
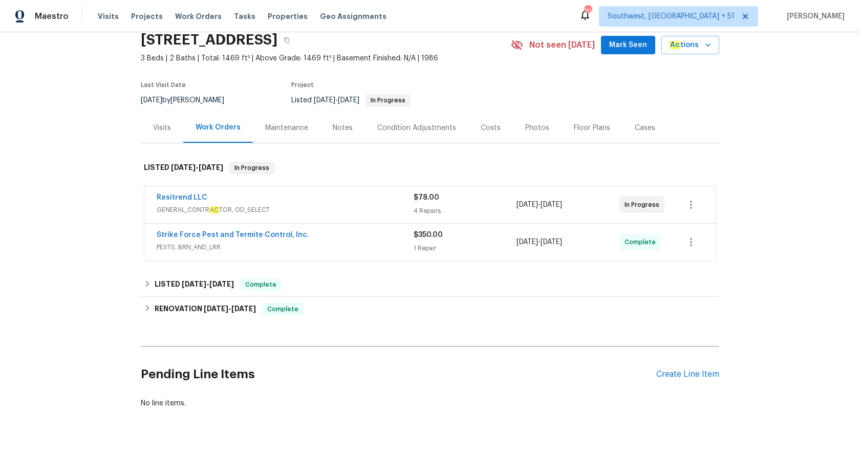
scroll to position [46, 0]
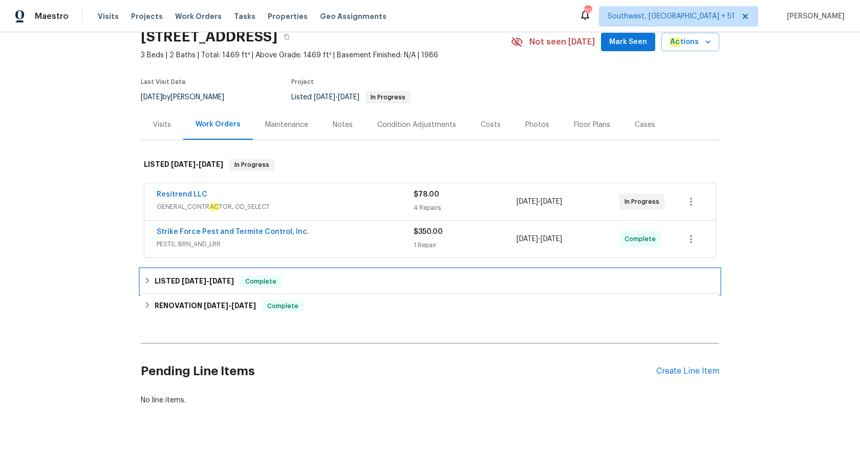
click at [238, 287] on div "LISTED 9/3/25 - 9/5/25 Complete" at bounding box center [430, 281] width 572 height 12
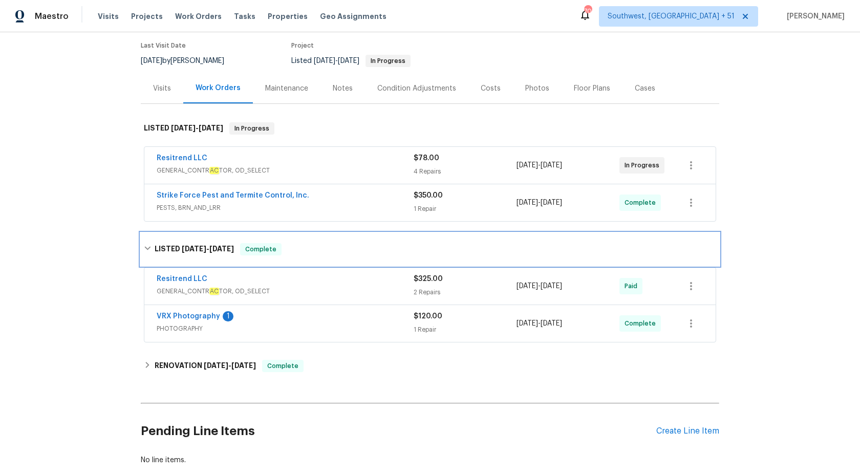
scroll to position [99, 0]
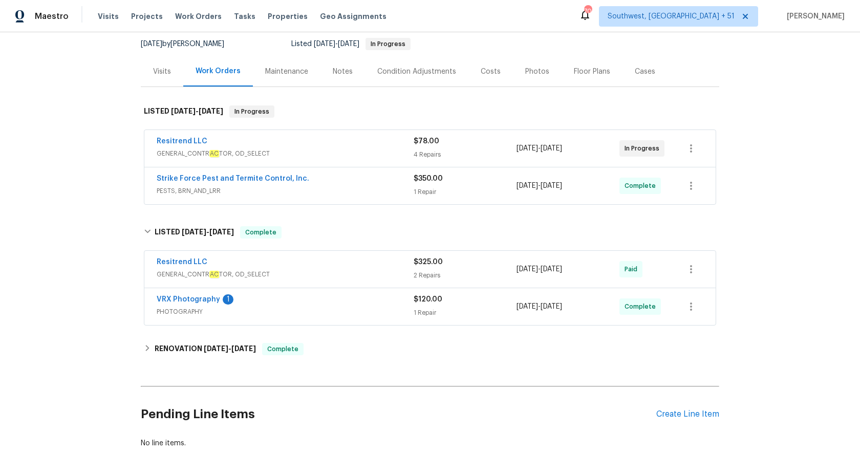
click at [360, 301] on div "VRX Photography 1" at bounding box center [285, 300] width 257 height 12
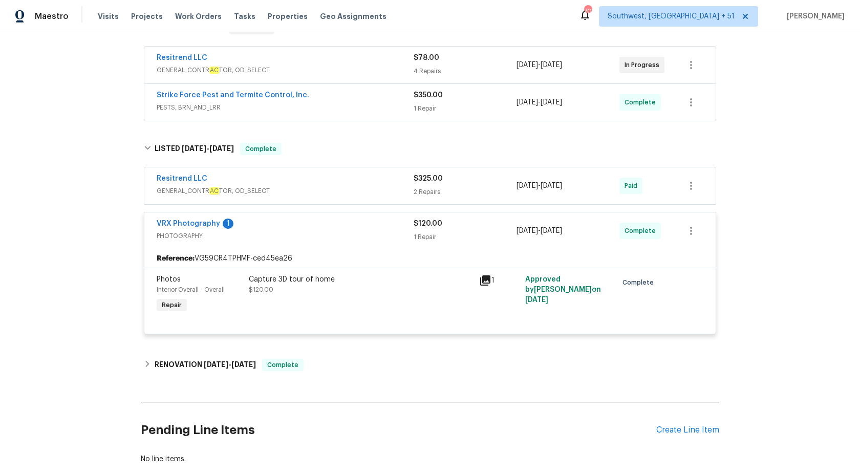
click at [425, 231] on div "$120.00 1 Repair" at bounding box center [465, 231] width 103 height 25
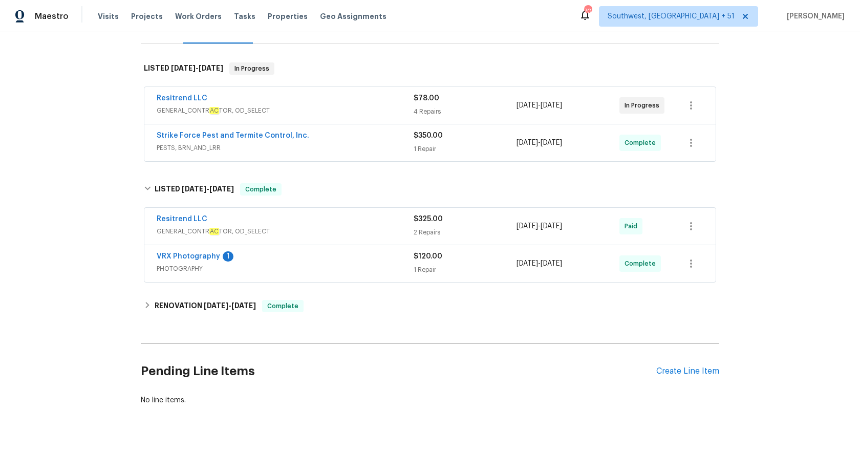
click at [387, 221] on div "Resitrend LLC" at bounding box center [285, 220] width 257 height 12
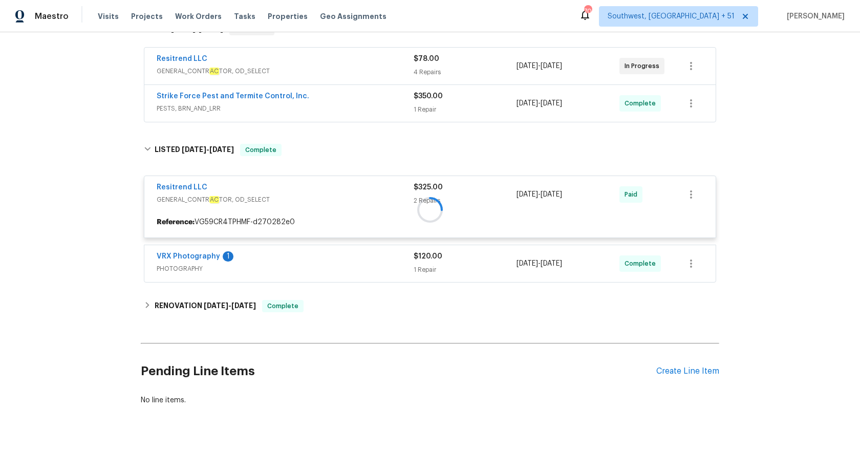
scroll to position [182, 0]
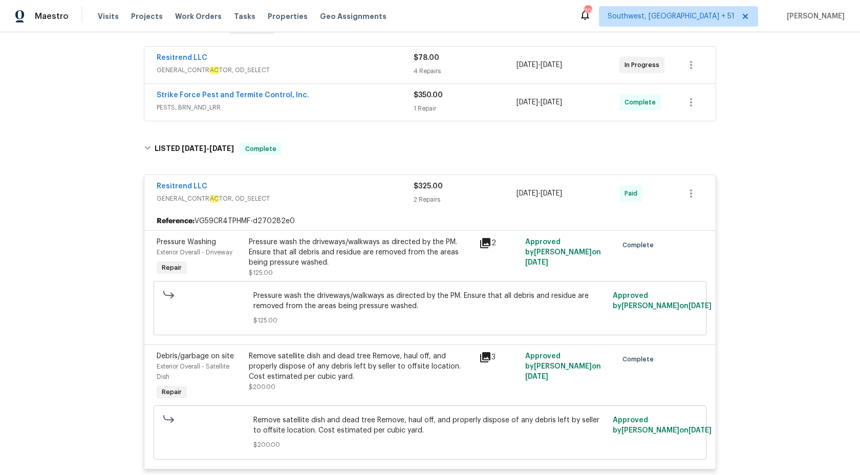
click at [375, 195] on span "GENERAL_CONTR AC TOR, OD_SELECT" at bounding box center [285, 199] width 257 height 10
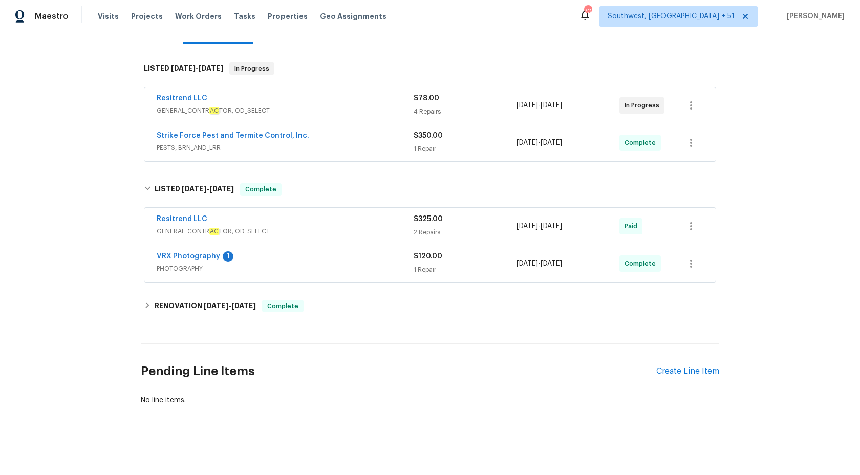
click at [369, 132] on div "Strike Force Pest and Termite Control, Inc." at bounding box center [285, 137] width 257 height 12
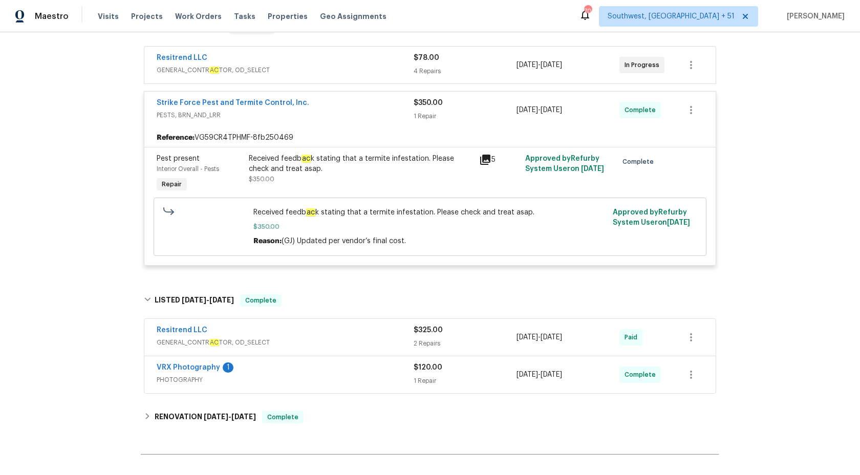
click at [413, 67] on span "GENERAL_CONTR AC TOR, OD_SELECT" at bounding box center [285, 70] width 257 height 10
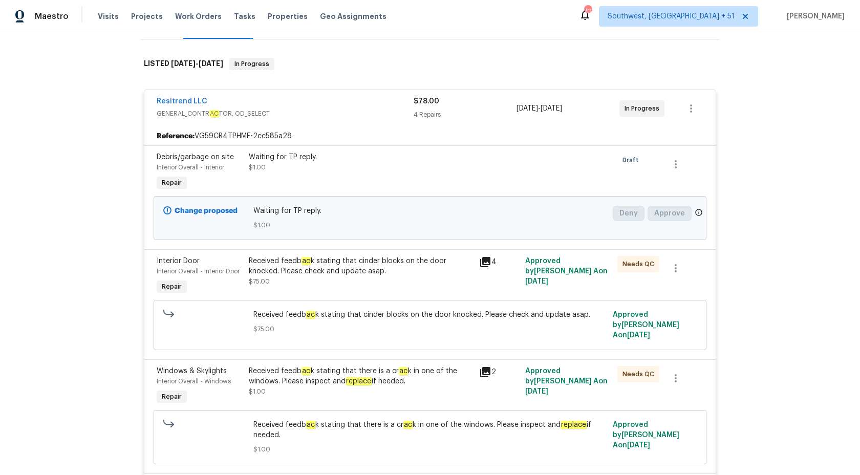
scroll to position [139, 0]
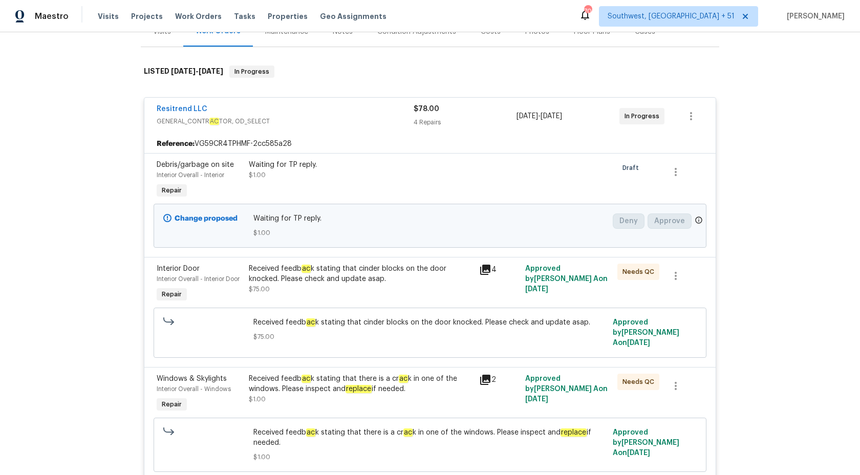
click at [440, 113] on div "$78.00" at bounding box center [465, 109] width 103 height 10
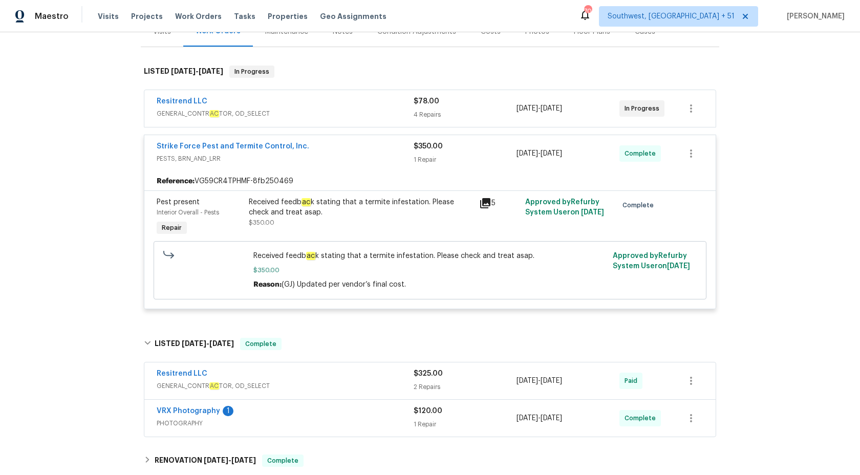
click at [355, 207] on div "Received feedb ac k stating that a termite infestation. Please check and treat …" at bounding box center [361, 207] width 224 height 20
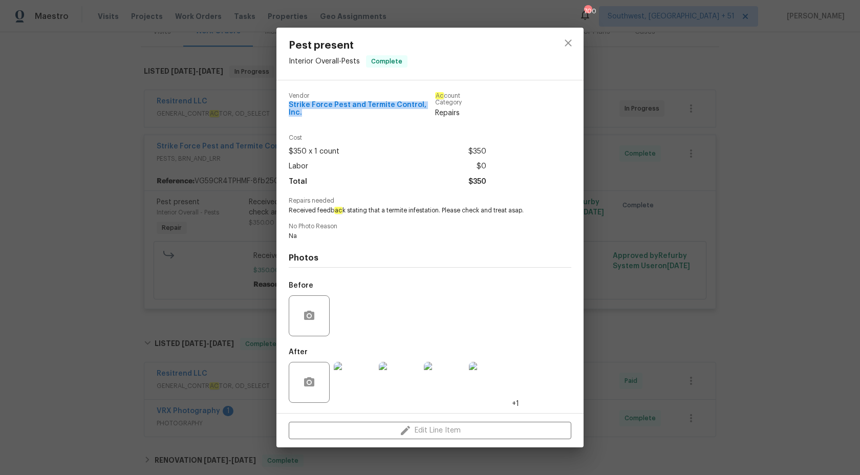
drag, startPoint x: 285, startPoint y: 111, endPoint x: 431, endPoint y: 114, distance: 145.4
click at [431, 114] on div "Vendor Strike Force Pest and Termite Control, Inc. Ac count Category Repairs Co…" at bounding box center [429, 246] width 307 height 333
copy span "Strike Force Pest and Termite Control, Inc."
click at [69, 39] on div "Pest present Interior Overall - Pests Complete Vendor Strike Force Pest and Ter…" at bounding box center [430, 237] width 860 height 475
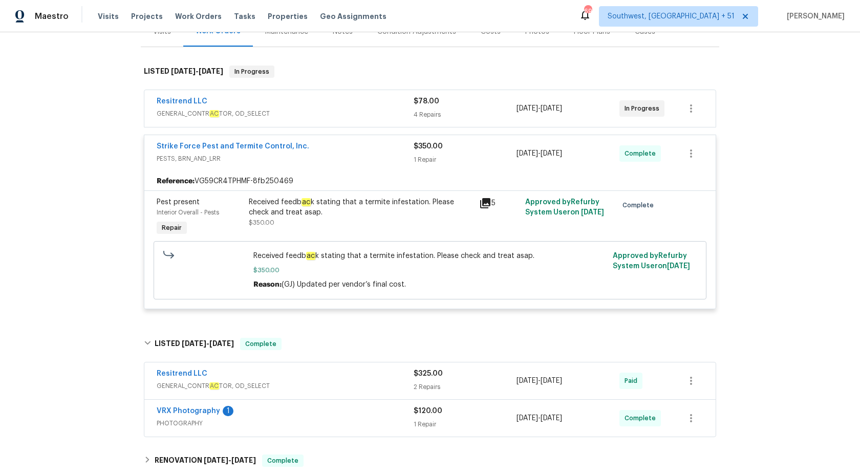
click at [59, 23] on div "Maestro" at bounding box center [34, 16] width 69 height 20
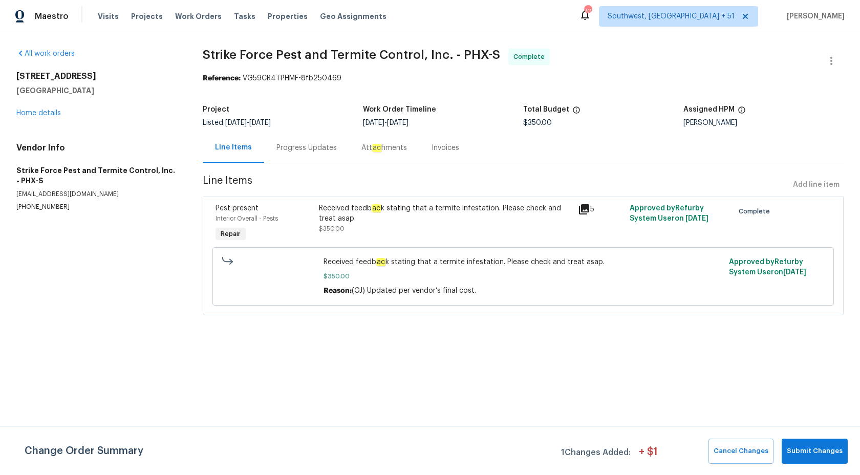
click at [303, 150] on div "Progress Updates" at bounding box center [306, 148] width 60 height 10
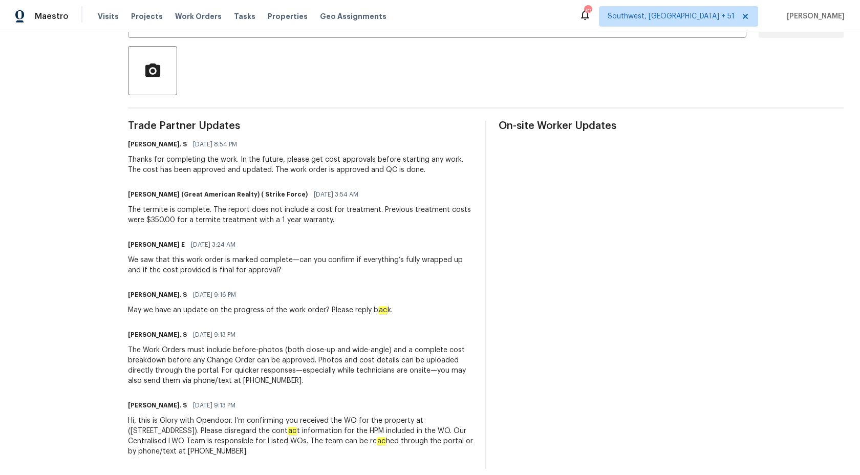
scroll to position [238, 0]
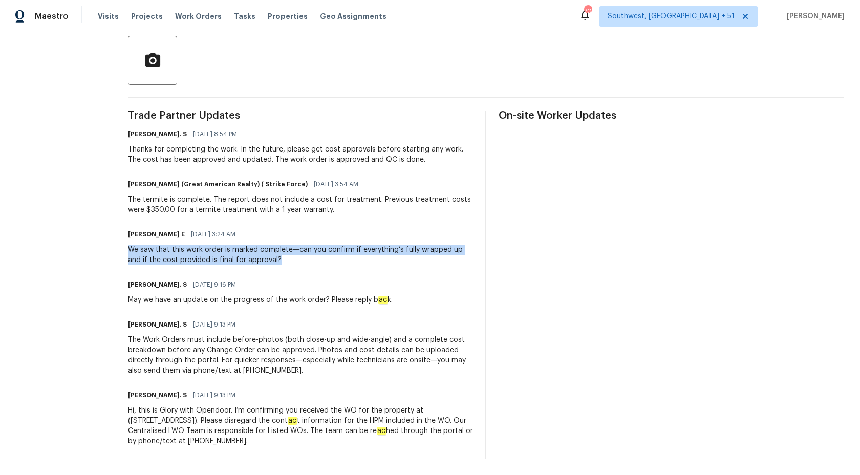
drag, startPoint x: 134, startPoint y: 244, endPoint x: 288, endPoint y: 268, distance: 156.0
click at [288, 268] on div "Trade Partner Updates [PERSON_NAME]. S [DATE] 8:54 PM Thanks for completing the…" at bounding box center [300, 285] width 345 height 348
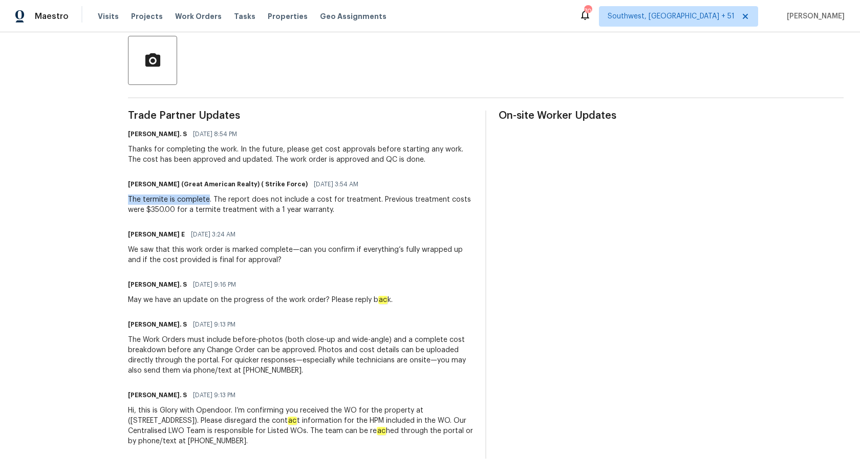
drag, startPoint x: 124, startPoint y: 197, endPoint x: 208, endPoint y: 196, distance: 84.0
click at [208, 197] on div "All work orders [STREET_ADDRESS][PERSON_NAME] Home details Vendor Info Strike F…" at bounding box center [430, 135] width 860 height 680
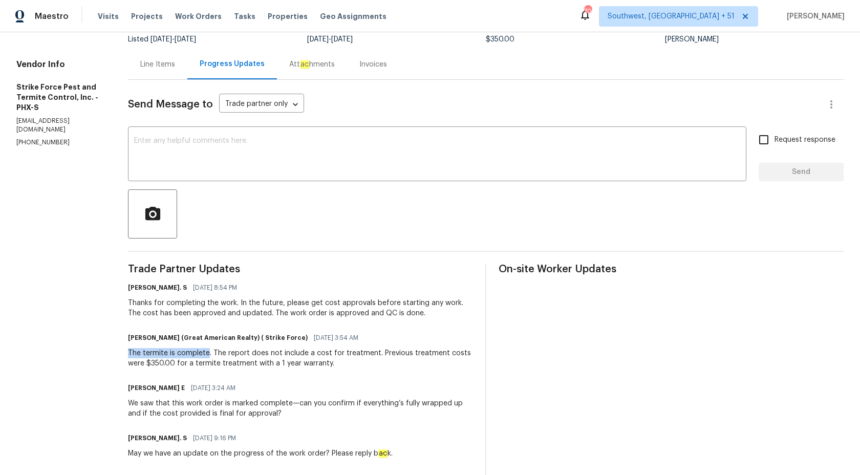
scroll to position [0, 0]
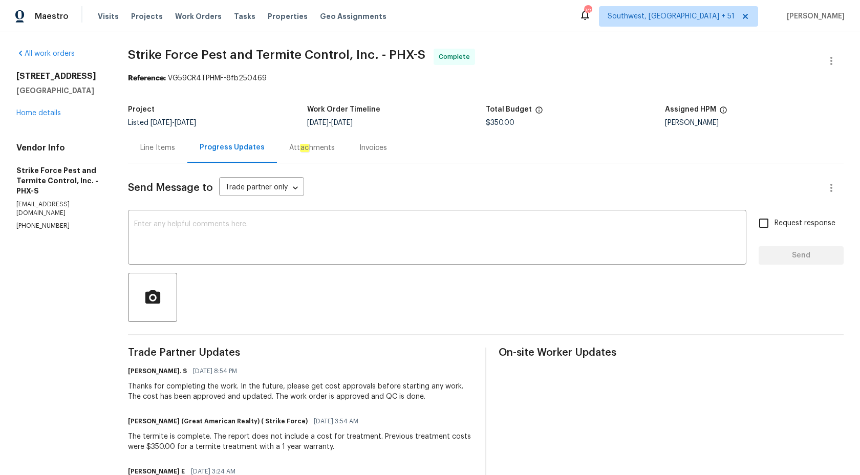
click at [386, 158] on div "Invoices" at bounding box center [373, 148] width 52 height 30
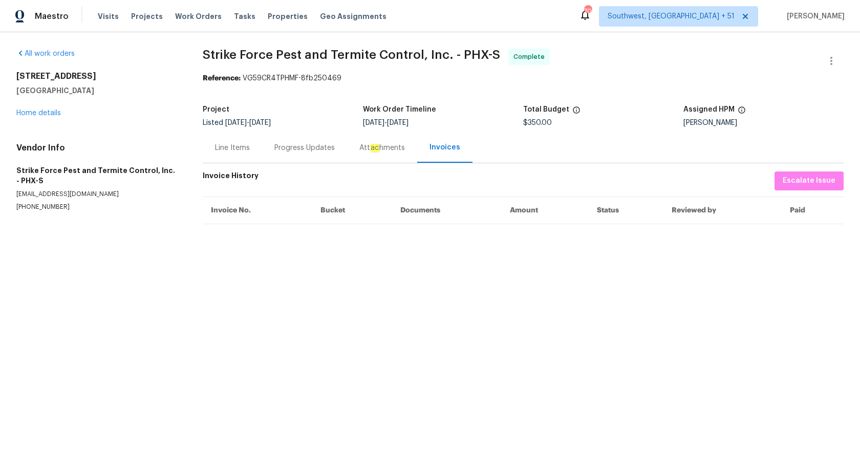
click at [230, 154] on div "Line Items" at bounding box center [232, 148] width 59 height 30
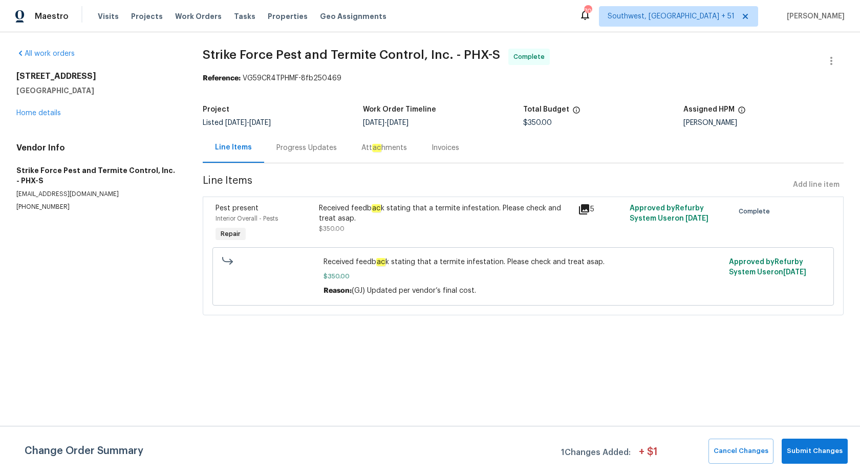
click at [441, 140] on div "Invoices" at bounding box center [445, 148] width 52 height 30
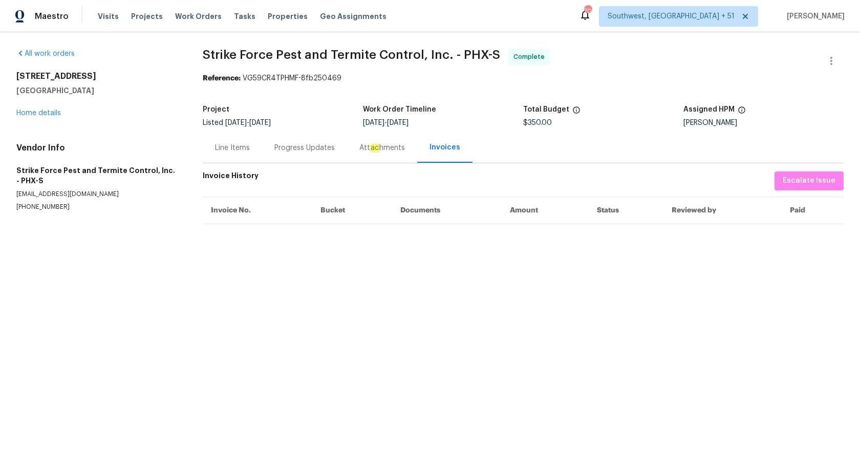
click at [241, 150] on div "Line Items" at bounding box center [232, 148] width 35 height 10
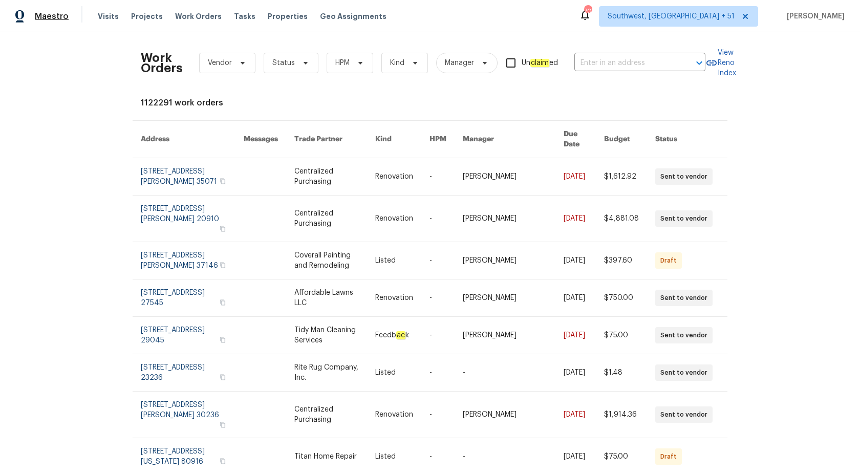
click at [42, 16] on span "Maestro" at bounding box center [52, 16] width 34 height 10
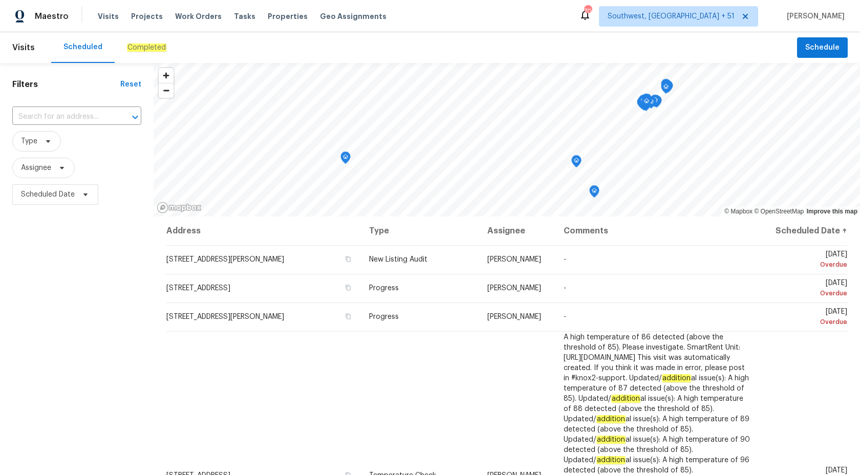
click at [140, 37] on div "Completed" at bounding box center [147, 47] width 64 height 31
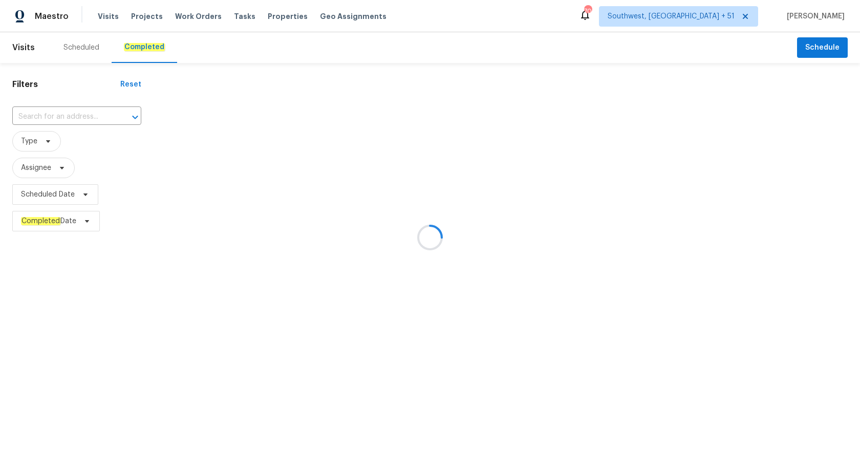
click at [23, 382] on div at bounding box center [430, 237] width 860 height 475
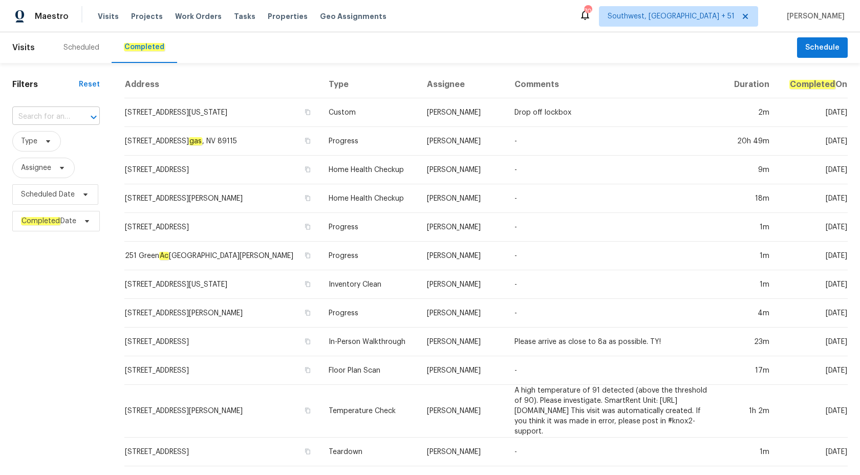
click at [50, 122] on input "text" at bounding box center [41, 117] width 59 height 16
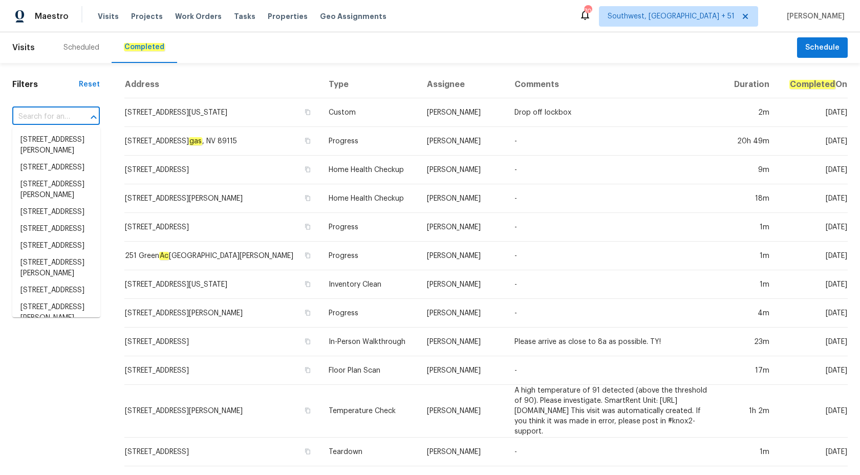
paste input "7721 Red Robin Trl, Denver, NC 28037"
type input "7721 Red Robin Trl, Denver, NC 28037"
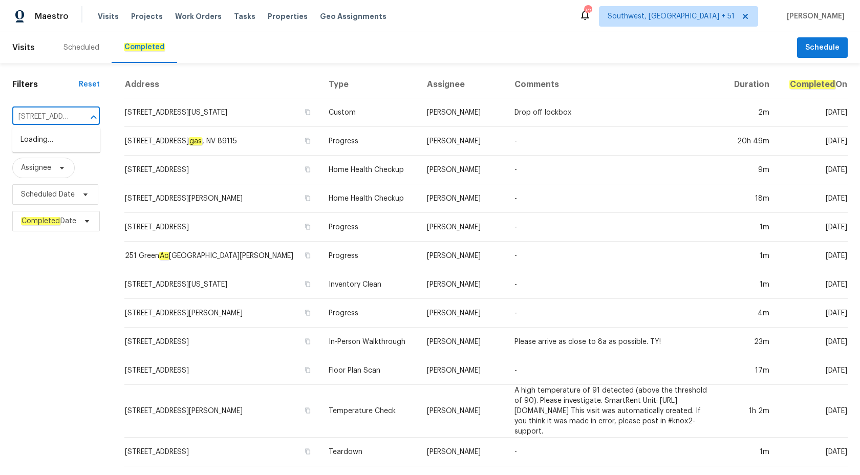
scroll to position [0, 71]
click at [51, 147] on li "7721 Red Robin Trl, Denver, NC 28037" at bounding box center [56, 146] width 88 height 28
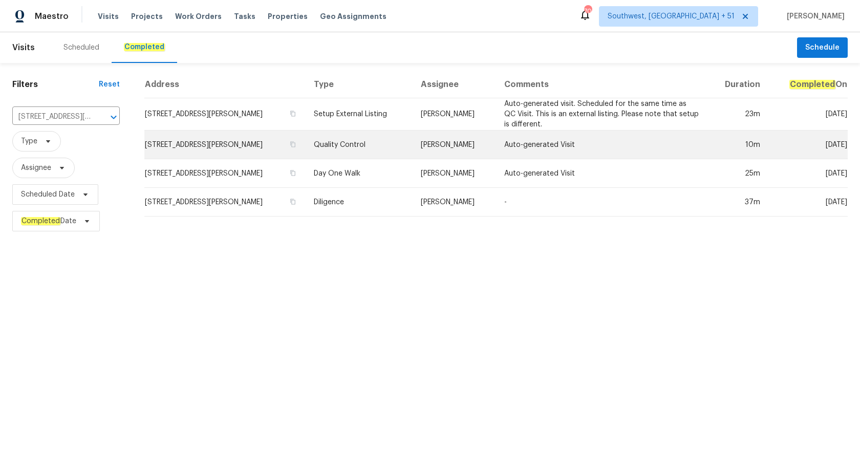
click at [456, 133] on td "Greg Janiak" at bounding box center [454, 145] width 83 height 29
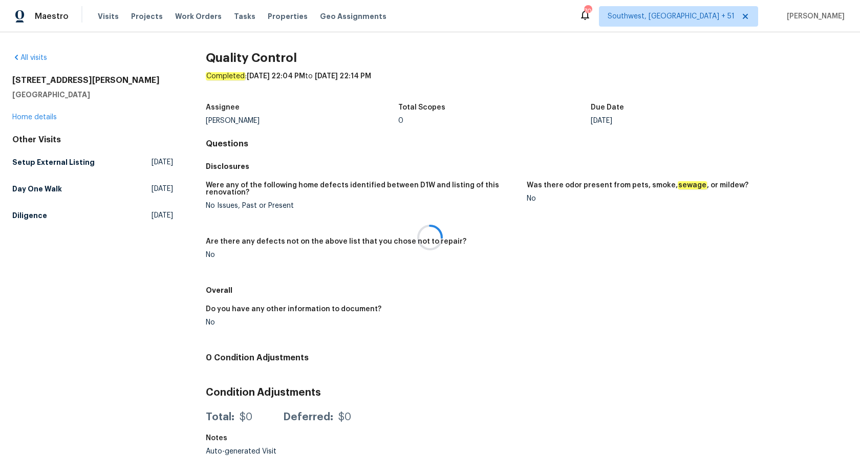
click at [34, 119] on div at bounding box center [430, 237] width 860 height 475
click at [33, 118] on link "Home details" at bounding box center [34, 117] width 45 height 7
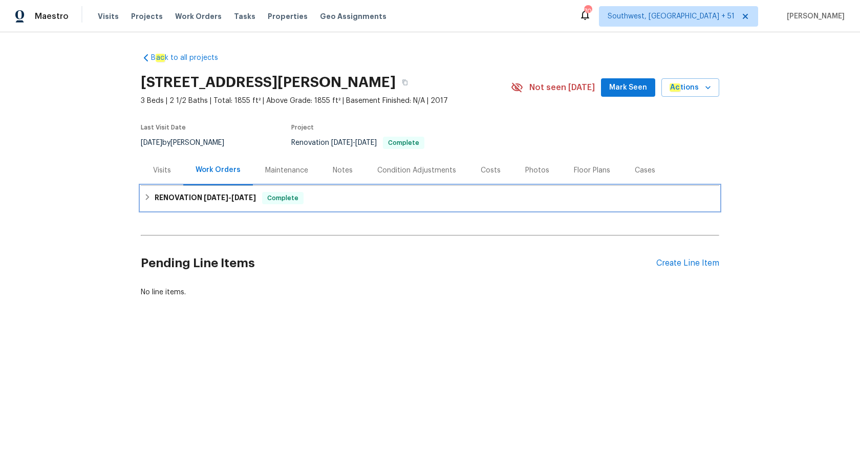
click at [247, 200] on span "10/24/25" at bounding box center [243, 197] width 25 height 7
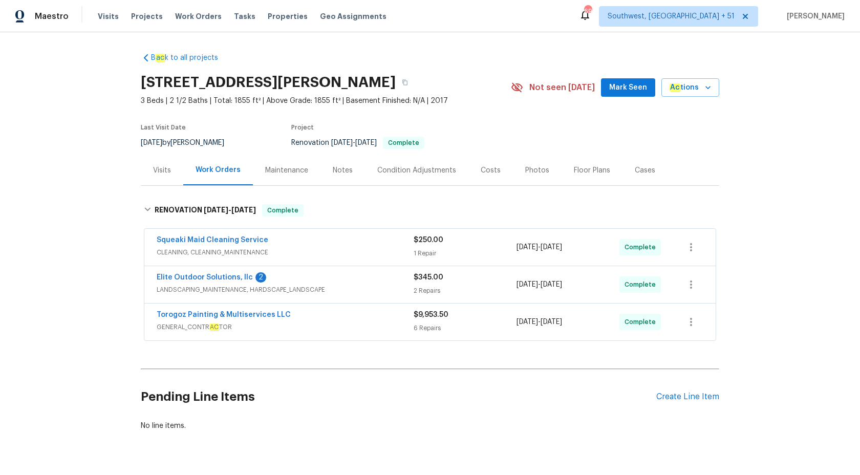
click at [162, 178] on div "Visits" at bounding box center [162, 170] width 42 height 30
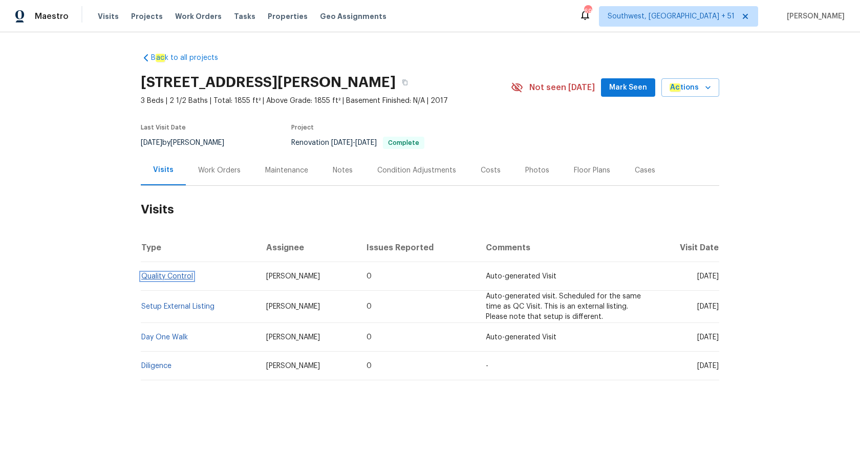
click at [156, 274] on link "Quality Control" at bounding box center [167, 276] width 52 height 7
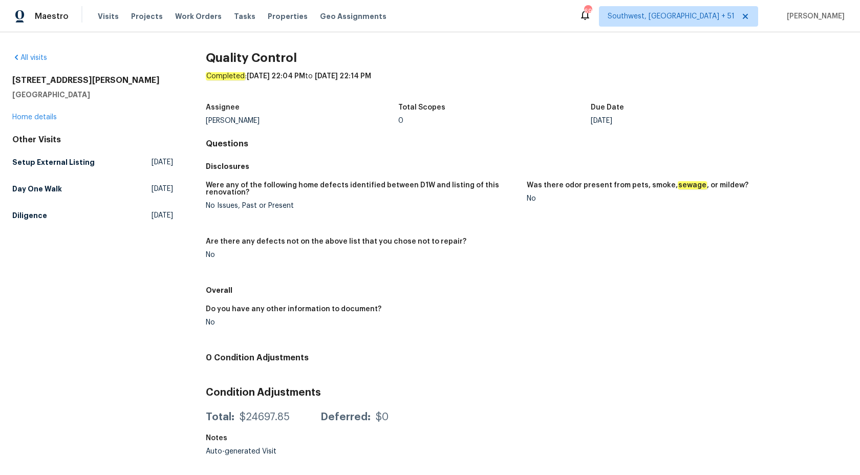
click at [522, 245] on figure "Are there any defects not on the above list that you chose not to repair? No" at bounding box center [366, 256] width 321 height 37
click at [49, 162] on h5 "Setup External Listing" at bounding box center [53, 162] width 82 height 10
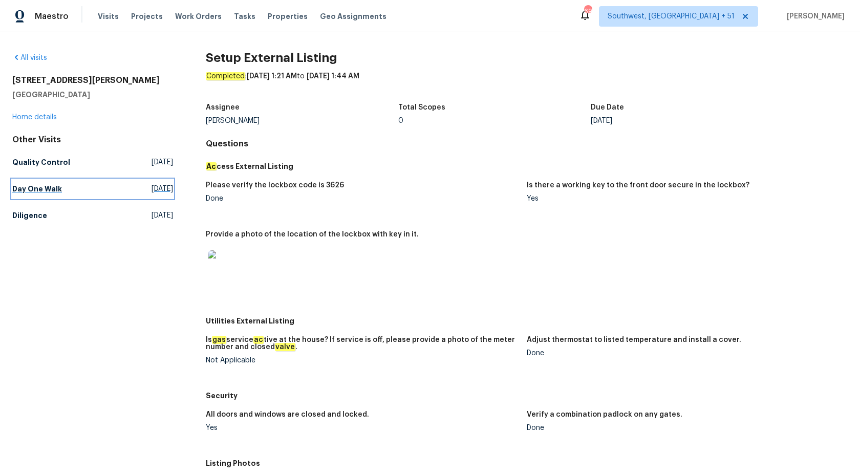
click at [51, 184] on h5 "Day One Walk" at bounding box center [37, 189] width 50 height 10
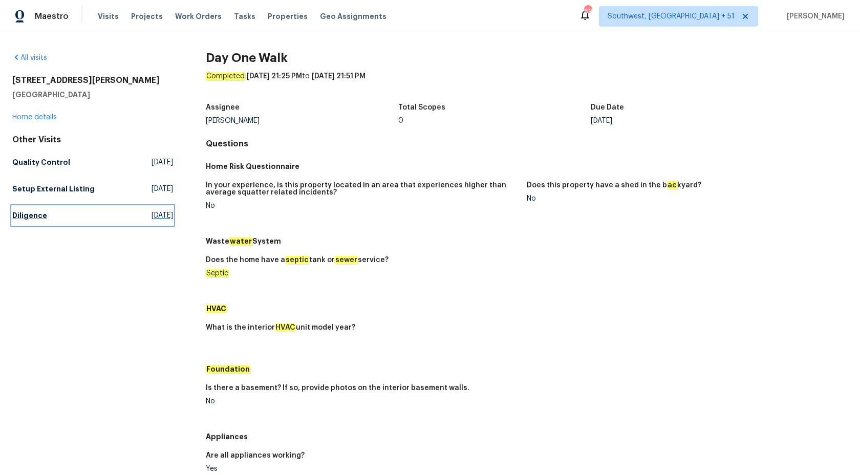
click at [22, 217] on h5 "Diligence" at bounding box center [29, 215] width 35 height 10
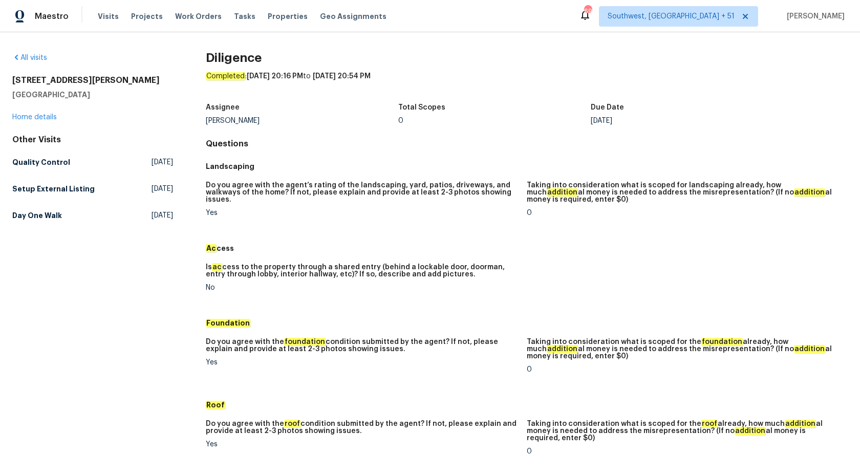
click at [523, 280] on figure "Is ac cess to the property through a shared entry (behind a lockable door, door…" at bounding box center [366, 286] width 321 height 44
click at [33, 160] on h5 "Quality Control" at bounding box center [41, 162] width 58 height 10
click at [33, 184] on h5 "Setup External Listing" at bounding box center [53, 189] width 82 height 10
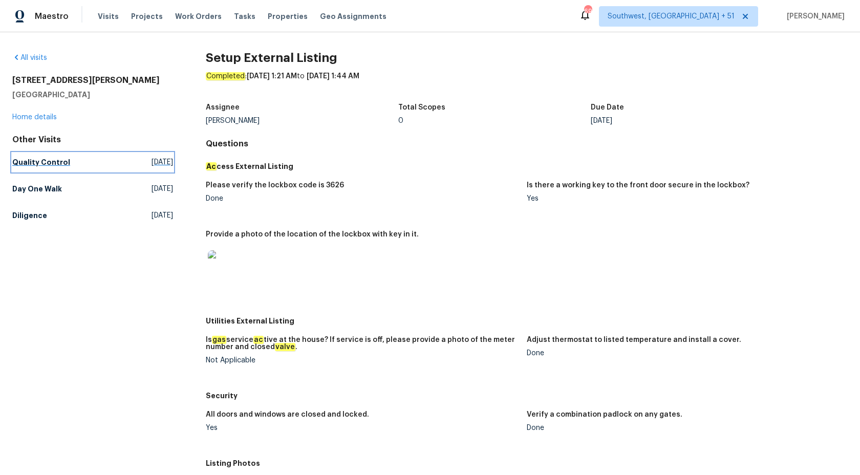
click at [39, 159] on h5 "Quality Control" at bounding box center [41, 162] width 58 height 10
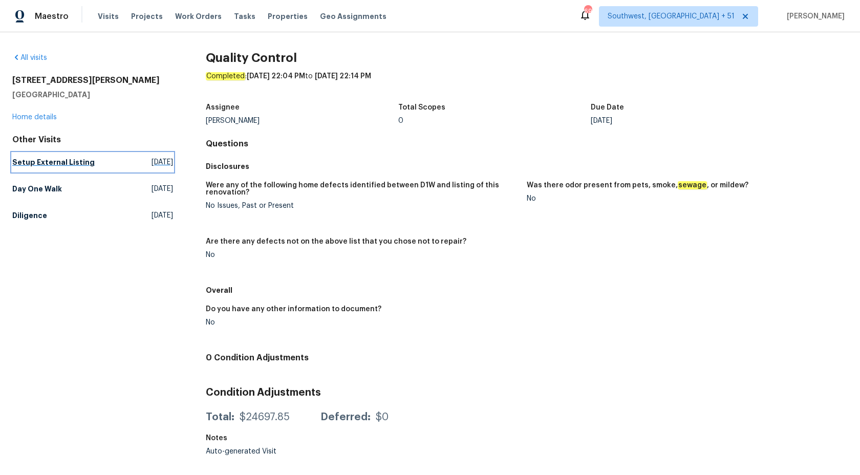
click at [46, 160] on h5 "Setup External Listing" at bounding box center [53, 162] width 82 height 10
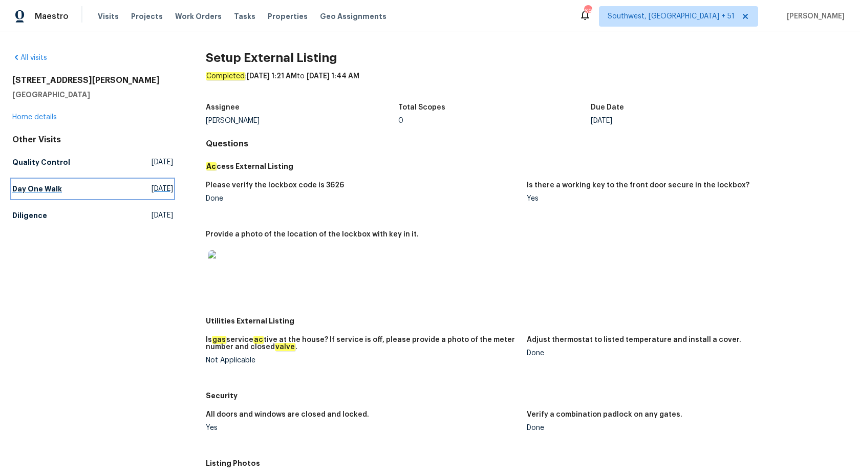
click at [28, 193] on h5 "Day One Walk" at bounding box center [37, 189] width 50 height 10
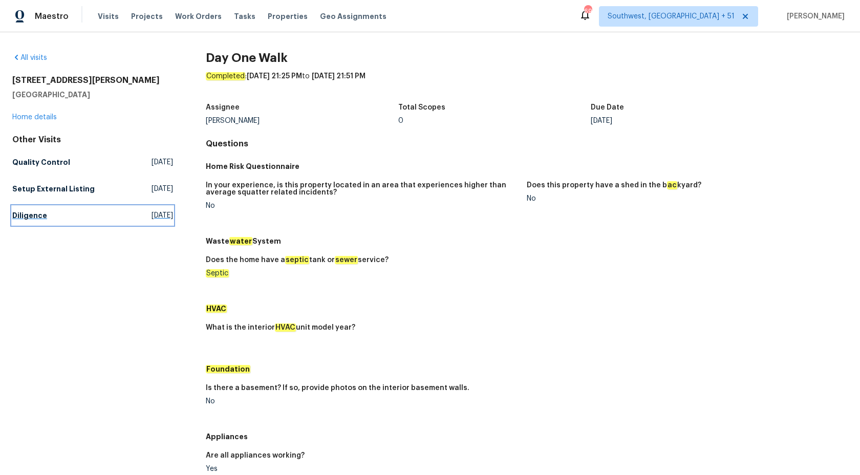
click at [43, 218] on h5 "Diligence" at bounding box center [29, 215] width 35 height 10
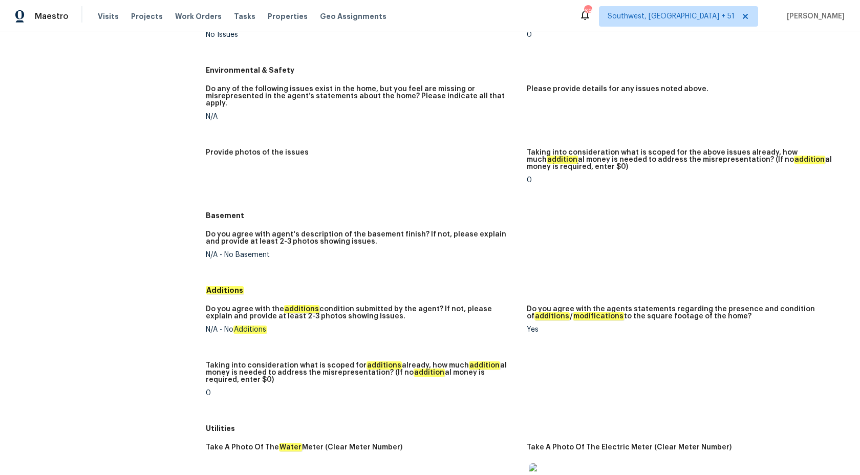
scroll to position [1079, 0]
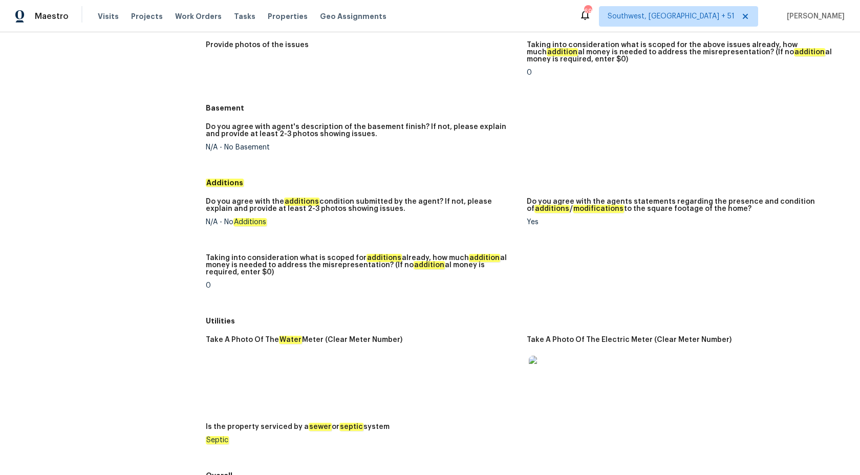
click at [452, 330] on div "Take A Photo Of The Water Meter (Clear Meter Number) Take A Photo Of The Electr…" at bounding box center [527, 398] width 642 height 136
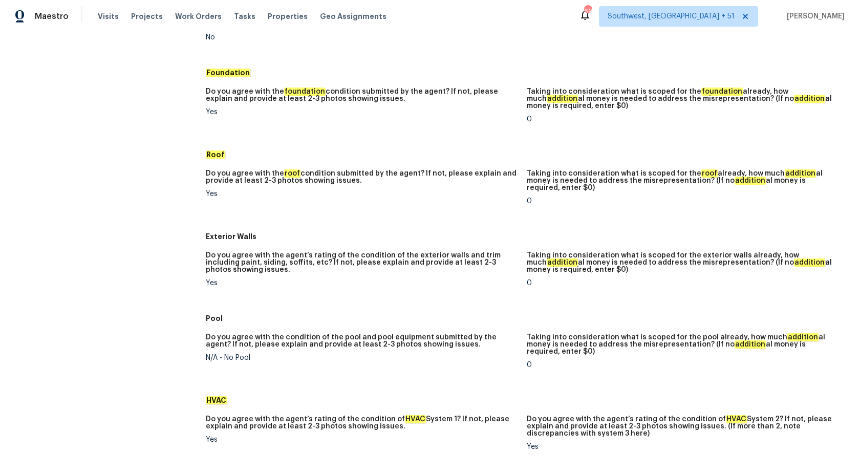
scroll to position [0, 0]
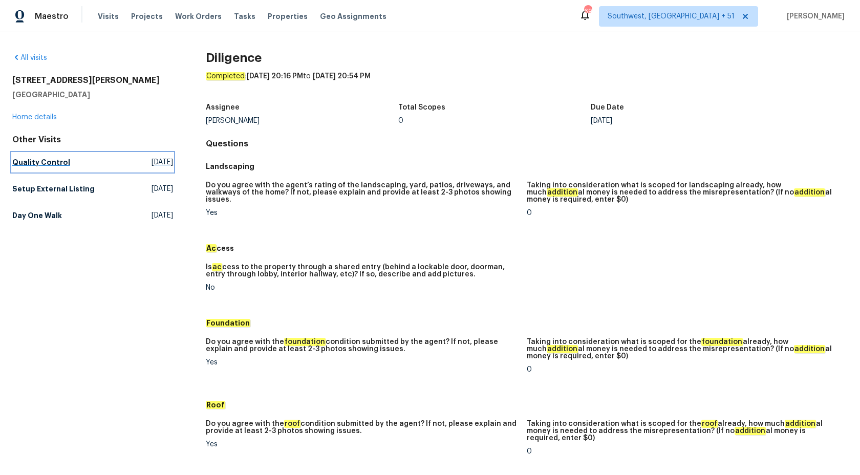
click at [44, 164] on h5 "Quality Control" at bounding box center [41, 162] width 58 height 10
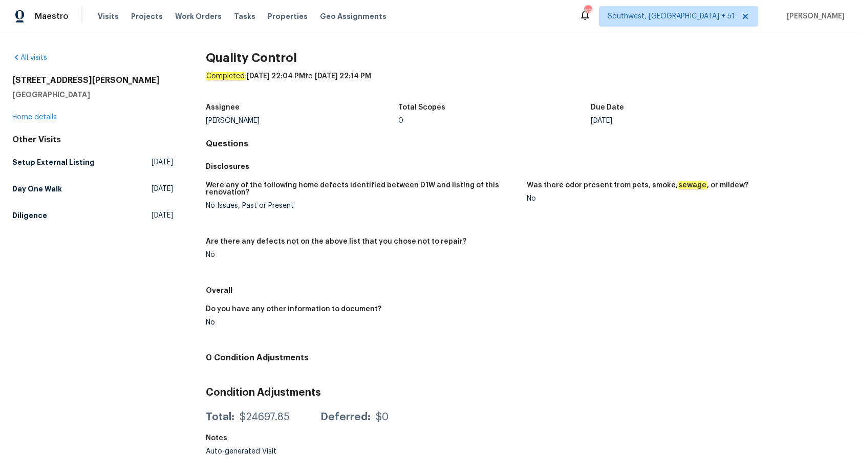
click at [376, 171] on h5 "Disclosures" at bounding box center [527, 166] width 642 height 10
click at [82, 161] on h5 "Setup External Listing" at bounding box center [53, 162] width 82 height 10
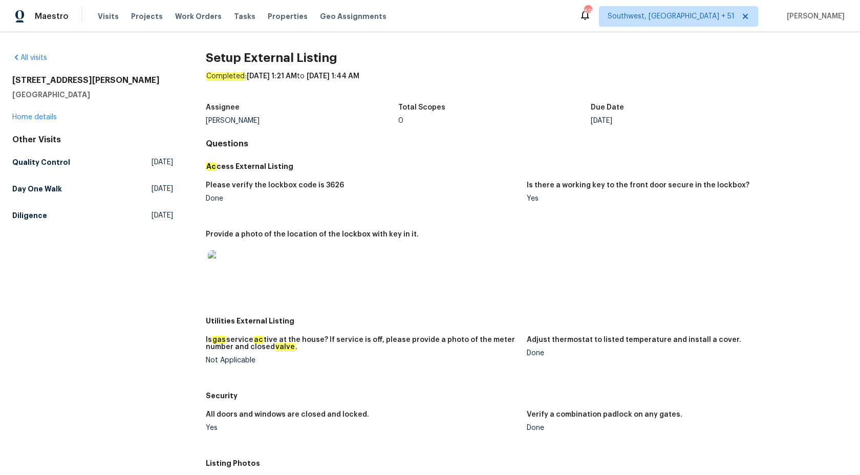
click at [412, 128] on div "Assignee Greg Janiak Total Scopes 0 Due Date Thu, Oct 09" at bounding box center [527, 114] width 642 height 33
click at [55, 186] on h5 "Day One Walk" at bounding box center [37, 189] width 50 height 10
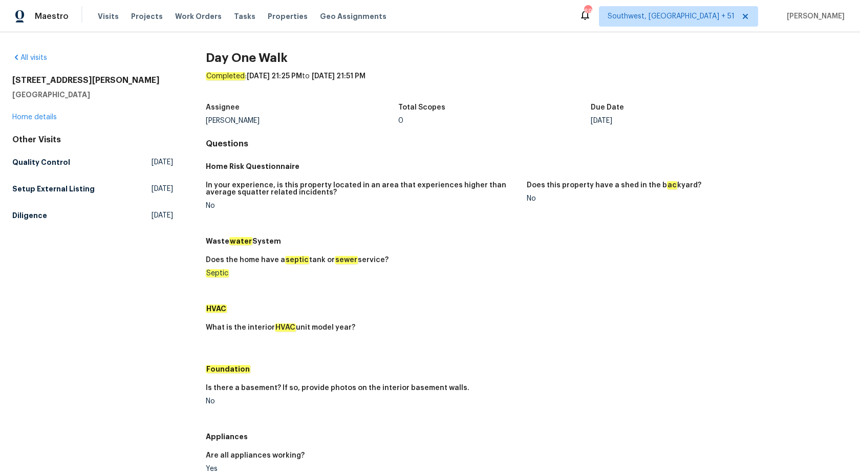
click at [415, 107] on h5 "Total Scopes" at bounding box center [421, 107] width 47 height 7
click at [27, 210] on h5 "Diligence" at bounding box center [29, 215] width 35 height 10
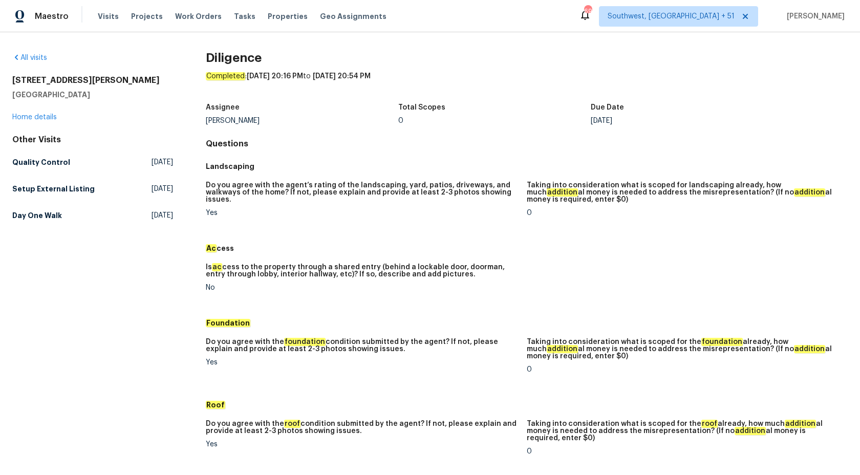
click at [423, 191] on h5 "Do you agree with the agent’s rating of the landscaping, yard, patios, driveway…" at bounding box center [362, 193] width 313 height 22
click at [48, 155] on link "Quality Control Mon, Oct 06 2025" at bounding box center [92, 162] width 161 height 18
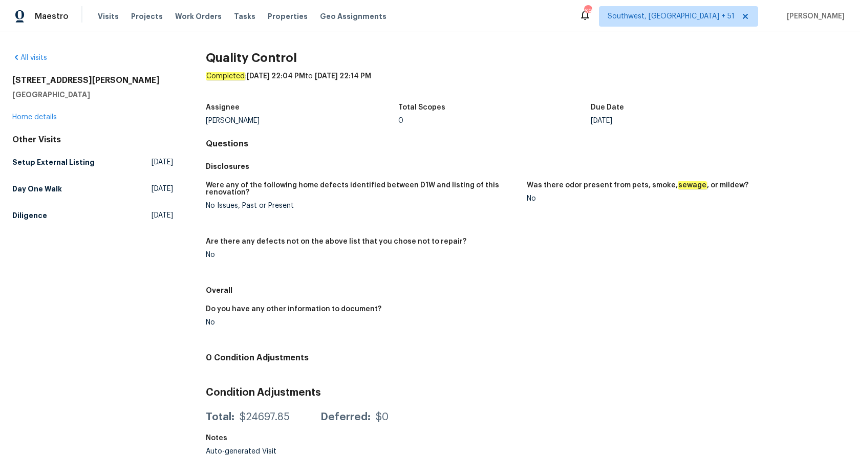
click at [457, 123] on div "0" at bounding box center [494, 120] width 193 height 7
click at [86, 154] on link "Setup External Listing Thu, Oct 09 2025" at bounding box center [92, 162] width 161 height 18
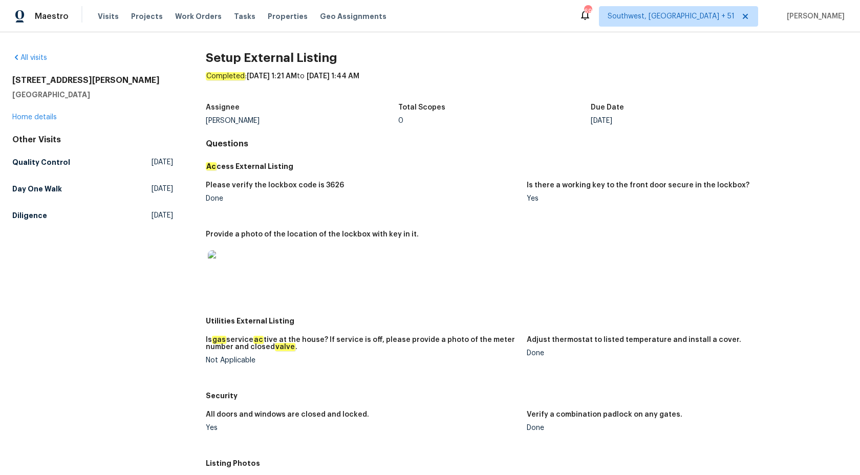
click at [443, 135] on div "Setup External Listing Completed : 10/9/2025, 1:21 AM to 10/9/2025, 1:44 AM Ass…" at bounding box center [527, 385] width 642 height 664
click at [48, 193] on h5 "Day One Walk" at bounding box center [37, 189] width 50 height 10
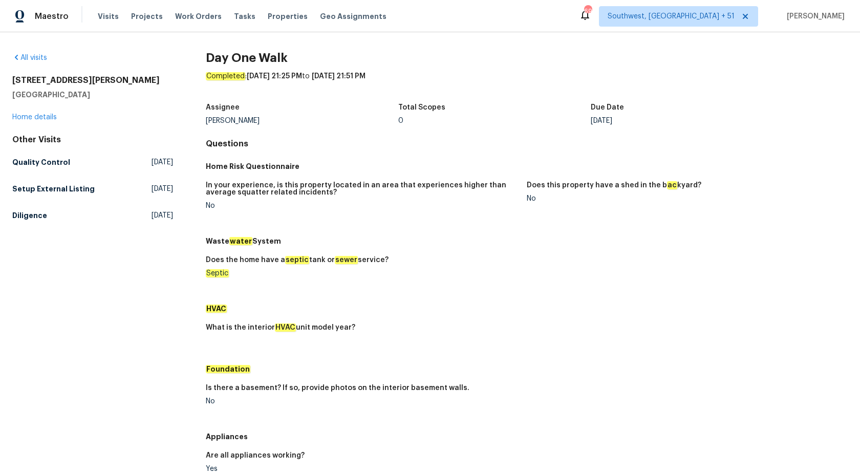
click at [463, 144] on h4 "Questions" at bounding box center [527, 144] width 642 height 10
click at [21, 203] on div "Other Visits Quality Control Mon, Oct 06 2025 Setup External Listing Thu, Oct 0…" at bounding box center [92, 180] width 161 height 90
click at [21, 215] on h5 "Diligence" at bounding box center [29, 215] width 35 height 10
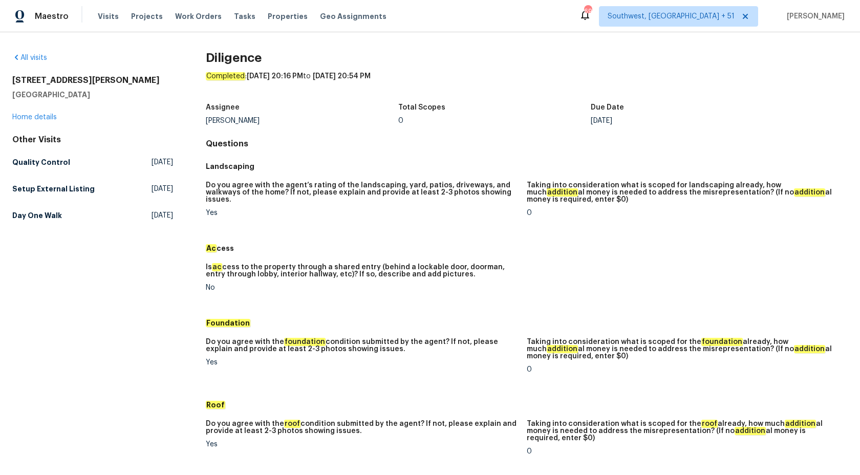
click at [408, 170] on h5 "Landscaping" at bounding box center [527, 166] width 642 height 10
click at [21, 114] on link "Home details" at bounding box center [34, 117] width 45 height 7
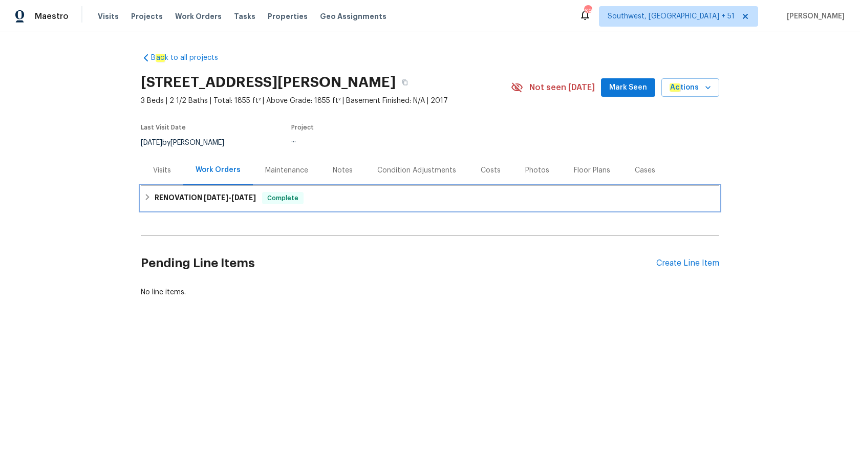
click at [219, 195] on span "10/1/25" at bounding box center [216, 197] width 25 height 7
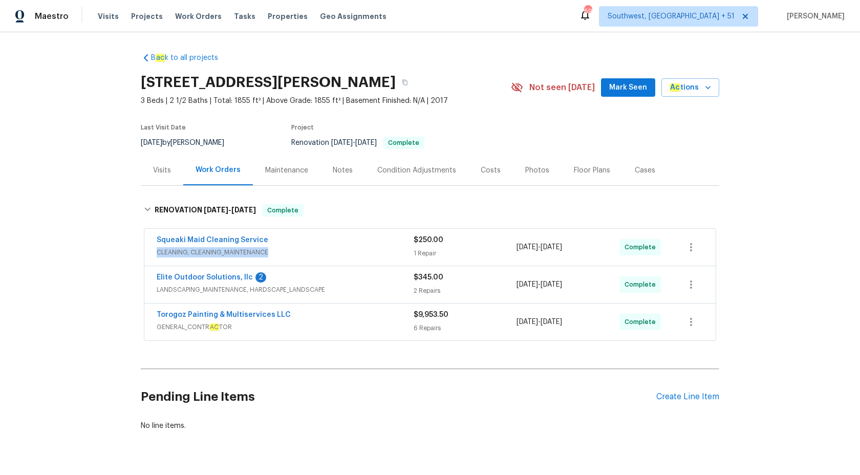
click at [355, 247] on span "CLEANING, CLEANING_MAINTENANCE" at bounding box center [285, 252] width 257 height 10
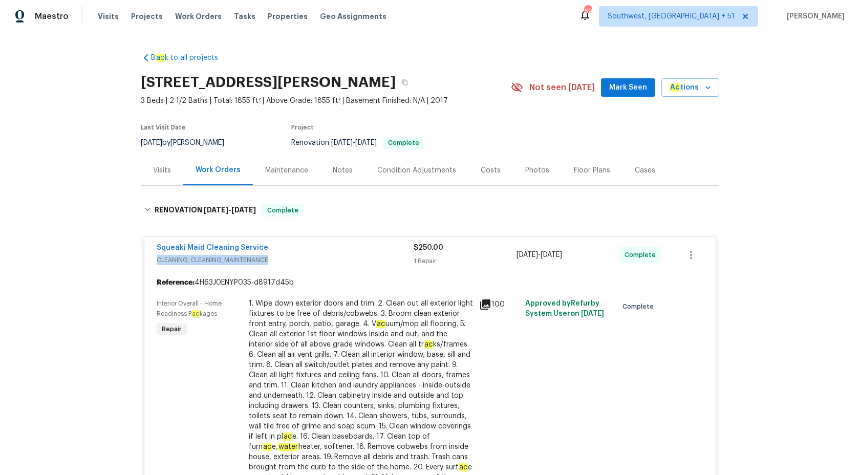
click at [356, 247] on div "Squeaki Maid Cleaning Service" at bounding box center [285, 249] width 257 height 12
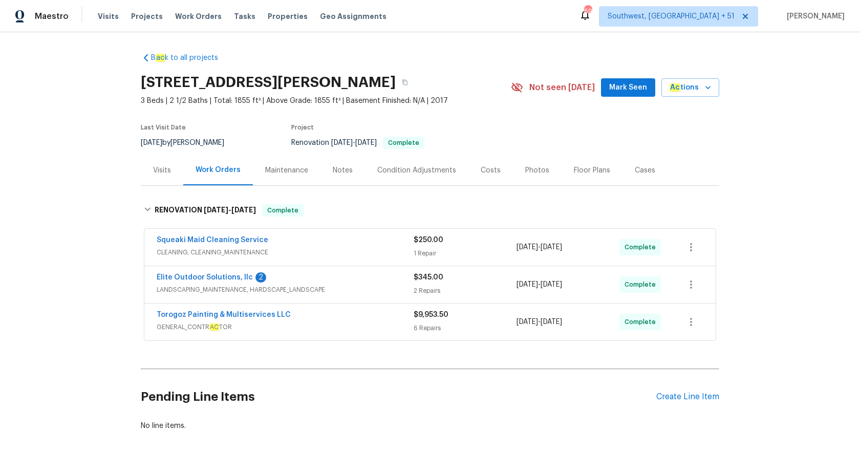
click at [387, 290] on span "LANDSCAPING_MAINTENANCE, HARDSCAPE_LANDSCAPE" at bounding box center [285, 290] width 257 height 10
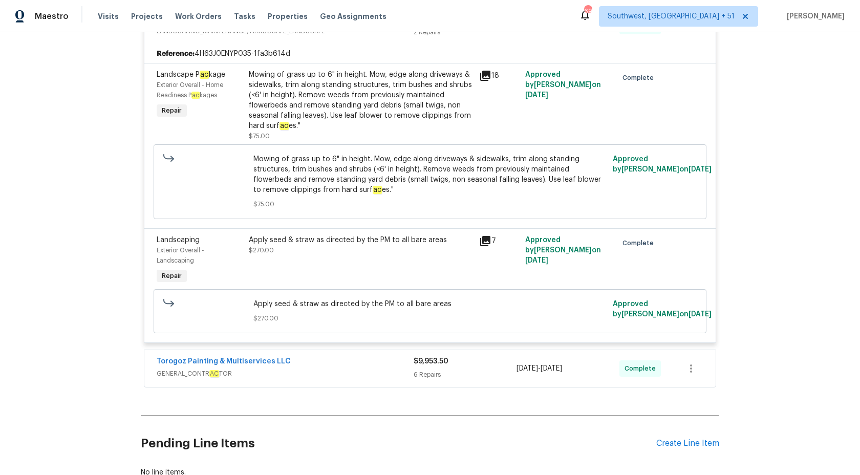
scroll to position [214, 0]
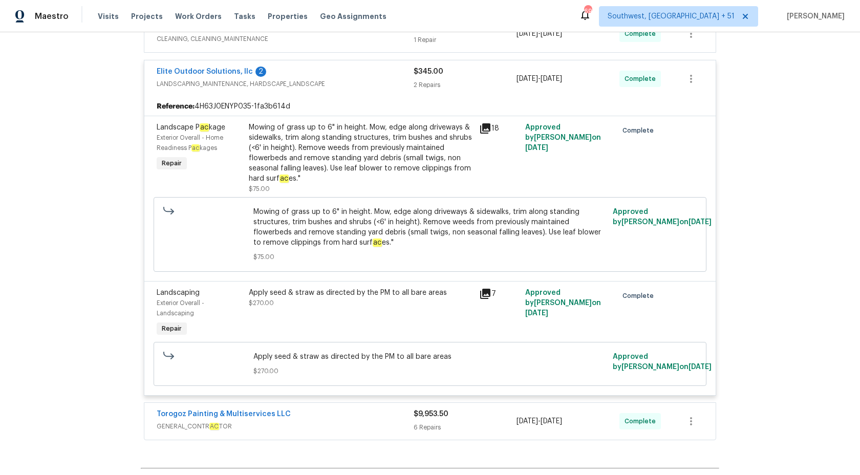
click at [427, 65] on div "Elite Outdoor Solutions, llc 2 LANDSCAPING_MAINTENANCE, HARDSCAPE_LANDSCAPE $34…" at bounding box center [429, 78] width 571 height 37
click at [431, 87] on div "2 Repairs" at bounding box center [465, 85] width 103 height 10
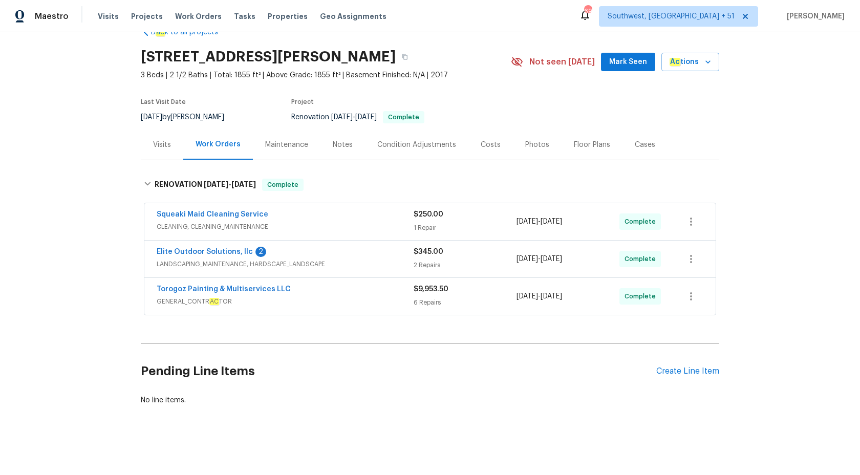
click at [349, 292] on div "Torogoz Painting & Multiservices LLC" at bounding box center [285, 290] width 257 height 12
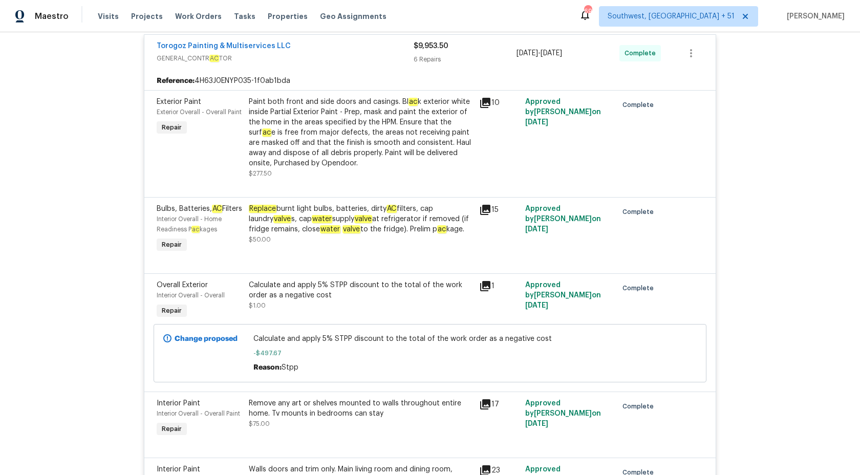
scroll to position [164, 0]
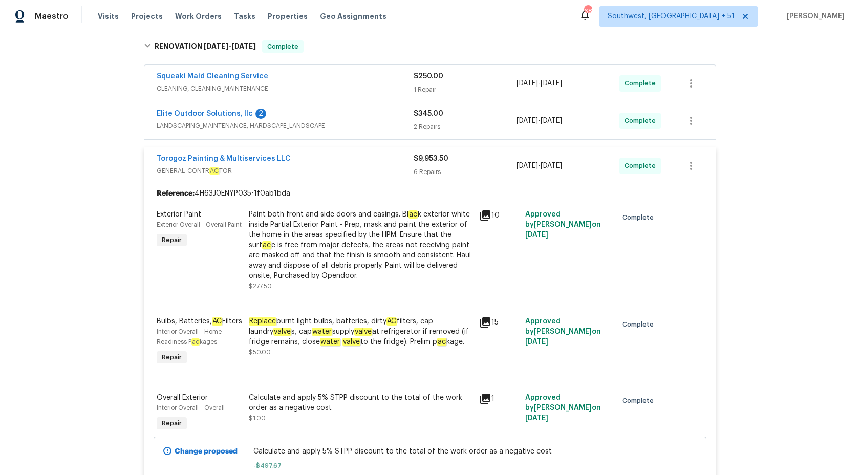
click at [434, 178] on div "$9,953.50 6 Repairs" at bounding box center [465, 166] width 103 height 25
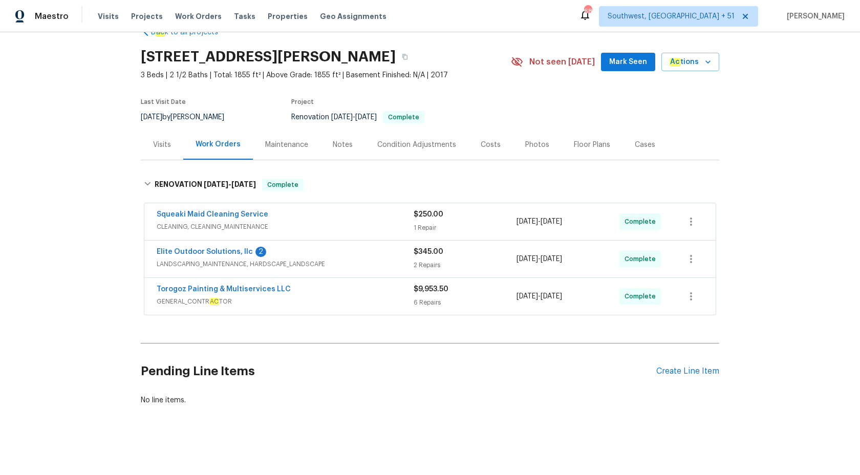
scroll to position [26, 0]
click at [169, 154] on div "Visits" at bounding box center [162, 145] width 42 height 30
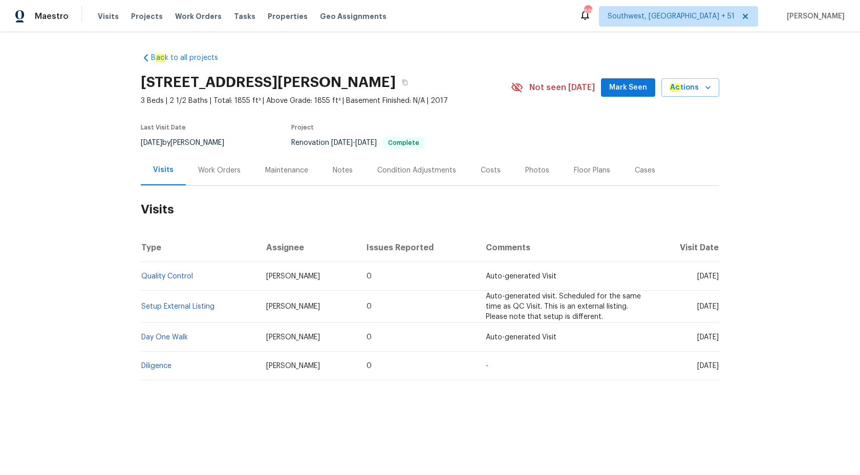
click at [158, 281] on td "Quality Control" at bounding box center [199, 276] width 117 height 29
click at [160, 279] on link "Quality Control" at bounding box center [167, 276] width 52 height 7
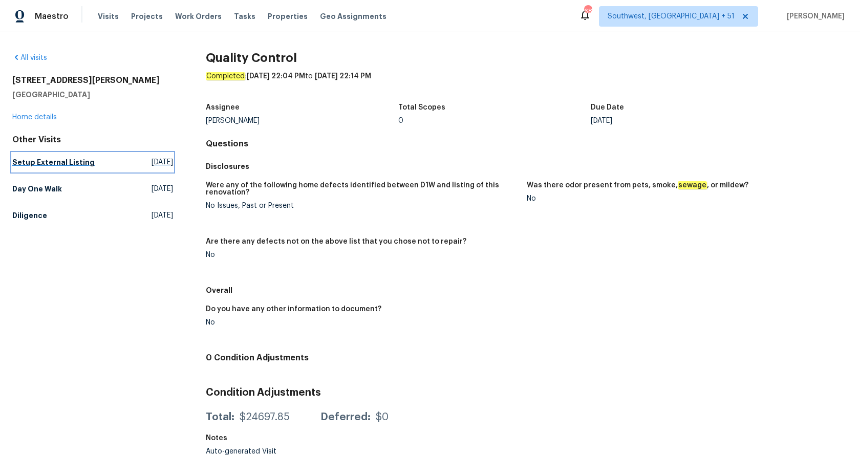
click at [52, 167] on h5 "Setup External Listing" at bounding box center [53, 162] width 82 height 10
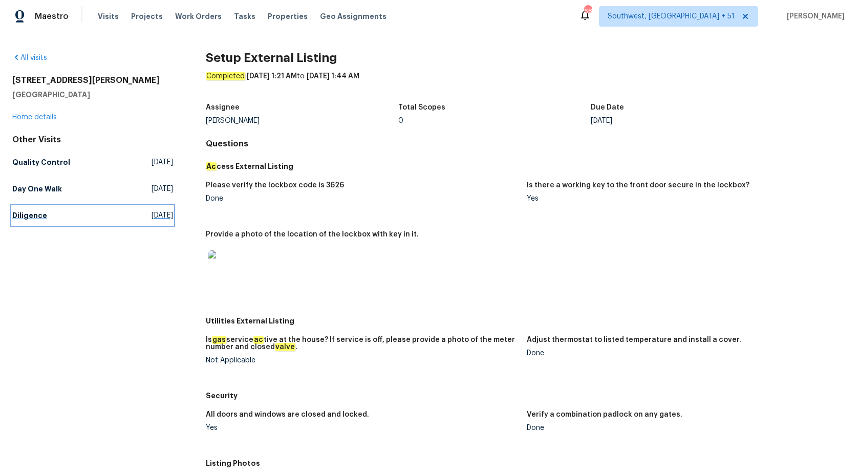
click at [29, 216] on h5 "Diligence" at bounding box center [29, 215] width 35 height 10
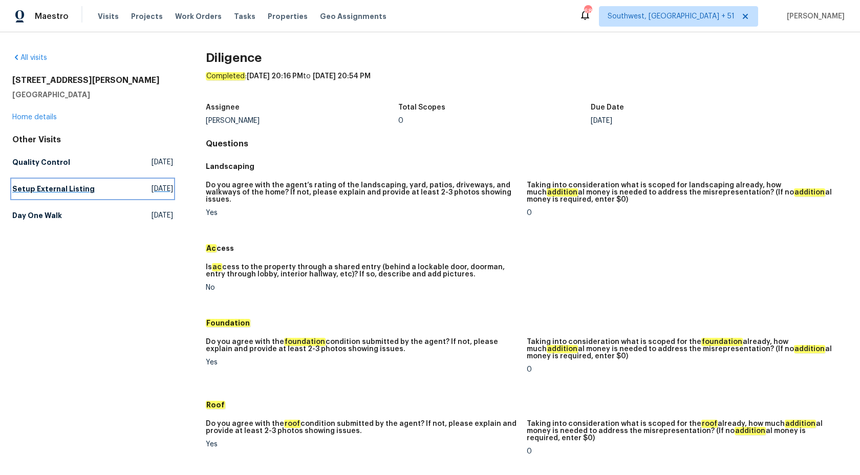
click at [54, 187] on h5 "Setup External Listing" at bounding box center [53, 189] width 82 height 10
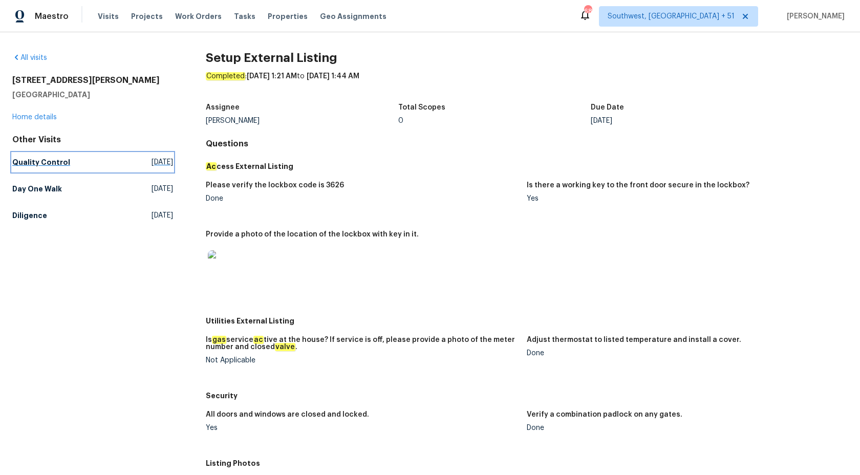
click at [54, 158] on h5 "Quality Control" at bounding box center [41, 162] width 58 height 10
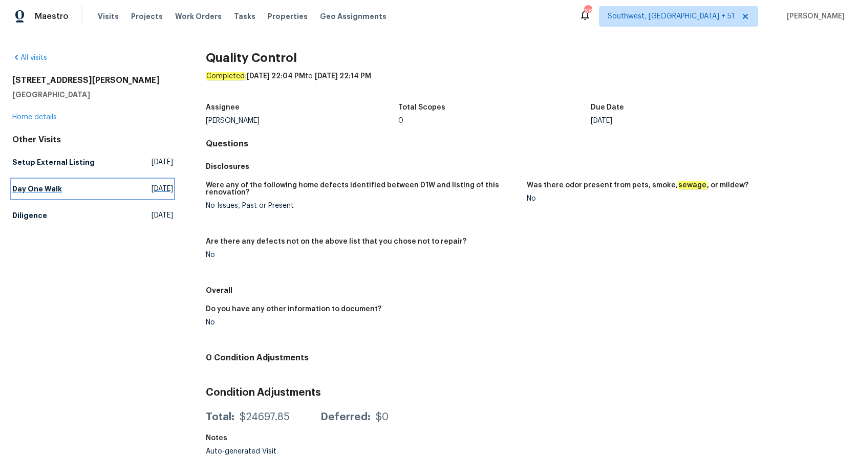
click at [60, 188] on link "Day One Walk Wed, Oct 01 2025" at bounding box center [92, 189] width 161 height 18
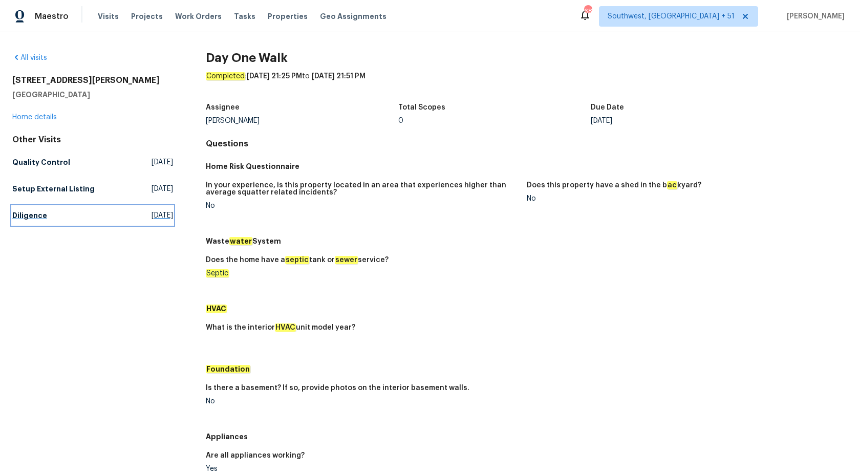
click at [36, 211] on h5 "Diligence" at bounding box center [29, 215] width 35 height 10
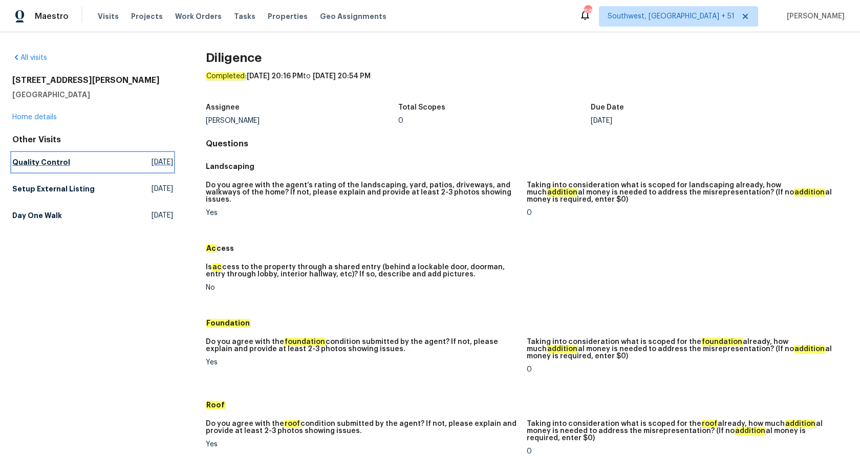
click at [56, 163] on h5 "Quality Control" at bounding box center [41, 162] width 58 height 10
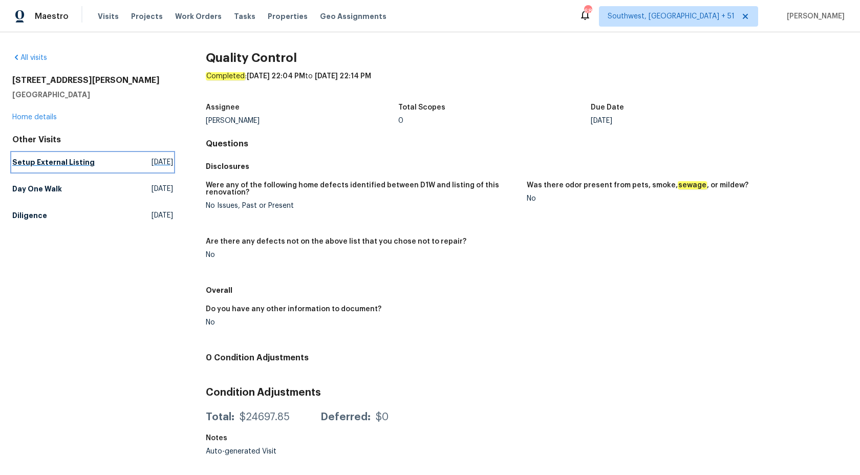
click at [73, 164] on h5 "Setup External Listing" at bounding box center [53, 162] width 82 height 10
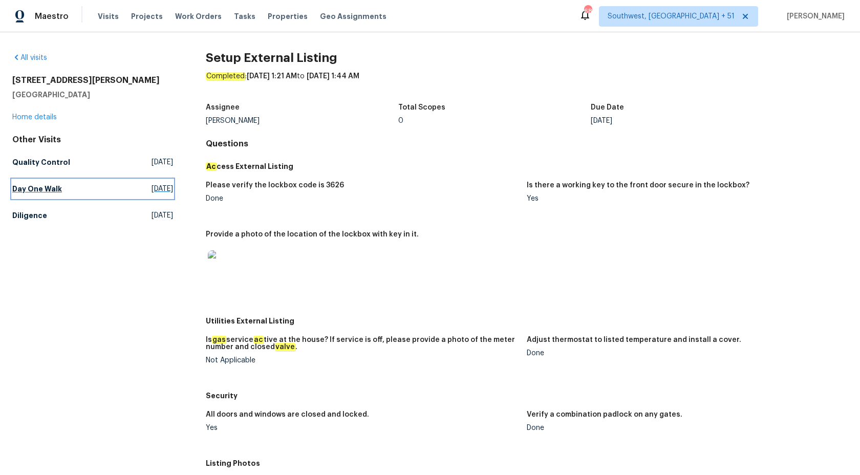
click at [26, 183] on link "Day One Walk Wed, Oct 01 2025" at bounding box center [92, 189] width 161 height 18
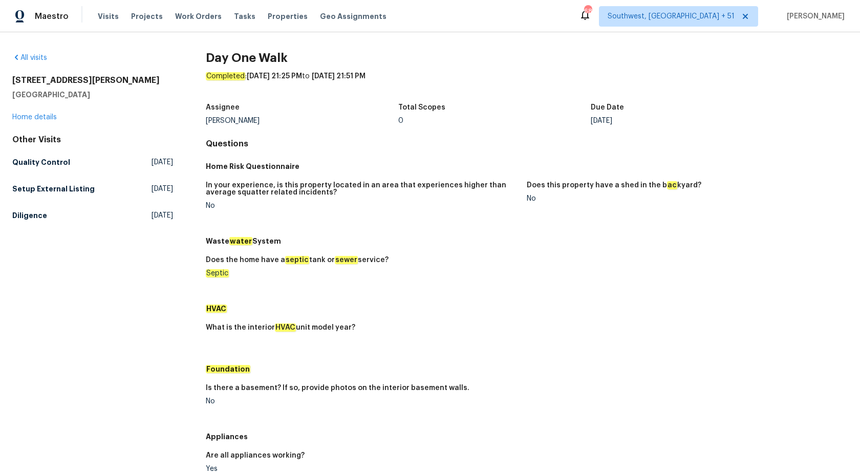
click at [3, 221] on div "All visits 7721 Red Robin Trl Denver, NC 28037 Home details Other Visits Qualit…" at bounding box center [430, 253] width 860 height 443
click at [28, 215] on h5 "Diligence" at bounding box center [29, 215] width 35 height 10
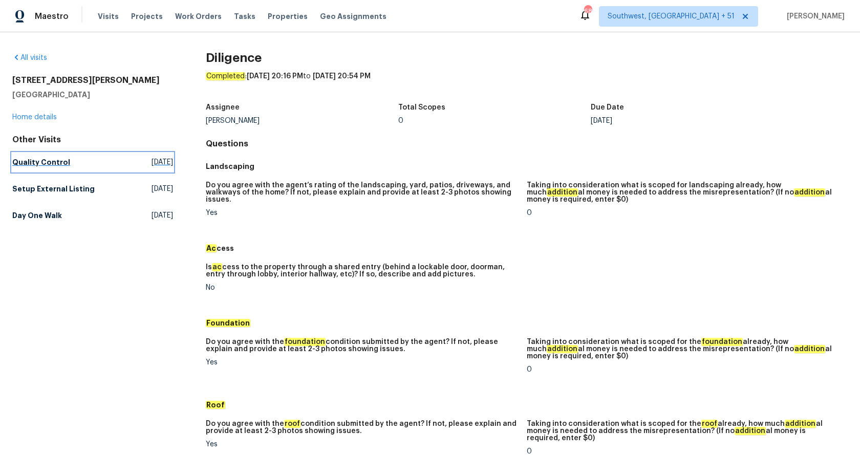
click at [49, 165] on h5 "Quality Control" at bounding box center [41, 162] width 58 height 10
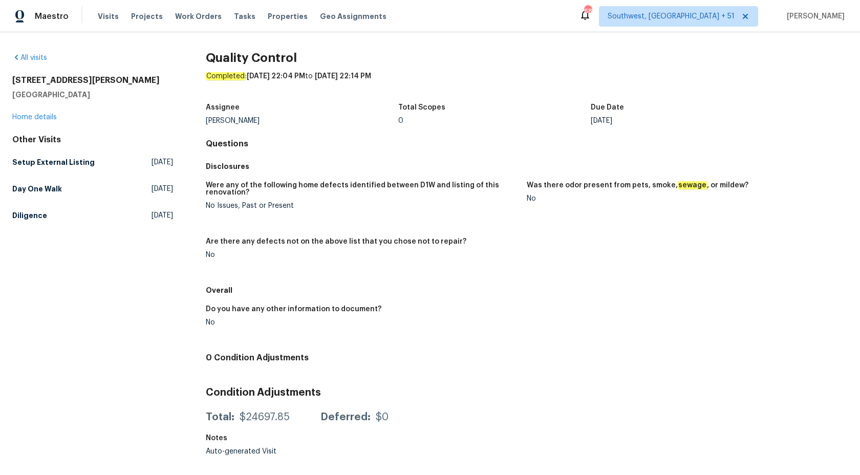
click at [382, 178] on div "Were any of the following home defects identified between D1W and listing of th…" at bounding box center [527, 228] width 642 height 105
click at [55, 166] on h5 "Setup External Listing" at bounding box center [53, 162] width 82 height 10
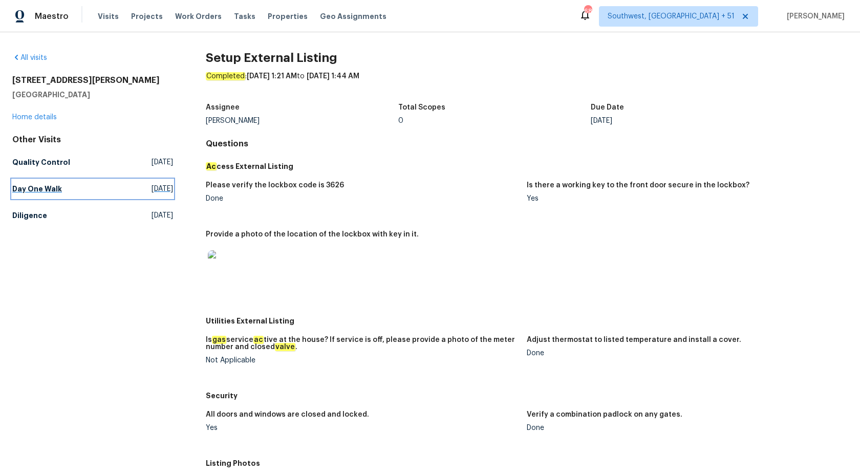
click at [39, 190] on h5 "Day One Walk" at bounding box center [37, 189] width 50 height 10
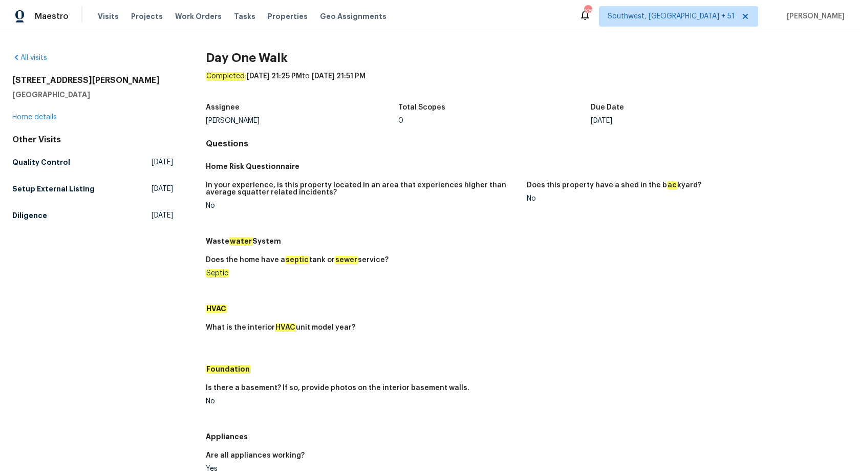
click at [9, 212] on div "All visits 7721 Red Robin Trl Denver, NC 28037 Home details Other Visits Qualit…" at bounding box center [430, 253] width 860 height 443
click at [23, 217] on h5 "Diligence" at bounding box center [29, 215] width 35 height 10
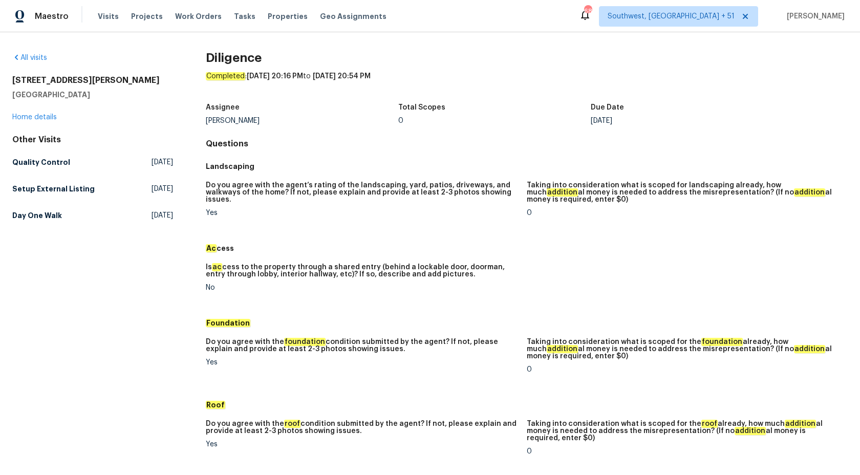
click at [387, 167] on h5 "Landscaping" at bounding box center [527, 166] width 642 height 10
click at [61, 18] on span "Maestro" at bounding box center [52, 16] width 34 height 10
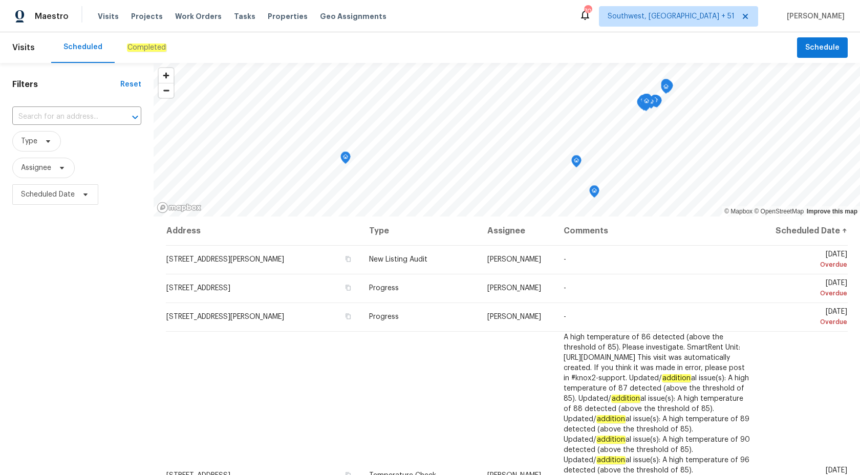
click at [136, 38] on div "Completed" at bounding box center [147, 47] width 64 height 31
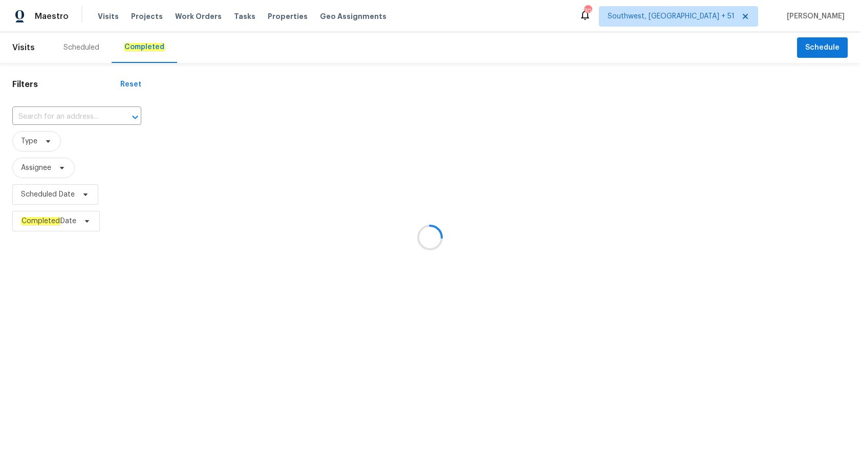
click at [69, 361] on div at bounding box center [430, 237] width 860 height 475
click at [18, 126] on div at bounding box center [430, 237] width 860 height 475
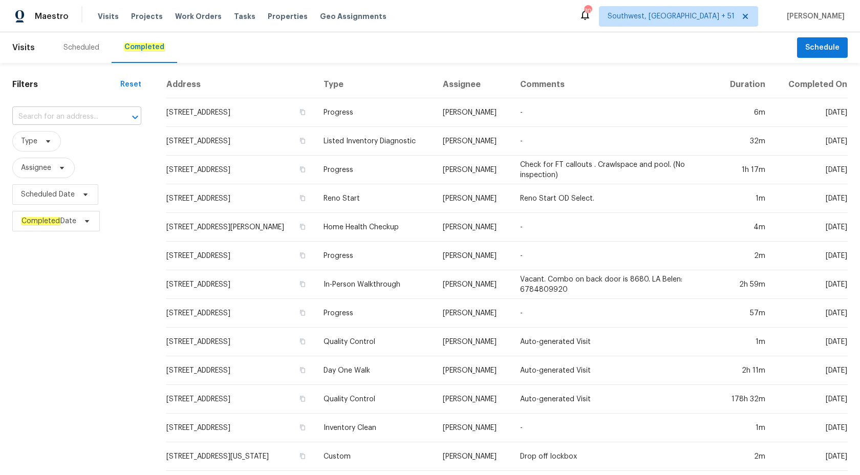
click at [39, 116] on input "text" at bounding box center [62, 117] width 100 height 16
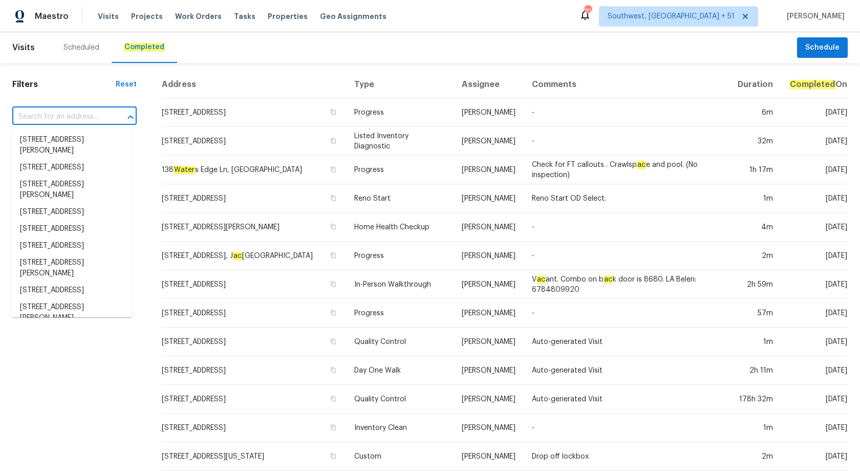
paste input "[STREET_ADDRESS]"
type input "[STREET_ADDRESS]"
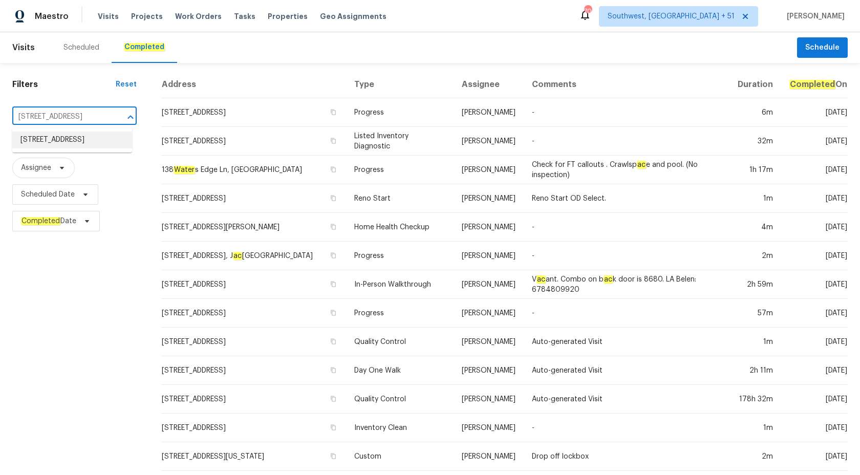
click at [54, 143] on li "[STREET_ADDRESS]" at bounding box center [72, 140] width 120 height 17
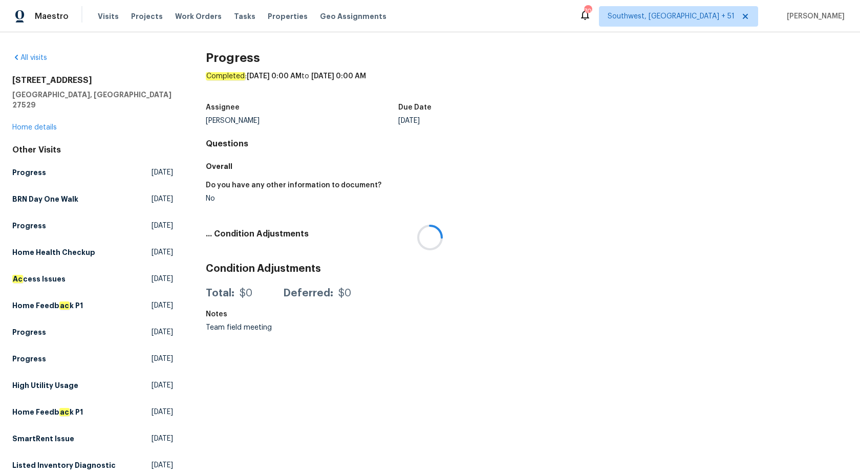
click at [36, 126] on div at bounding box center [430, 237] width 860 height 475
click at [36, 124] on link "Home details" at bounding box center [34, 127] width 45 height 7
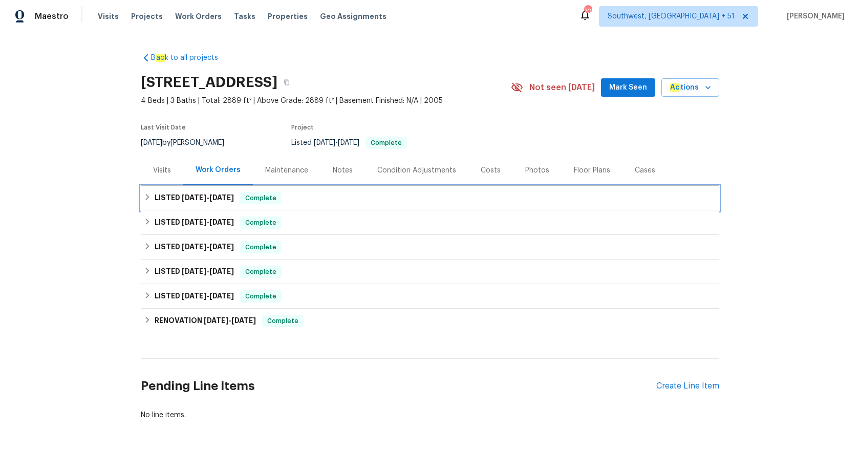
click at [227, 194] on span "[DATE]" at bounding box center [221, 197] width 25 height 7
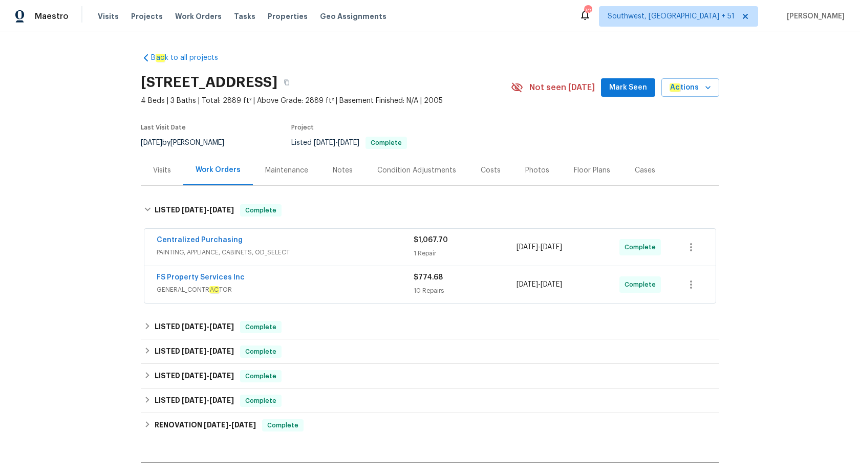
click at [383, 275] on div "FS Property Services Inc" at bounding box center [285, 278] width 257 height 12
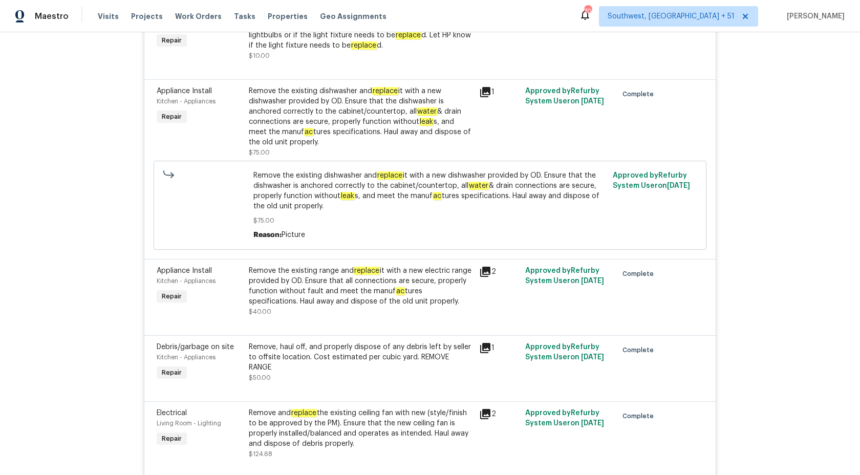
scroll to position [966, 0]
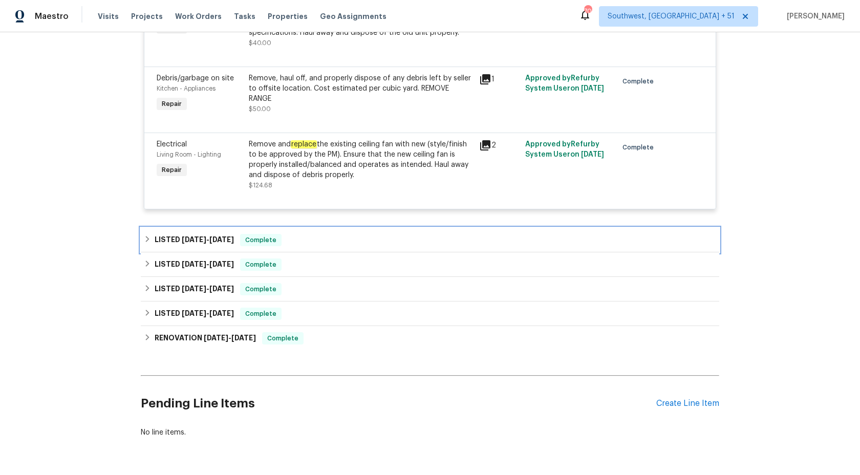
click at [242, 244] on div "LISTED [DATE] - [DATE] Complete" at bounding box center [430, 240] width 572 height 12
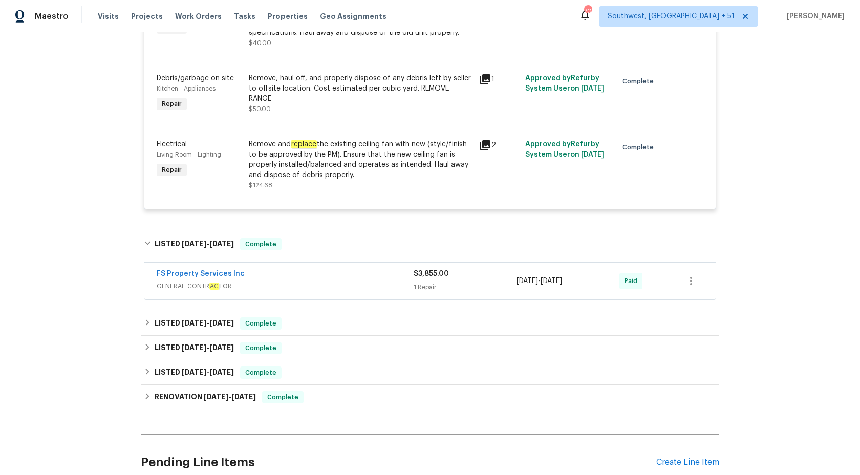
click at [342, 278] on div "FS Property Services Inc" at bounding box center [285, 275] width 257 height 12
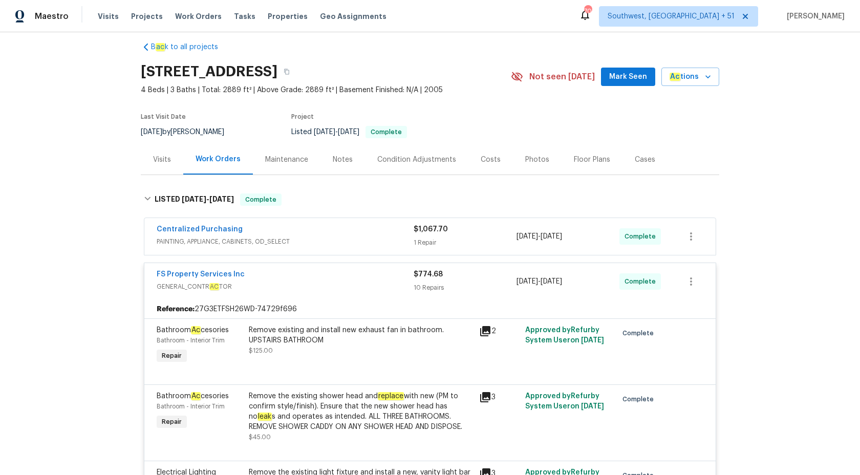
scroll to position [0, 0]
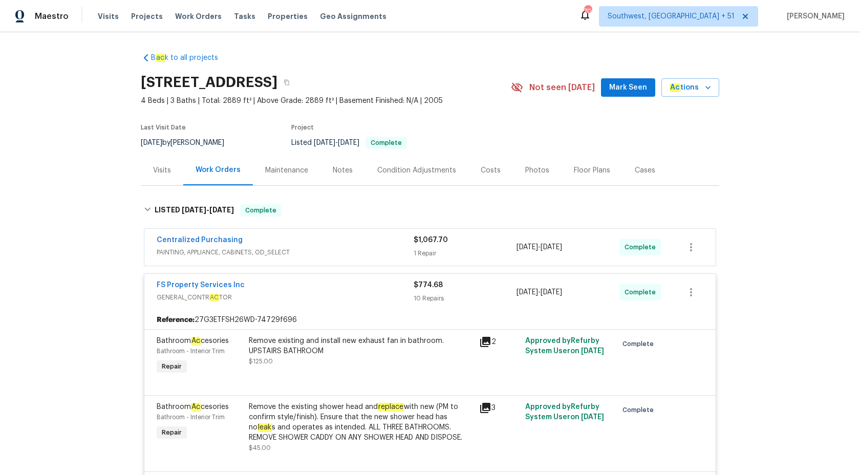
click at [429, 291] on div "$774.68 10 Repairs" at bounding box center [465, 292] width 103 height 25
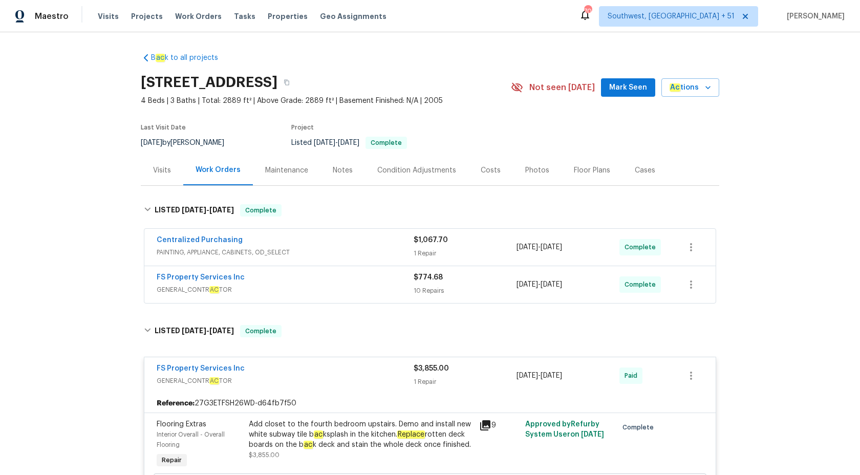
click at [375, 257] on div "Centralized Purchasing PAINTING, APPLIANCE, CABINETS, OD_SELECT" at bounding box center [285, 247] width 257 height 25
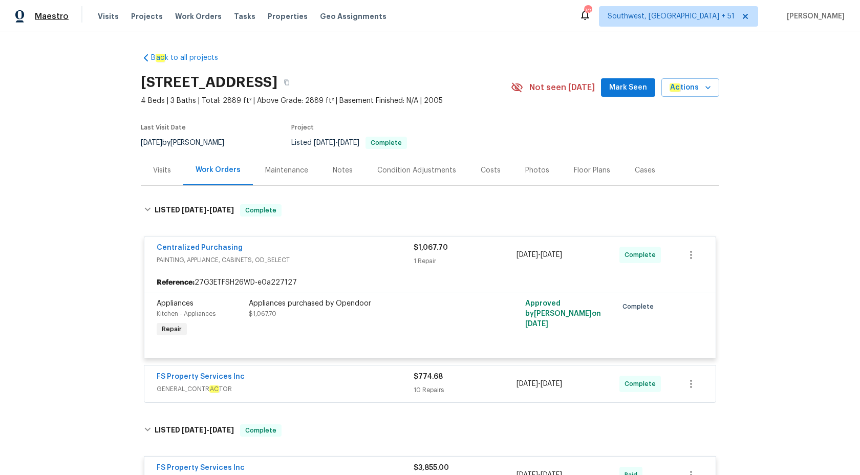
click at [56, 15] on span "Maestro" at bounding box center [52, 16] width 34 height 10
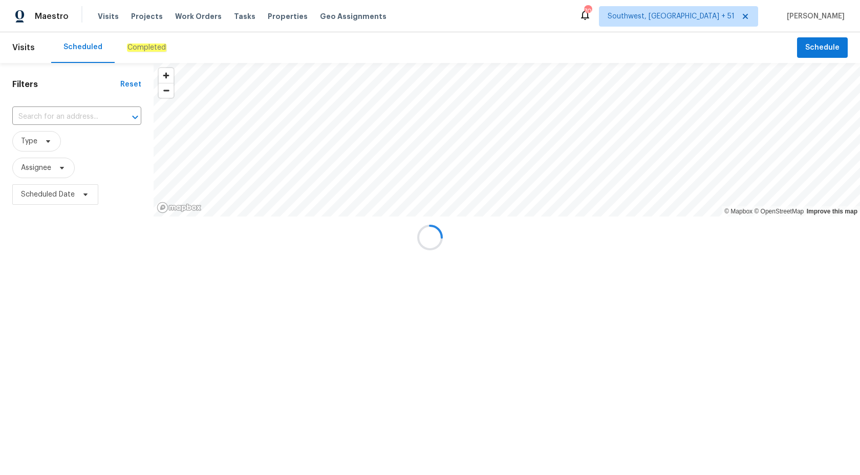
click at [130, 39] on div at bounding box center [430, 237] width 860 height 475
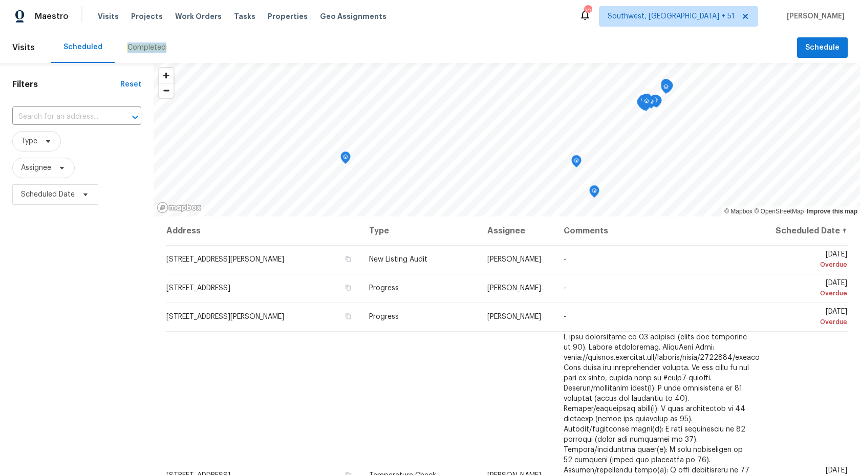
click at [130, 46] on em "Completed" at bounding box center [146, 48] width 39 height 8
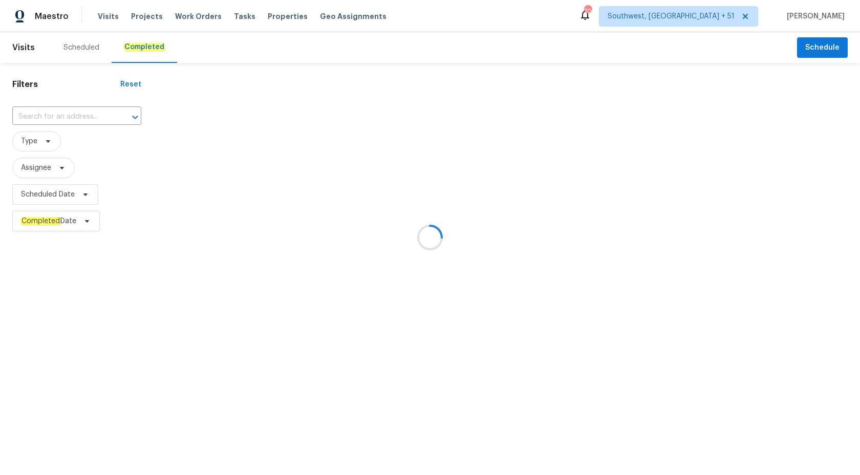
click at [55, 108] on div at bounding box center [430, 237] width 860 height 475
click at [45, 109] on div at bounding box center [430, 237] width 860 height 475
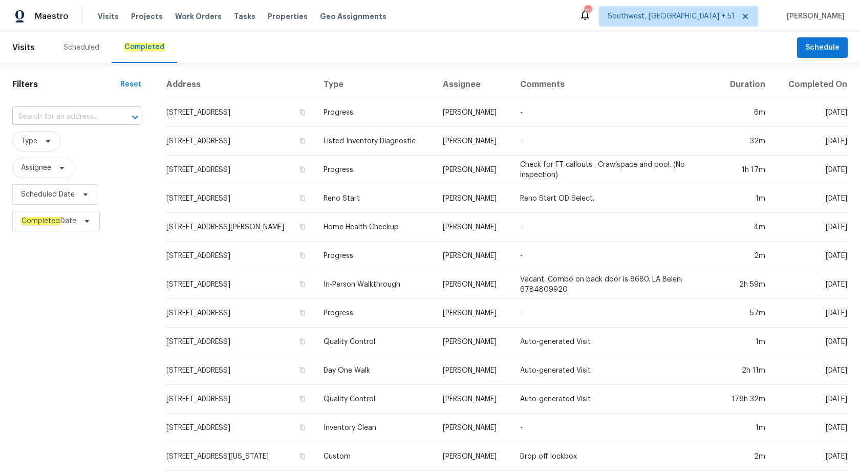
click at [36, 116] on input "text" at bounding box center [62, 117] width 100 height 16
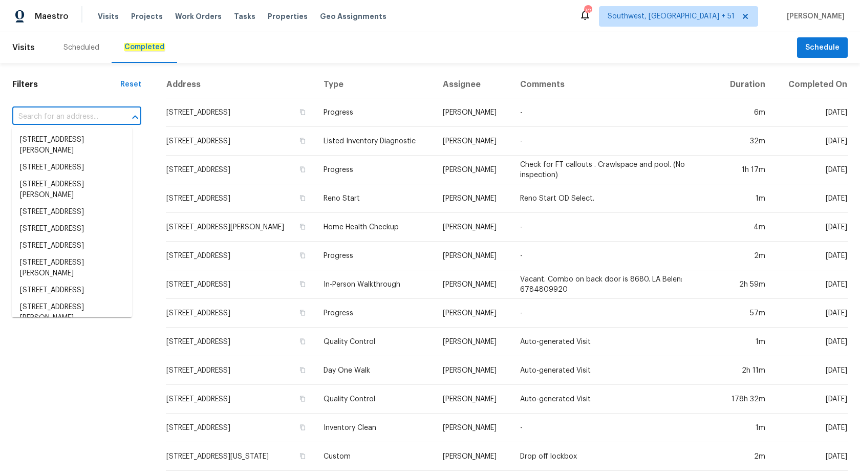
paste input "[STREET_ADDRESS][PERSON_NAME]"
type input "[STREET_ADDRESS][PERSON_NAME]"
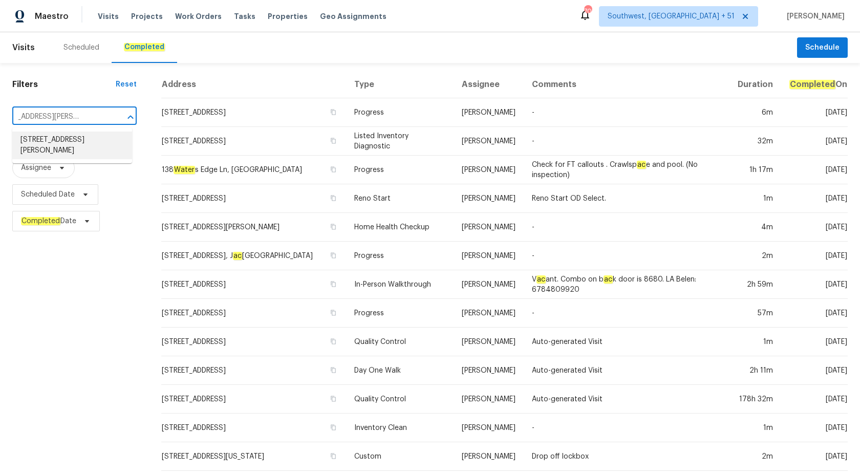
click at [52, 140] on li "[STREET_ADDRESS][PERSON_NAME]" at bounding box center [72, 146] width 120 height 28
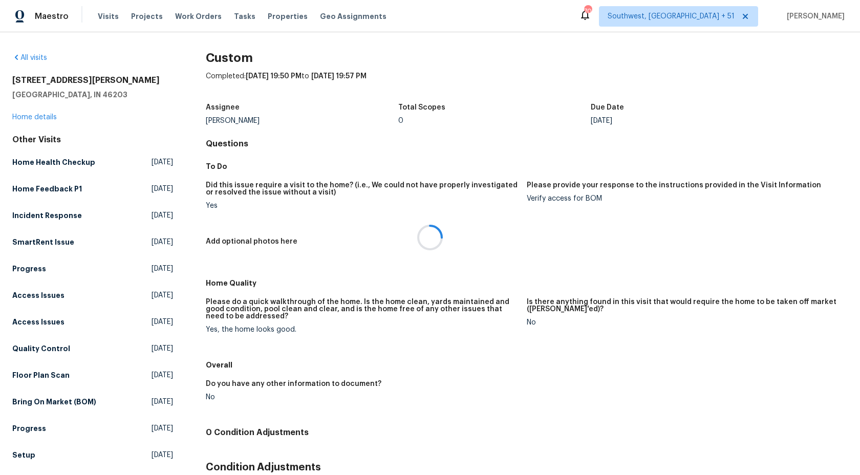
click at [37, 117] on div at bounding box center [430, 237] width 860 height 475
click at [33, 119] on link "Home details" at bounding box center [34, 117] width 45 height 7
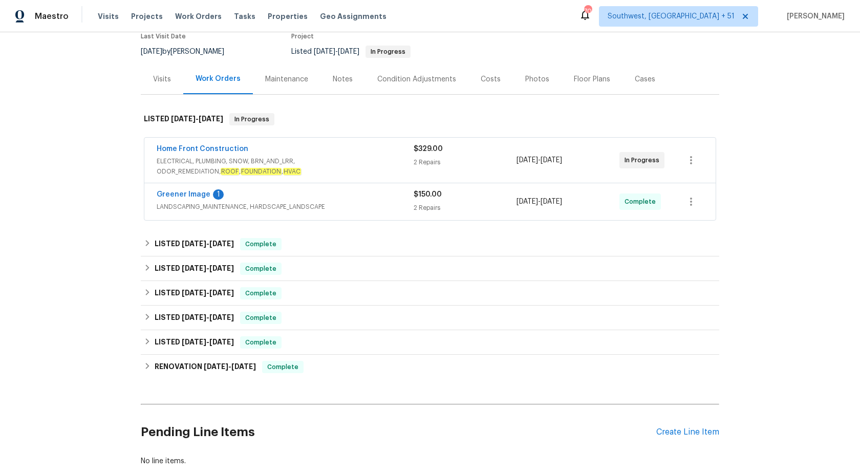
scroll to position [92, 0]
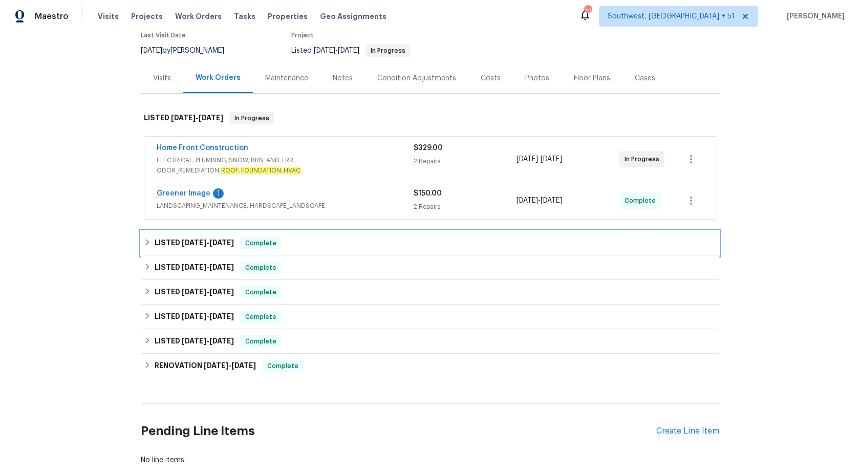
click at [267, 245] on span "Complete" at bounding box center [260, 243] width 39 height 10
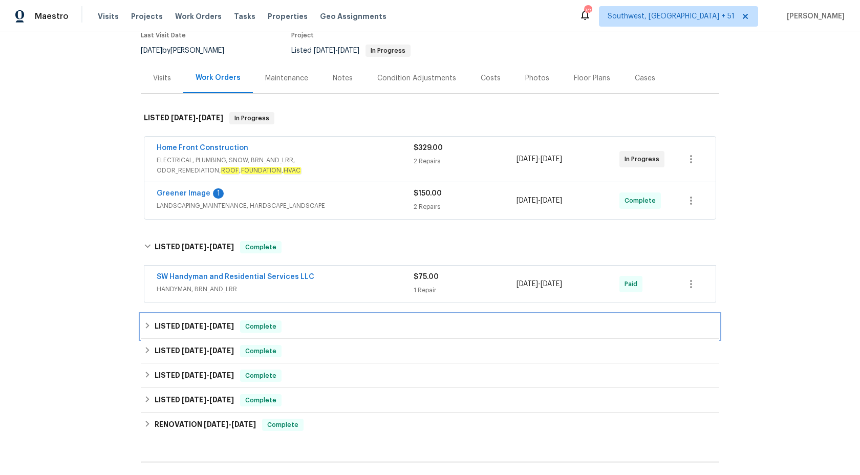
click at [252, 328] on span "Complete" at bounding box center [260, 327] width 39 height 10
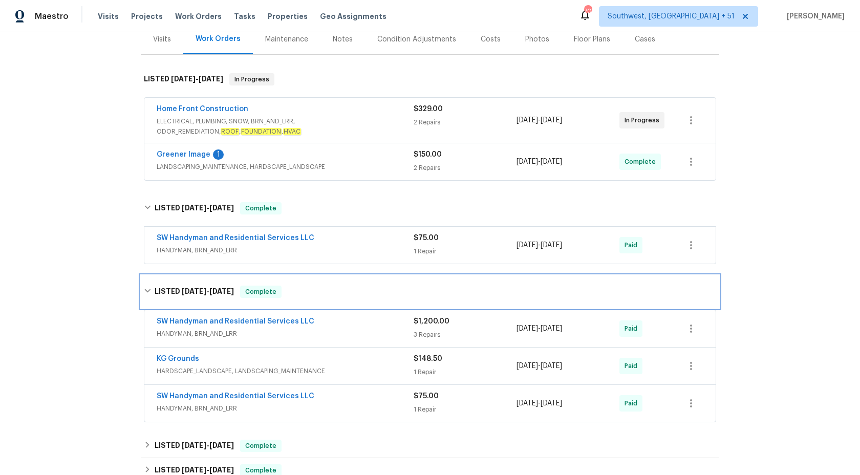
scroll to position [142, 0]
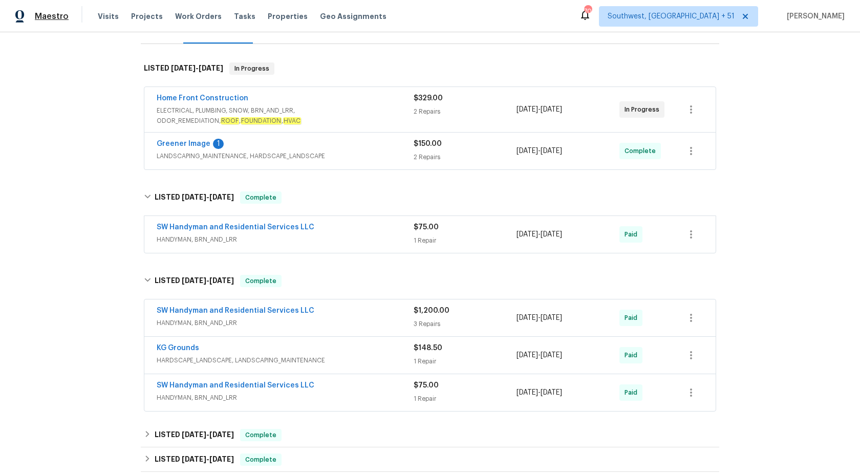
click at [63, 19] on span "Maestro" at bounding box center [52, 16] width 34 height 10
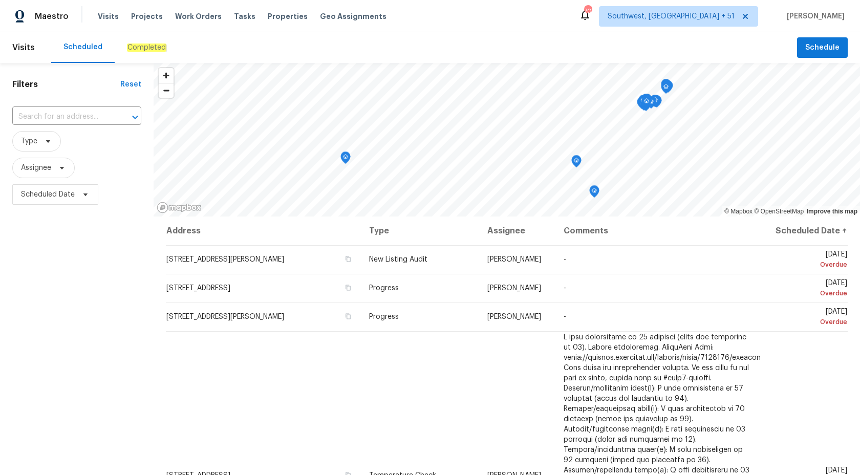
click at [142, 50] on em "Completed" at bounding box center [146, 48] width 39 height 8
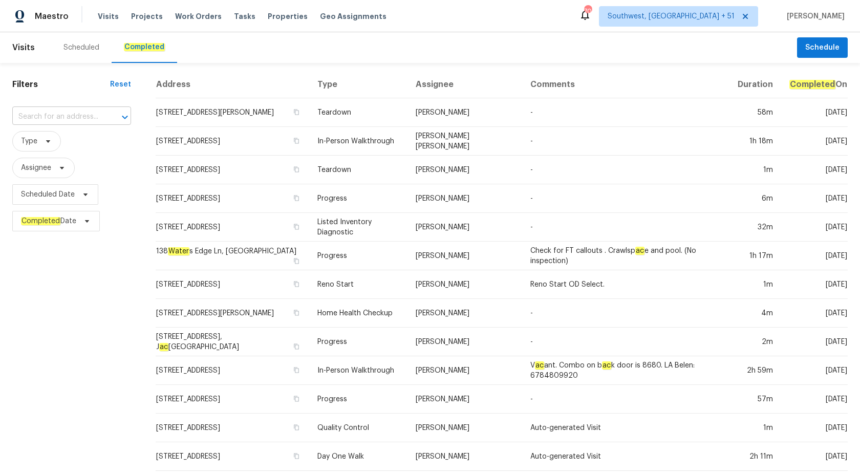
click at [61, 114] on input "text" at bounding box center [57, 117] width 90 height 16
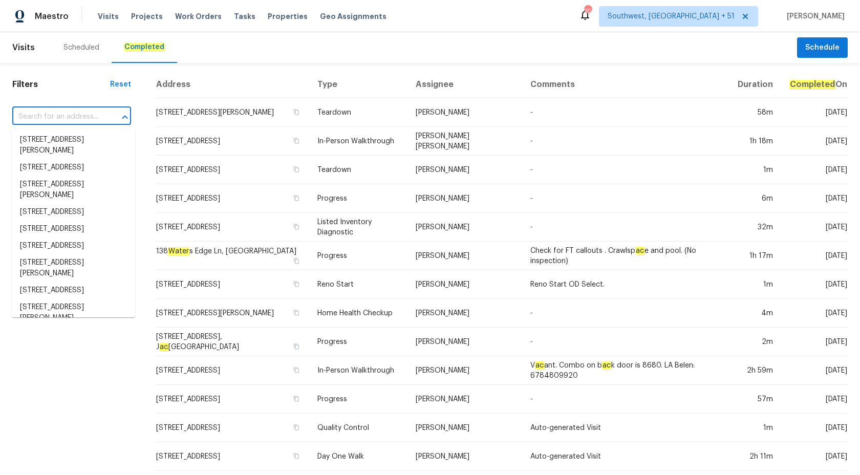
paste input "[STREET_ADDRESS][PERSON_NAME]"
type input "[STREET_ADDRESS][PERSON_NAME]"
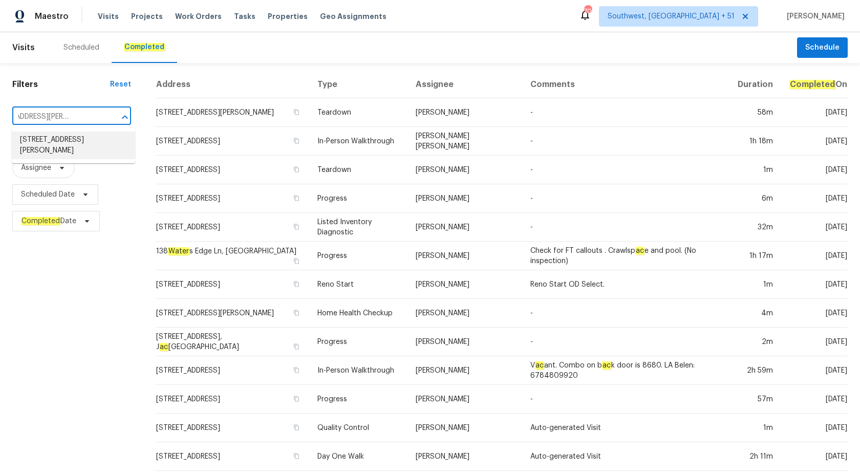
click at [71, 141] on li "[STREET_ADDRESS][PERSON_NAME]" at bounding box center [73, 146] width 123 height 28
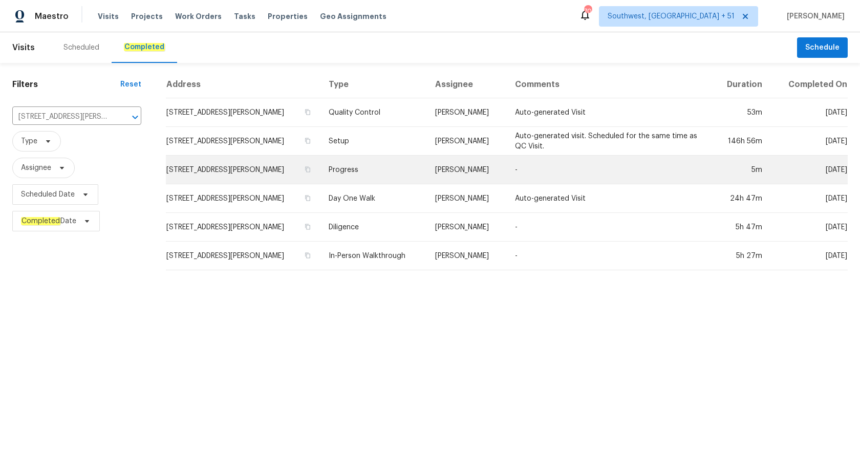
click at [458, 164] on td "[PERSON_NAME]" at bounding box center [467, 170] width 80 height 29
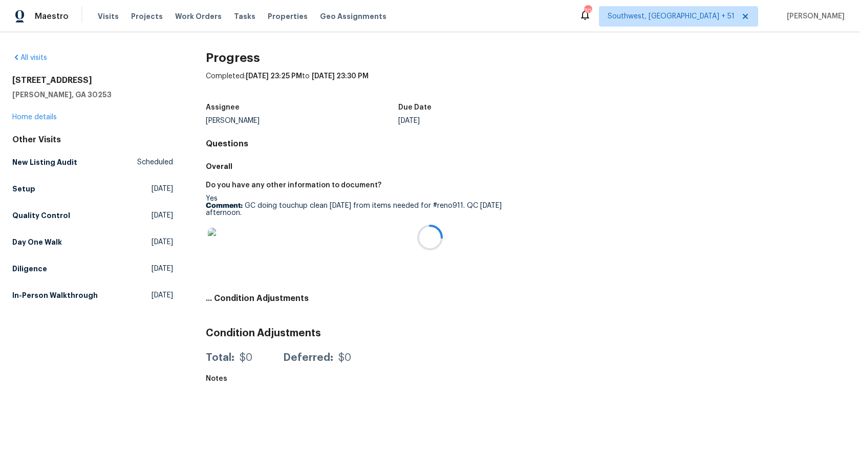
click at [30, 113] on div at bounding box center [430, 237] width 860 height 475
click at [30, 116] on link "Home details" at bounding box center [34, 117] width 45 height 7
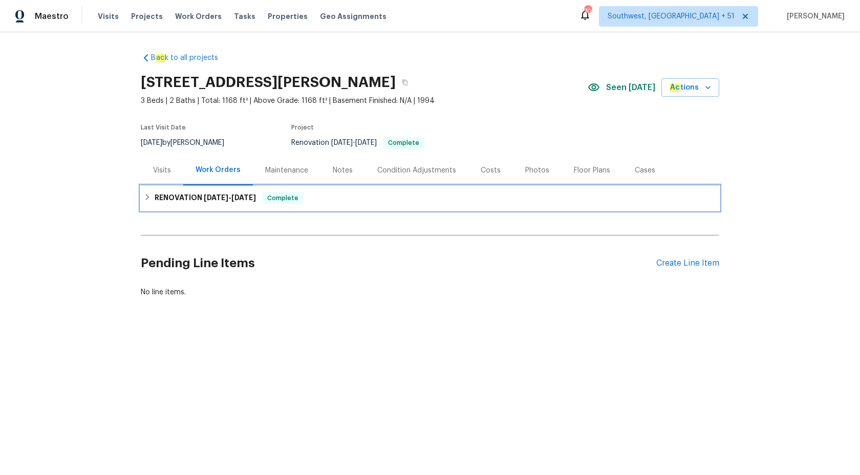
click at [194, 196] on h6 "RENOVATION [DATE] - [DATE]" at bounding box center [205, 198] width 101 height 12
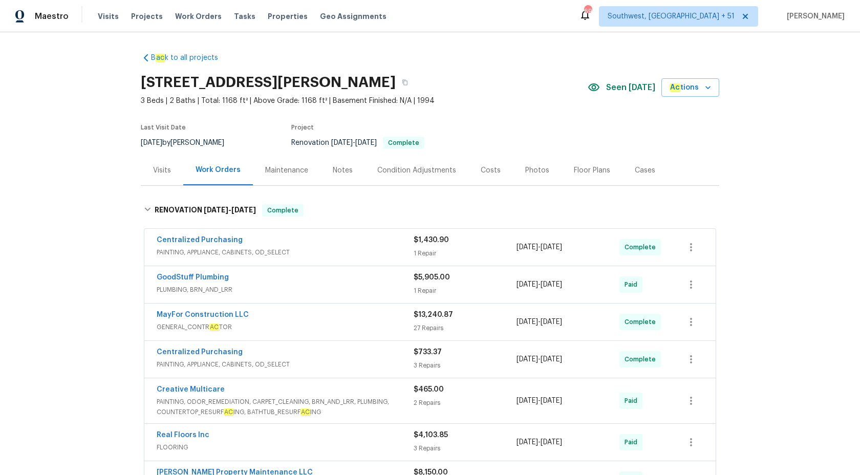
click at [177, 171] on div "Visits" at bounding box center [162, 170] width 42 height 30
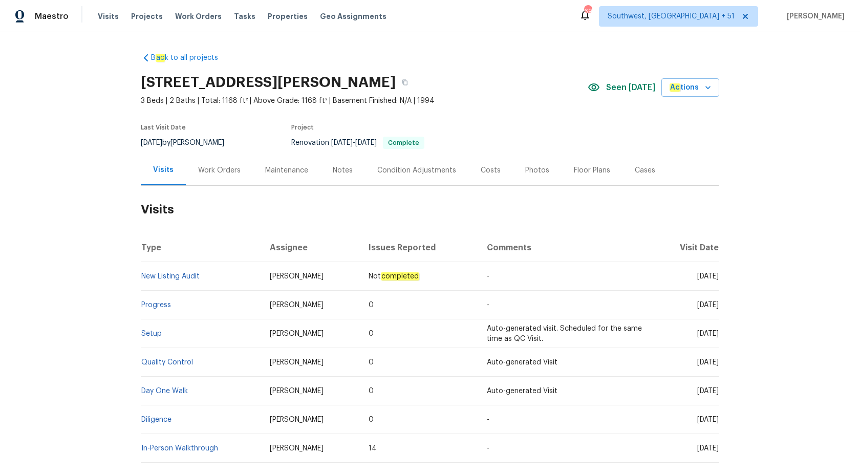
click at [157, 272] on td "New Listing Audit" at bounding box center [201, 276] width 121 height 29
click at [158, 274] on link "New Listing Audit" at bounding box center [170, 276] width 58 height 7
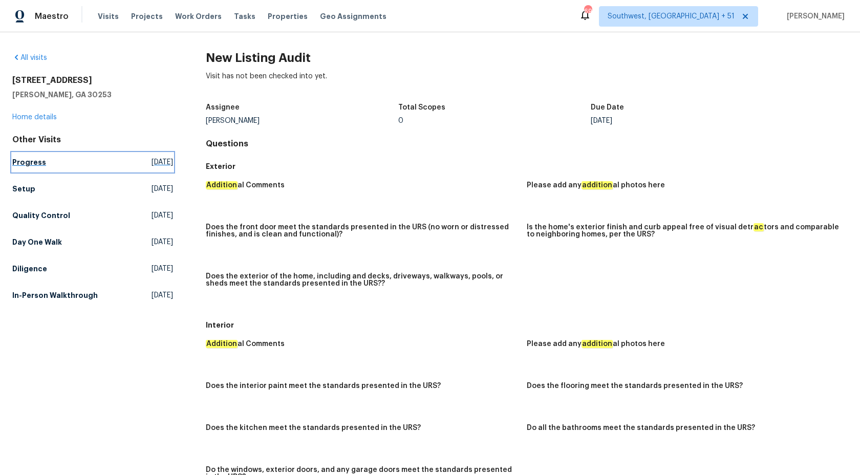
click at [22, 162] on h5 "Progress" at bounding box center [29, 162] width 34 height 10
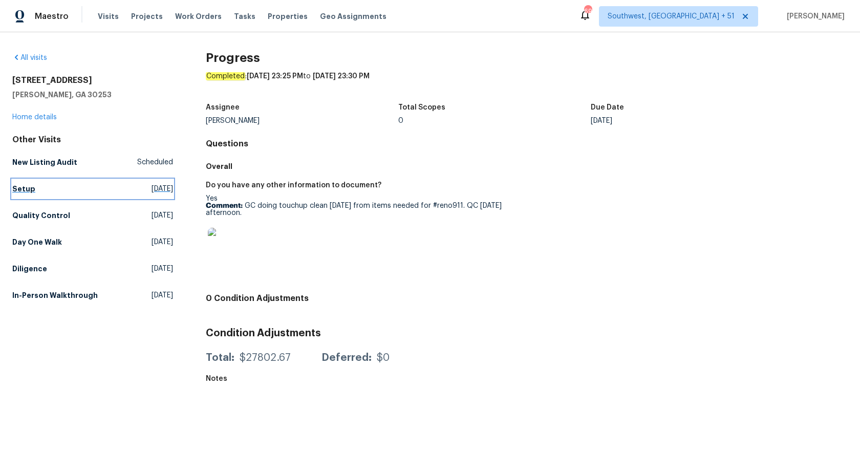
click at [46, 187] on link "Setup [DATE]" at bounding box center [92, 189] width 161 height 18
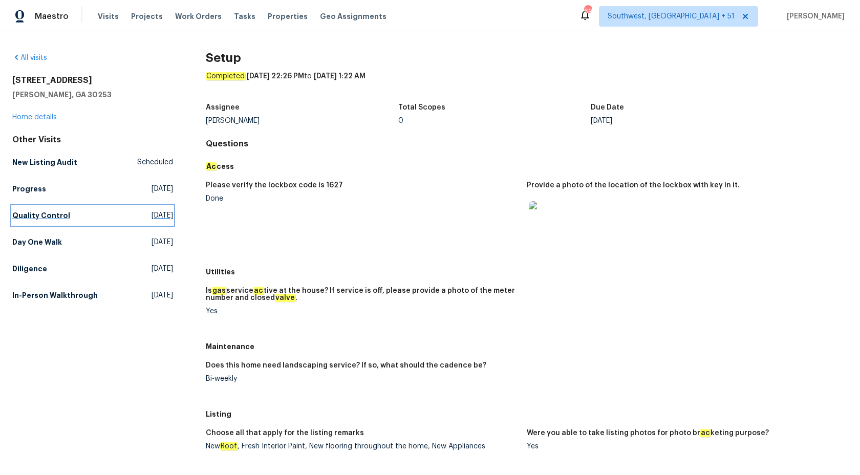
click at [50, 218] on h5 "Quality Control" at bounding box center [41, 215] width 58 height 10
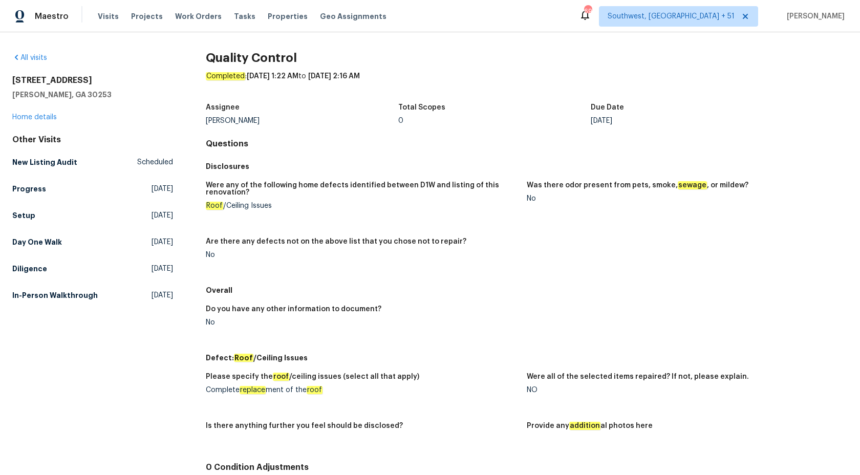
click at [27, 253] on div "Other Visits New Listing Audit Scheduled Progress [DATE] Setup [DATE] Day One W…" at bounding box center [92, 220] width 161 height 170
click at [26, 246] on h5 "Day One Walk" at bounding box center [37, 242] width 50 height 10
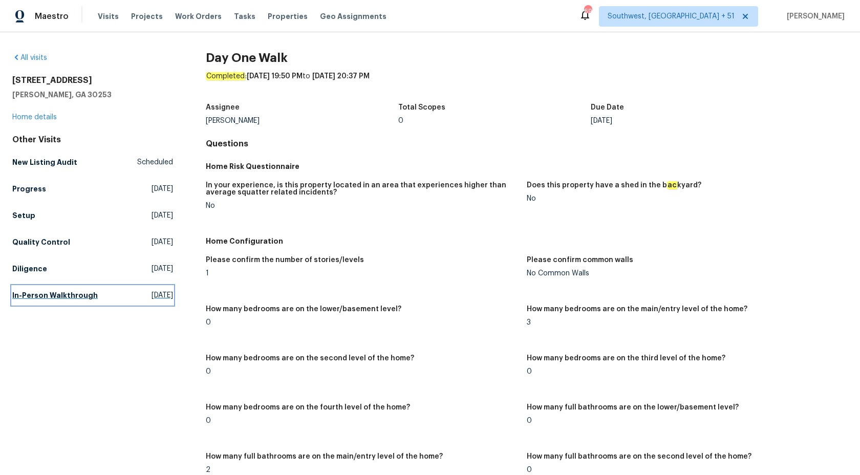
click at [40, 301] on link "In-Person Walkthrough [DATE]" at bounding box center [92, 295] width 161 height 18
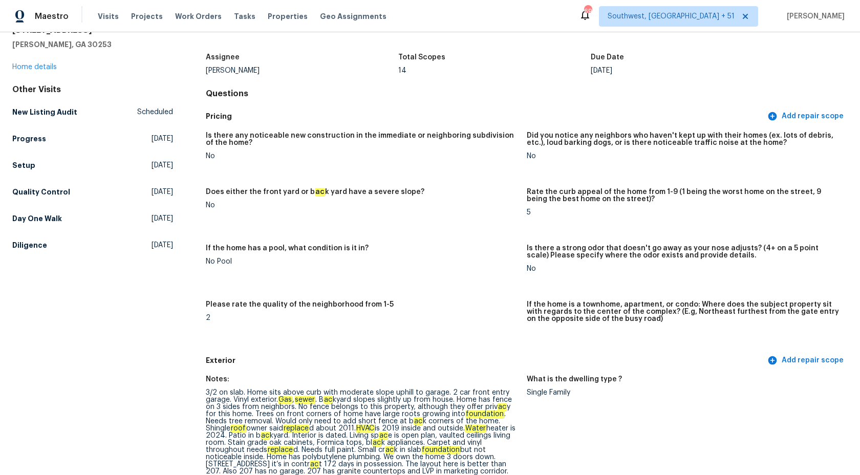
scroll to position [142, 0]
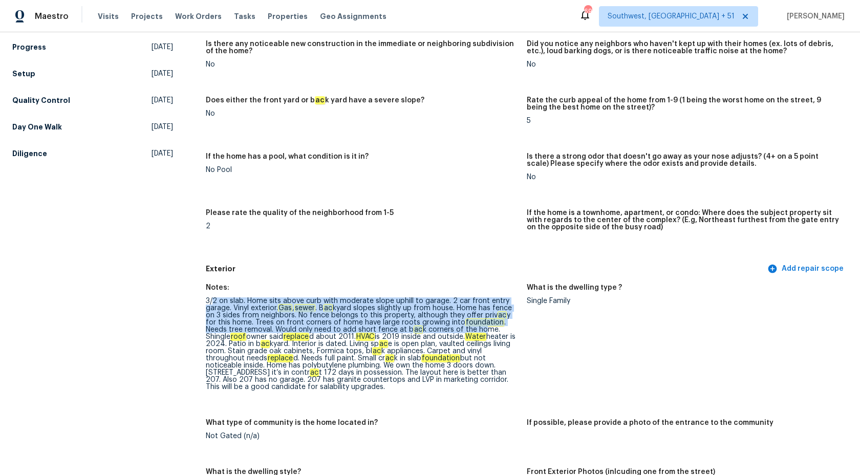
drag, startPoint x: 214, startPoint y: 299, endPoint x: 484, endPoint y: 334, distance: 272.7
click at [482, 334] on div "3/2 on slab. Home sits above curb with moderate slope uphill to garage. 2 car f…" at bounding box center [362, 343] width 313 height 93
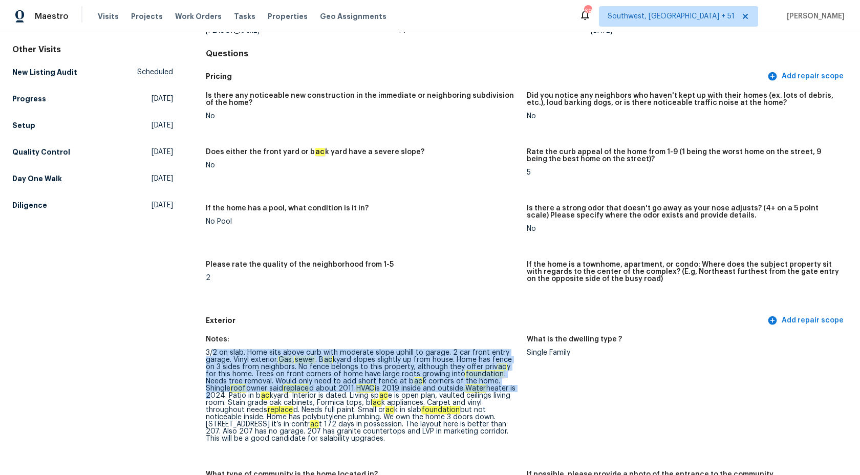
scroll to position [0, 0]
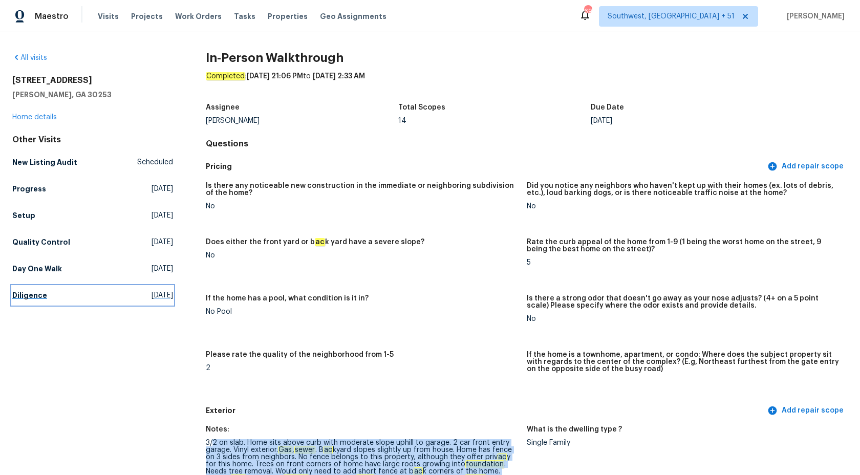
click at [31, 302] on link "Diligence [DATE]" at bounding box center [92, 295] width 161 height 18
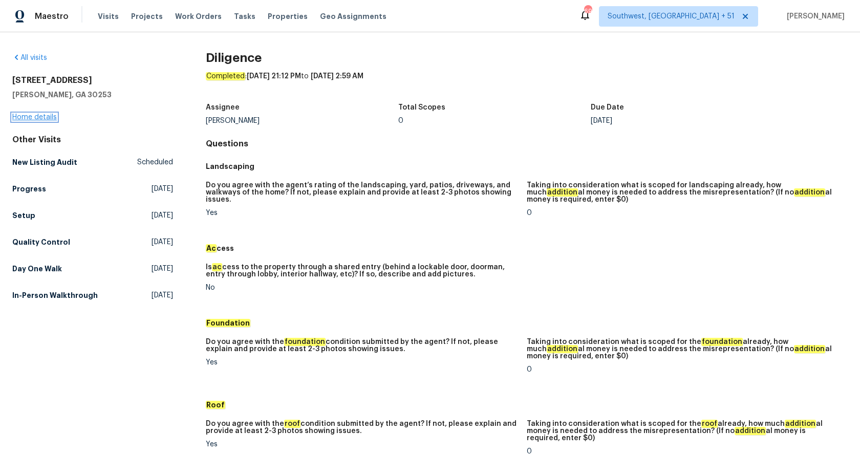
click at [39, 114] on link "Home details" at bounding box center [34, 117] width 45 height 7
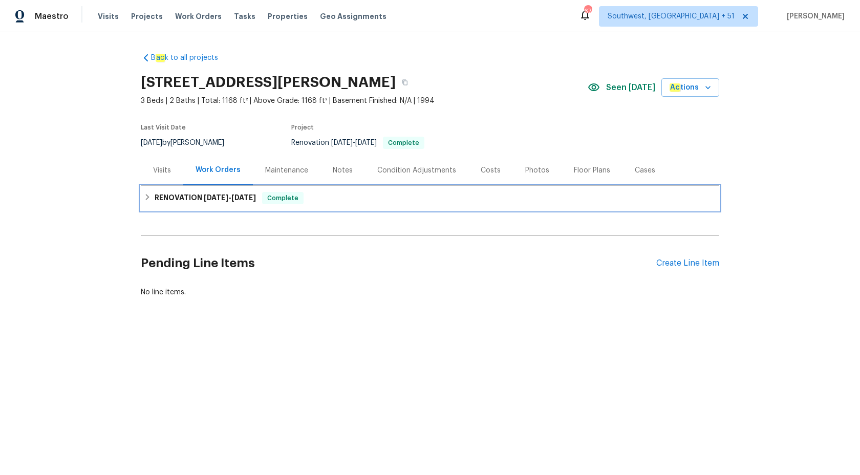
click at [209, 196] on span "[DATE]" at bounding box center [216, 197] width 25 height 7
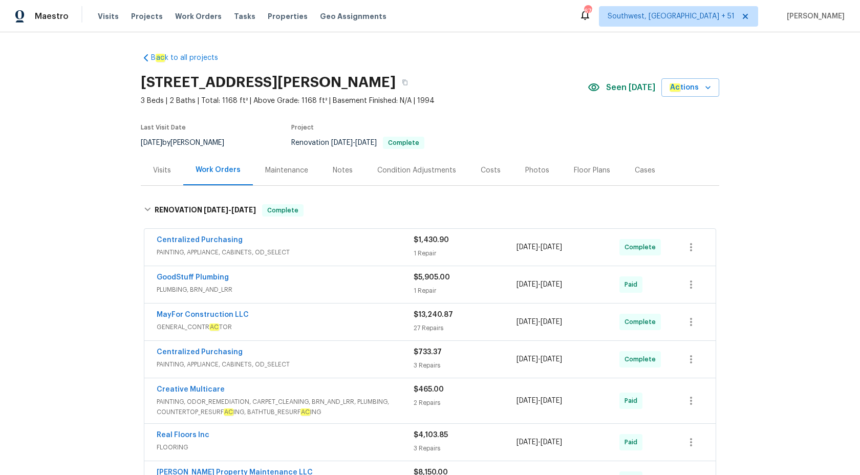
click at [315, 241] on div "Centralized Purchasing" at bounding box center [285, 241] width 257 height 12
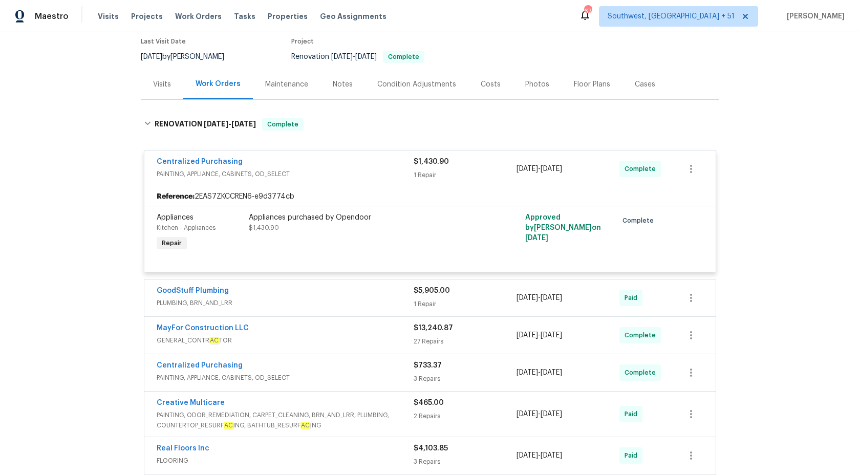
scroll to position [147, 0]
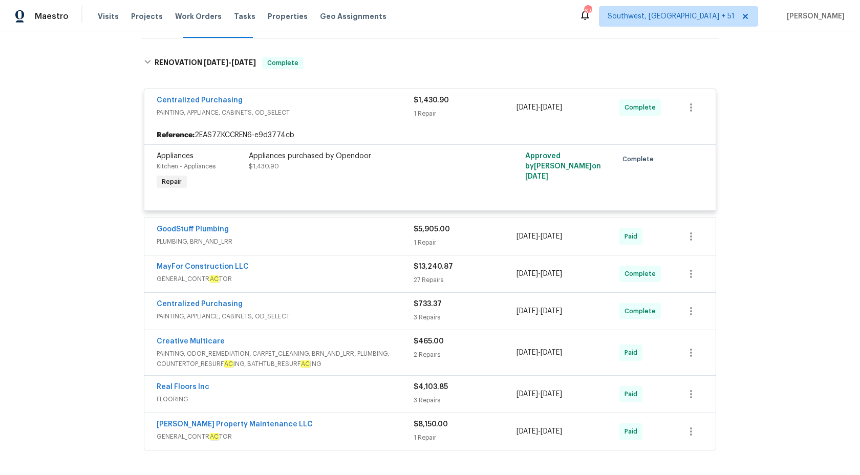
click at [366, 119] on div "Centralized Purchasing PAINTING, APPLIANCE, CABINETS, OD_SELECT" at bounding box center [285, 107] width 257 height 25
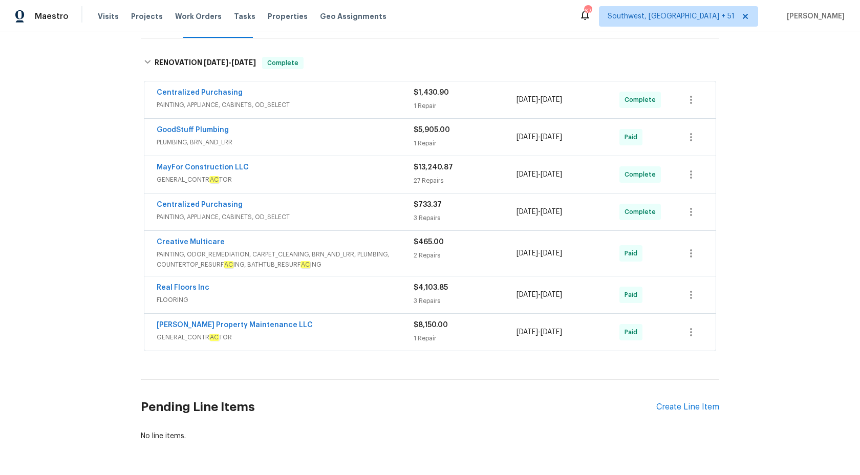
click at [324, 142] on span "PLUMBING, BRN_AND_LRR" at bounding box center [285, 142] width 257 height 10
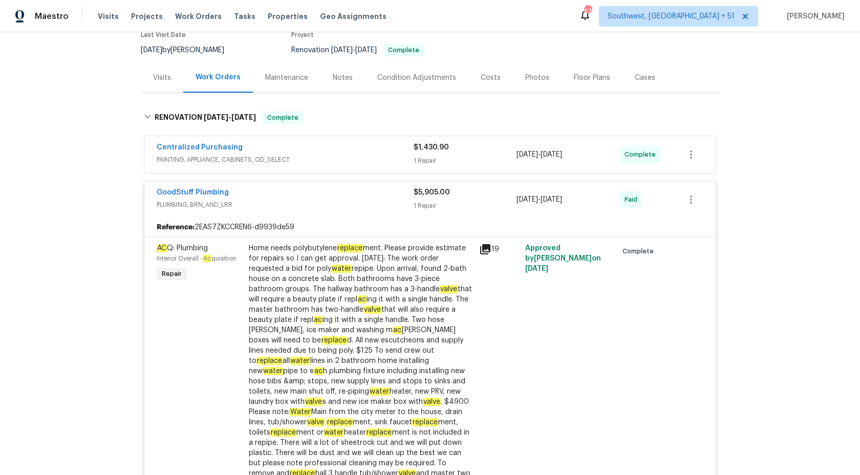
scroll to position [83, 0]
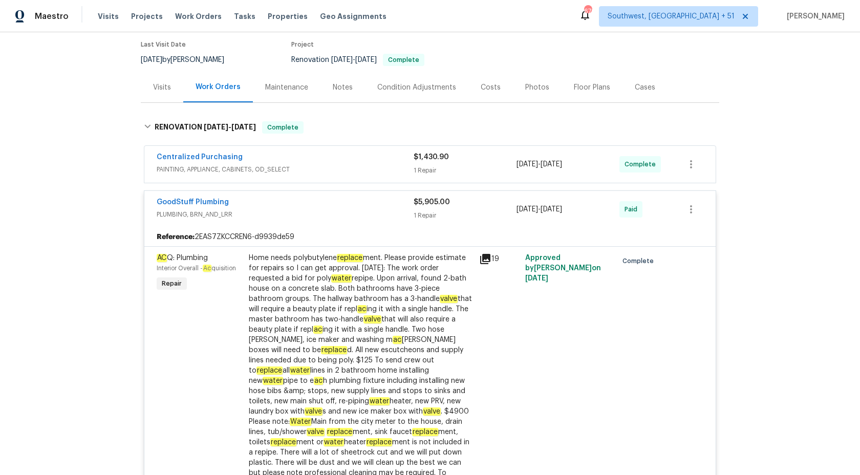
click at [363, 209] on span "PLUMBING, BRN_AND_LRR" at bounding box center [285, 214] width 257 height 10
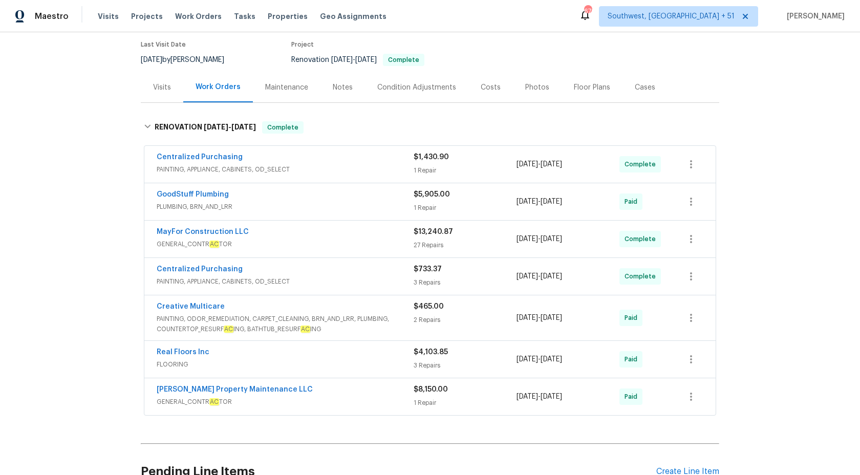
click at [338, 394] on div "[PERSON_NAME] Property Maintenance LLC" at bounding box center [285, 391] width 257 height 12
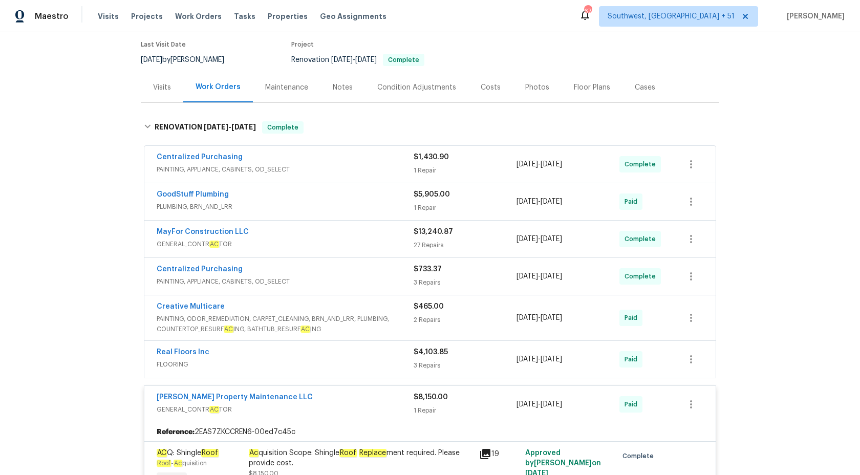
scroll to position [223, 0]
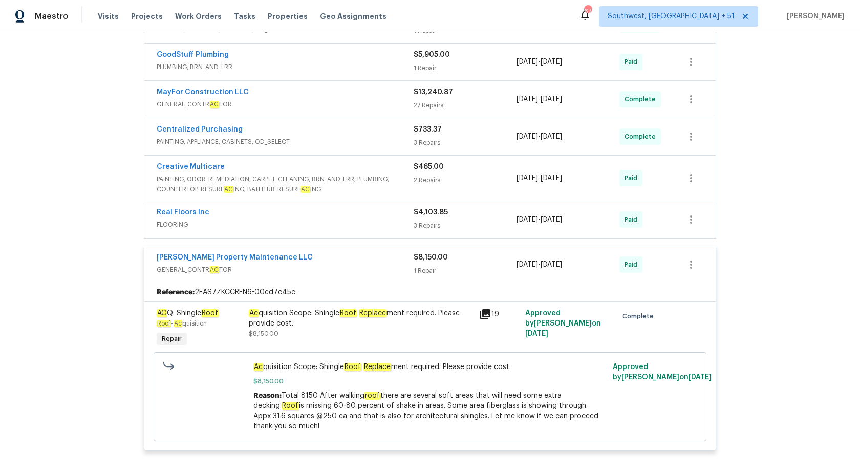
click at [422, 311] on div "Ac quisition Scope: Shingle Roof Replace ment required. Please provide cost." at bounding box center [361, 318] width 224 height 20
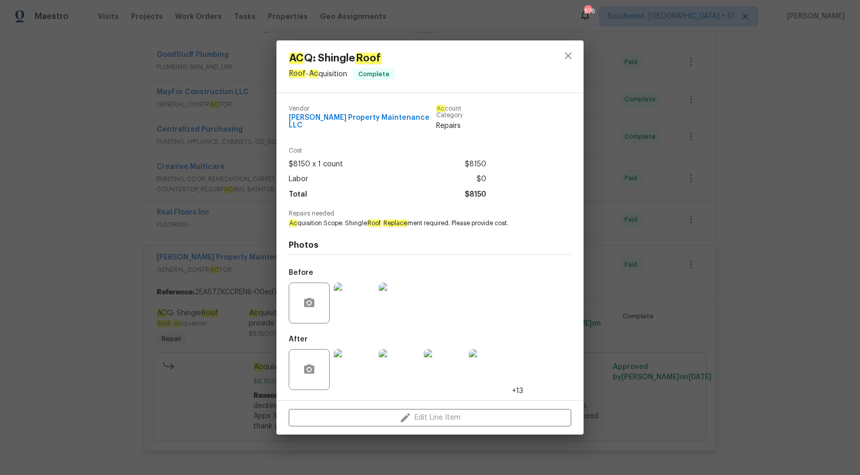
click at [708, 242] on div "AC Q: Shingle Roof Roof - Ac quisition Complete Vendor [PERSON_NAME] Property M…" at bounding box center [430, 237] width 860 height 475
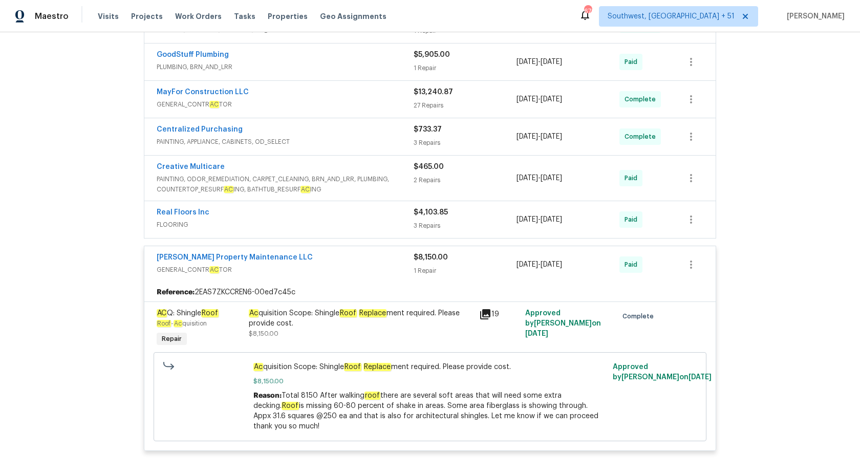
click at [407, 265] on span "GENERAL_CONTR AC TOR" at bounding box center [285, 270] width 257 height 10
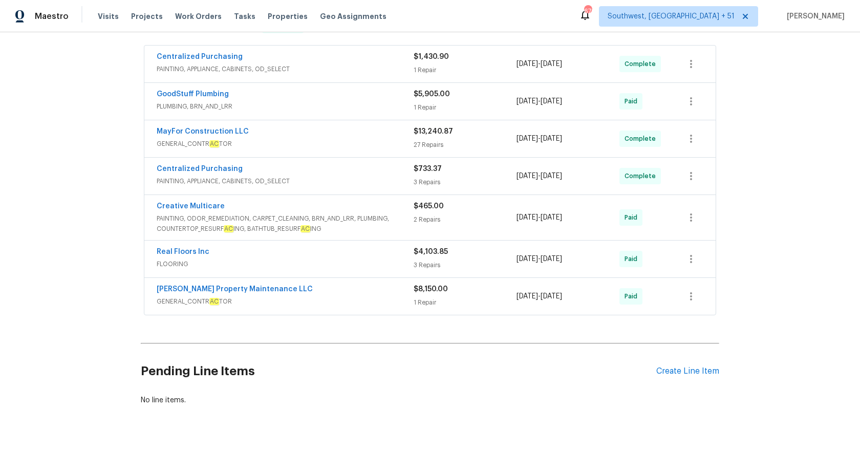
click at [401, 261] on span "FLOORING" at bounding box center [285, 264] width 257 height 10
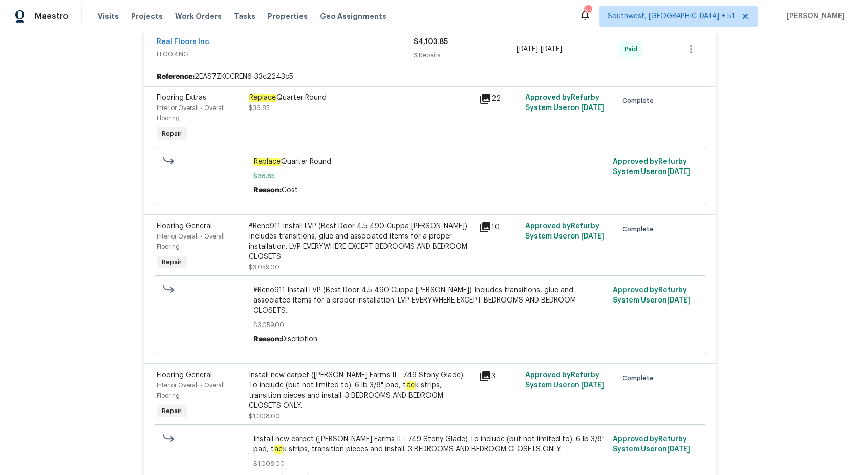
scroll to position [424, 0]
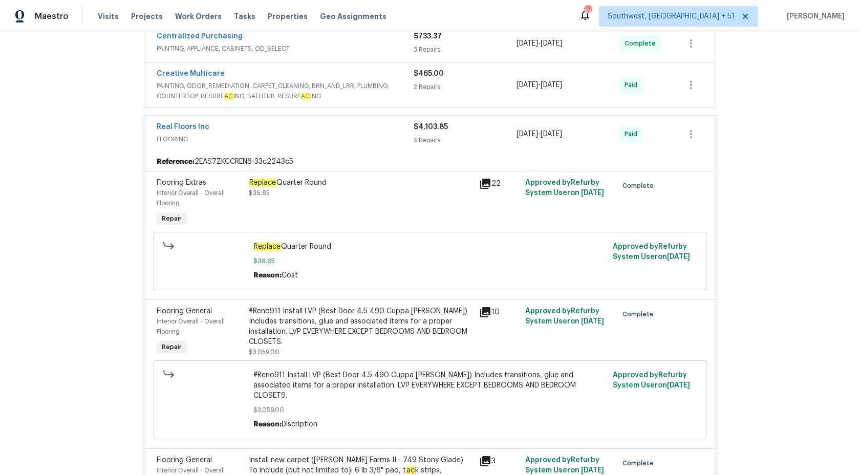
click at [418, 124] on span "$4,103.85" at bounding box center [431, 126] width 34 height 7
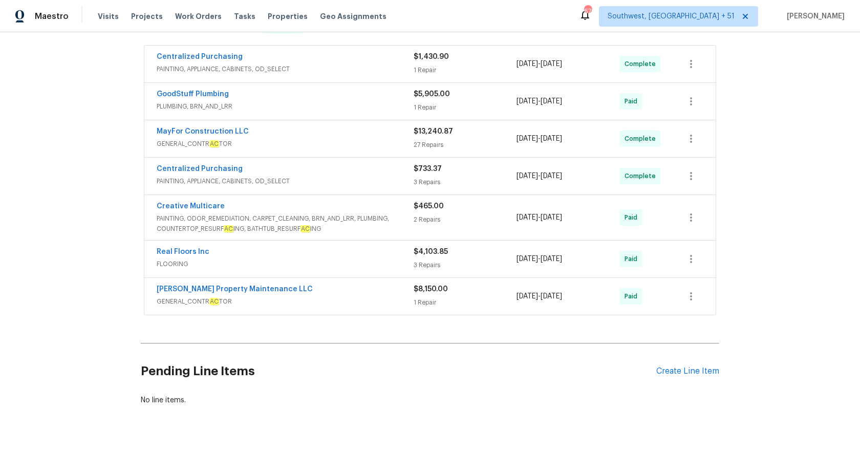
scroll to position [183, 0]
click at [388, 222] on span "PAINTING, ODOR_REMEDIATION, CARPET_CLEANING, BRN_AND_LRR, PLUMBING, COUNTERTOP_…" at bounding box center [285, 224] width 257 height 20
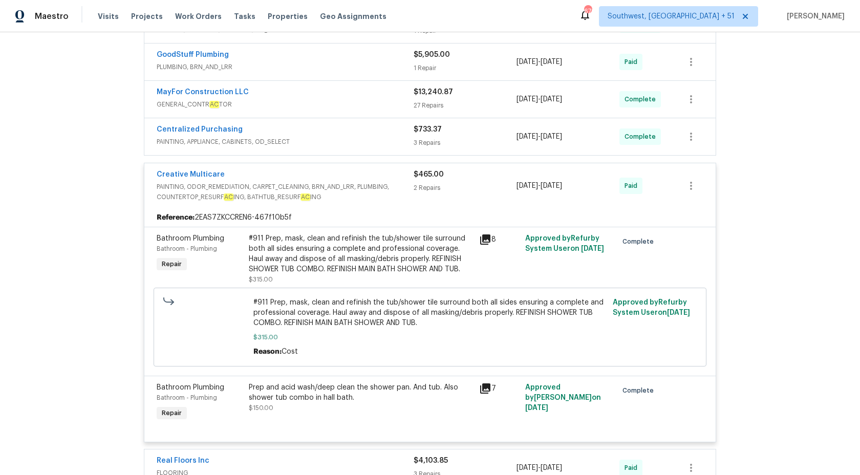
scroll to position [316, 0]
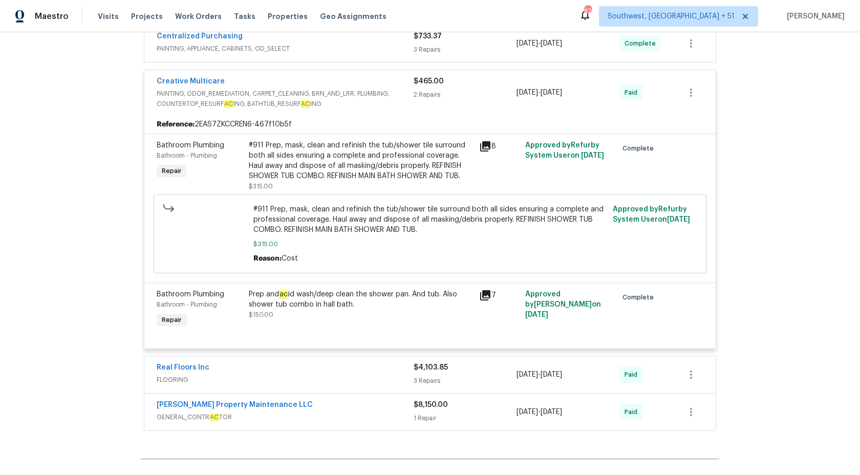
click at [419, 96] on div "2 Repairs" at bounding box center [465, 95] width 103 height 10
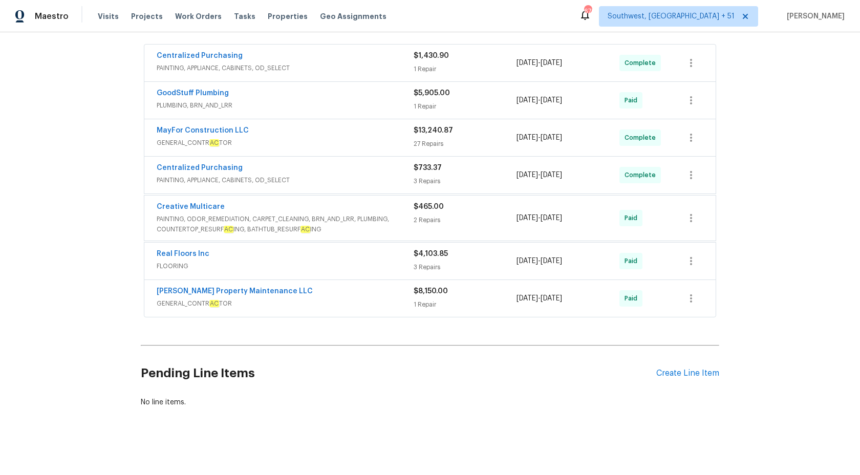
scroll to position [183, 0]
click at [387, 171] on div "Centralized Purchasing" at bounding box center [285, 170] width 257 height 12
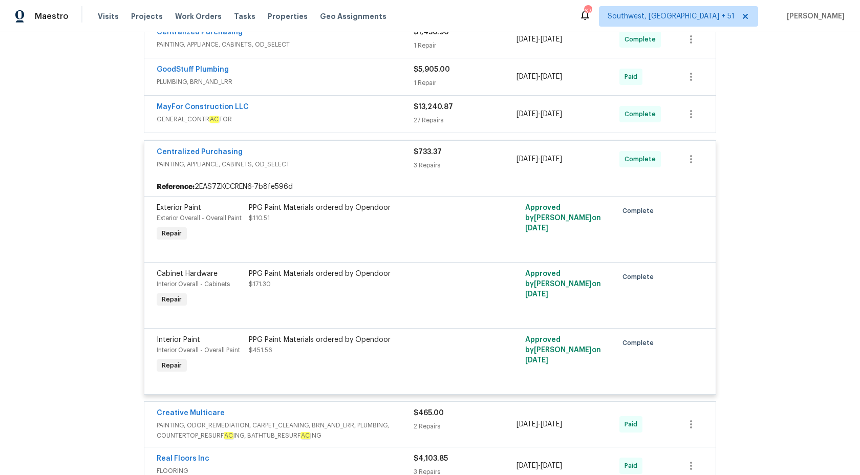
click at [435, 161] on div "3 Repairs" at bounding box center [465, 165] width 103 height 10
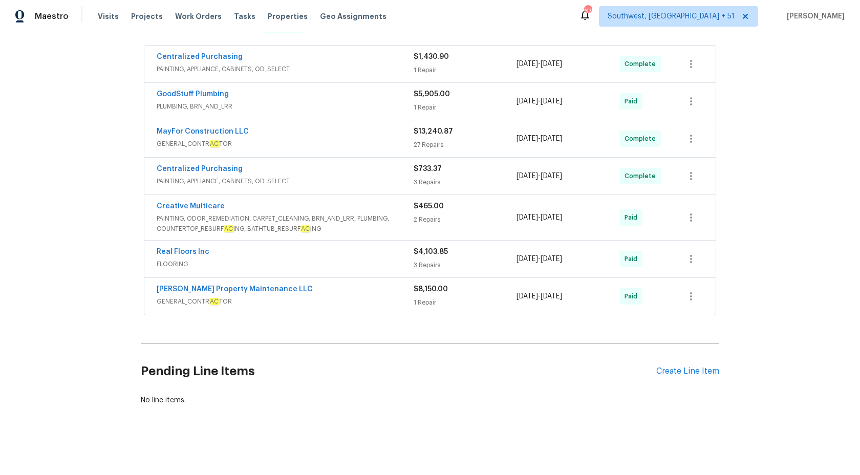
scroll to position [183, 0]
click at [396, 139] on span "GENERAL_CONTR AC TOR" at bounding box center [285, 144] width 257 height 10
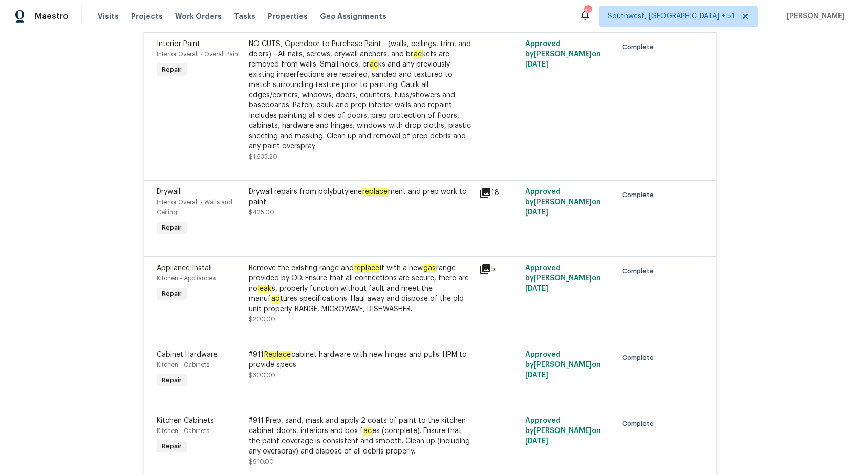
scroll to position [2054, 0]
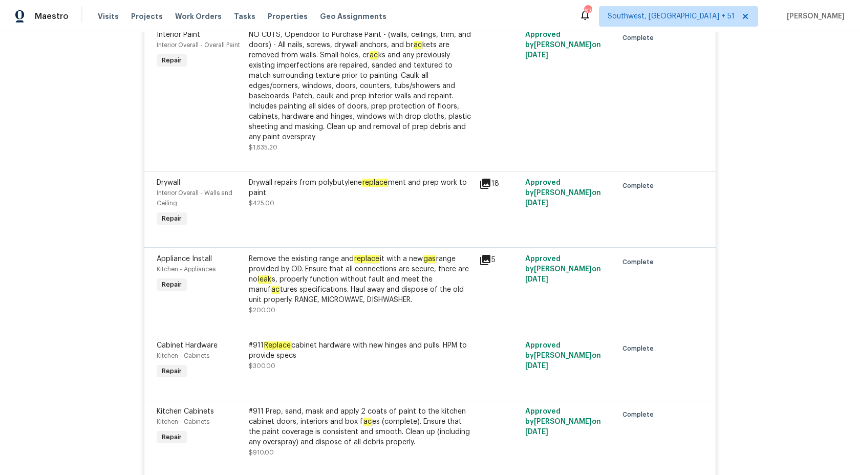
click at [357, 261] on div "Remove the existing range and replace it with a new gas range provided by OD. E…" at bounding box center [361, 279] width 224 height 51
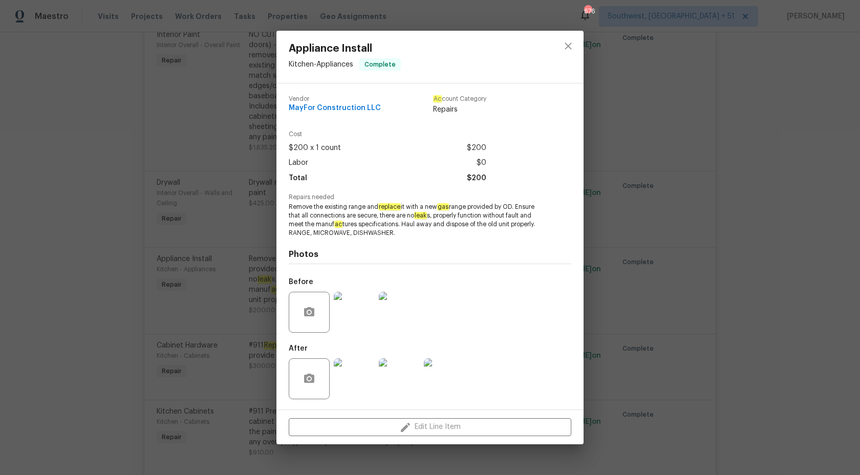
click at [832, 247] on div "Appliance Install Kitchen - Appliances Complete Vendor MayFor Construction LLC …" at bounding box center [430, 237] width 860 height 475
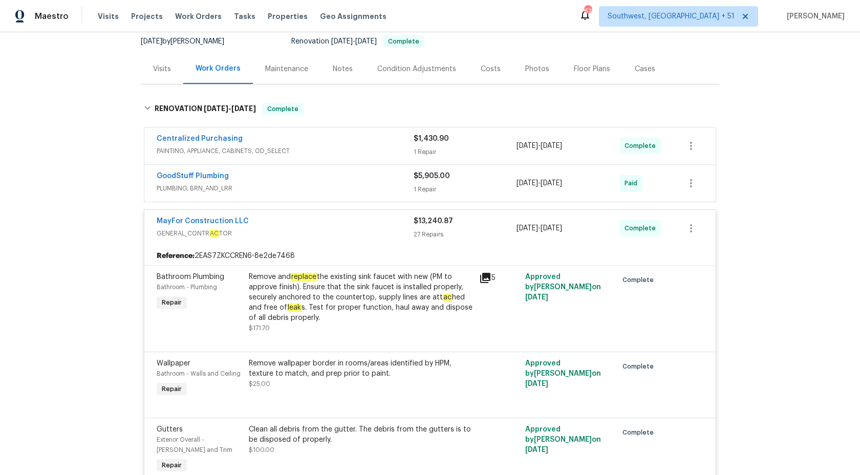
scroll to position [0, 0]
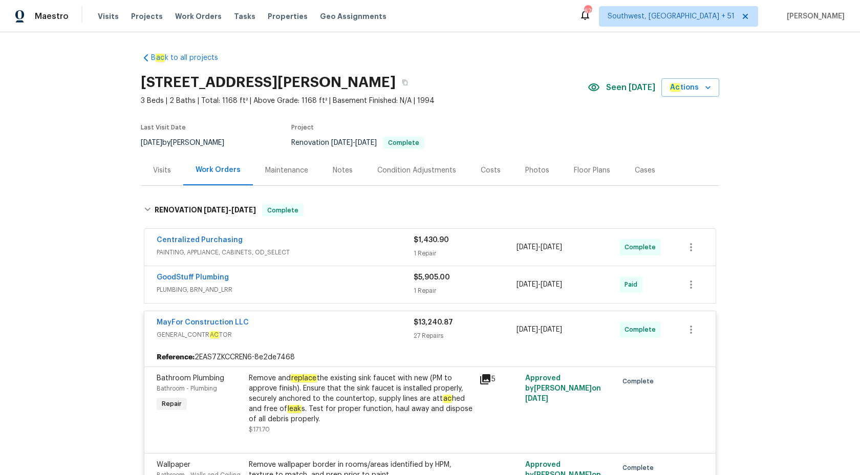
click at [416, 336] on div "27 Repairs" at bounding box center [465, 336] width 103 height 10
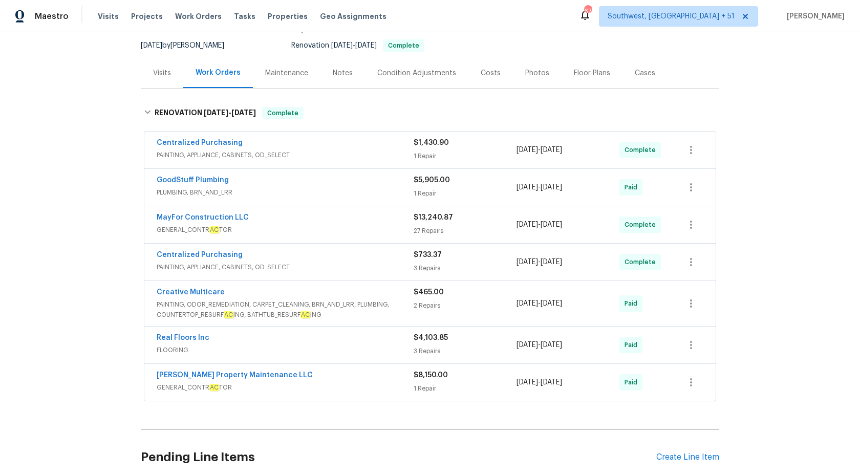
scroll to position [104, 0]
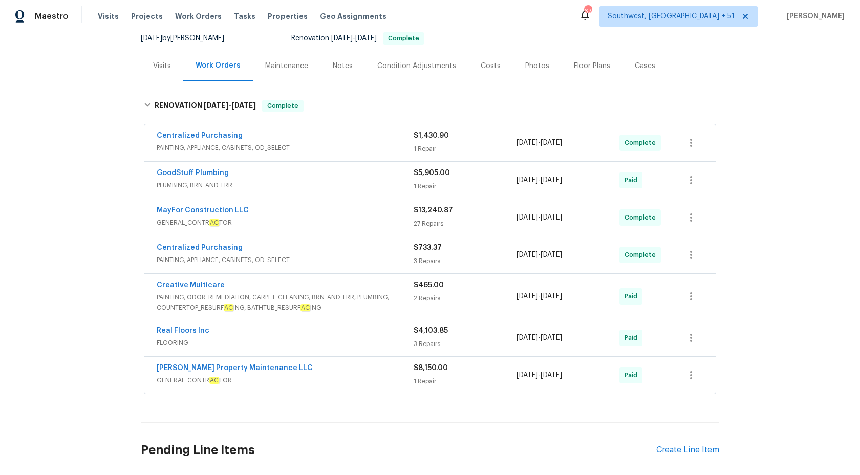
click at [372, 255] on span "PAINTING, APPLIANCE, CABINETS, OD_SELECT" at bounding box center [285, 260] width 257 height 10
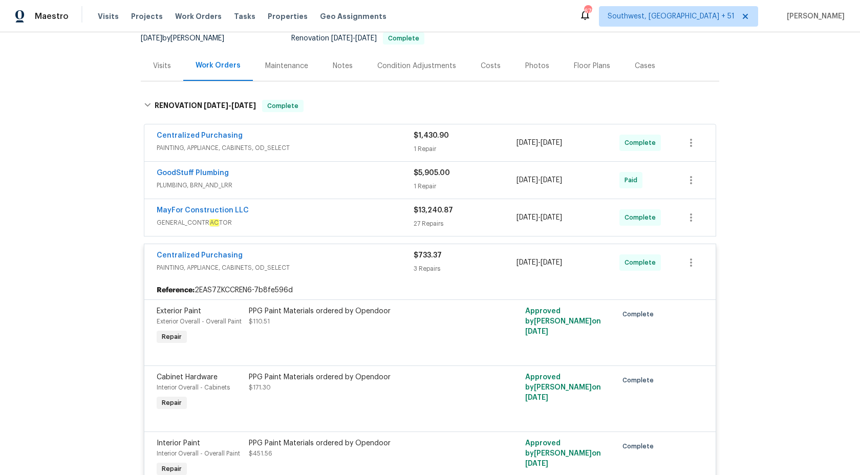
click at [372, 255] on div "Centralized Purchasing" at bounding box center [285, 256] width 257 height 12
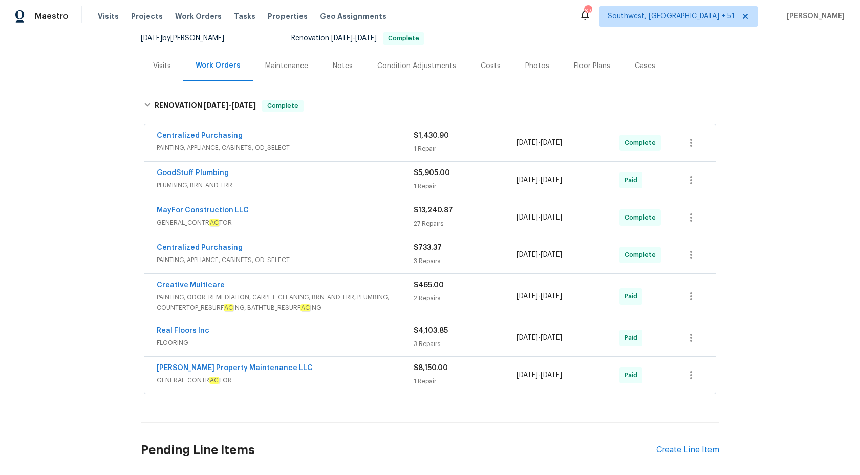
click at [401, 292] on div "Creative Multicare" at bounding box center [285, 286] width 257 height 12
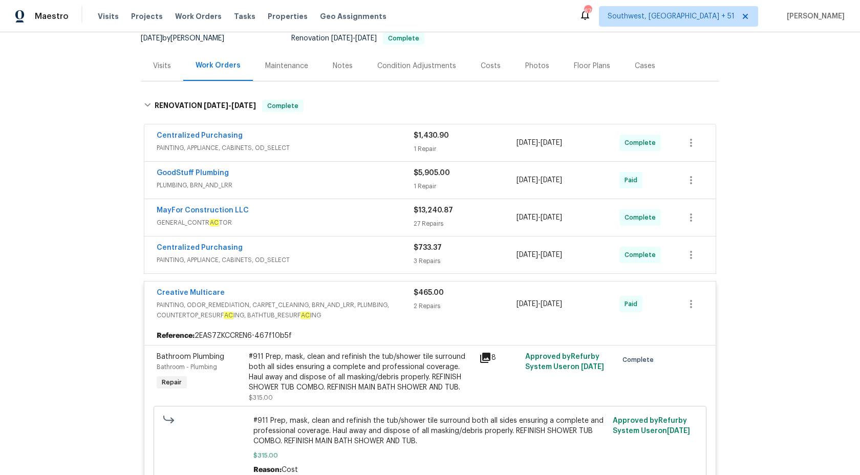
click at [400, 291] on div "Creative Multicare" at bounding box center [285, 294] width 257 height 12
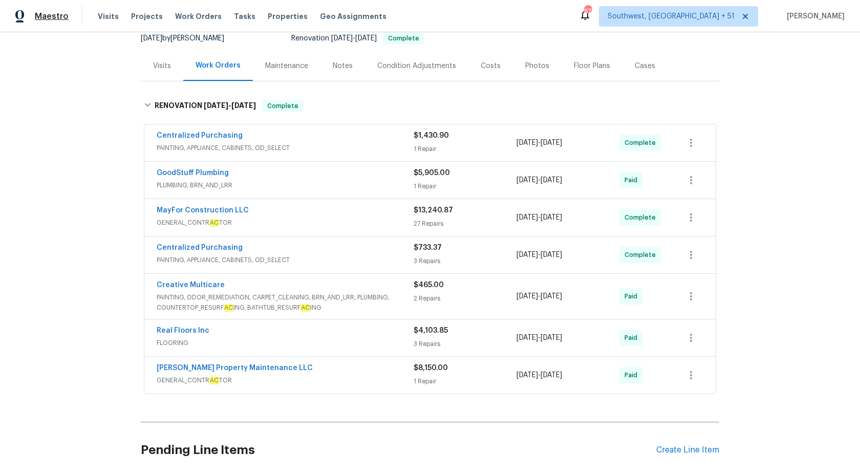
click at [55, 17] on span "Maestro" at bounding box center [52, 16] width 34 height 10
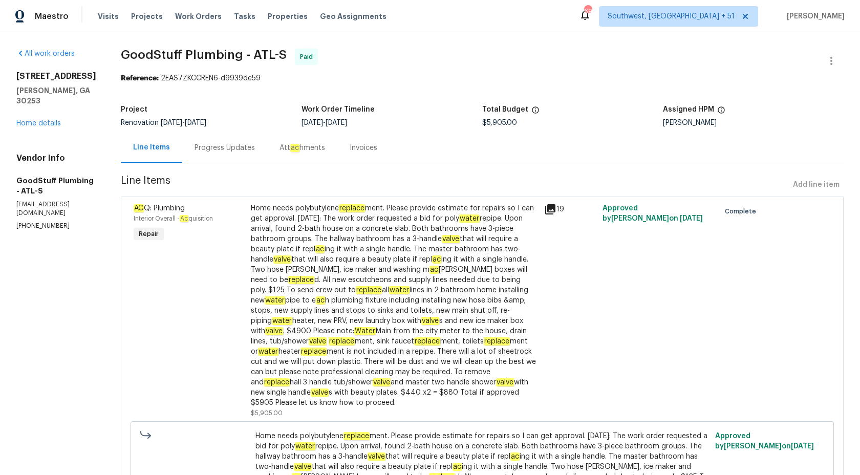
click at [244, 146] on div "Progress Updates" at bounding box center [225, 148] width 60 height 10
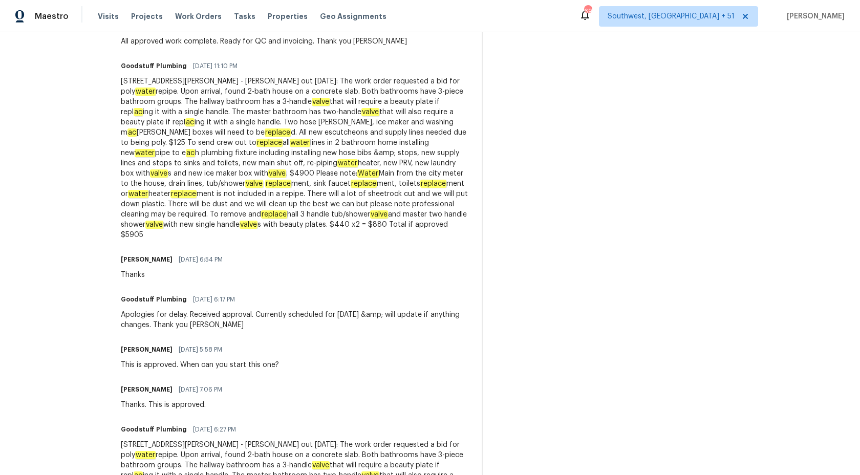
scroll to position [343, 0]
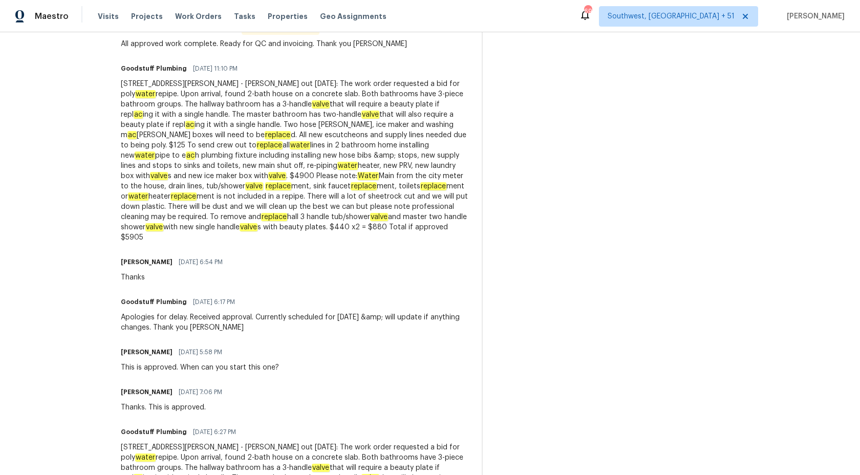
click at [191, 132] on div "[STREET_ADDRESS][PERSON_NAME] - [PERSON_NAME] out [DATE]: The work order reques…" at bounding box center [295, 161] width 349 height 164
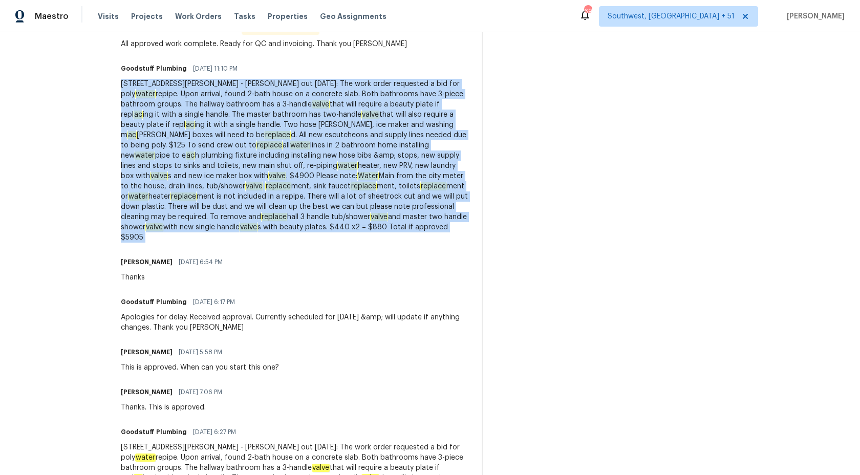
click at [191, 132] on div "[STREET_ADDRESS][PERSON_NAME] - [PERSON_NAME] out [DATE]: The work order reques…" at bounding box center [295, 161] width 349 height 164
copy div "[STREET_ADDRESS][PERSON_NAME] - [PERSON_NAME] out [DATE]: The work order reques…"
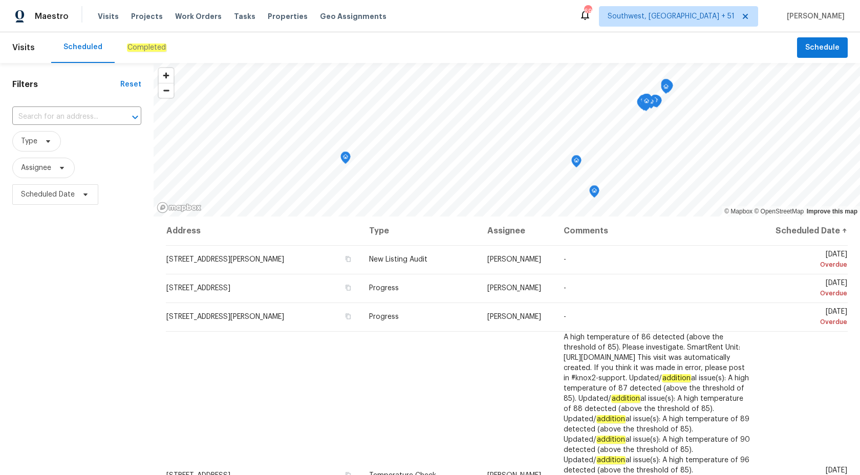
click at [127, 52] on div "Completed" at bounding box center [146, 47] width 39 height 10
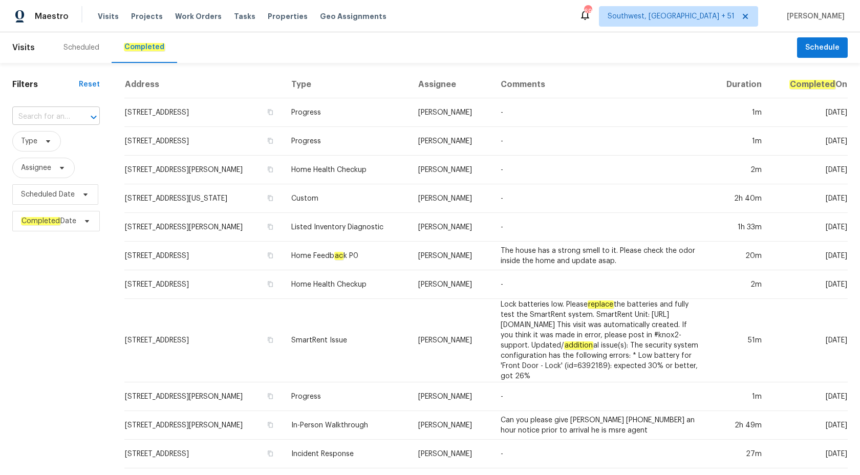
click at [59, 116] on input "text" at bounding box center [41, 117] width 59 height 16
paste input "12854 Highland Hills Dr, Cypress, TX 77429"
type input "12854 Highland Hills Dr, Cypress, TX 77429"
click at [67, 144] on li "12854 Highland Hills Dr, Cypress, TX 77429" at bounding box center [56, 140] width 88 height 17
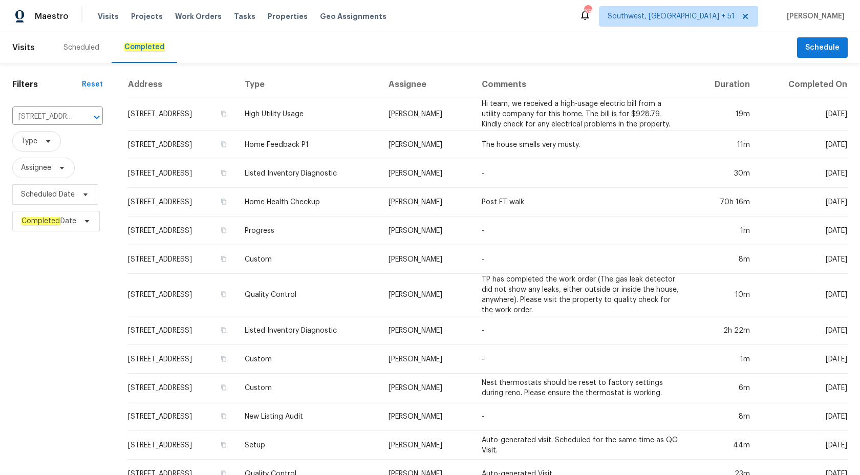
click at [380, 161] on td "Listed Inventory Diagnostic" at bounding box center [309, 173] width 144 height 29
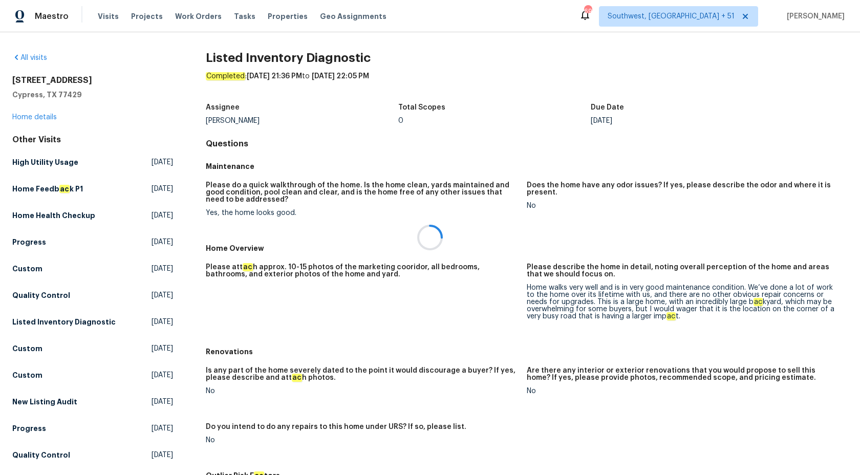
click at [24, 116] on div at bounding box center [430, 237] width 860 height 475
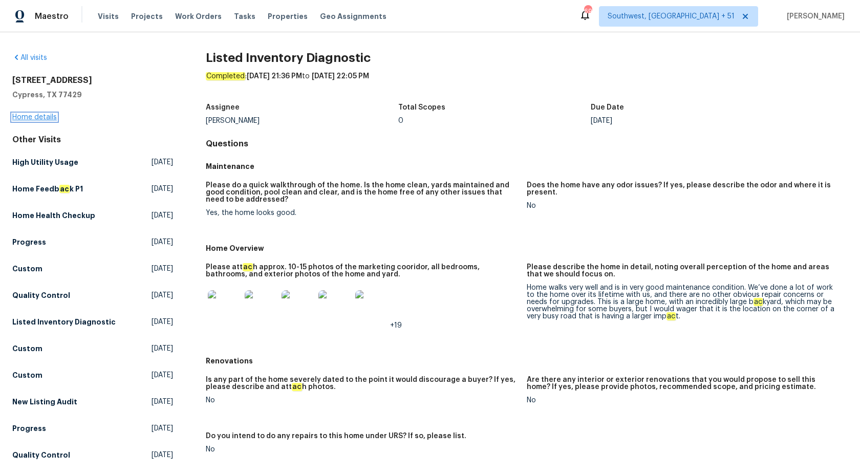
click at [34, 116] on link "Home details" at bounding box center [34, 117] width 45 height 7
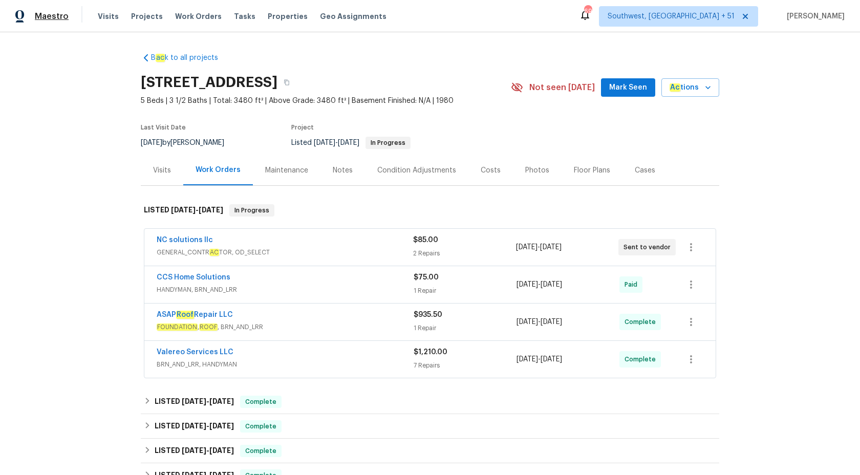
click at [61, 16] on span "Maestro" at bounding box center [52, 16] width 34 height 10
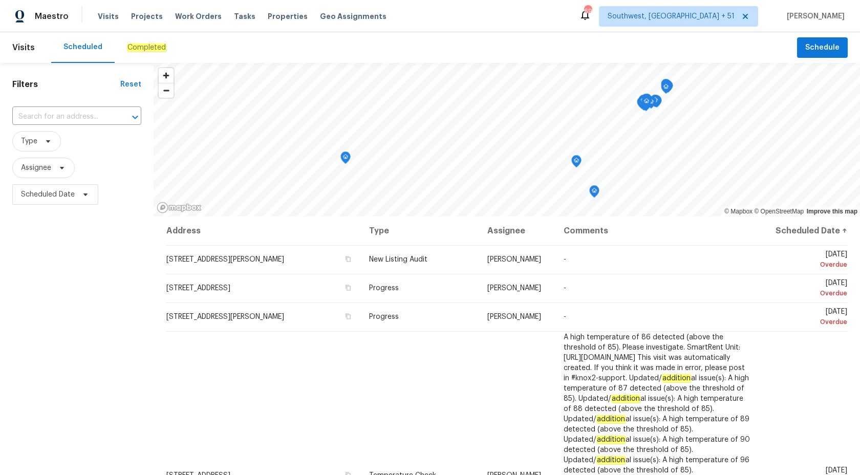
click at [145, 47] on em "Completed" at bounding box center [146, 48] width 39 height 8
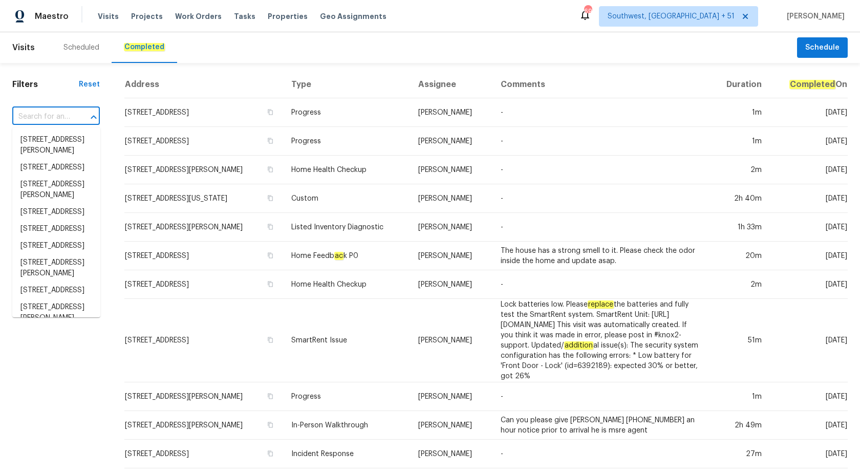
click at [45, 116] on input "text" at bounding box center [41, 117] width 59 height 16
paste input "[STREET_ADDRESS]"
type input "[STREET_ADDRESS]"
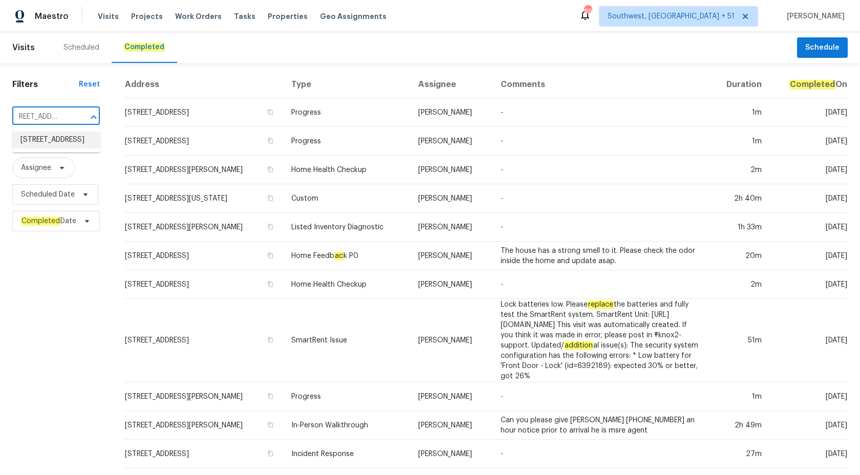
click at [50, 136] on li "[STREET_ADDRESS]" at bounding box center [56, 140] width 88 height 17
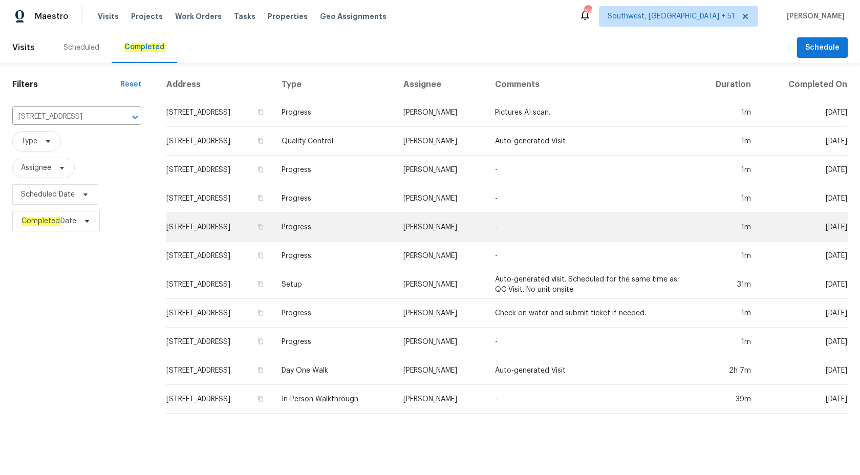
click at [481, 229] on td "[PERSON_NAME]" at bounding box center [441, 227] width 92 height 29
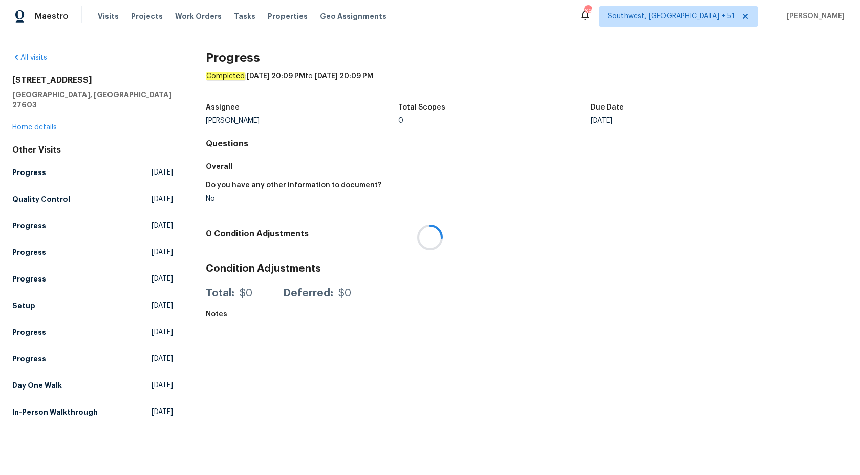
click at [21, 122] on div at bounding box center [430, 237] width 860 height 475
click at [27, 124] on link "Home details" at bounding box center [34, 127] width 45 height 7
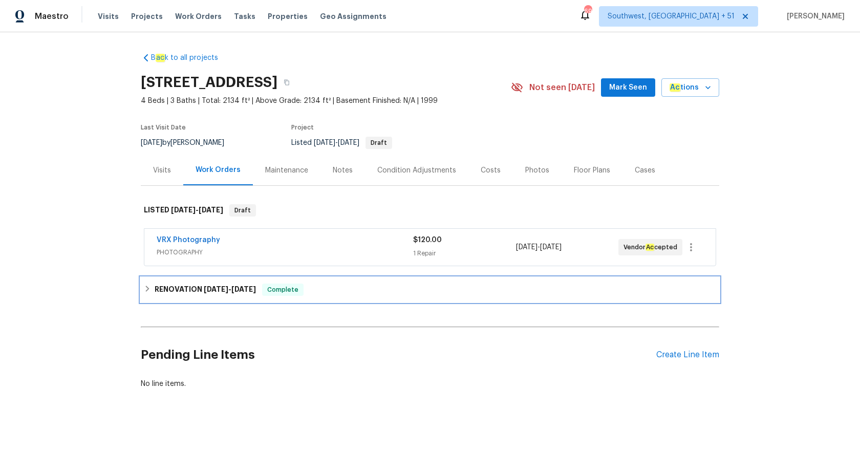
click at [220, 279] on div "RENOVATION [DATE] - [DATE] Complete" at bounding box center [430, 290] width 579 height 25
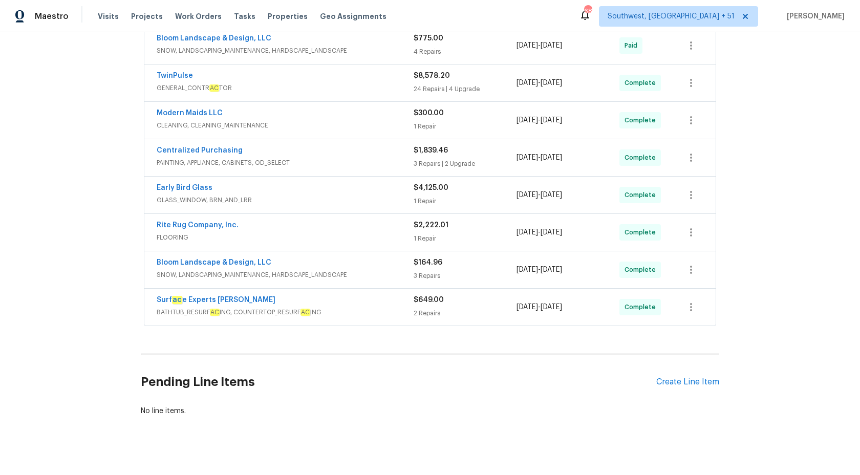
scroll to position [333, 0]
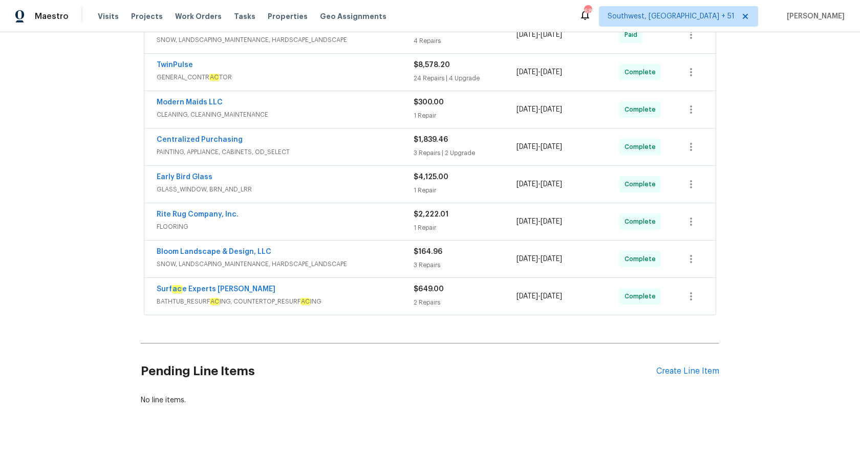
click at [330, 306] on span "BATHTUB_RESURF AC ING, COUNTERTOP_RESURF AC ING" at bounding box center [285, 301] width 257 height 10
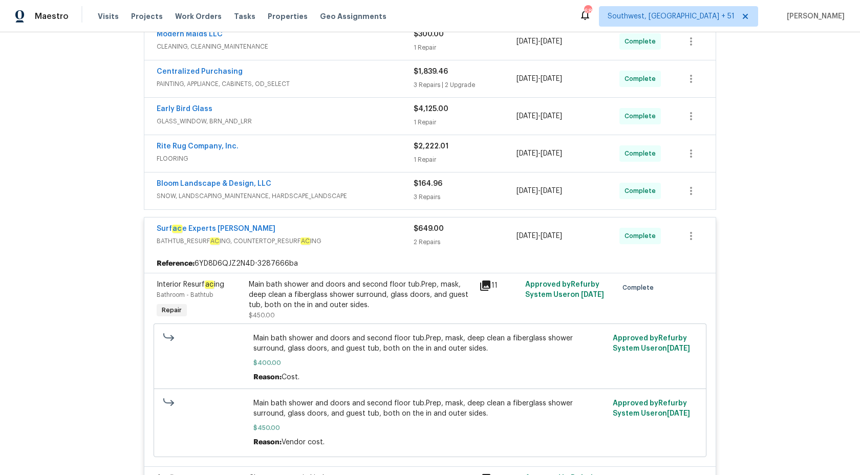
click at [415, 246] on div "2 Repairs" at bounding box center [465, 242] width 103 height 10
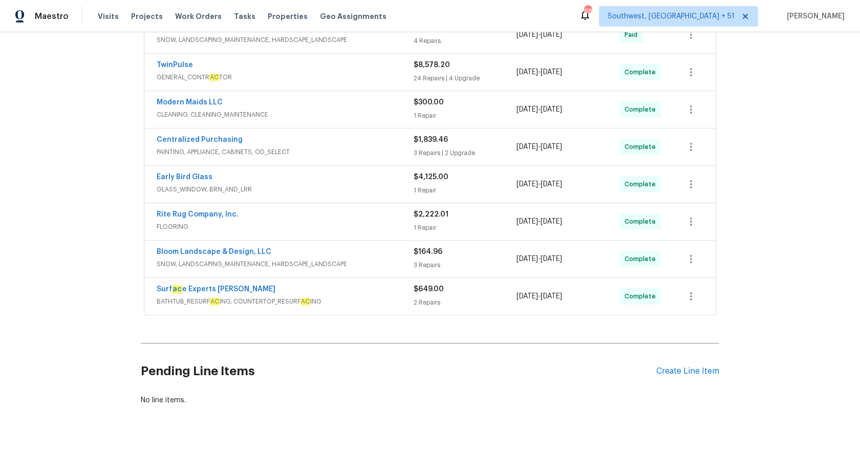
click at [370, 254] on div "Bloom Landscape & Design, LLC" at bounding box center [285, 253] width 257 height 12
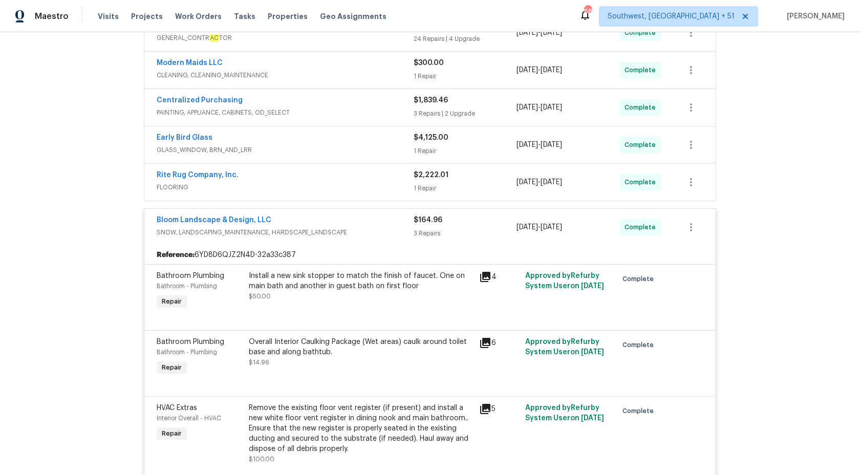
scroll to position [401, 0]
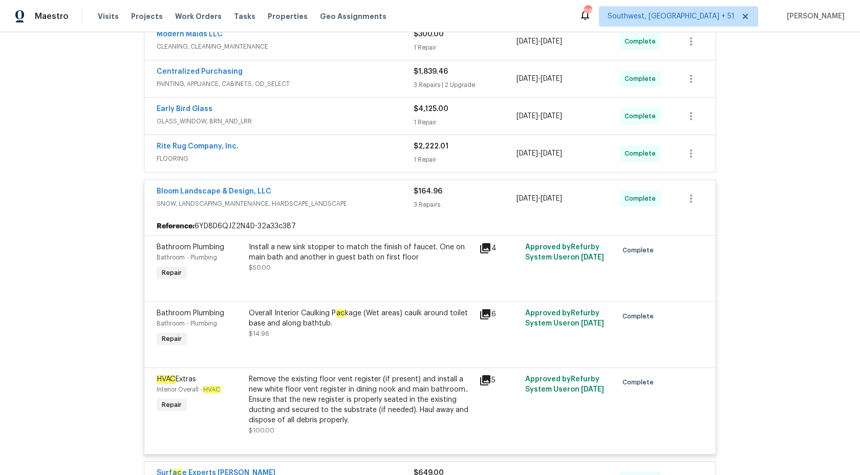
click at [422, 194] on span "$164.96" at bounding box center [428, 191] width 29 height 7
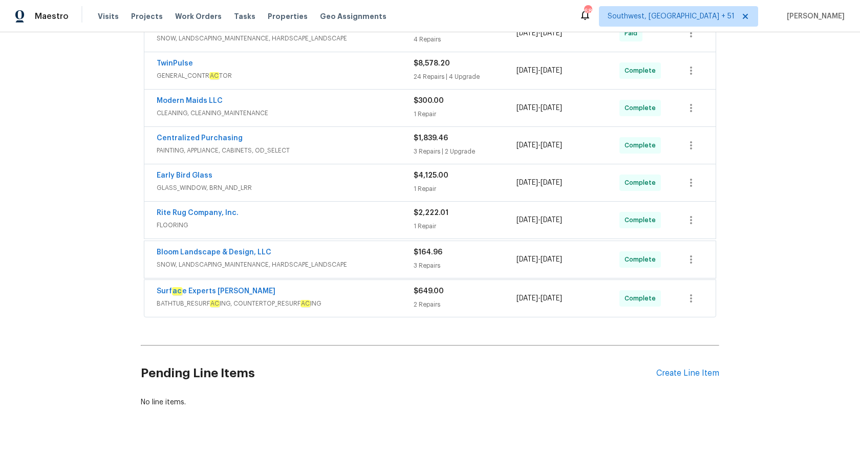
scroll to position [333, 0]
click at [361, 224] on span "FLOORING" at bounding box center [285, 227] width 257 height 10
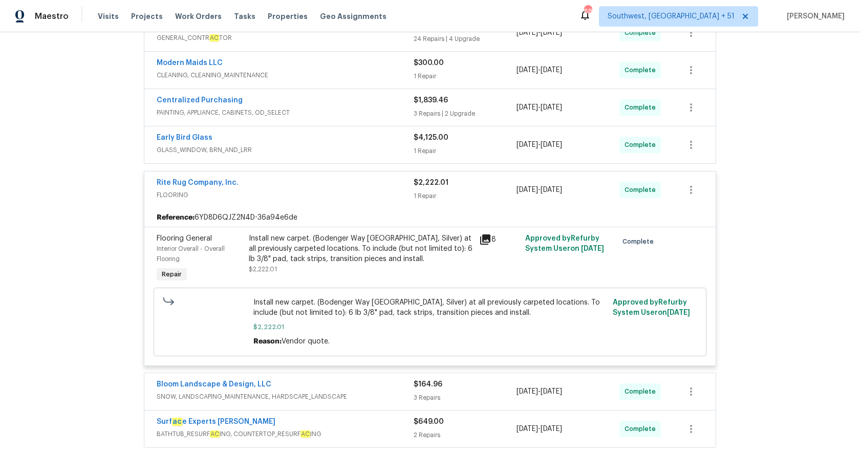
scroll to position [401, 0]
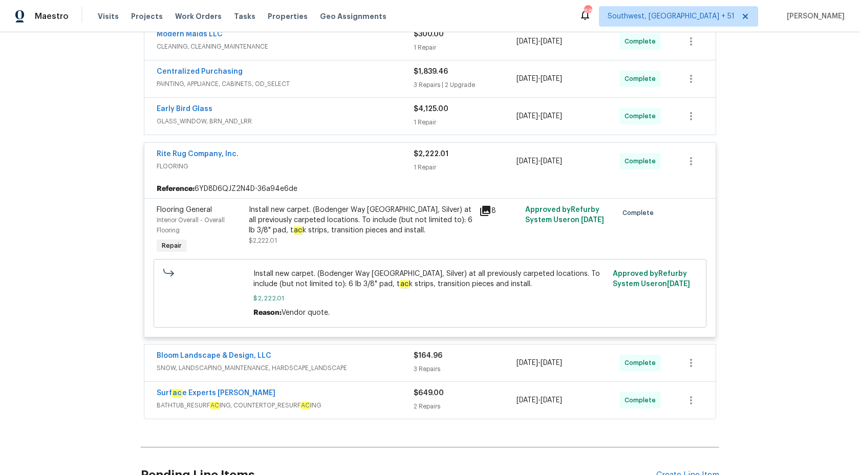
click at [416, 169] on div "1 Repair" at bounding box center [465, 167] width 103 height 10
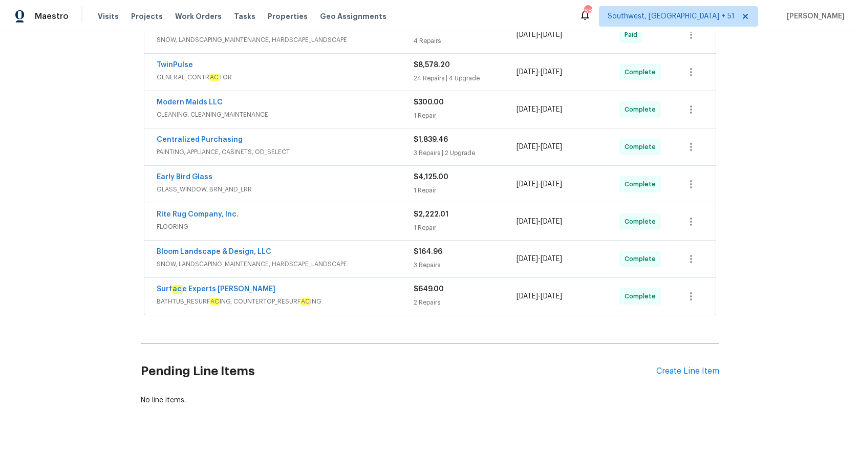
click at [394, 179] on div "Early Bird Glass" at bounding box center [285, 178] width 257 height 12
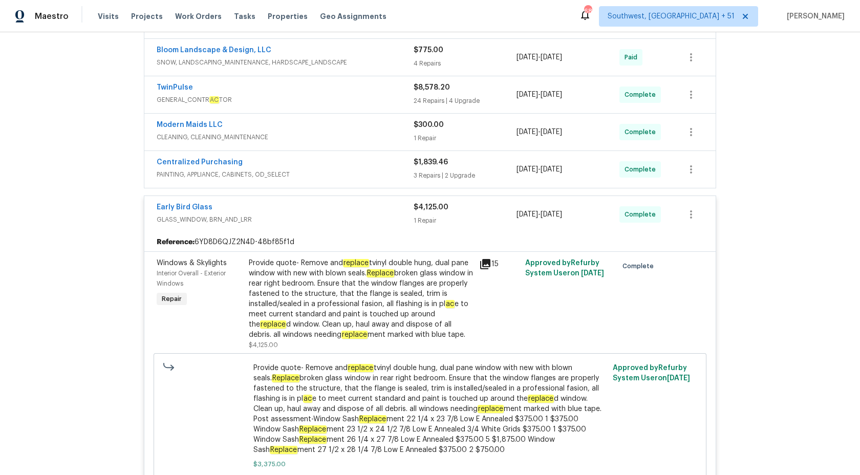
scroll to position [302, 0]
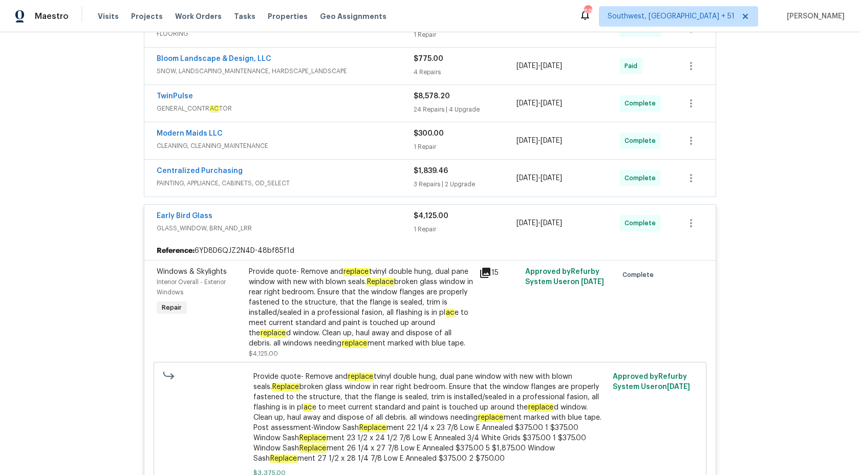
click at [427, 233] on div "1 Repair" at bounding box center [465, 229] width 103 height 10
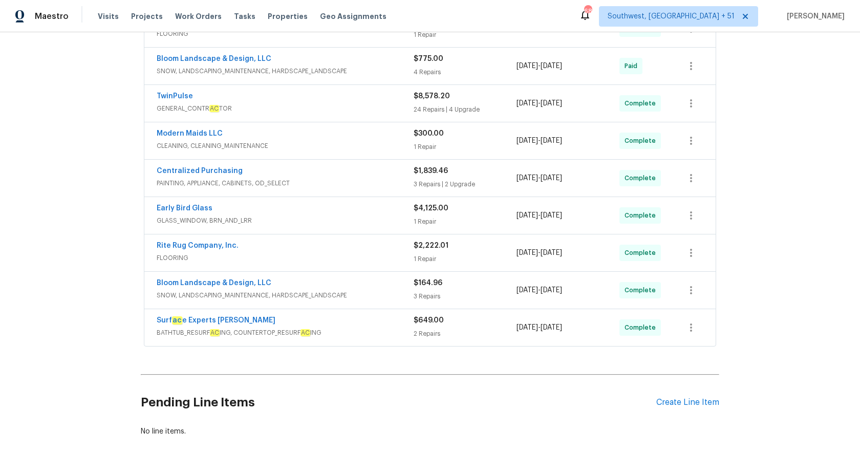
click at [383, 186] on span "PAINTING, APPLIANCE, CABINETS, OD_SELECT" at bounding box center [285, 183] width 257 height 10
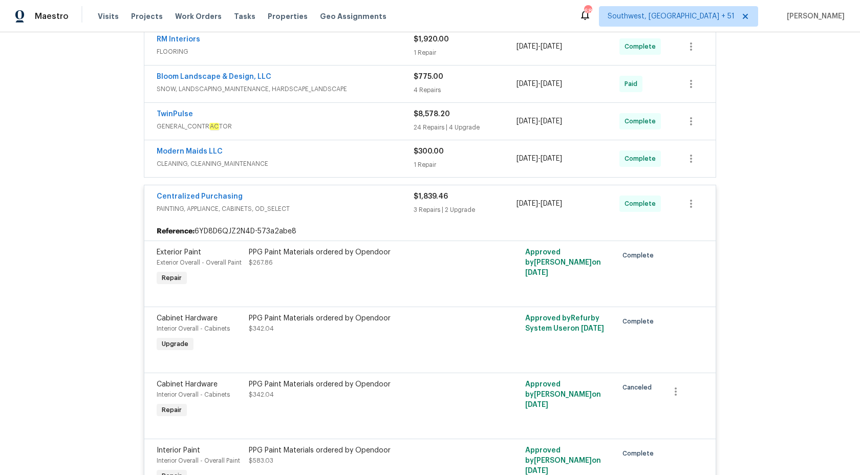
scroll to position [227, 0]
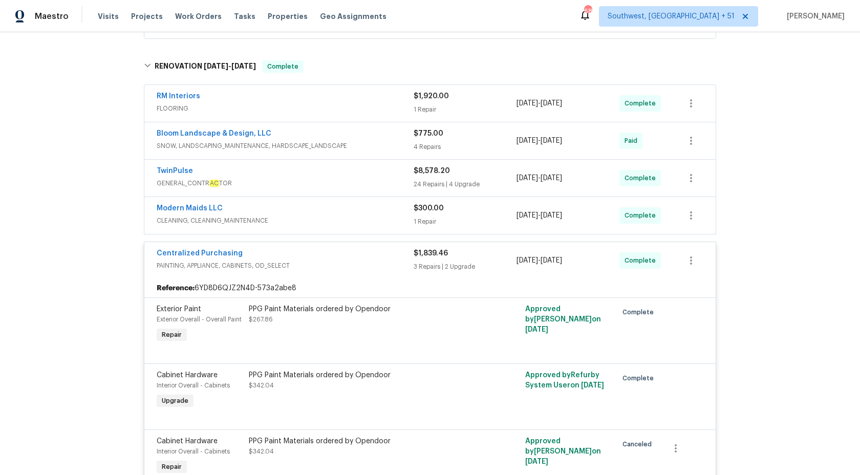
click at [428, 257] on span "$1,839.46" at bounding box center [431, 253] width 34 height 7
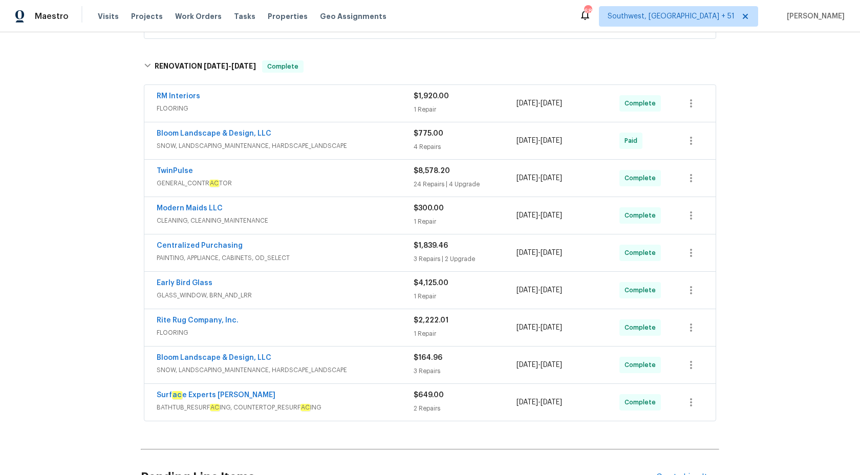
click at [368, 183] on span "GENERAL_CONTR AC TOR" at bounding box center [285, 183] width 257 height 10
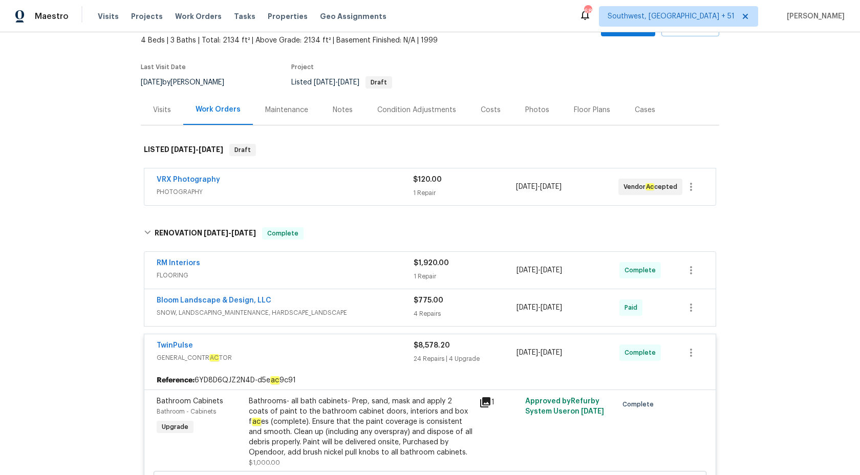
scroll to position [27, 0]
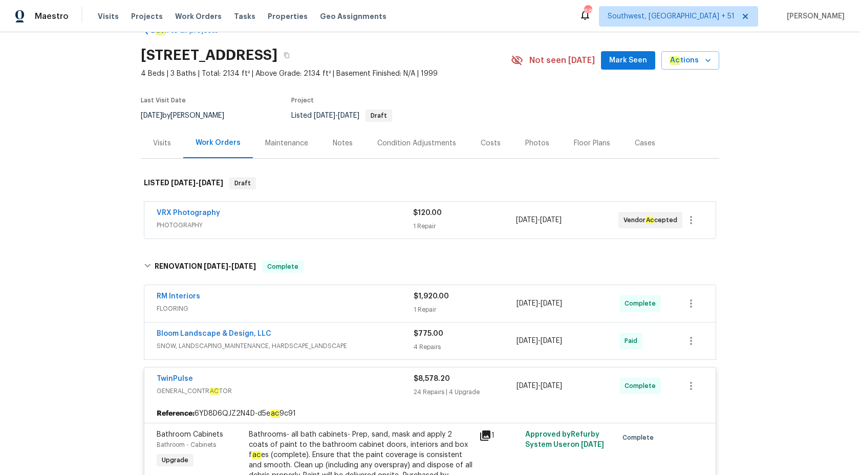
click at [417, 390] on div "24 Repairs | 4 Upgrade" at bounding box center [465, 392] width 103 height 10
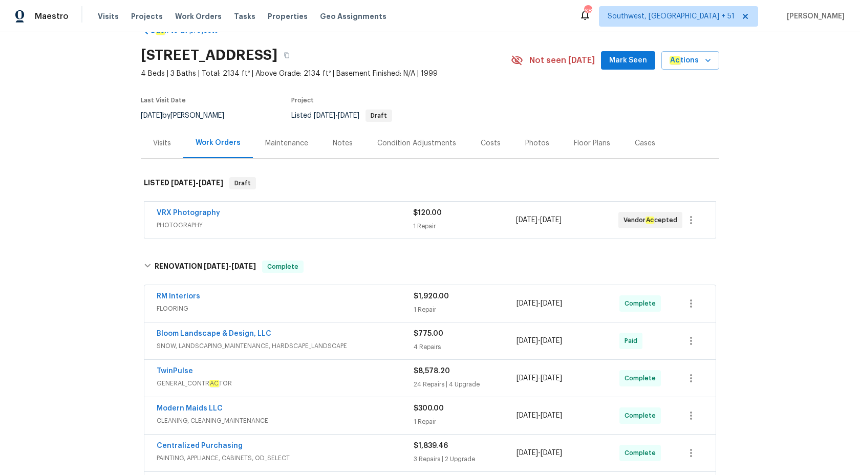
click at [395, 310] on span "FLOORING" at bounding box center [285, 309] width 257 height 10
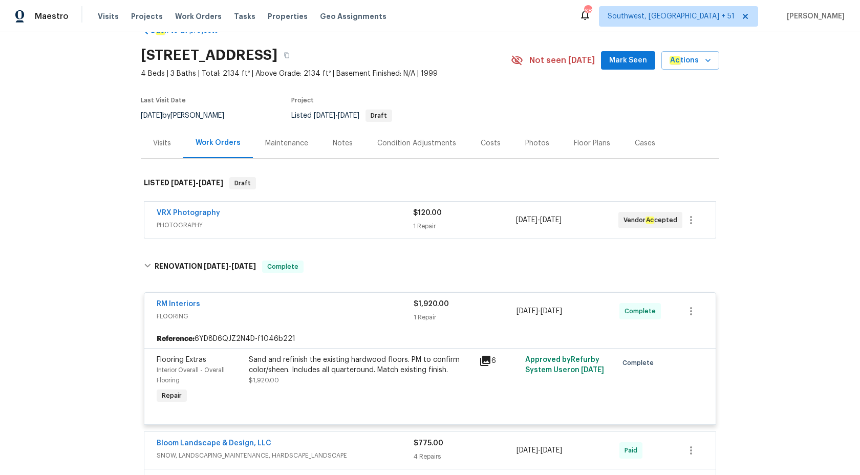
click at [395, 310] on div "RM Interiors" at bounding box center [285, 305] width 257 height 12
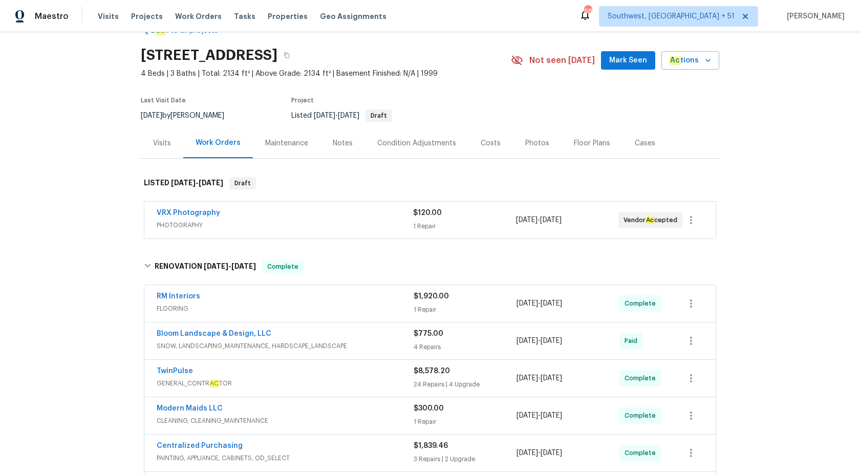
click at [393, 335] on div "Bloom Landscape & Design, LLC" at bounding box center [285, 335] width 257 height 12
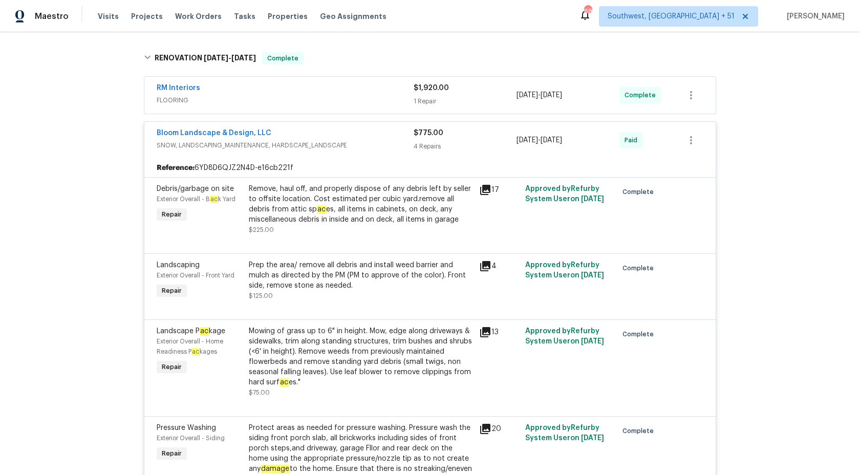
scroll to position [173, 0]
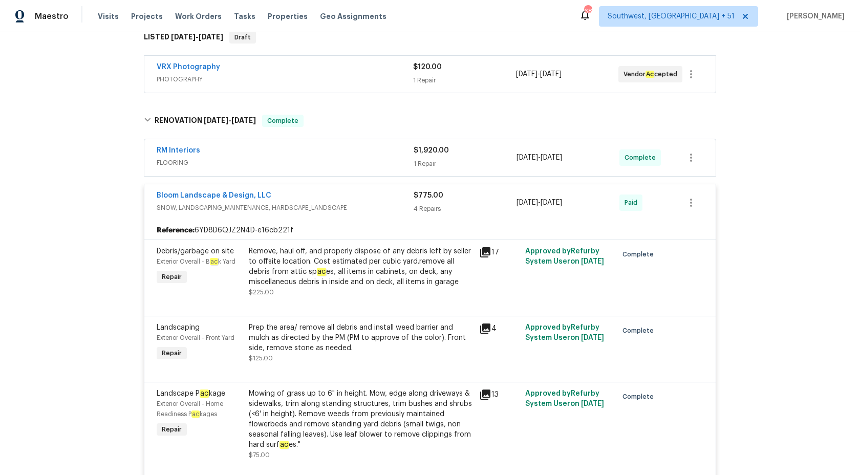
click at [410, 216] on div "Bloom Landscape & Design, LLC SNOW, LANDSCAPING_MAINTENANCE, HARDSCAPE_LANDSCAP…" at bounding box center [429, 202] width 571 height 37
click at [410, 205] on span "SNOW, LANDSCAPING_MAINTENANCE, HARDSCAPE_LANDSCAPE" at bounding box center [285, 208] width 257 height 10
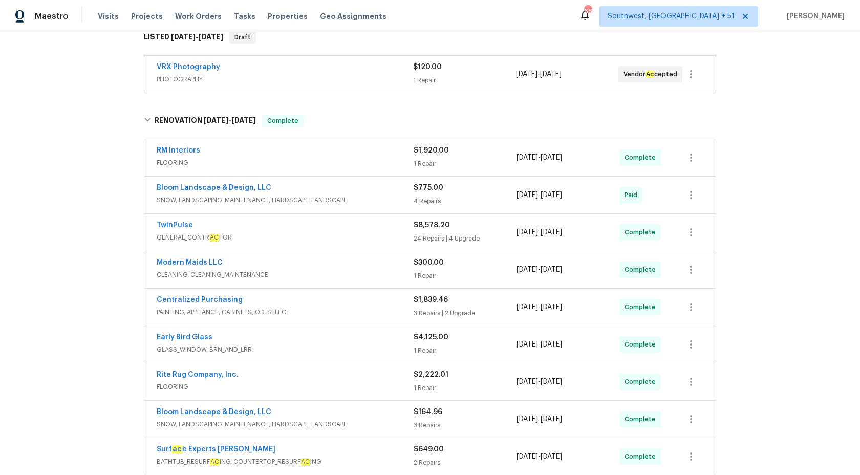
click at [395, 233] on span "GENERAL_CONTR AC TOR" at bounding box center [285, 237] width 257 height 10
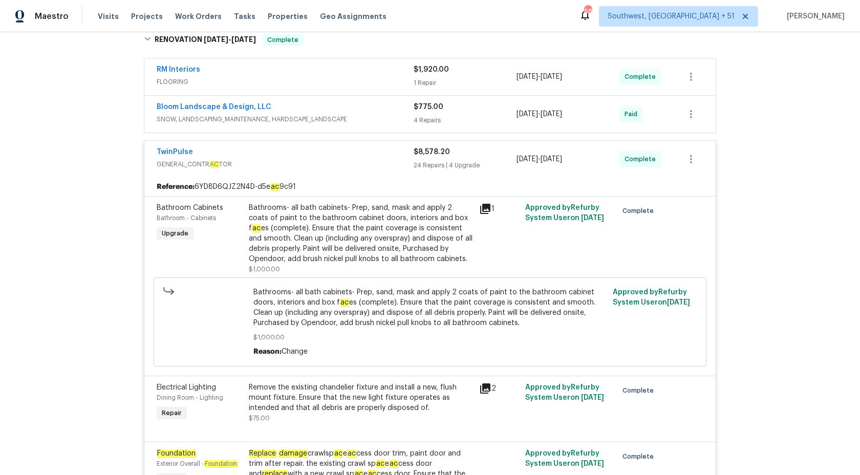
scroll to position [178, 0]
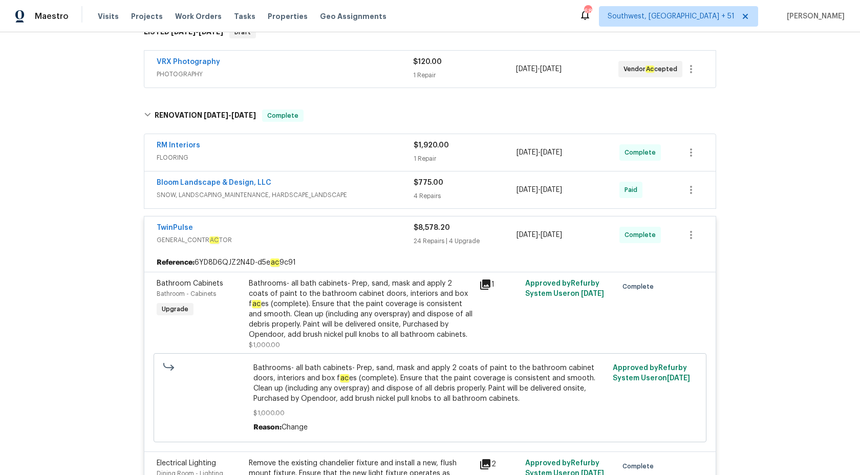
click at [392, 240] on span "GENERAL_CONTR AC TOR" at bounding box center [285, 240] width 257 height 10
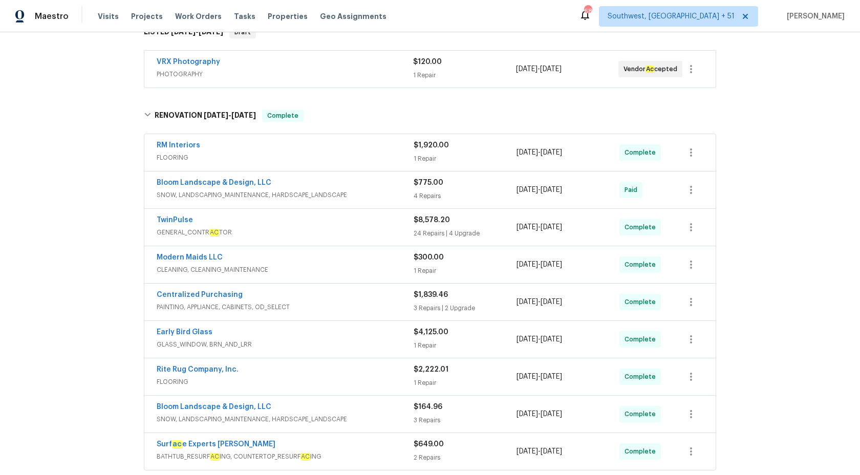
click at [369, 156] on span "FLOORING" at bounding box center [285, 158] width 257 height 10
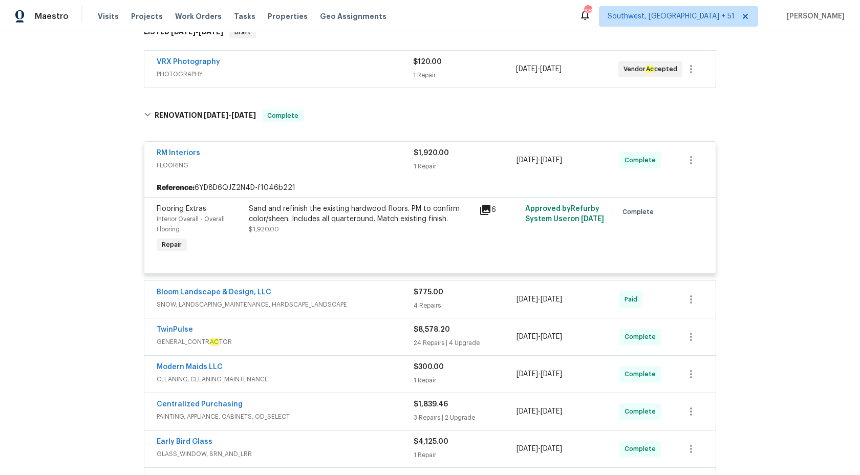
click at [353, 214] on div "Sand and refinish the existing hardwood floors. PM to confirm color/sheen. Incl…" at bounding box center [361, 214] width 224 height 20
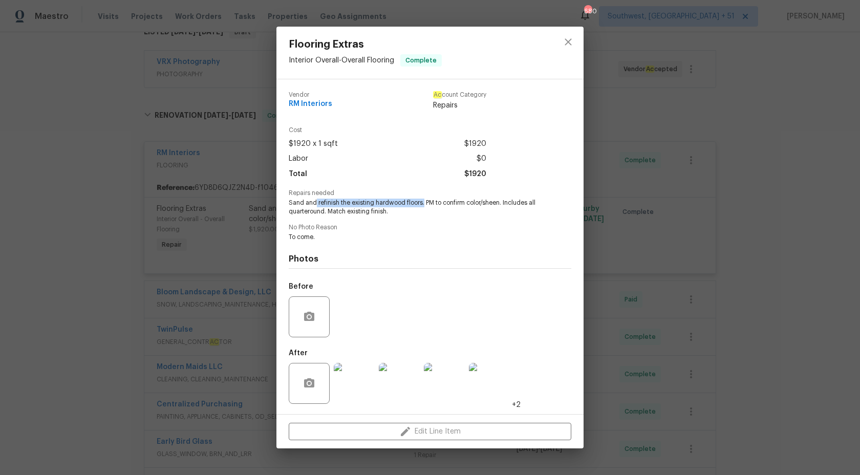
copy span "refinish the existing hardwood floors."
drag, startPoint x: 315, startPoint y: 203, endPoint x: 423, endPoint y: 205, distance: 107.5
click at [423, 205] on span "Sand and refinish the existing hardwood floors. PM to confirm color/sheen. Incl…" at bounding box center [416, 207] width 254 height 17
click at [776, 169] on div "Flooring Extras Interior Overall - Overall Flooring Complete Vendor RM Interior…" at bounding box center [430, 237] width 860 height 475
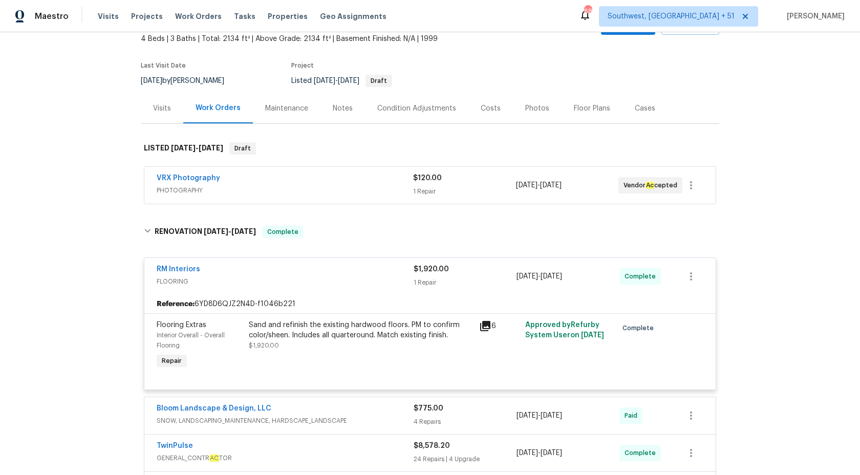
scroll to position [0, 0]
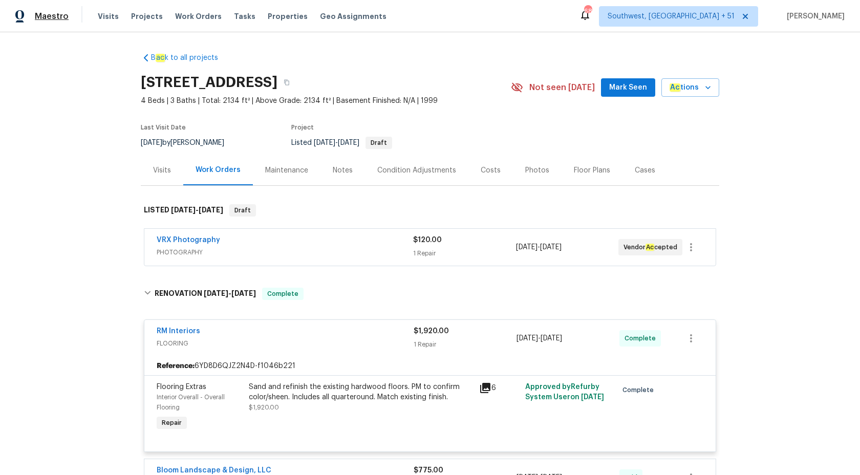
click at [54, 19] on span "Maestro" at bounding box center [52, 16] width 34 height 10
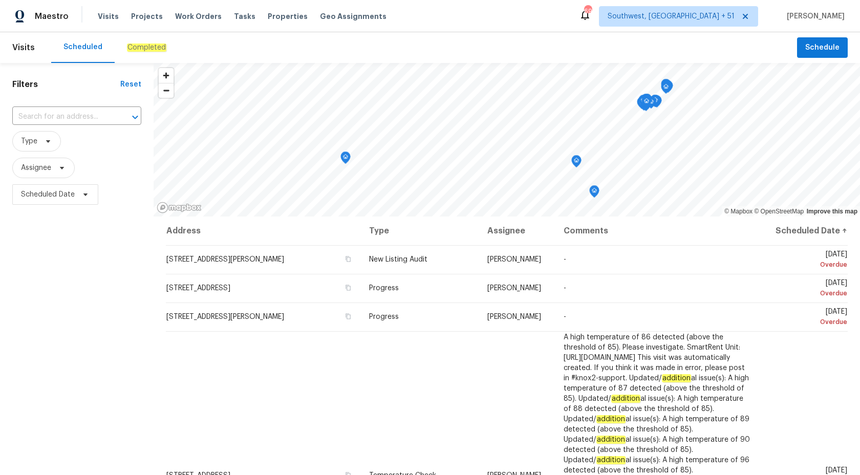
click at [147, 46] on em "Completed" at bounding box center [146, 48] width 39 height 8
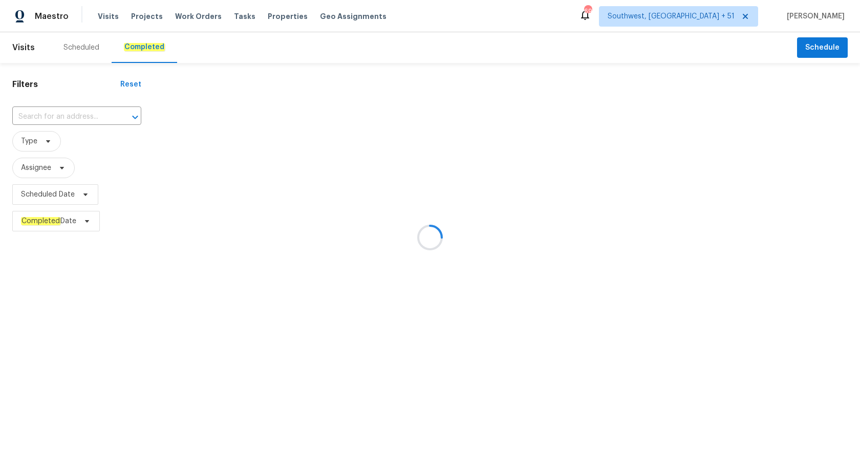
click at [89, 110] on div at bounding box center [430, 237] width 860 height 475
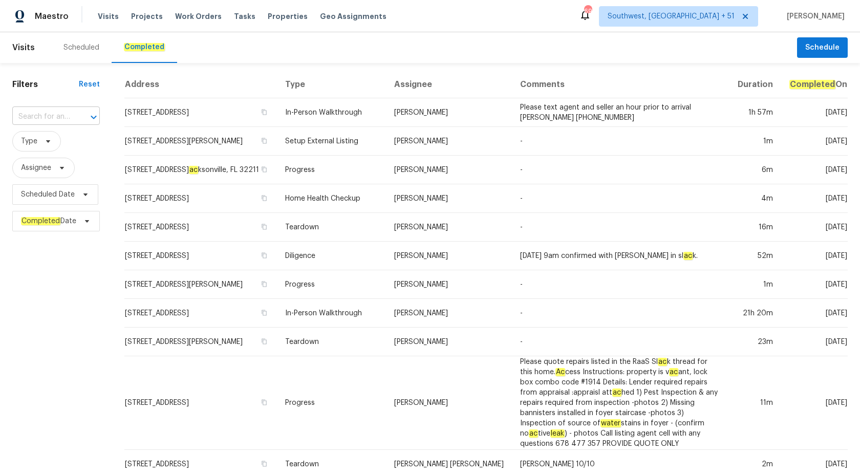
click at [87, 111] on div at bounding box center [86, 117] width 27 height 14
paste input "[STREET_ADDRESS]"
type input "[STREET_ADDRESS]"
click at [48, 141] on li "[STREET_ADDRESS]" at bounding box center [56, 140] width 88 height 17
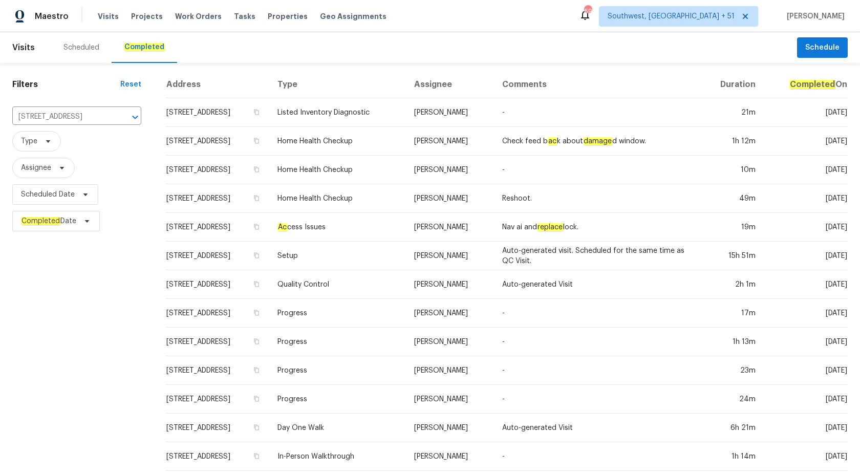
click at [495, 112] on td "[PERSON_NAME]" at bounding box center [450, 112] width 89 height 29
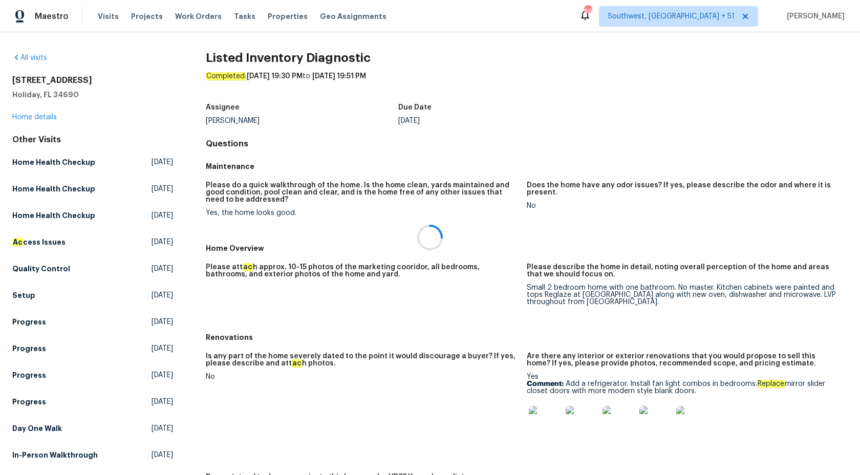
click at [20, 118] on div at bounding box center [430, 237] width 860 height 475
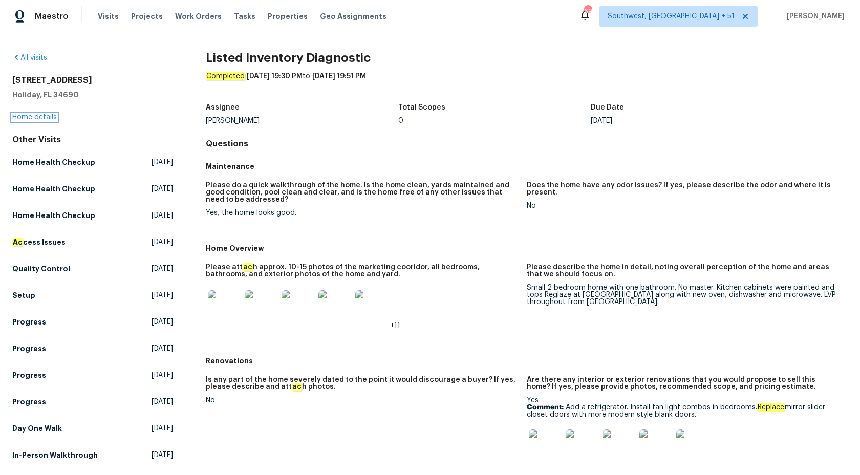
click at [24, 118] on link "Home details" at bounding box center [34, 117] width 45 height 7
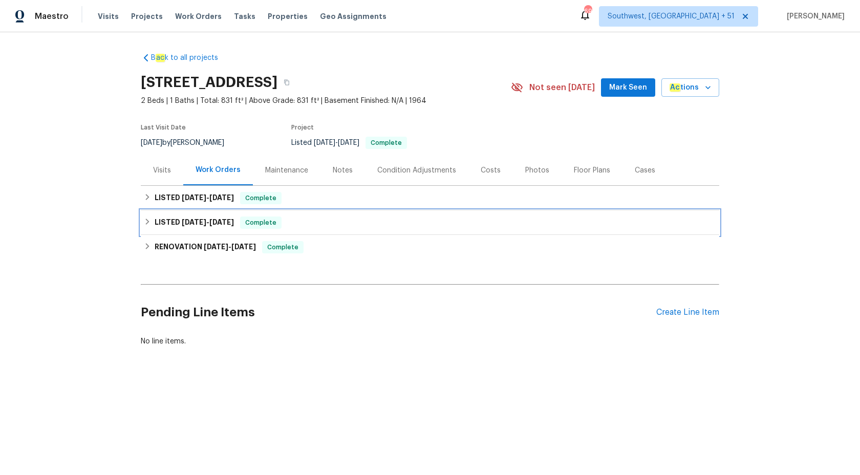
click at [207, 222] on span "[DATE] - [DATE]" at bounding box center [208, 222] width 52 height 7
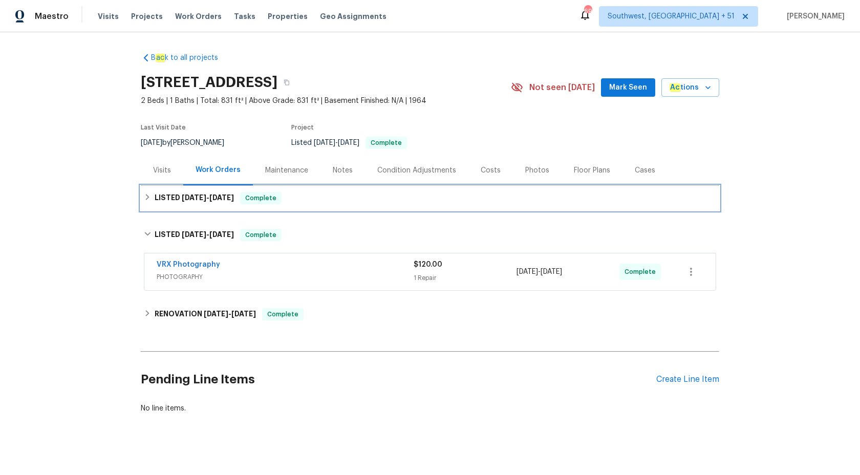
click at [234, 196] on span "[DATE]" at bounding box center [221, 197] width 25 height 7
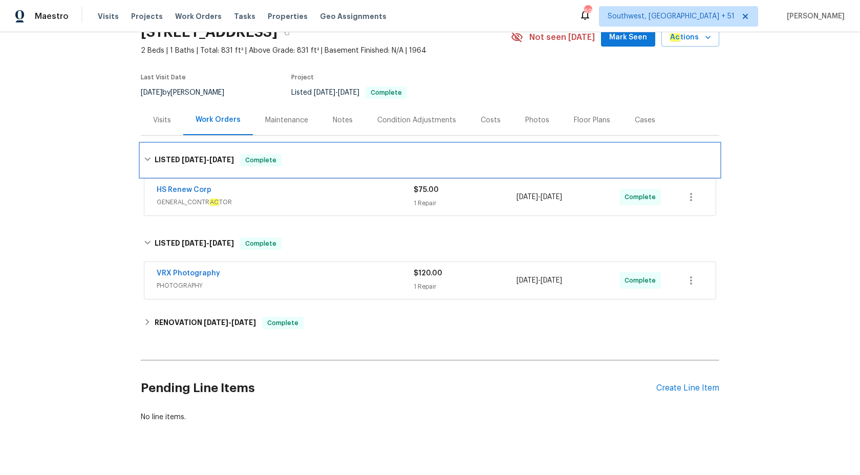
scroll to position [67, 0]
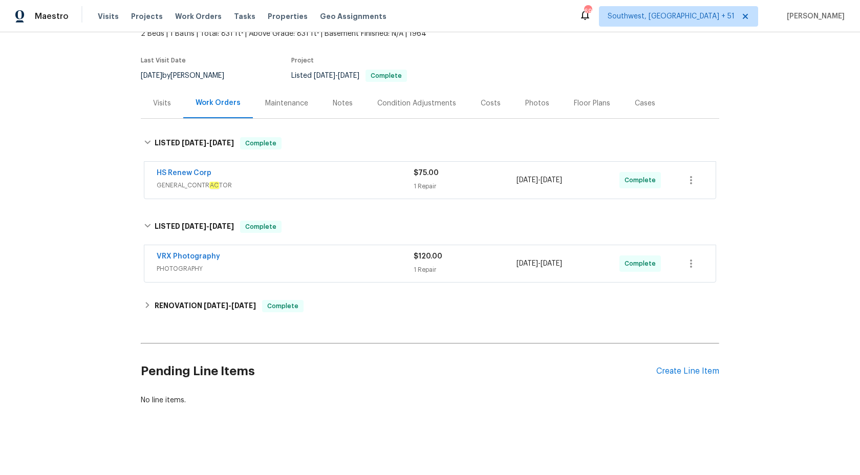
click at [295, 189] on span "GENERAL_CONTR AC TOR" at bounding box center [285, 185] width 257 height 10
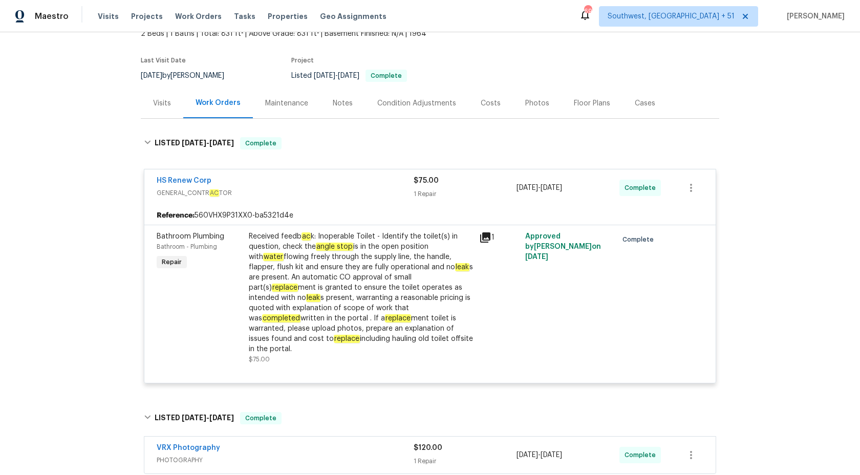
click at [34, 339] on div "B ac k to all projects 4848 Colonnade Ave, Holiday, FL 34690 2 Beds | 1 Baths |…" at bounding box center [430, 253] width 860 height 443
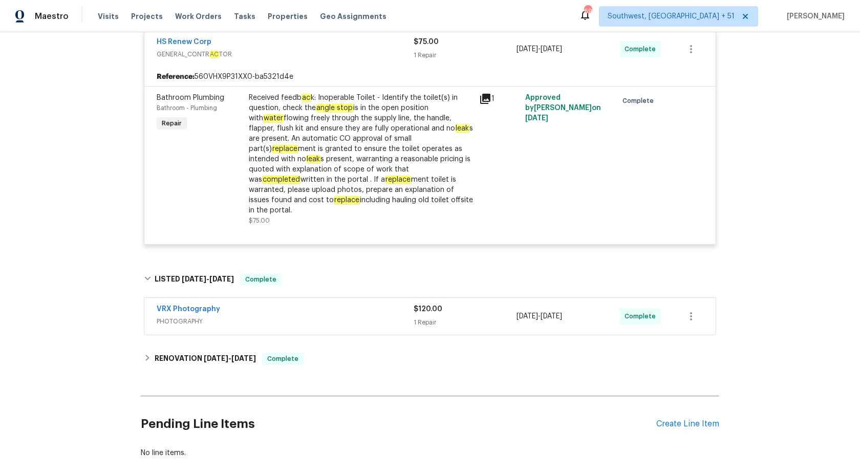
scroll to position [206, 0]
click at [43, 12] on span "Maestro" at bounding box center [52, 16] width 34 height 10
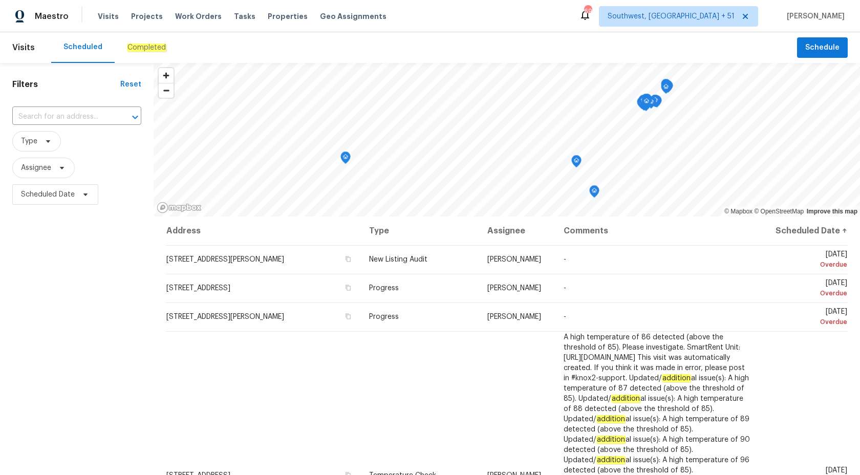
click at [117, 48] on div "Completed" at bounding box center [147, 47] width 64 height 31
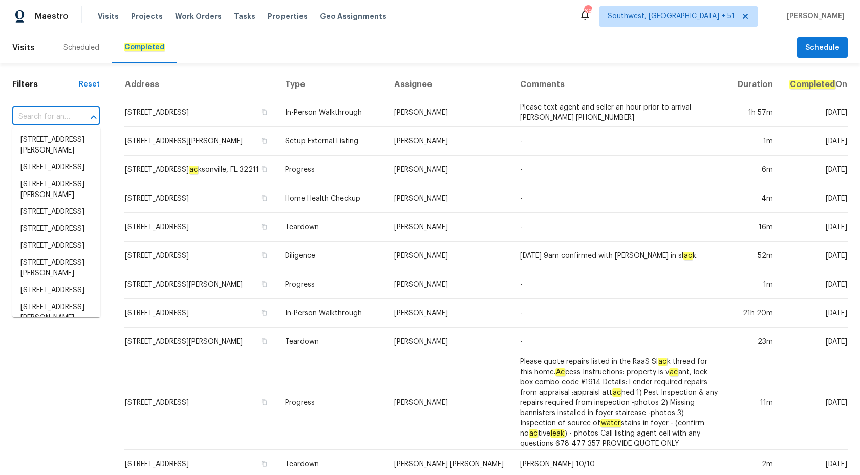
click at [54, 115] on input "text" at bounding box center [41, 117] width 59 height 16
paste input "2011 Arbor Dr, Clearwater, FL 33760"
type input "2011 Arbor Dr, Clearwater, FL 33760"
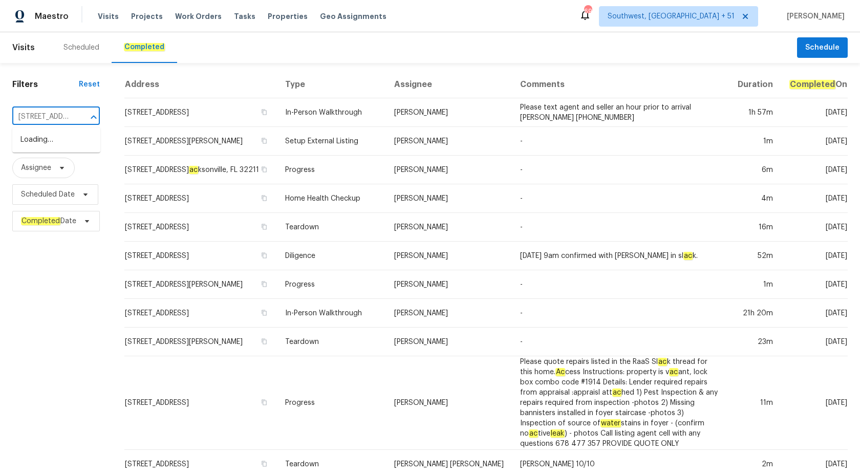
scroll to position [0, 66]
click at [58, 146] on li "2011 Arbor Dr, Clearwater, FL 33760" at bounding box center [56, 140] width 88 height 17
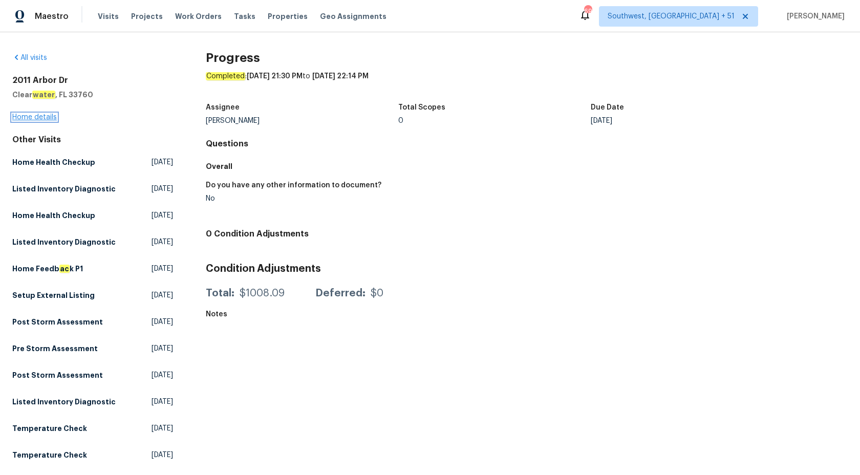
click at [42, 115] on link "Home details" at bounding box center [34, 117] width 45 height 7
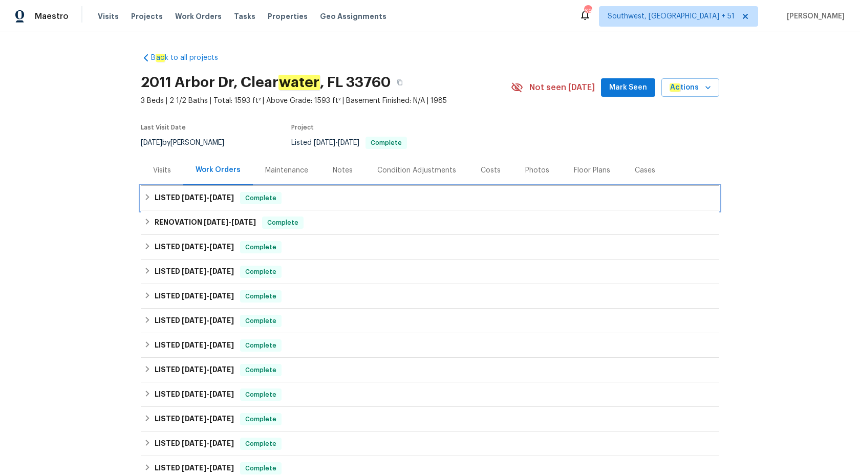
click at [249, 194] on span "Complete" at bounding box center [260, 198] width 39 height 10
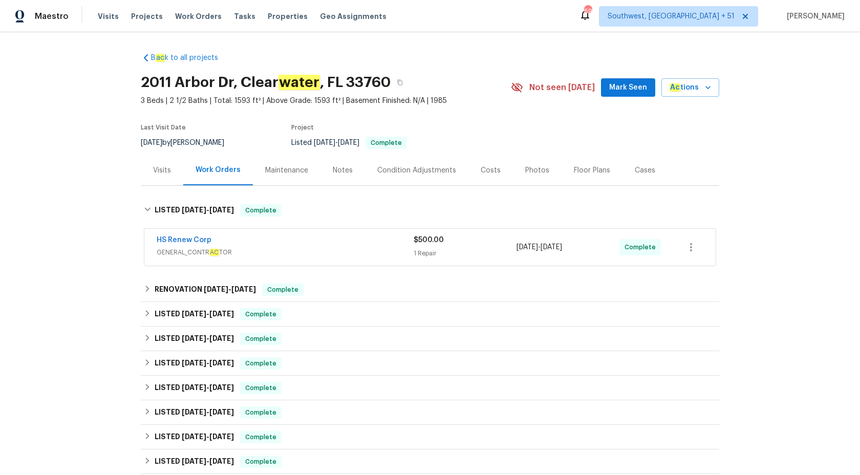
click at [357, 250] on span "GENERAL_CONTR AC TOR" at bounding box center [285, 252] width 257 height 10
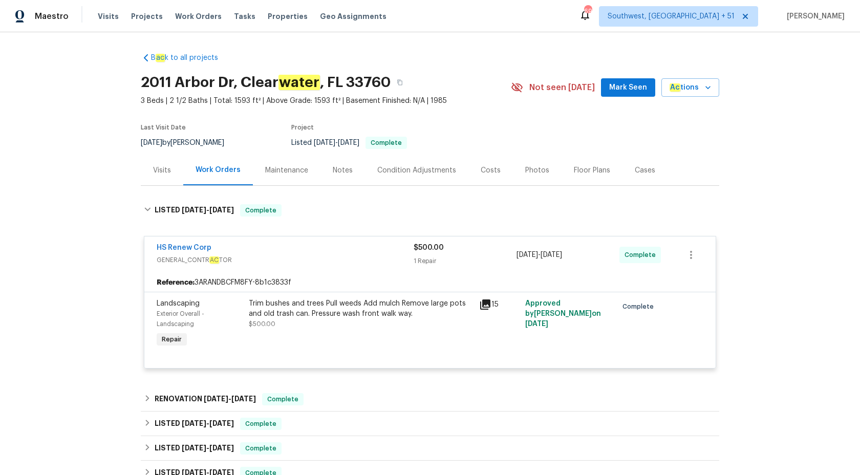
click at [357, 250] on div "HS Renew Corp" at bounding box center [285, 249] width 257 height 12
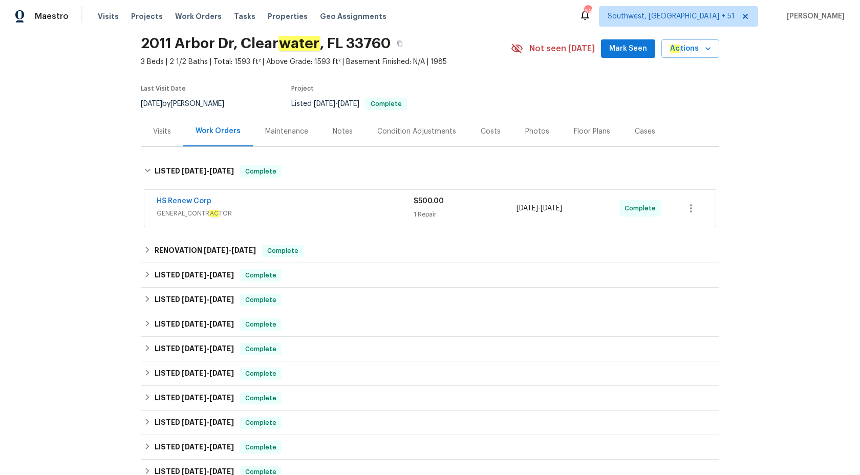
scroll to position [69, 0]
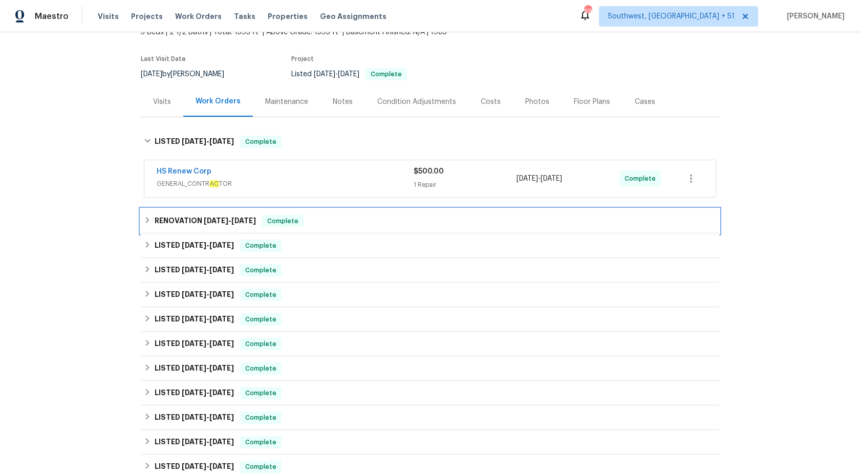
click at [278, 220] on span "Complete" at bounding box center [282, 221] width 39 height 10
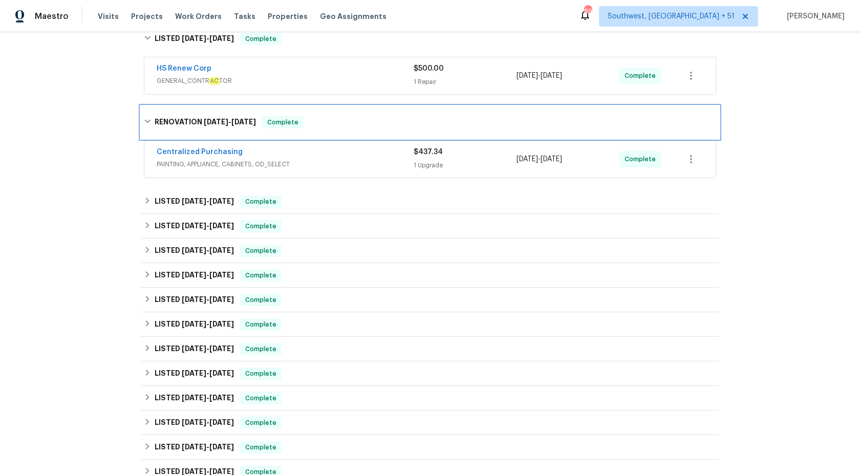
scroll to position [188, 0]
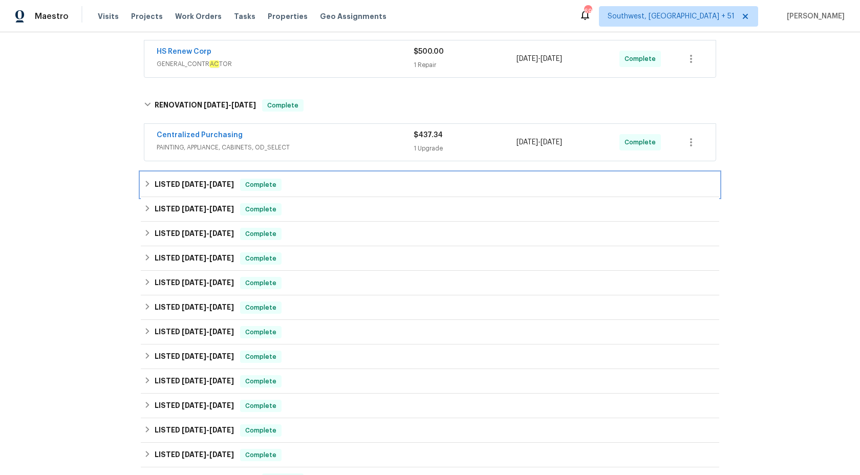
click at [254, 185] on span "Complete" at bounding box center [260, 185] width 39 height 10
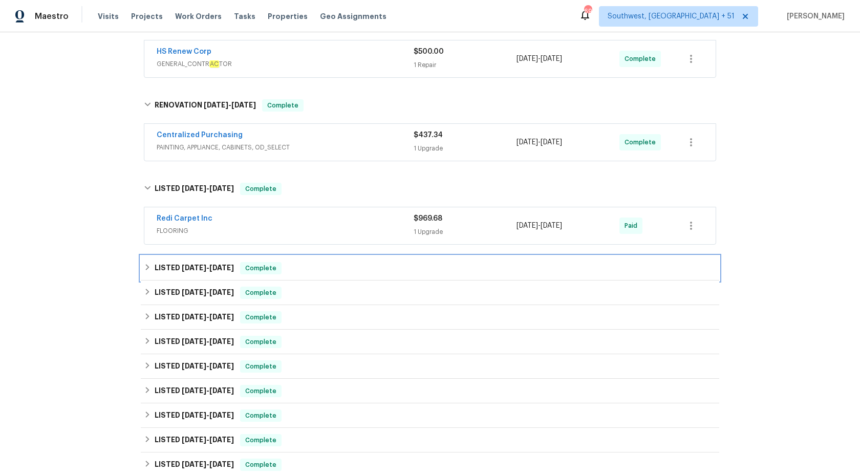
click at [233, 264] on span "7/22/25" at bounding box center [221, 267] width 25 height 7
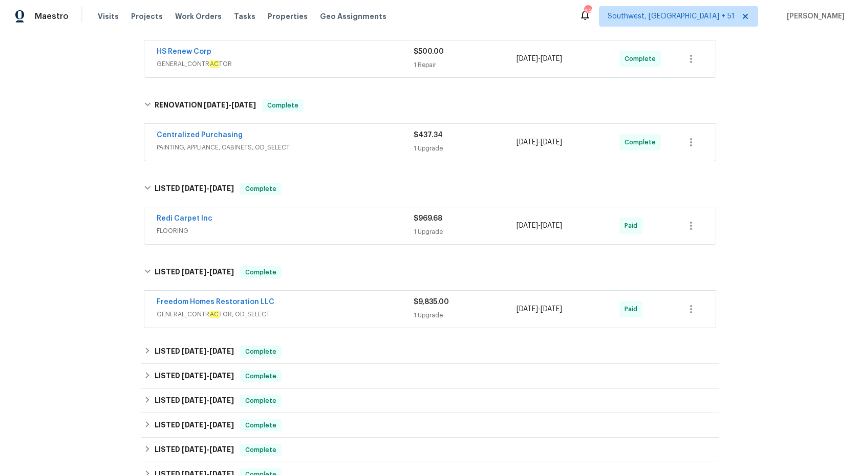
click at [365, 300] on div "Freedom Homes Restoration LLC" at bounding box center [285, 303] width 257 height 12
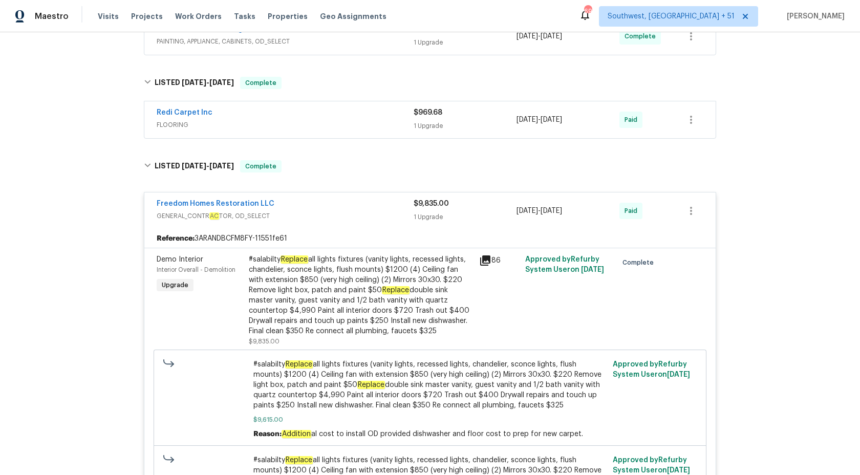
scroll to position [319, 0]
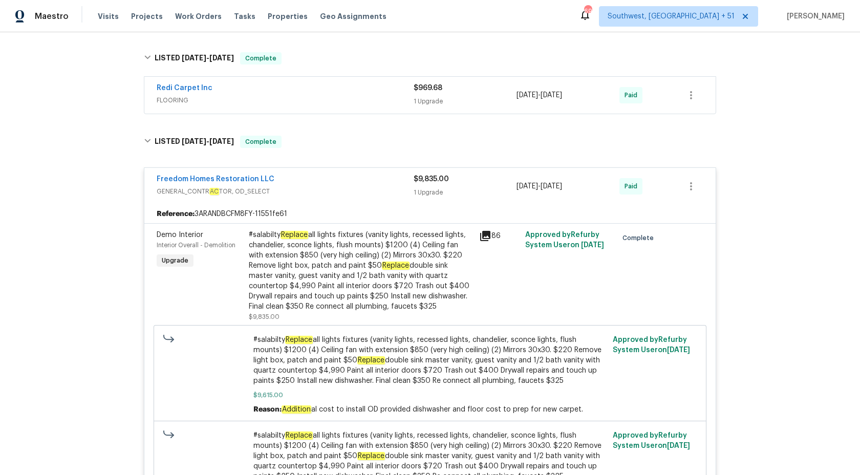
click at [401, 102] on span "FLOORING" at bounding box center [285, 100] width 257 height 10
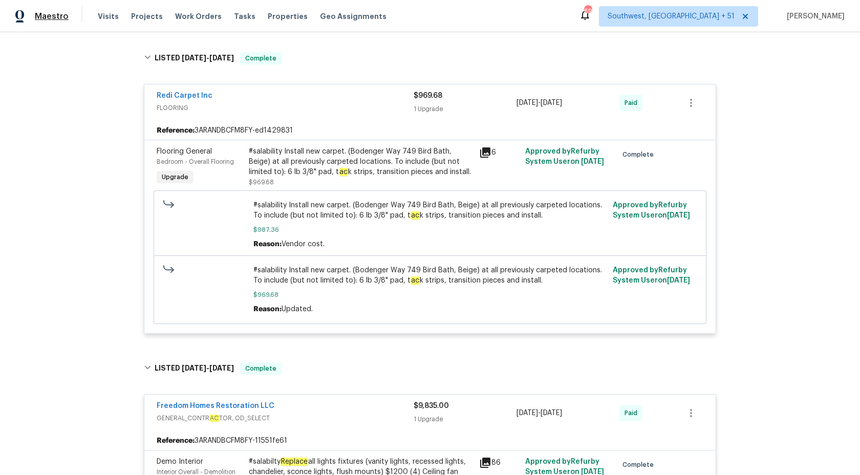
click at [58, 19] on span "Maestro" at bounding box center [52, 16] width 34 height 10
